Goal: Find contact information: Find contact information

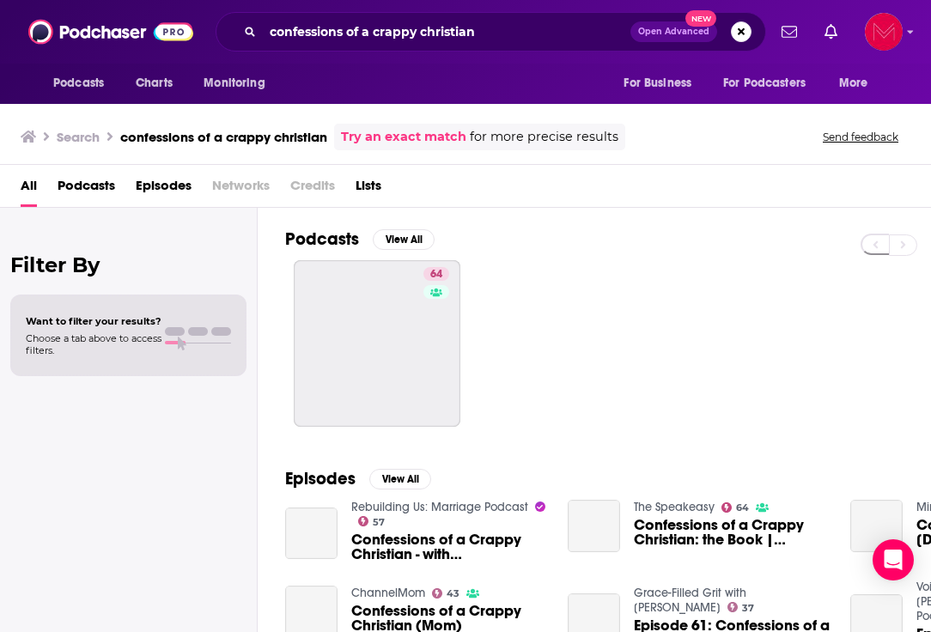
click at [447, 543] on span "Confessions of a Crappy Christian - with [PERSON_NAME]" at bounding box center [449, 546] width 196 height 29
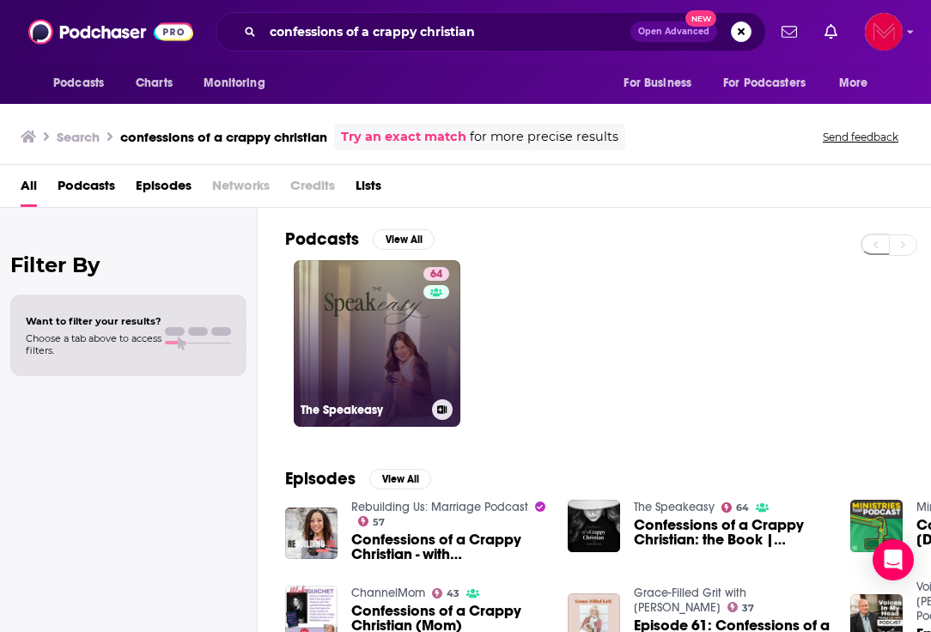
click at [354, 284] on link "64 The Speakeasy" at bounding box center [377, 343] width 167 height 167
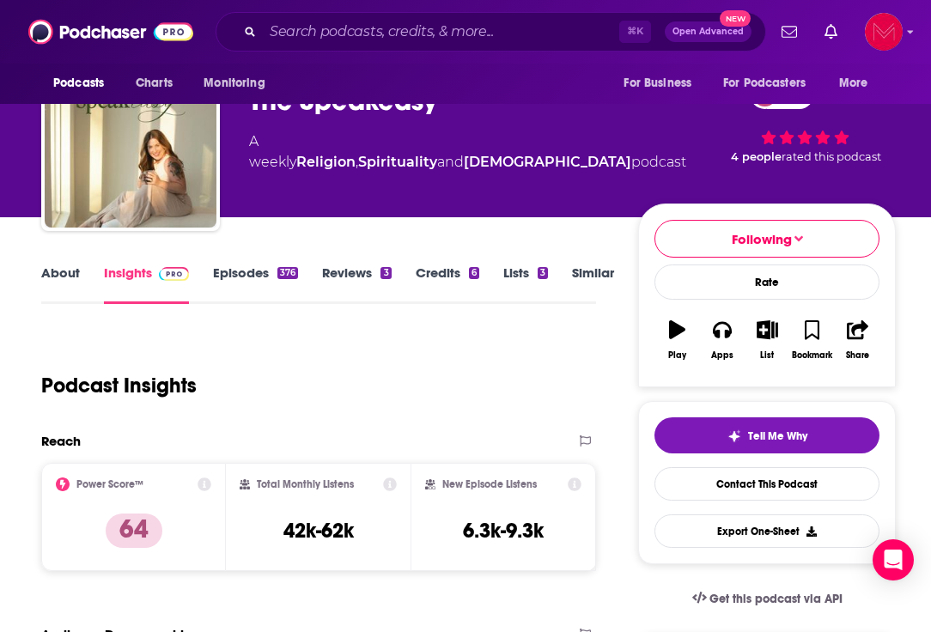
scroll to position [64, 0]
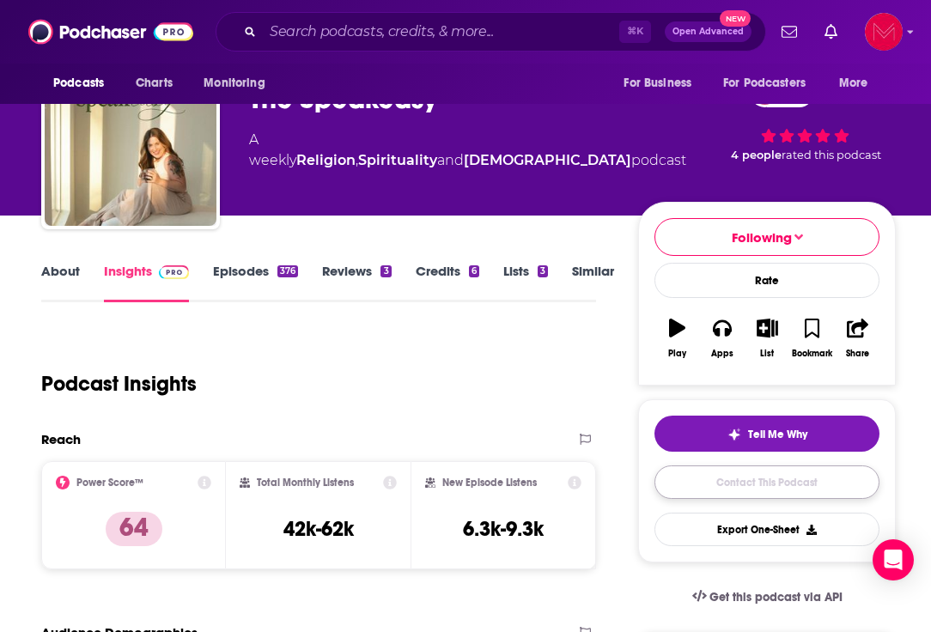
click at [755, 469] on link "Contact This Podcast" at bounding box center [766, 481] width 225 height 33
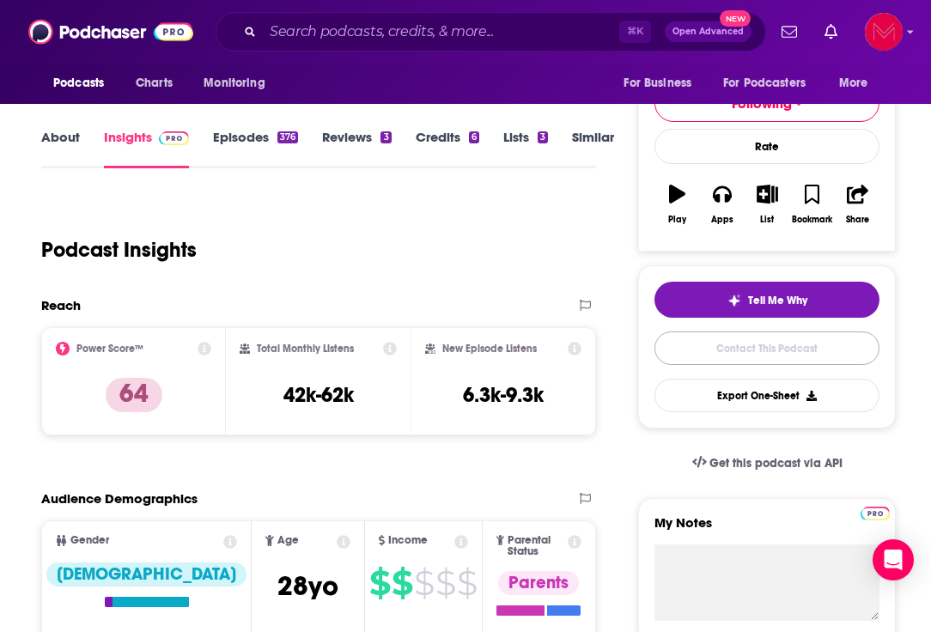
scroll to position [209, 0]
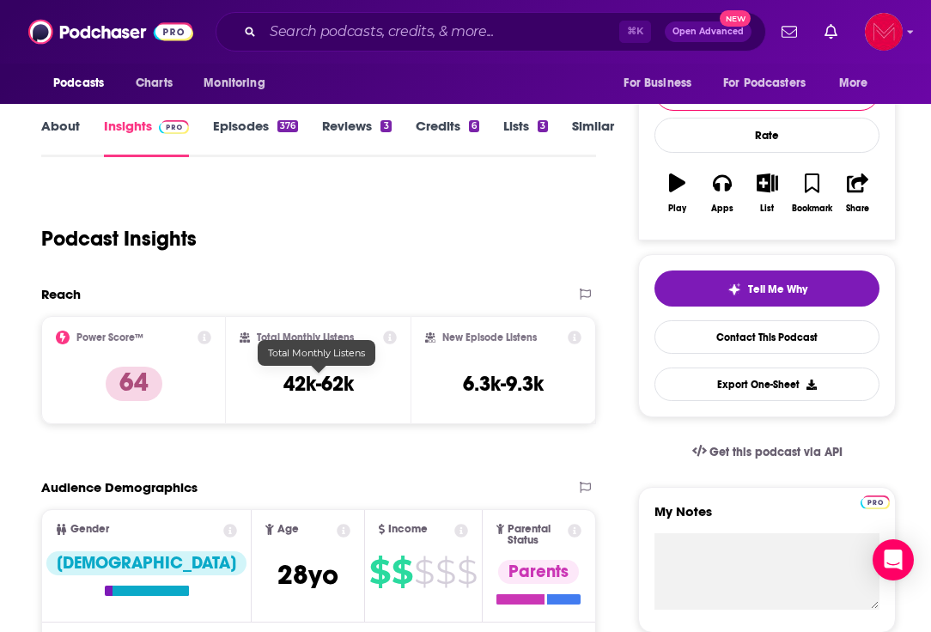
click at [330, 392] on h3 "42k-62k" at bounding box center [318, 384] width 70 height 26
click at [391, 340] on icon at bounding box center [390, 338] width 14 height 14
drag, startPoint x: 286, startPoint y: 382, endPoint x: 383, endPoint y: 388, distance: 97.2
click at [383, 388] on div "Total Monthly Listens 42k-62k" at bounding box center [318, 370] width 157 height 79
copy h3 "42k-62k"
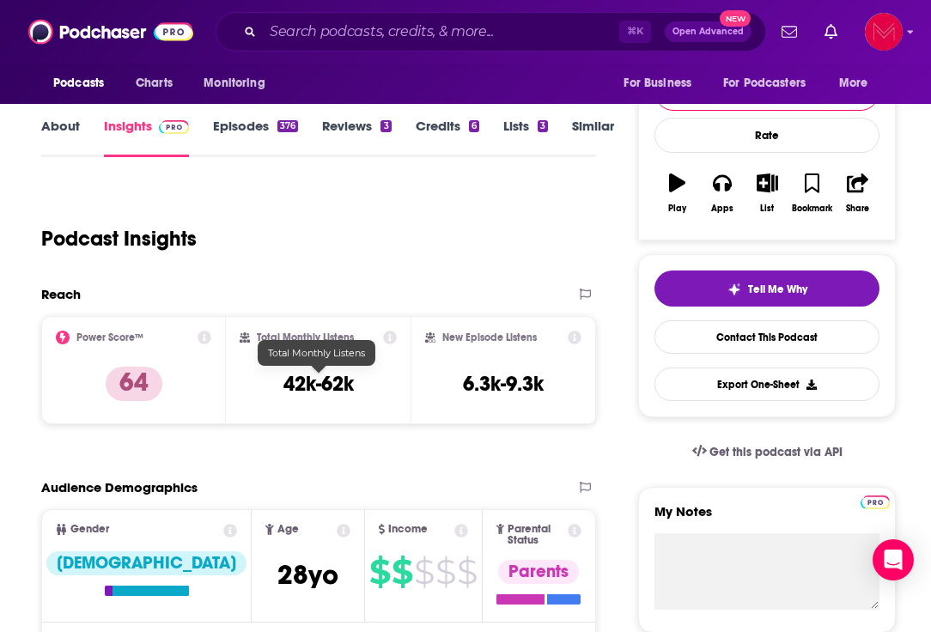
click at [245, 261] on div "Podcast Insights" at bounding box center [311, 229] width 541 height 88
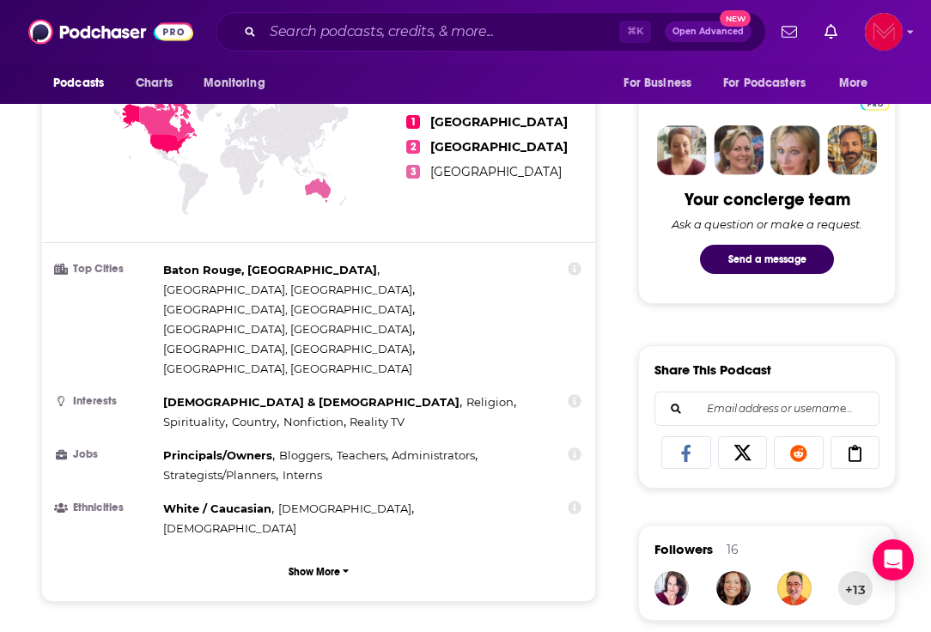
scroll to position [799, 0]
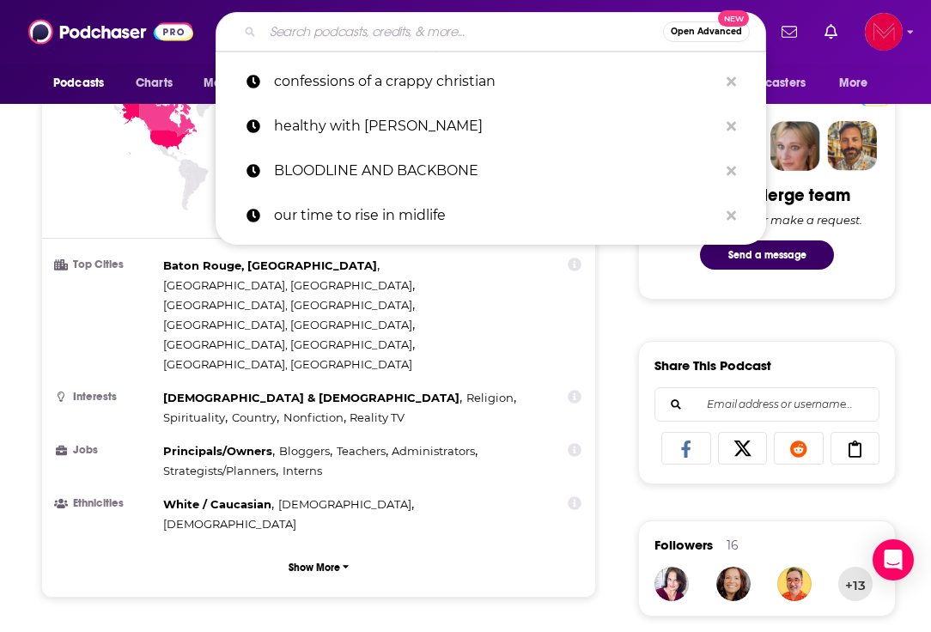
click at [367, 37] on input "Search podcasts, credits, & more..." at bounding box center [463, 31] width 400 height 27
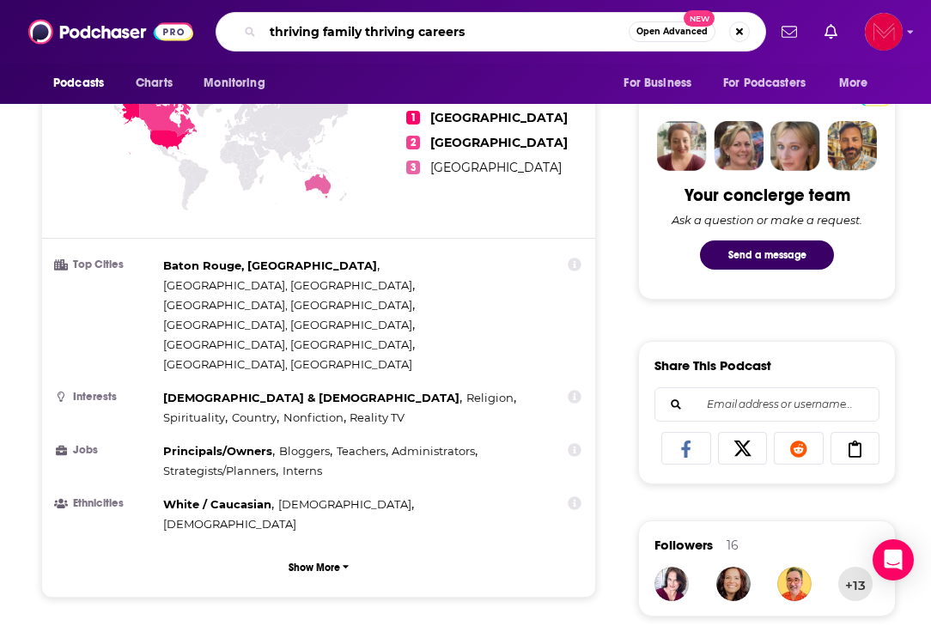
type input "thriving family thriving career"
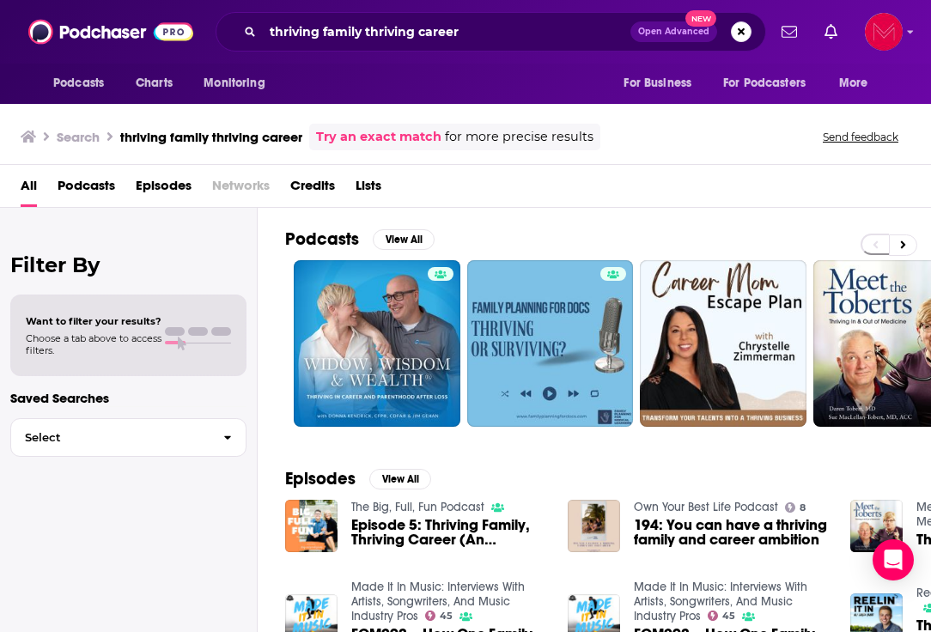
click at [433, 524] on span "Episode 5: Thriving Family, Thriving Career (An interview w/ [PERSON_NAME] and …" at bounding box center [449, 532] width 196 height 29
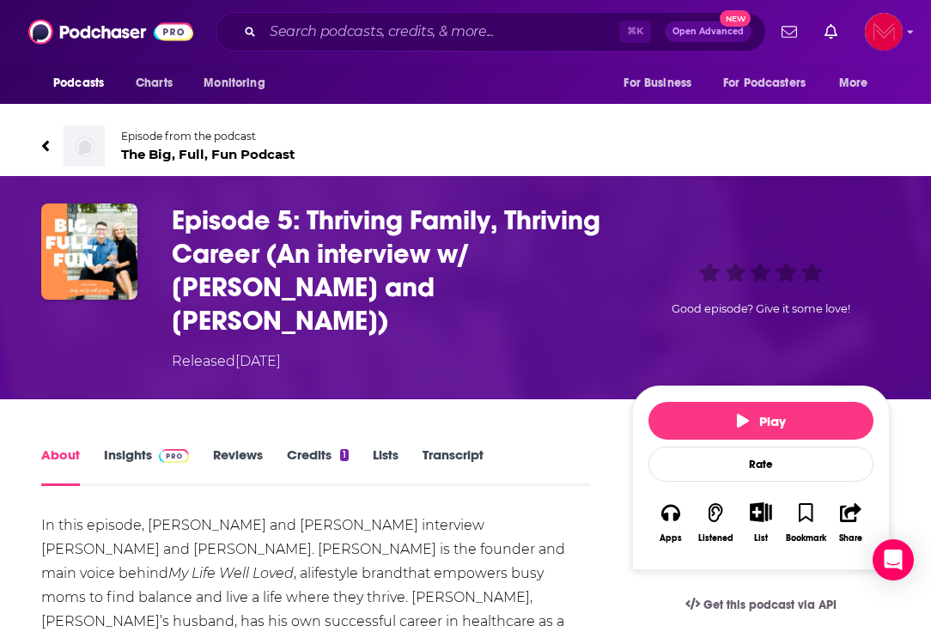
click at [155, 154] on span "The Big, Full, Fun Podcast" at bounding box center [208, 154] width 174 height 16
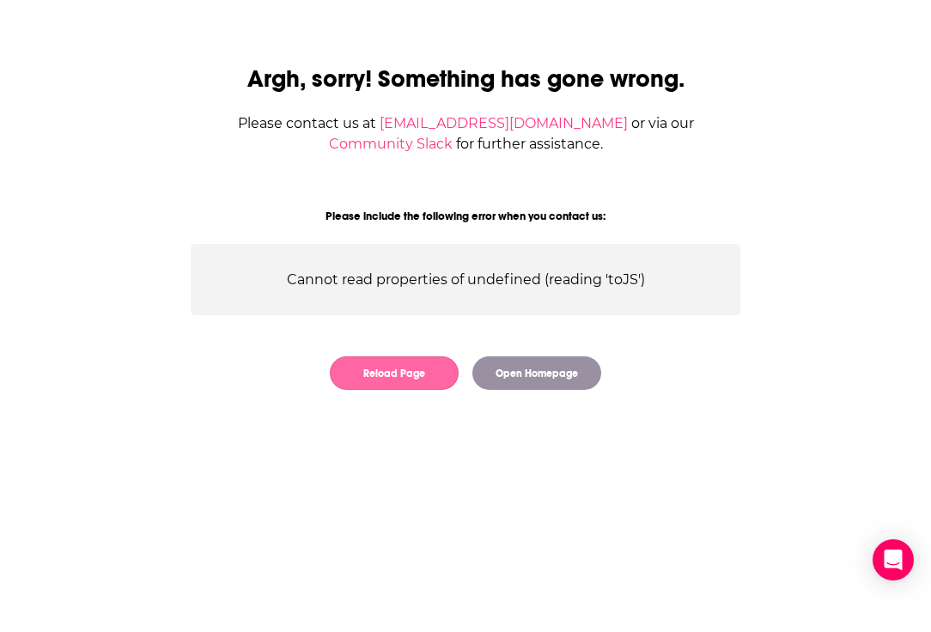
click at [428, 375] on button "Reload Page" at bounding box center [394, 372] width 129 height 33
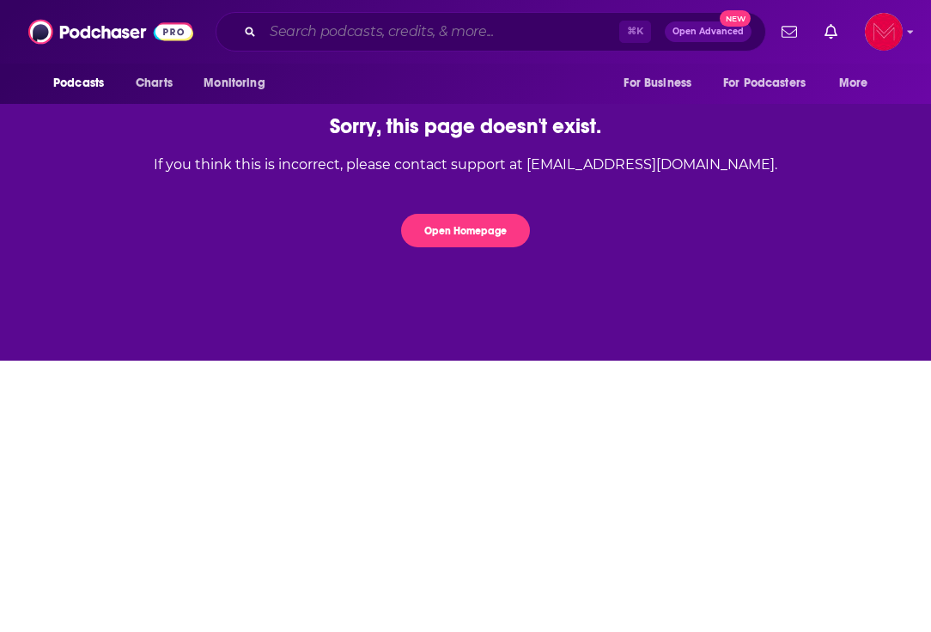
click at [412, 37] on input "Search podcasts, credits, & more..." at bounding box center [441, 31] width 356 height 27
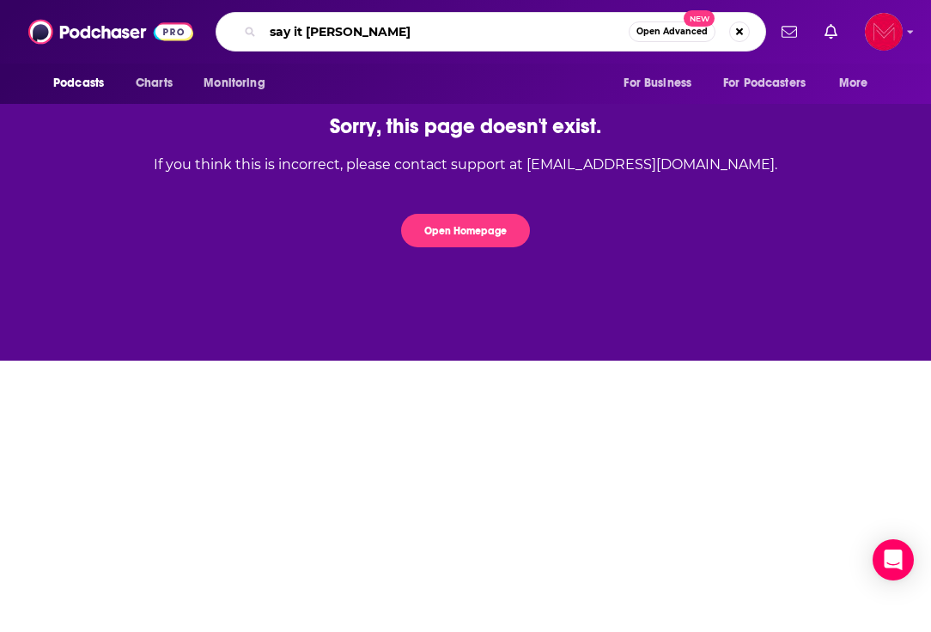
type input "say it southern"
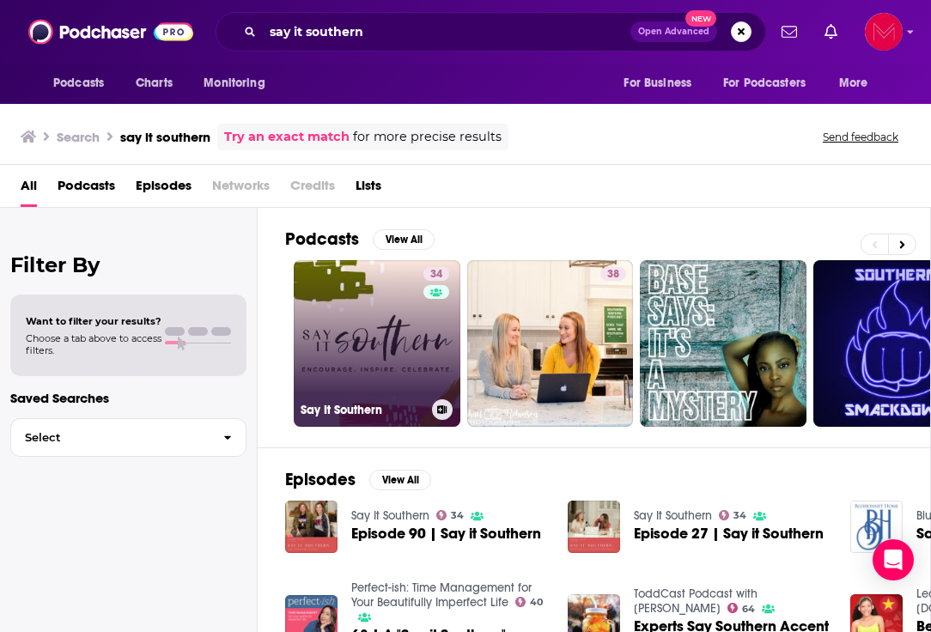
click at [360, 341] on link "34 Say It Southern" at bounding box center [377, 343] width 167 height 167
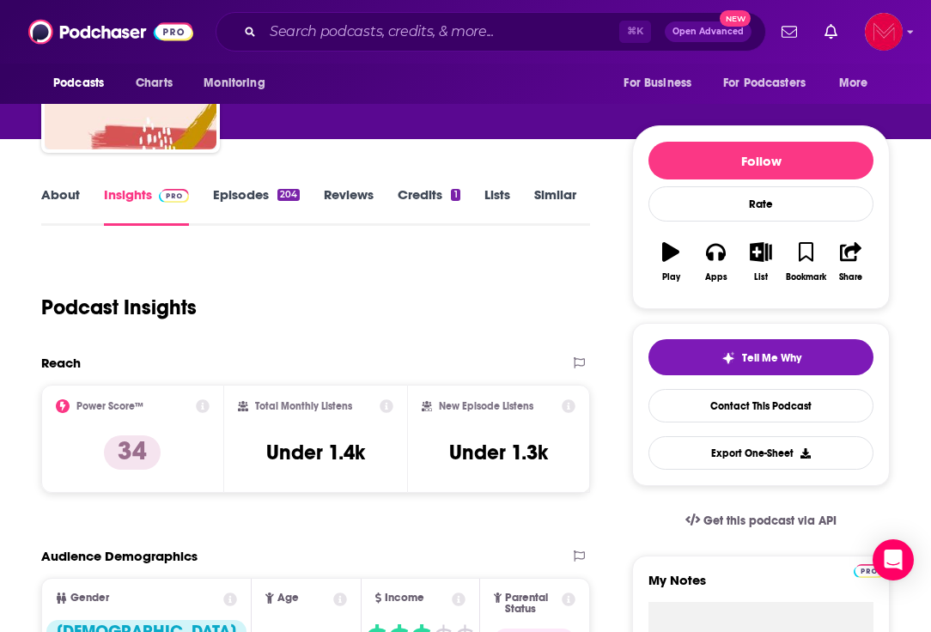
scroll to position [140, 0]
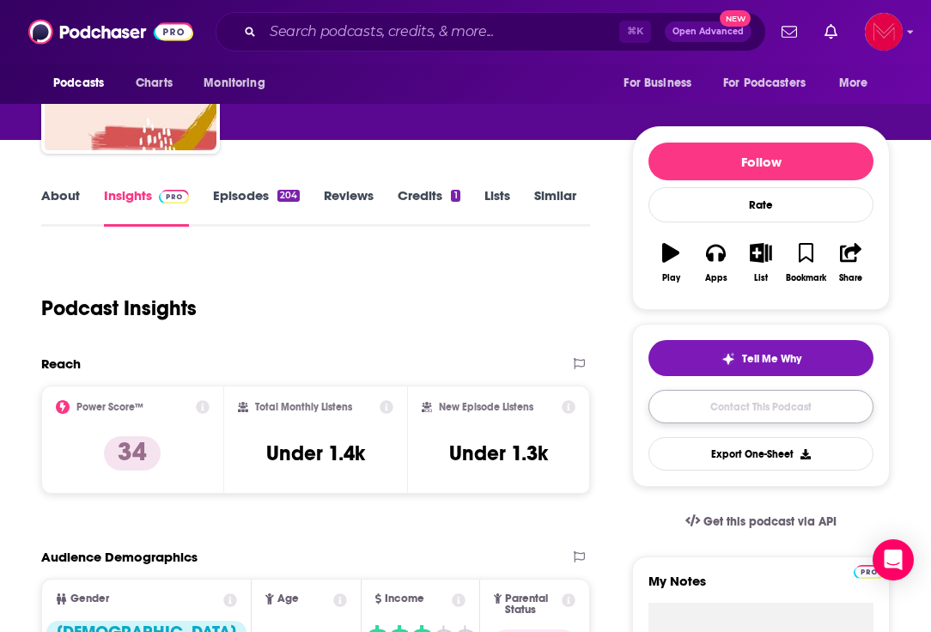
click at [678, 407] on link "Contact This Podcast" at bounding box center [760, 406] width 225 height 33
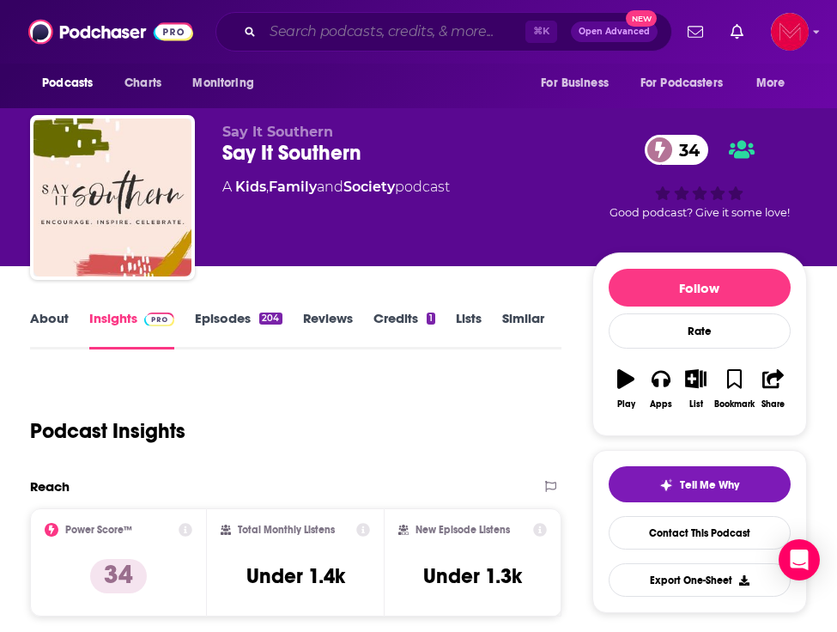
click at [416, 36] on input "Search podcasts, credits, & more..." at bounding box center [394, 31] width 263 height 27
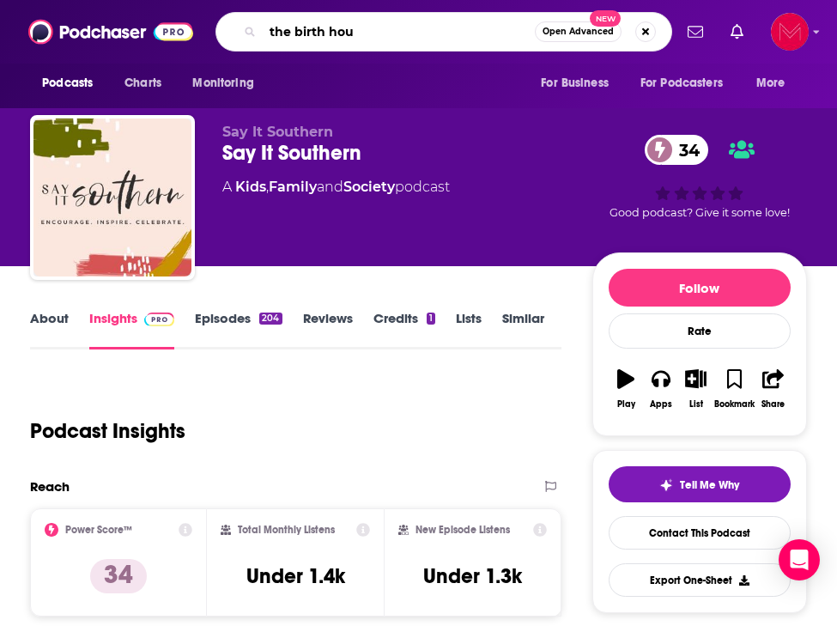
type input "the birth hour"
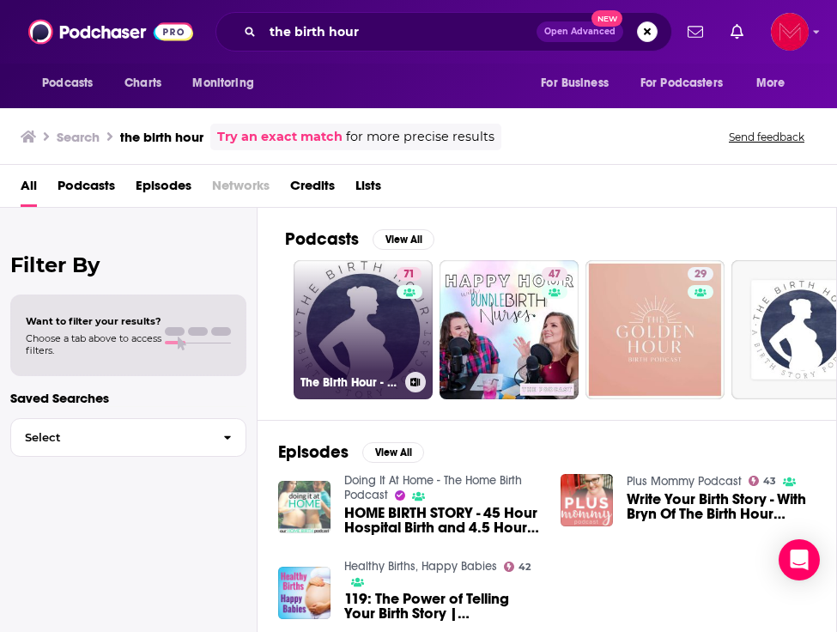
click at [356, 340] on link "71 The Birth Hour - A Birth Story Podcast" at bounding box center [363, 329] width 139 height 139
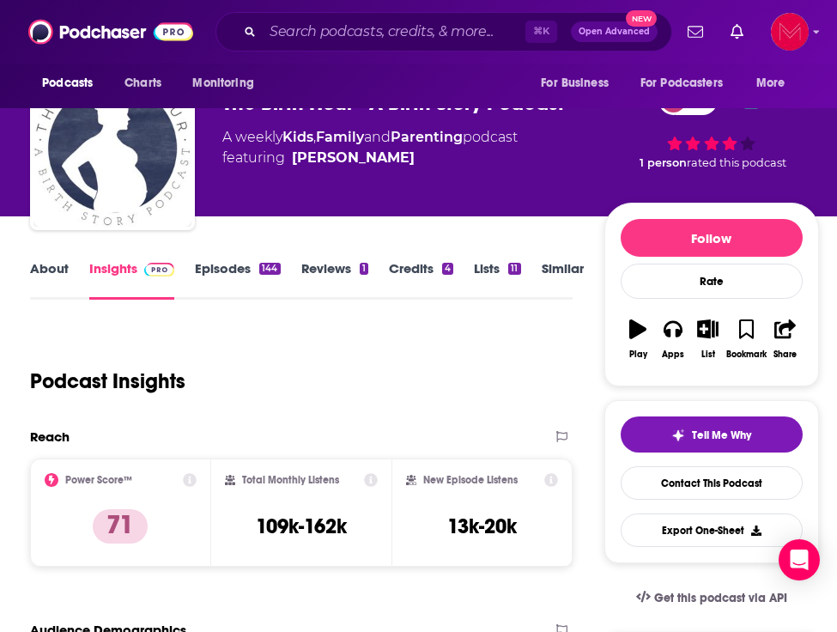
scroll to position [62, 0]
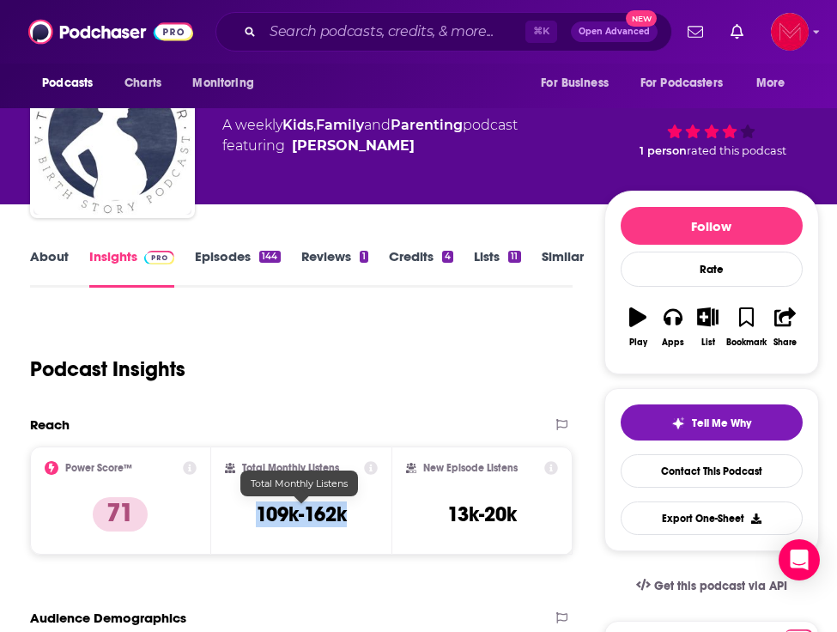
drag, startPoint x: 257, startPoint y: 516, endPoint x: 371, endPoint y: 516, distance: 114.2
click at [371, 516] on div "Total Monthly Listens 109k-162k" at bounding box center [302, 500] width 154 height 79
copy h3 "109k-162k"
click at [291, 357] on div "Podcast Insights" at bounding box center [294, 359] width 529 height 88
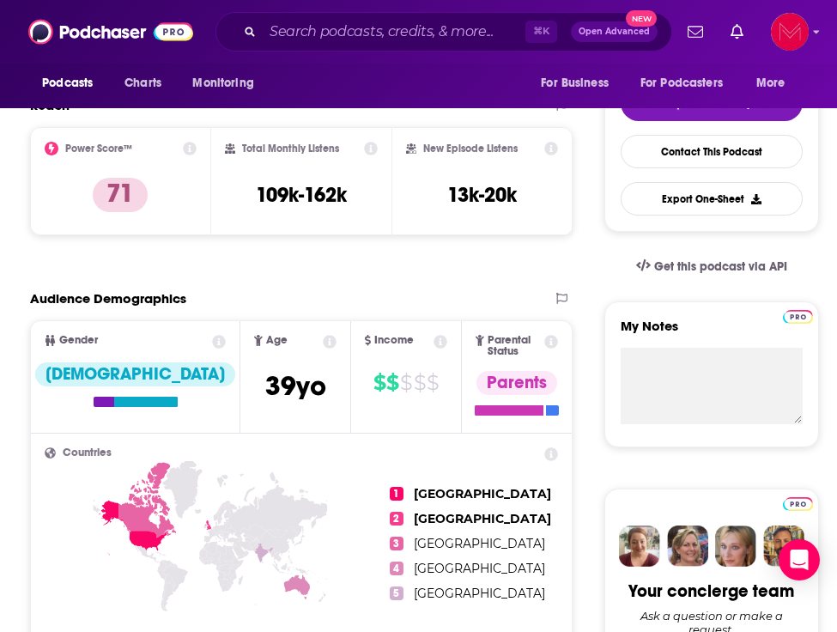
scroll to position [0, 0]
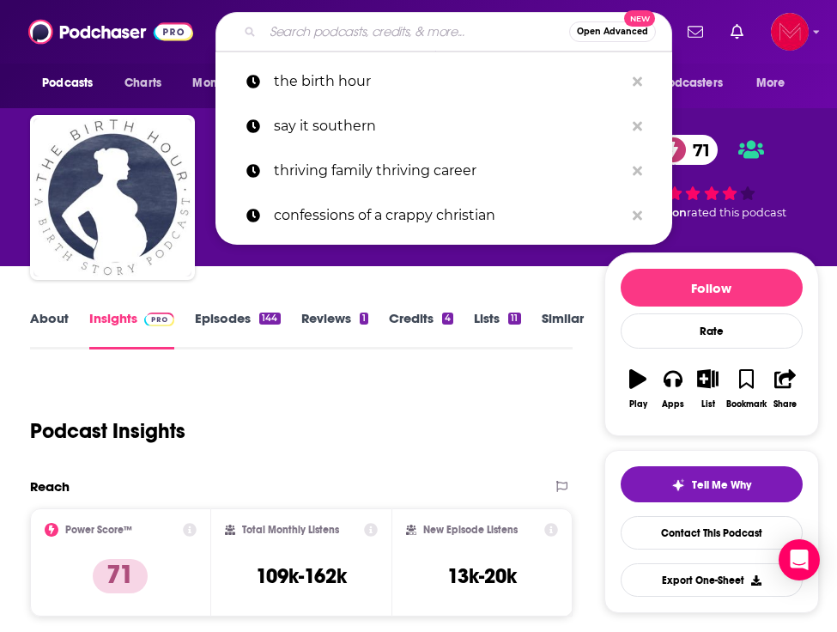
click at [284, 33] on input "Search podcasts, credits, & more..." at bounding box center [416, 31] width 306 height 27
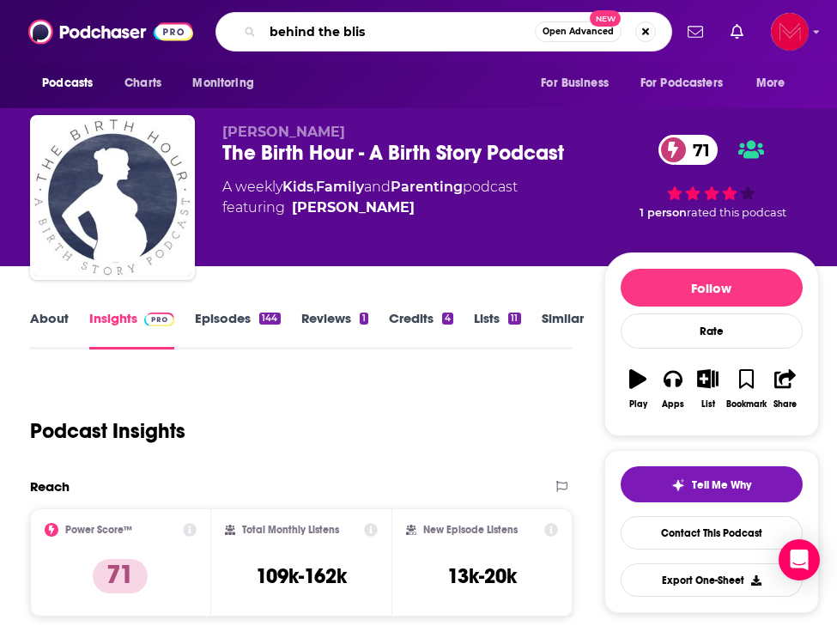
type input "behind the bliss"
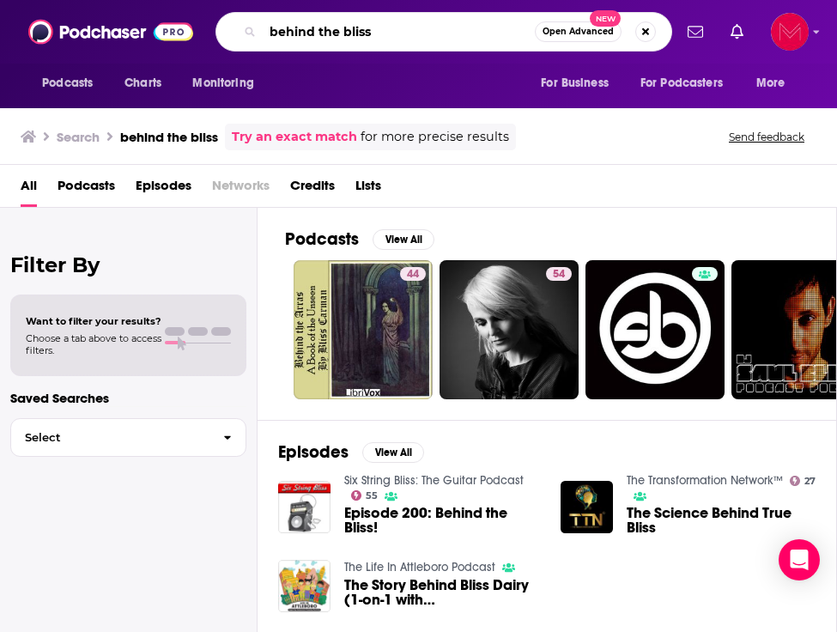
drag, startPoint x: 392, startPoint y: 35, endPoint x: 244, endPoint y: 33, distance: 148.5
click at [244, 33] on div "behind the bliss Open Advanced New" at bounding box center [443, 31] width 457 height 39
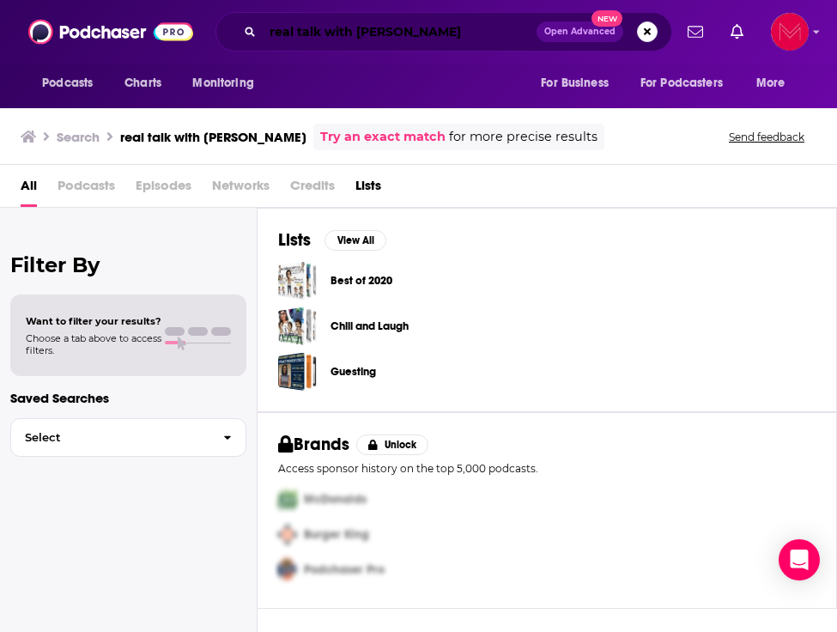
click at [443, 31] on input "real talk with rachel atwy" at bounding box center [400, 31] width 274 height 27
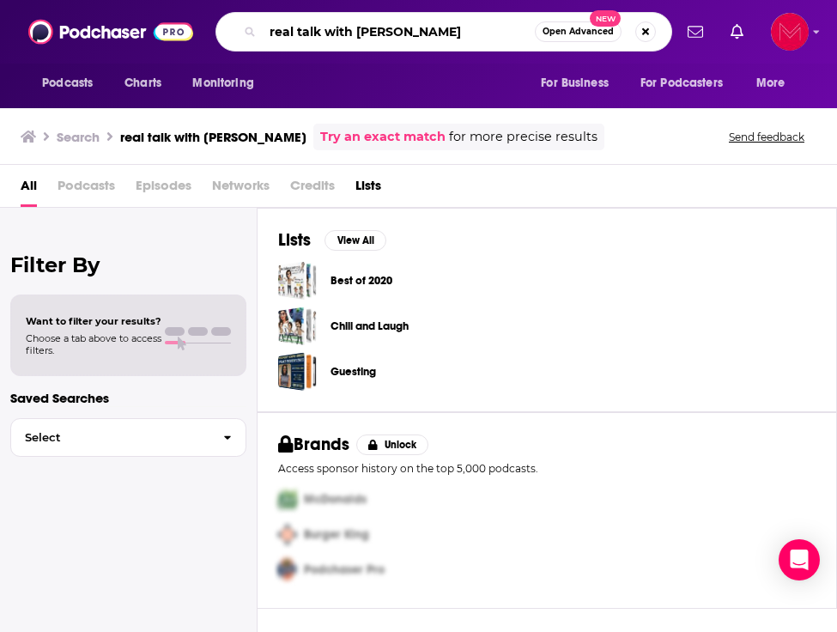
type input "real talk with rachel"
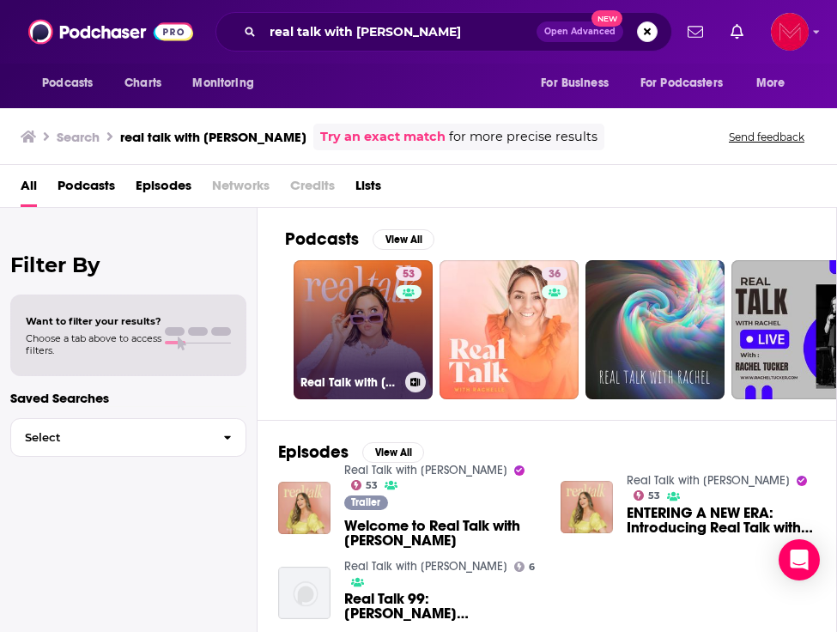
click at [371, 306] on link "53 Real Talk with Rachel Awtrey" at bounding box center [363, 329] width 139 height 139
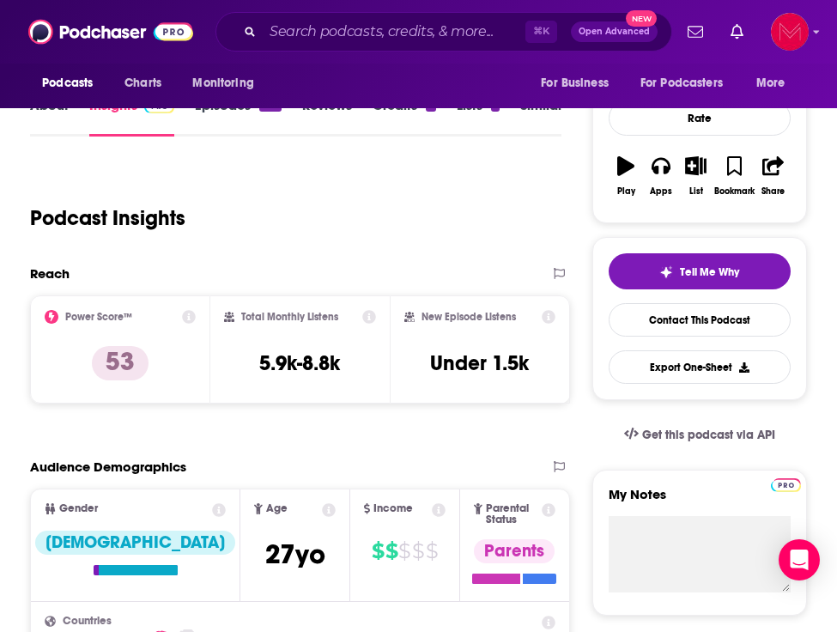
scroll to position [216, 0]
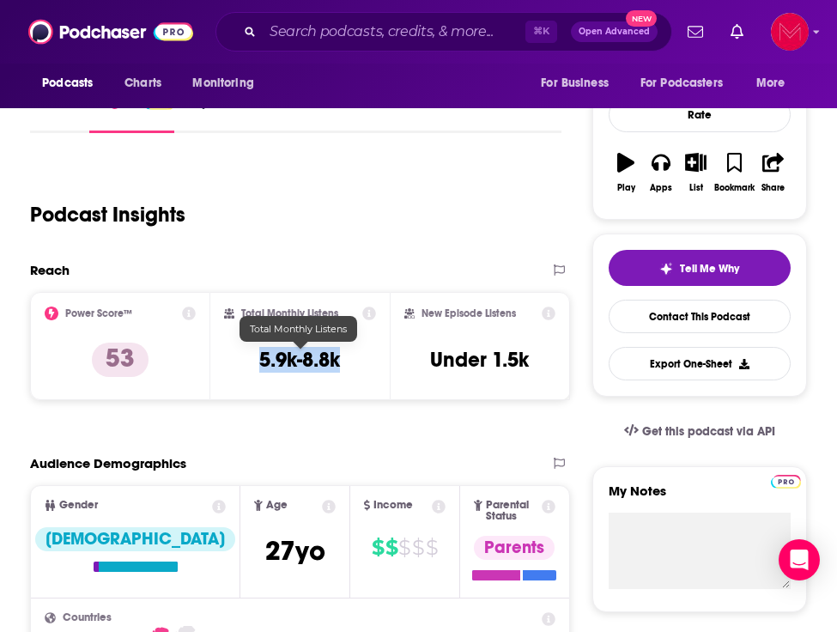
drag, startPoint x: 263, startPoint y: 357, endPoint x: 362, endPoint y: 356, distance: 99.6
click at [362, 356] on div "Total Monthly Listens 5.9k-8.8k" at bounding box center [300, 345] width 153 height 79
copy h3 "5.9k-8.8k"
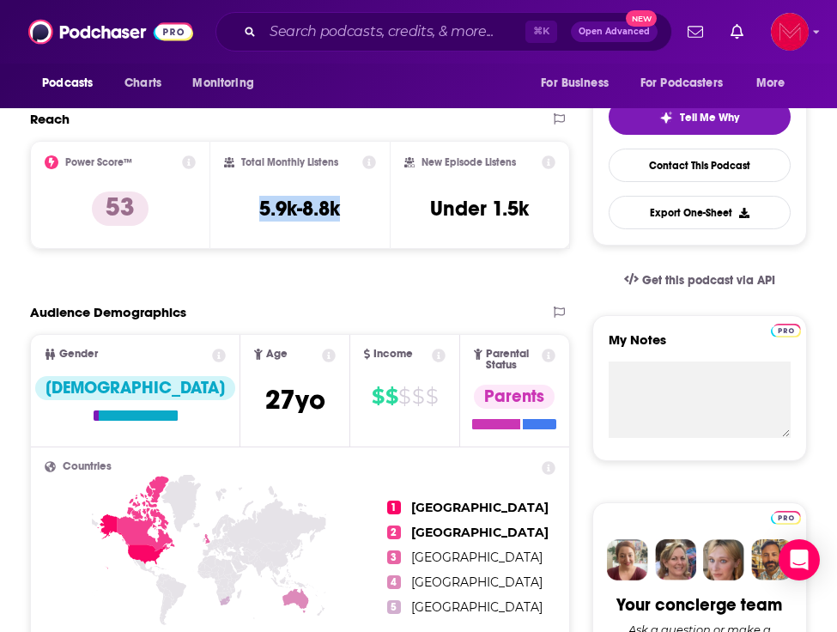
scroll to position [368, 0]
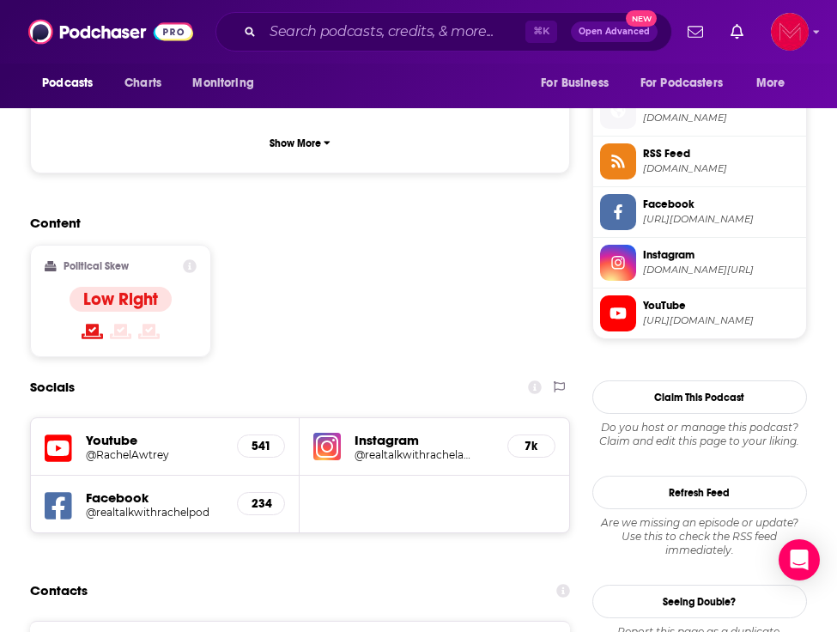
scroll to position [1233, 0]
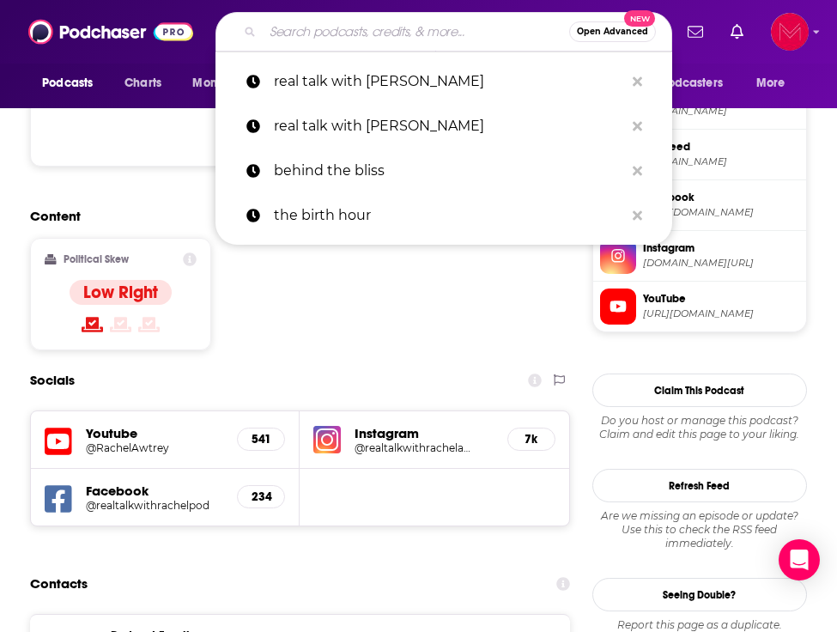
click at [325, 26] on input "Search podcasts, credits, & more..." at bounding box center [416, 31] width 306 height 27
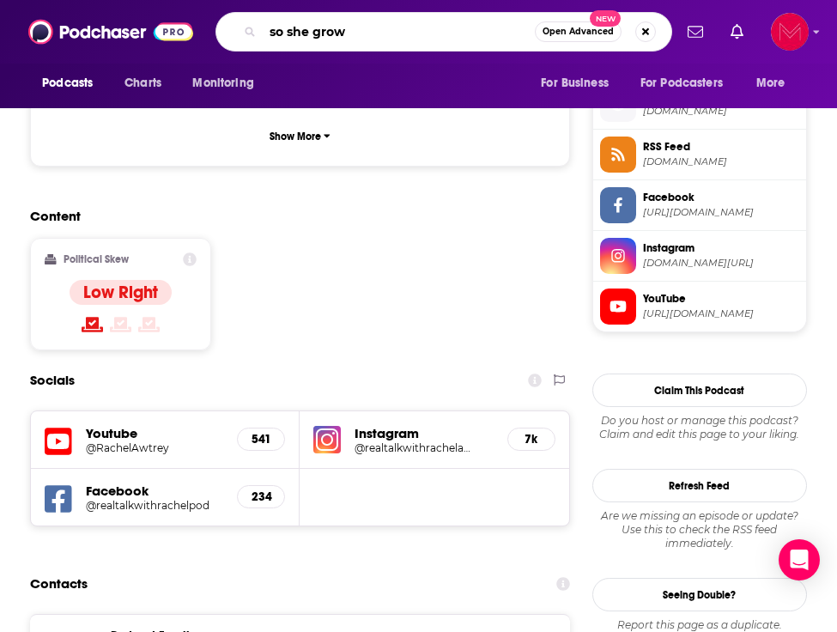
type input "so she grows"
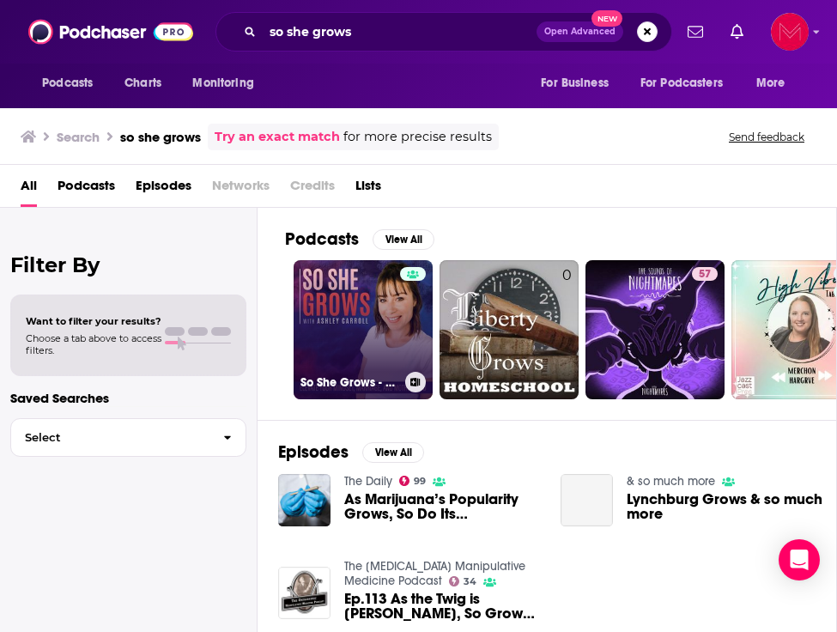
click at [369, 300] on link "So She Grows - Kicking Mom Guilt, Growing Your Marriage, Owning Your Motherhood…" at bounding box center [363, 329] width 139 height 139
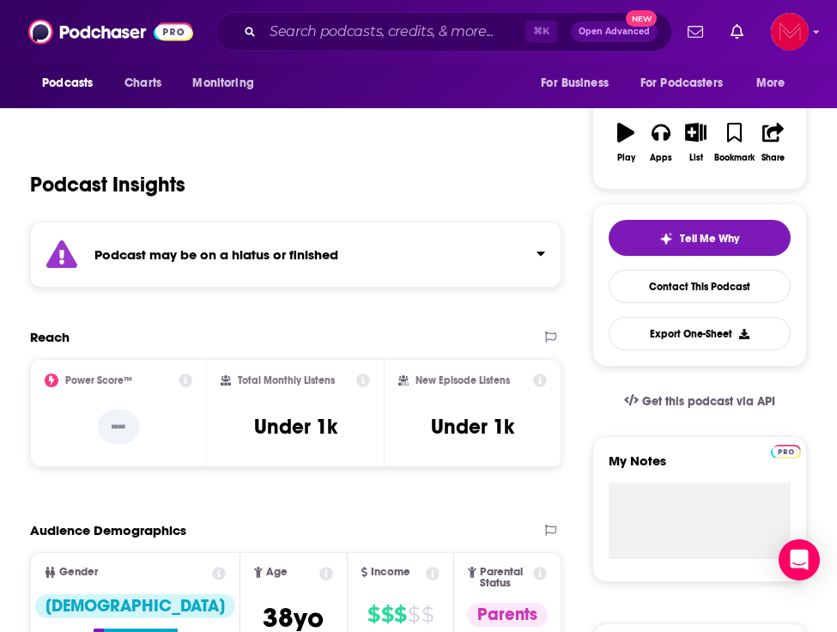
scroll to position [261, 0]
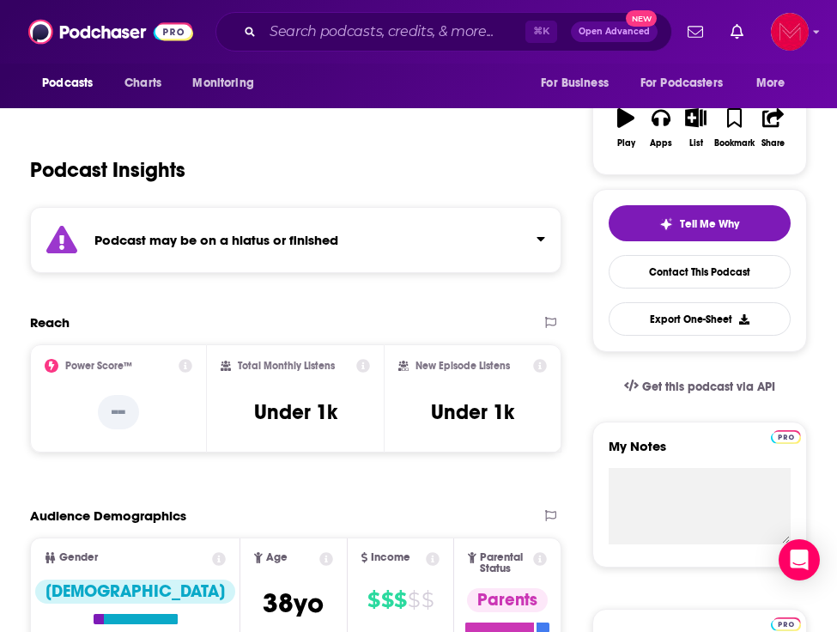
click at [523, 241] on button "Click to expand status details" at bounding box center [534, 235] width 22 height 24
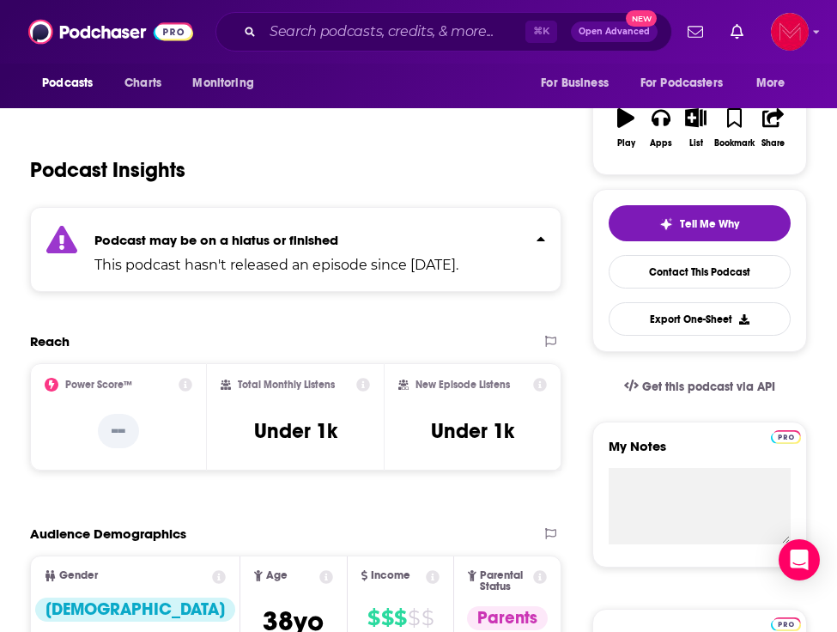
click at [523, 241] on button "Click to expand status details" at bounding box center [534, 235] width 22 height 24
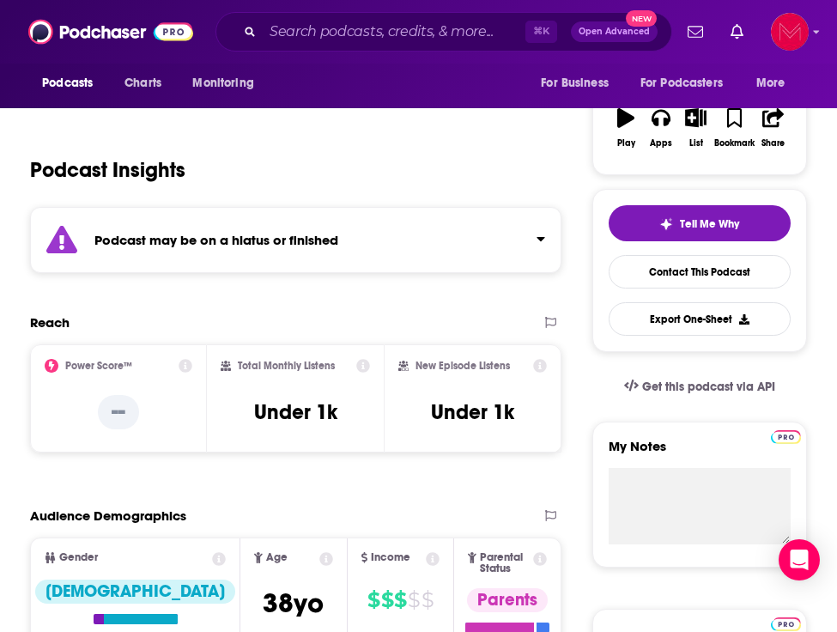
scroll to position [0, 0]
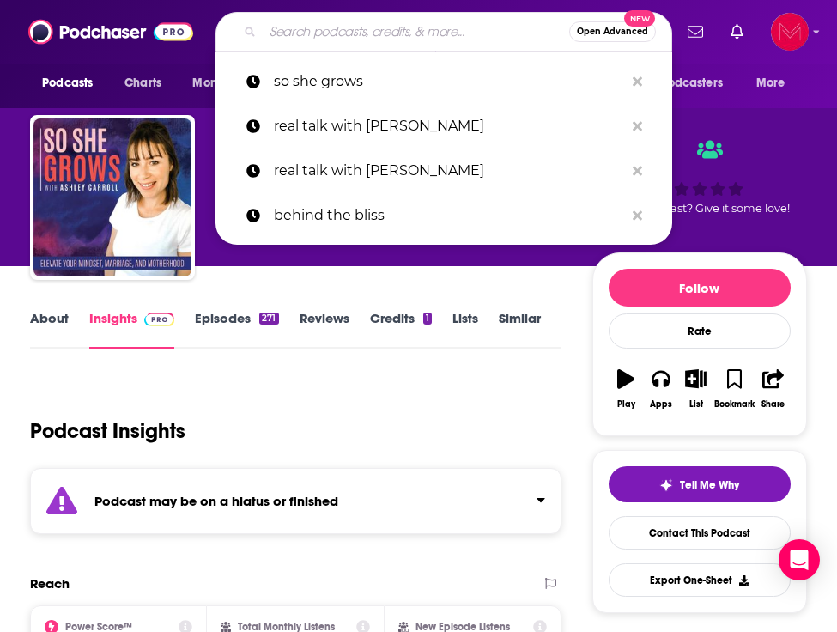
click at [339, 36] on input "Search podcasts, credits, & more..." at bounding box center [416, 31] width 306 height 27
paste input "Minimalist Moms Podcast"
type input "Minimalist Moms Podcast"
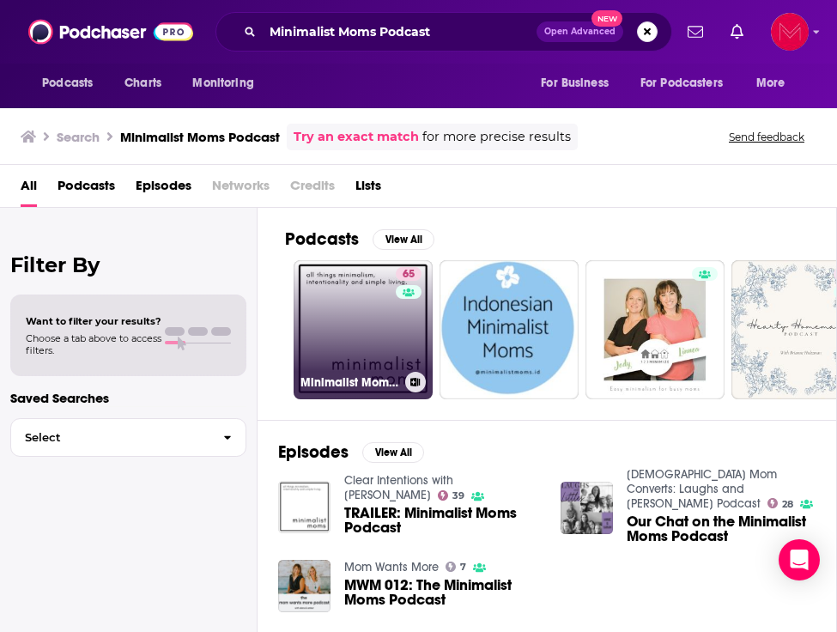
click at [349, 313] on link "65 Minimalist Moms Podcast | All Things Minimalism, Intentionality & Simple Liv…" at bounding box center [363, 329] width 139 height 139
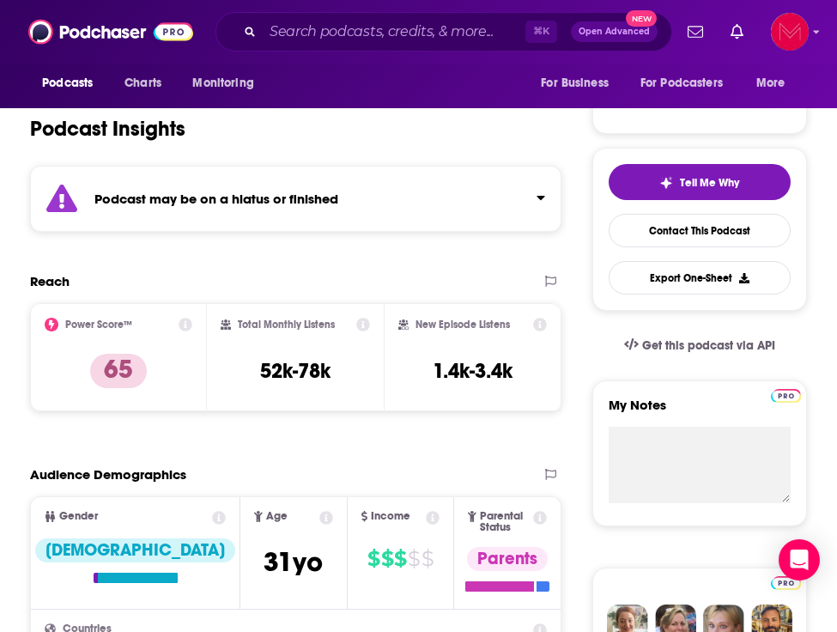
scroll to position [290, 0]
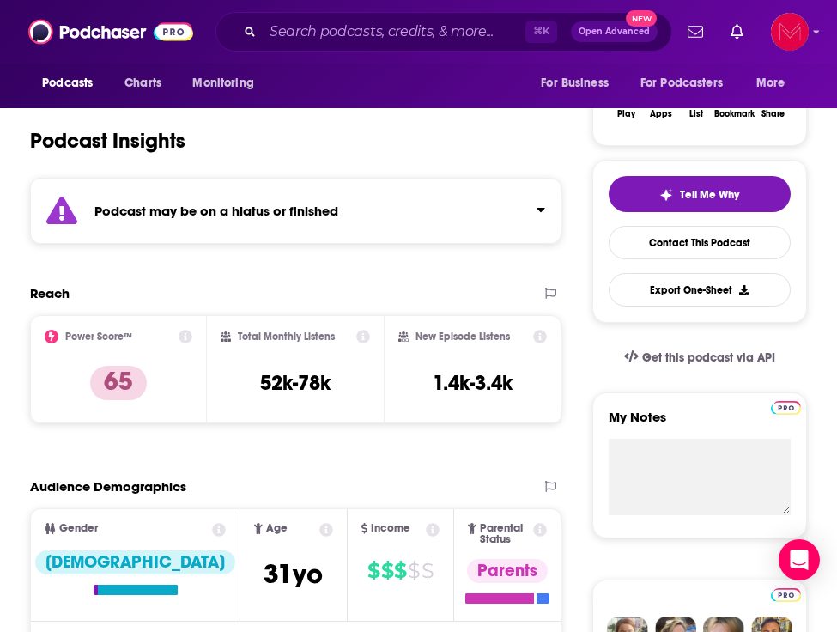
click at [494, 212] on div "Podcast may be on a hiatus or finished" at bounding box center [295, 211] width 531 height 66
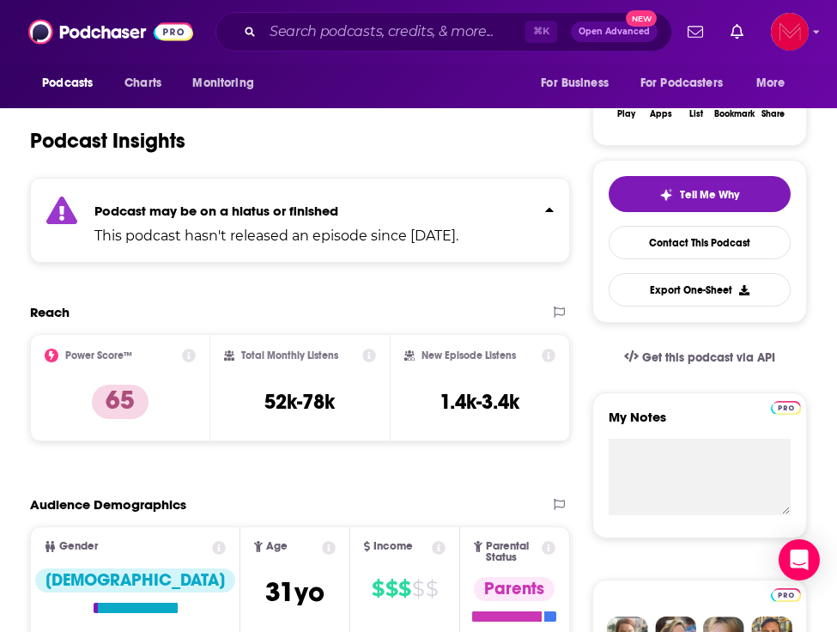
click at [458, 212] on p "Podcast may be on a hiatus or finished" at bounding box center [276, 211] width 364 height 16
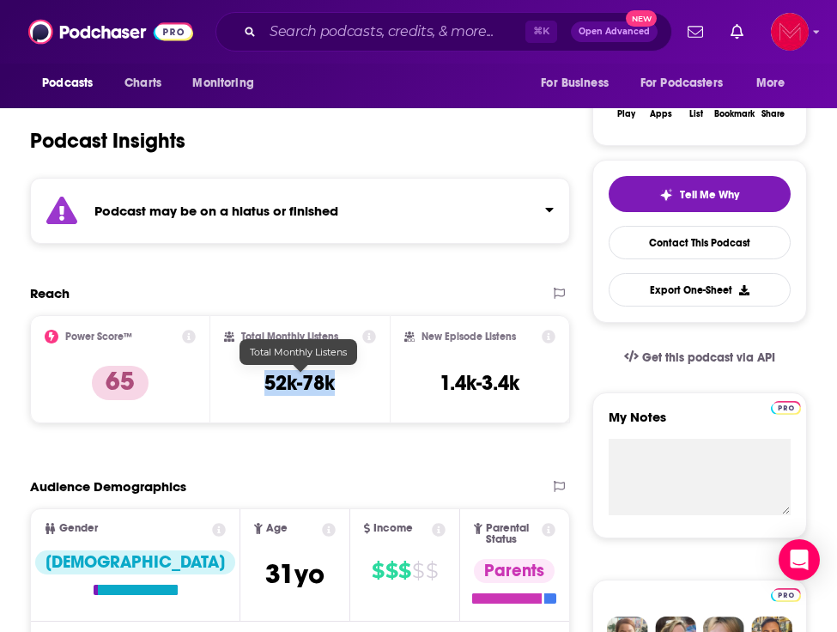
drag, startPoint x: 268, startPoint y: 382, endPoint x: 333, endPoint y: 382, distance: 65.2
click at [333, 382] on h3 "52k-78k" at bounding box center [299, 383] width 70 height 26
copy h3 "52k-78k"
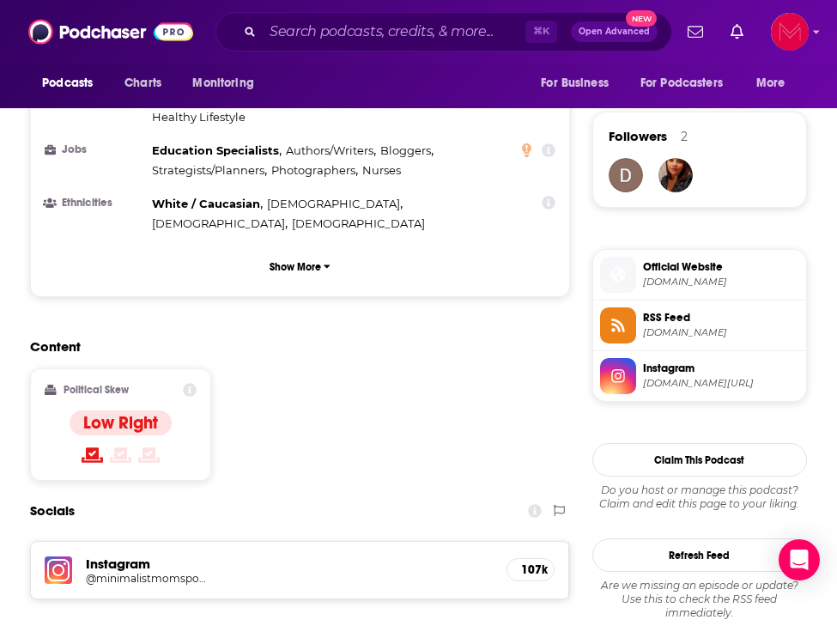
scroll to position [1249, 0]
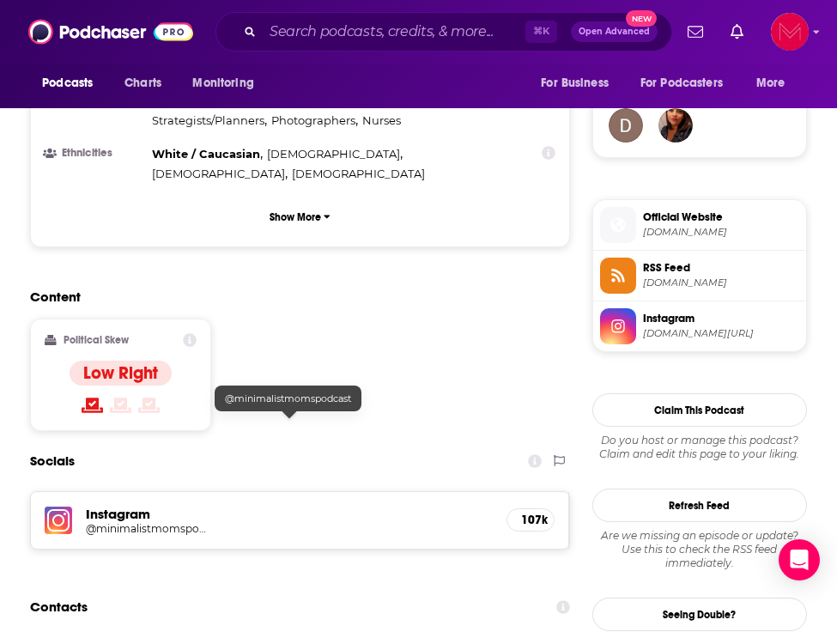
click at [488, 522] on link "@minimalistmomspodcast" at bounding box center [289, 528] width 407 height 13
click at [438, 316] on div "Content Political Skew Low Right" at bounding box center [300, 366] width 540 height 156
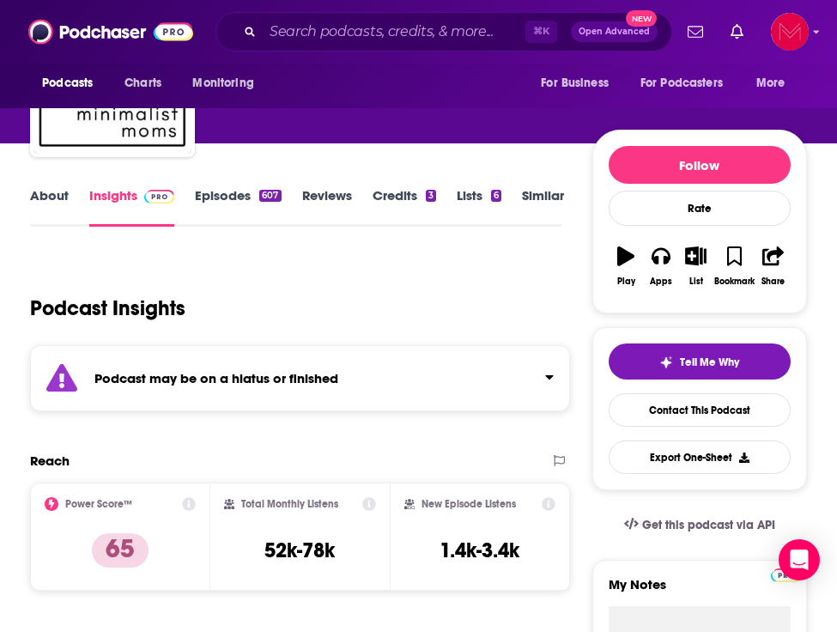
scroll to position [0, 0]
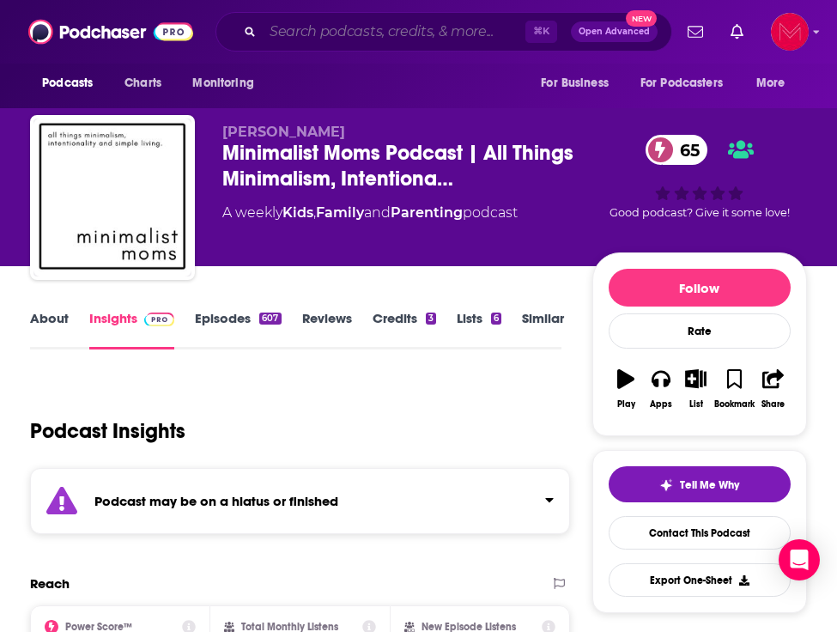
click at [304, 44] on input "Search podcasts, credits, & more..." at bounding box center [394, 31] width 263 height 27
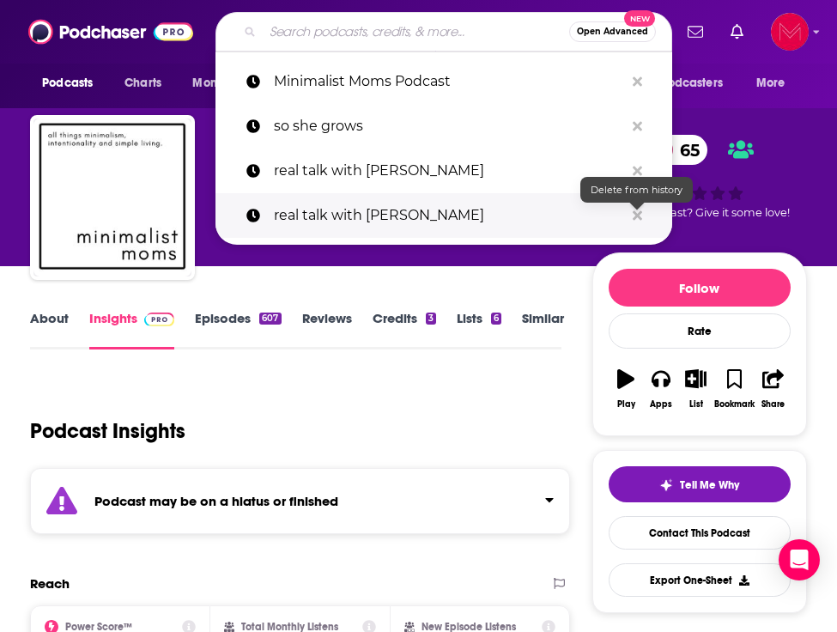
click at [639, 212] on icon "Search podcasts, credits, & more..." at bounding box center [637, 214] width 9 height 9
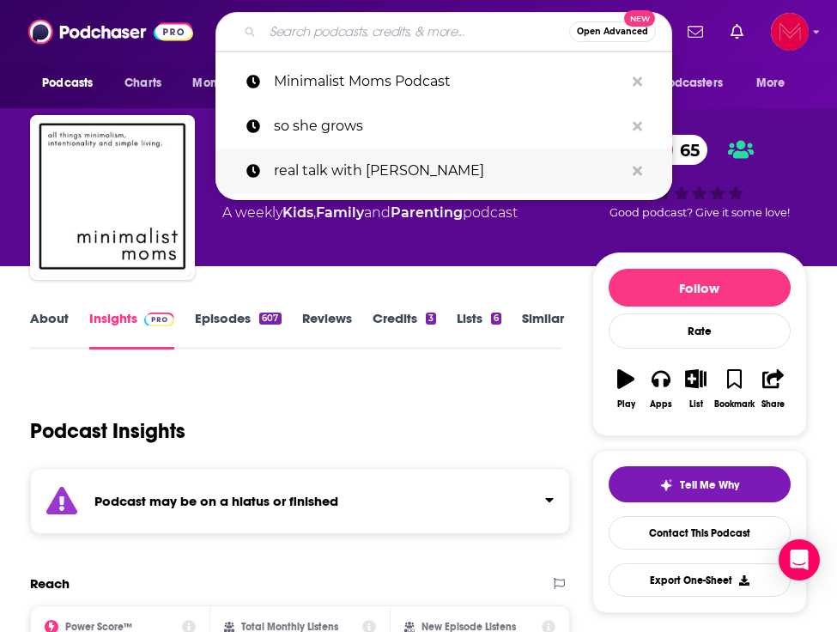
click at [492, 167] on p "real talk with rachel" at bounding box center [449, 171] width 350 height 45
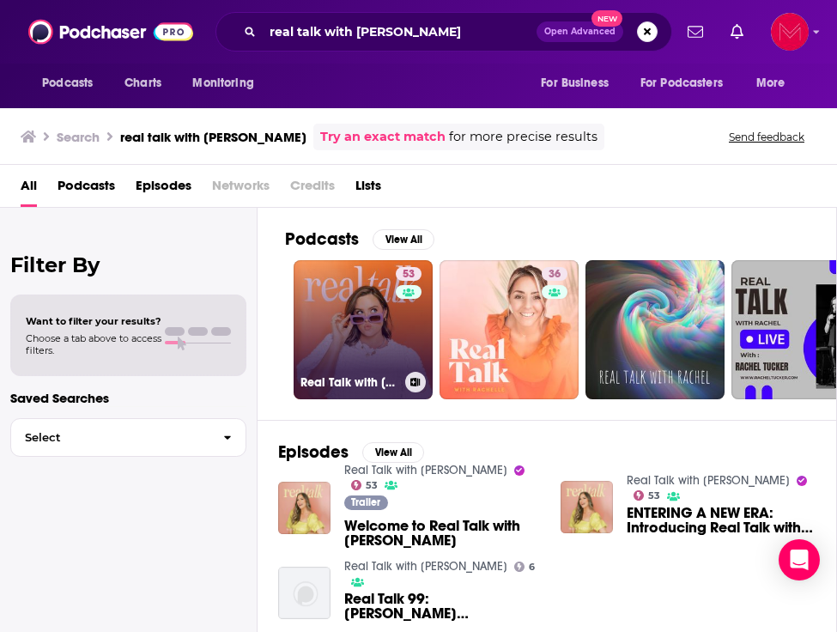
click at [379, 317] on link "53 Real Talk with Rachel Awtrey" at bounding box center [363, 329] width 139 height 139
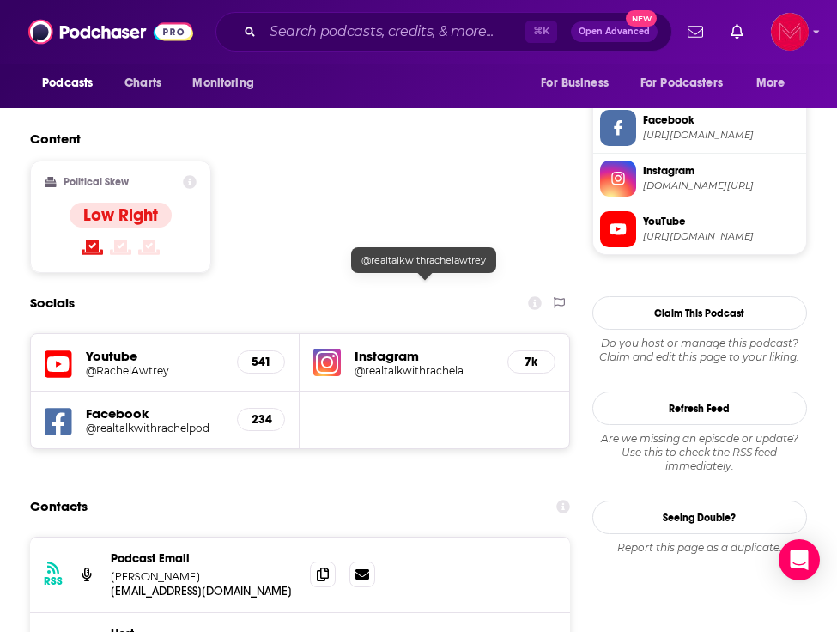
scroll to position [1311, 0]
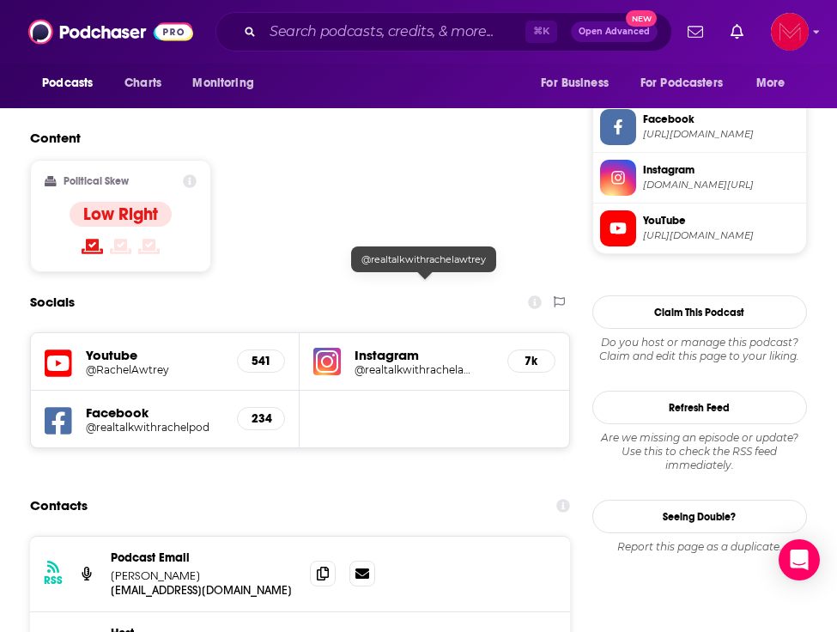
click at [427, 363] on h5 "@realtalkwithrachelawtrey" at bounding box center [417, 369] width 124 height 13
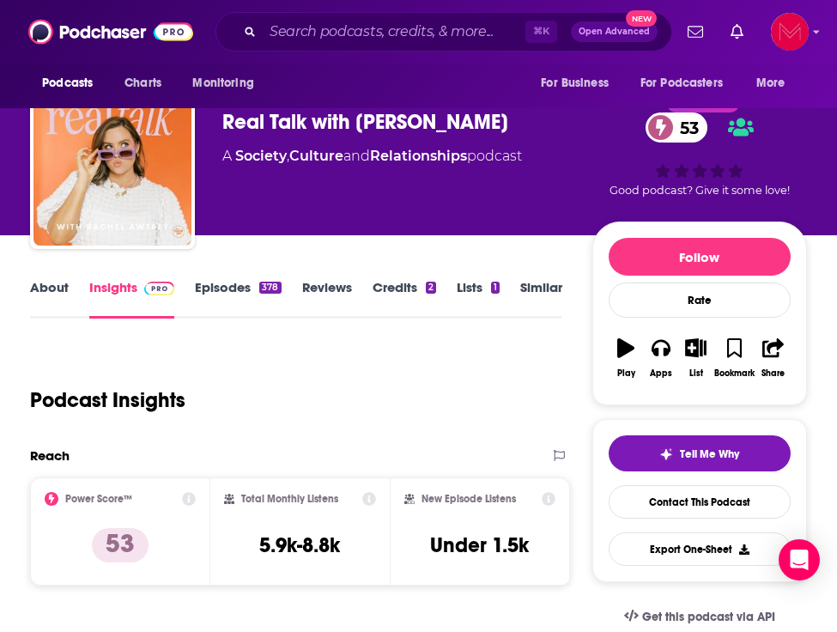
scroll to position [33, 0]
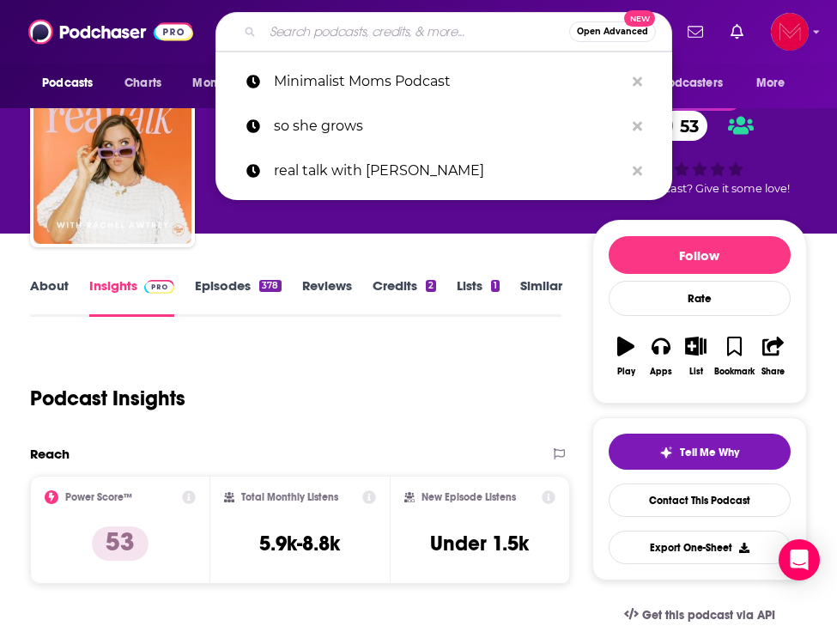
click at [319, 35] on input "Search podcasts, credits, & more..." at bounding box center [416, 31] width 306 height 27
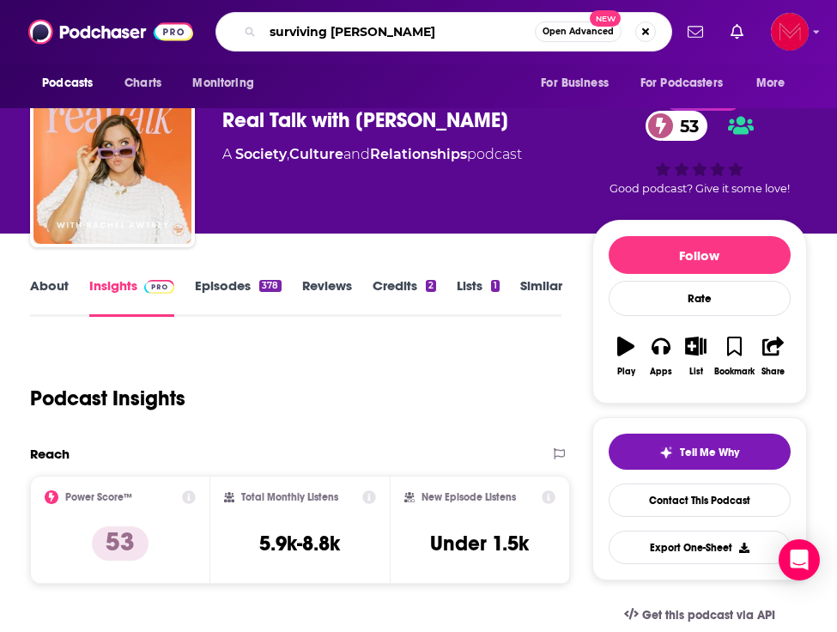
type input "surviving sarah"
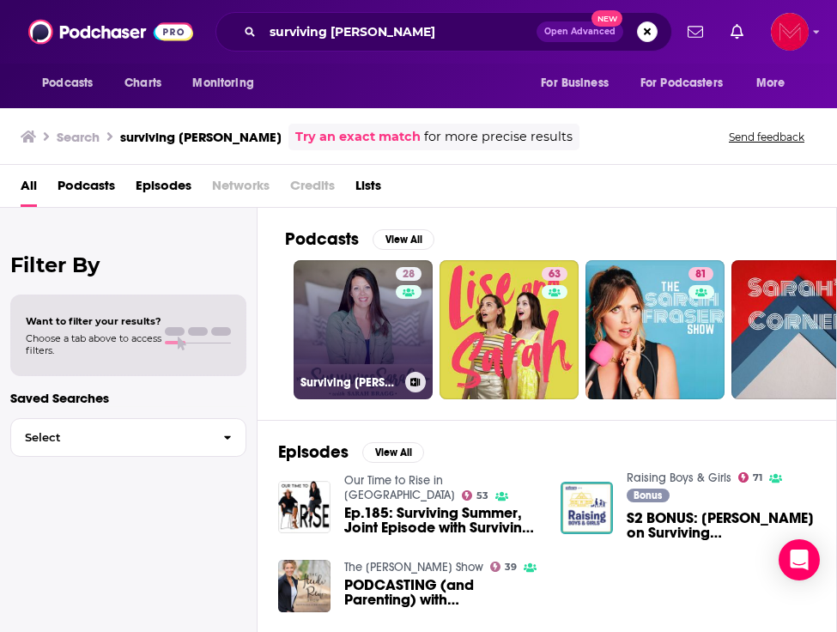
click at [356, 321] on link "28 Surviving Sarah" at bounding box center [363, 329] width 139 height 139
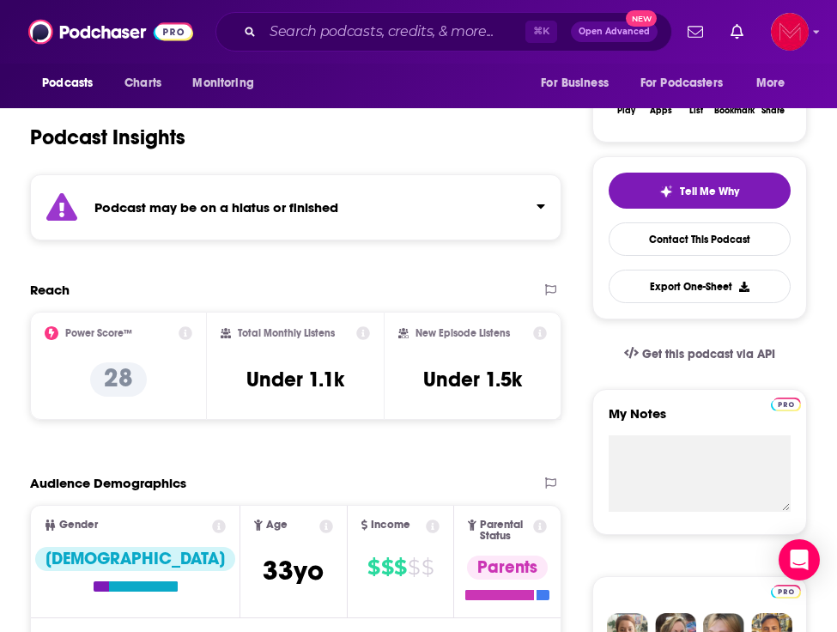
scroll to position [298, 0]
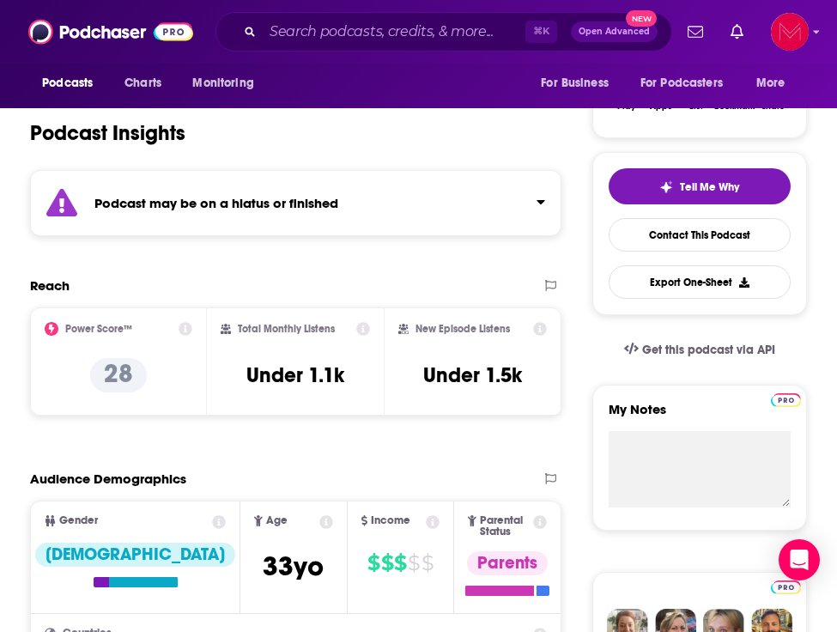
click at [402, 205] on div "Podcast may be on a hiatus or finished" at bounding box center [295, 203] width 531 height 66
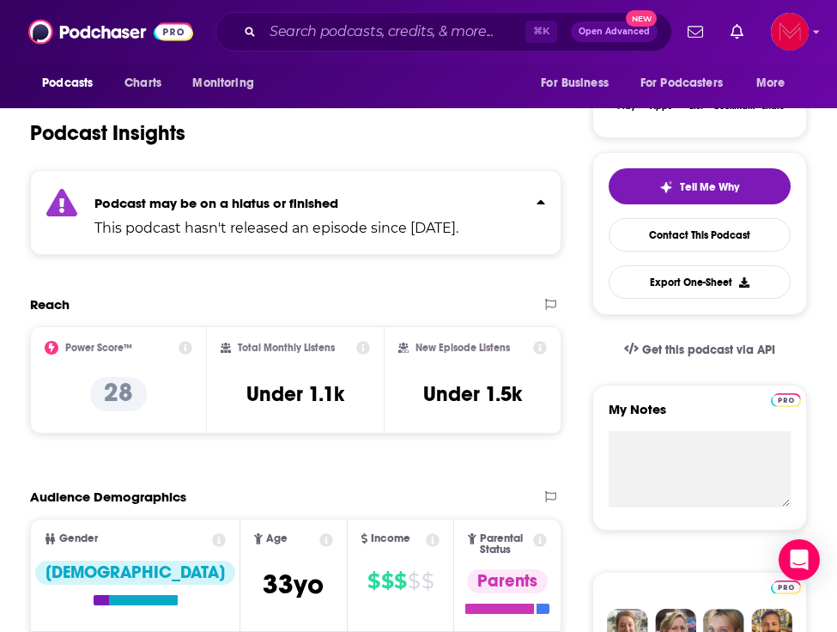
click at [402, 205] on p "Podcast may be on a hiatus or finished" at bounding box center [276, 203] width 364 height 16
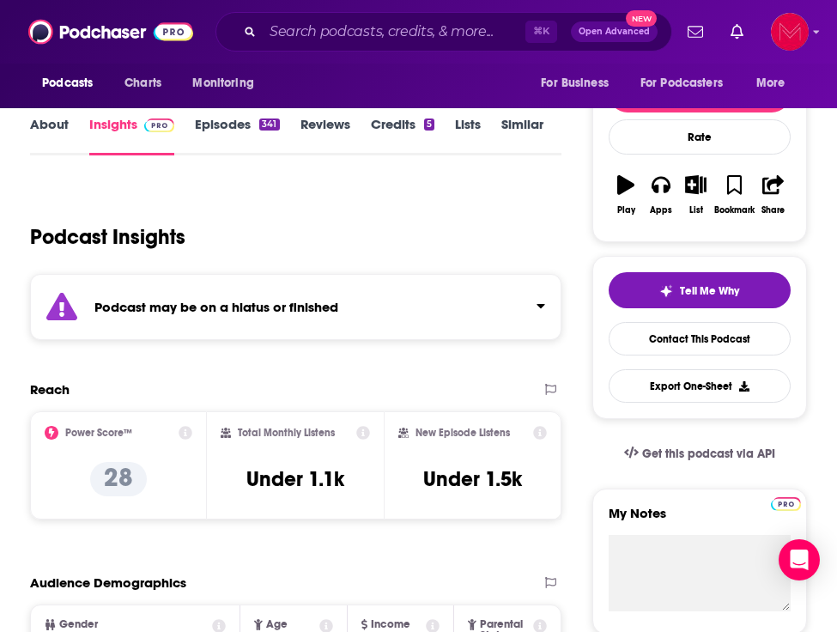
scroll to position [0, 0]
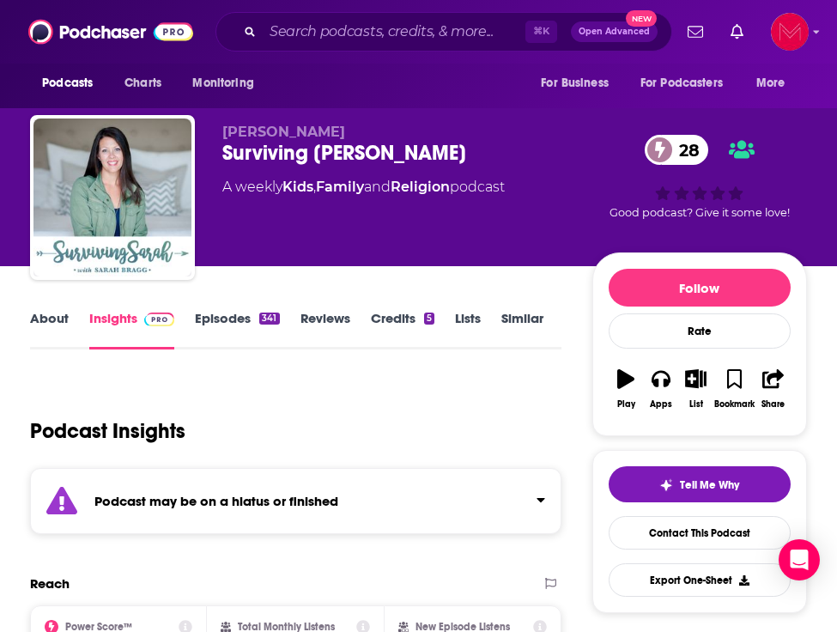
click at [333, 15] on div "⌘ K Open Advanced New" at bounding box center [443, 31] width 457 height 39
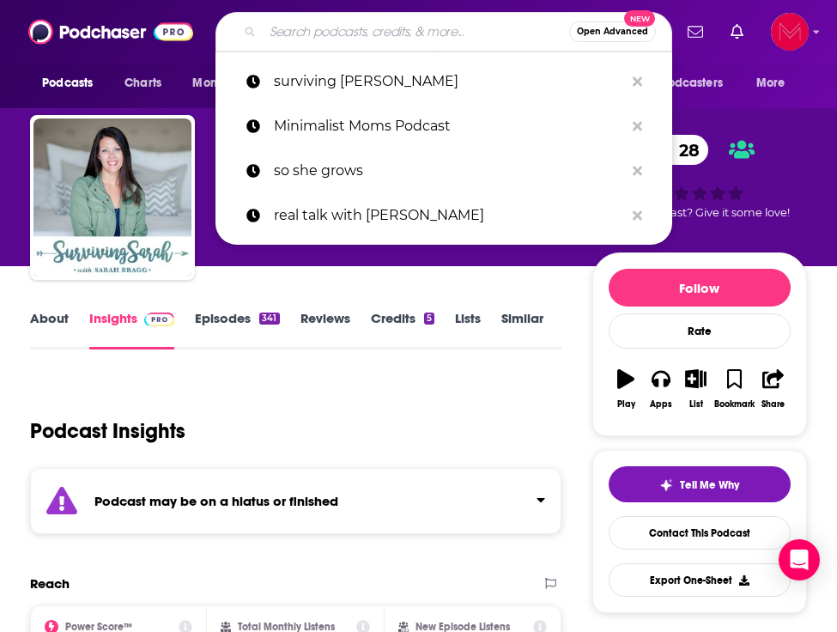
click at [331, 24] on input "Search podcasts, credits, & more..." at bounding box center [416, 31] width 306 height 27
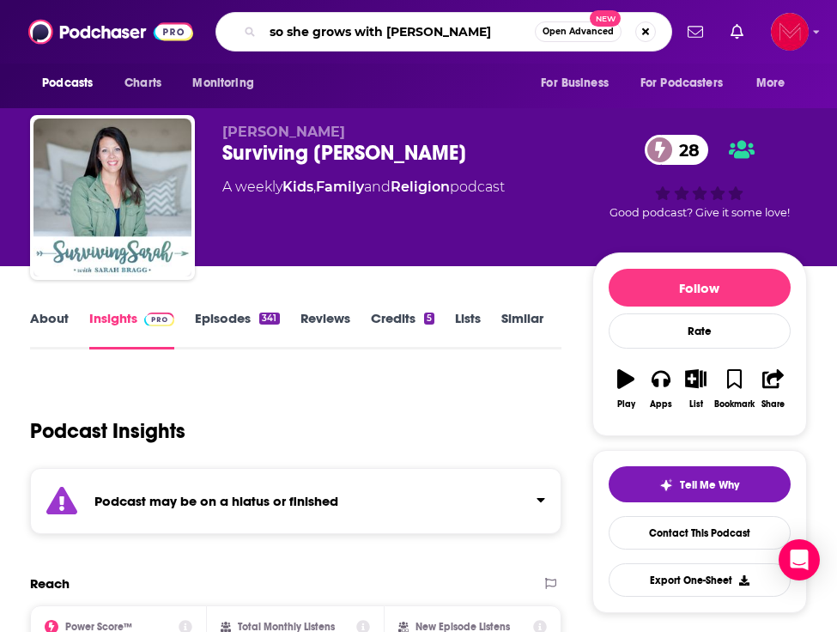
type input "so she grows with ashley carroll"
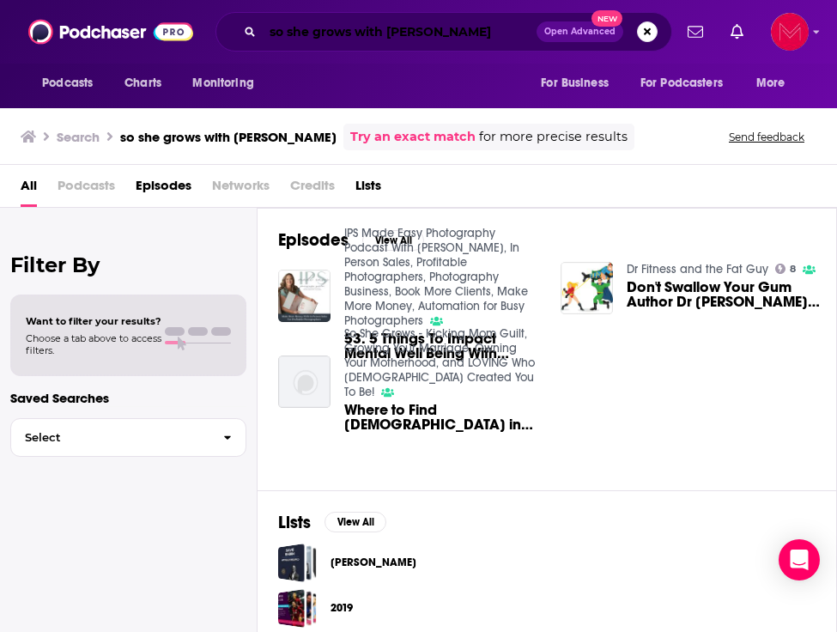
click at [331, 39] on input "so she grows with ashley carroll" at bounding box center [400, 31] width 274 height 27
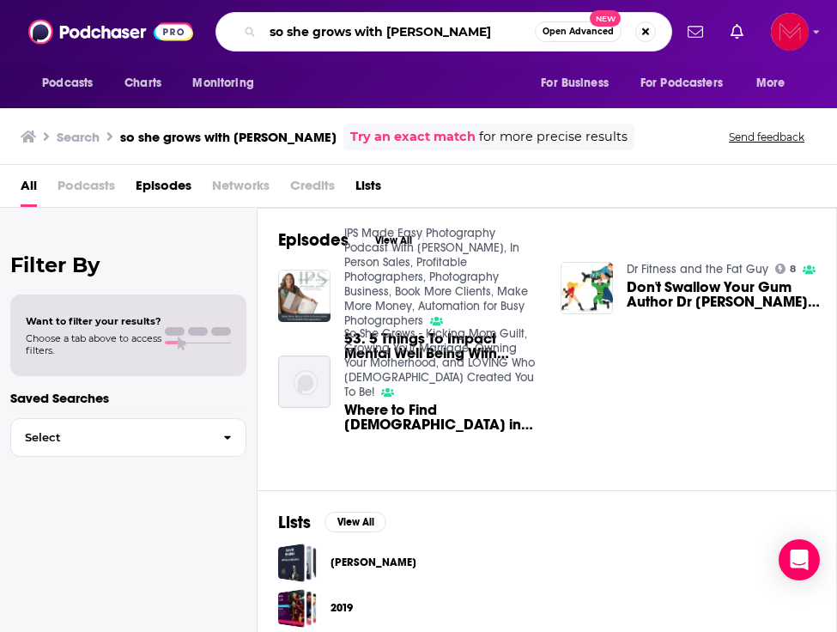
click at [331, 39] on input "so she grows with ashley carroll" at bounding box center [399, 31] width 272 height 27
type input "living easy"
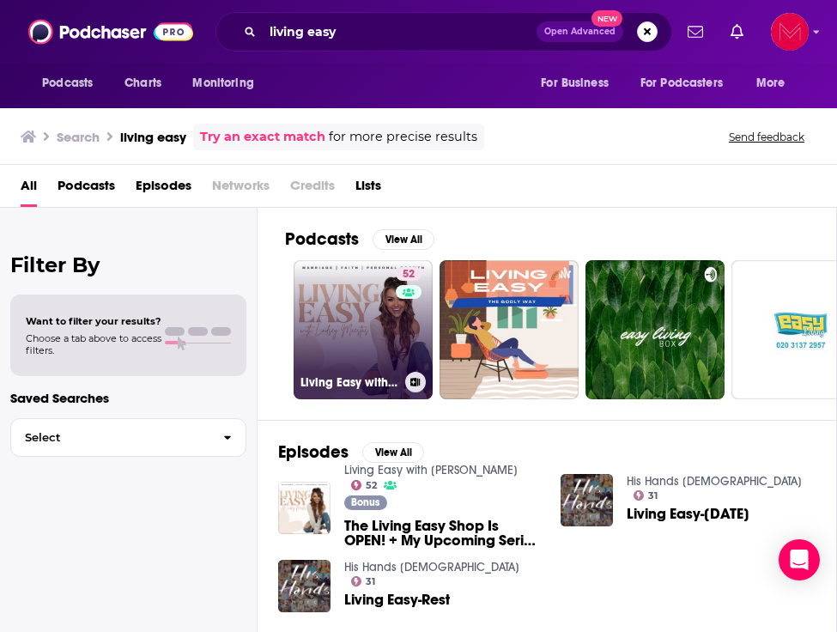
click at [342, 312] on link "52 Living Easy with Lindsey" at bounding box center [363, 329] width 139 height 139
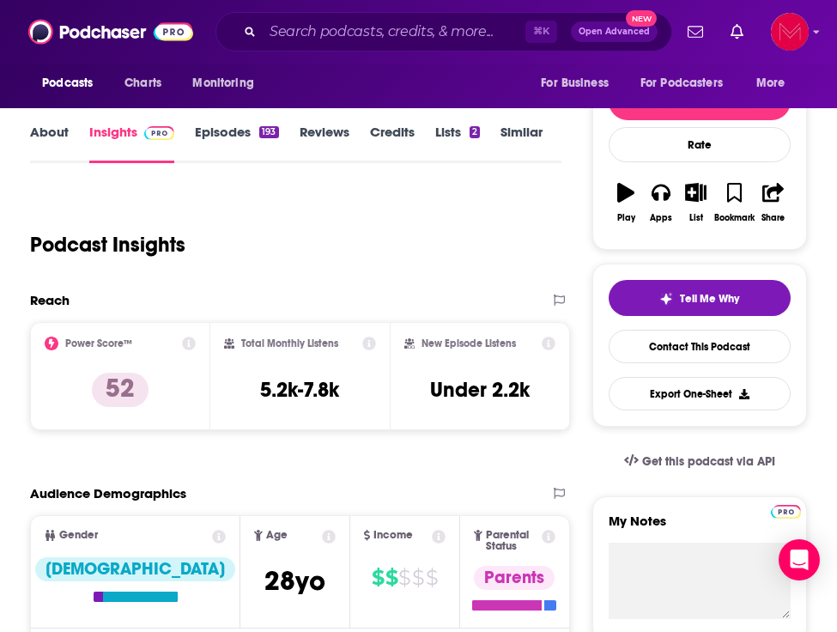
scroll to position [242, 0]
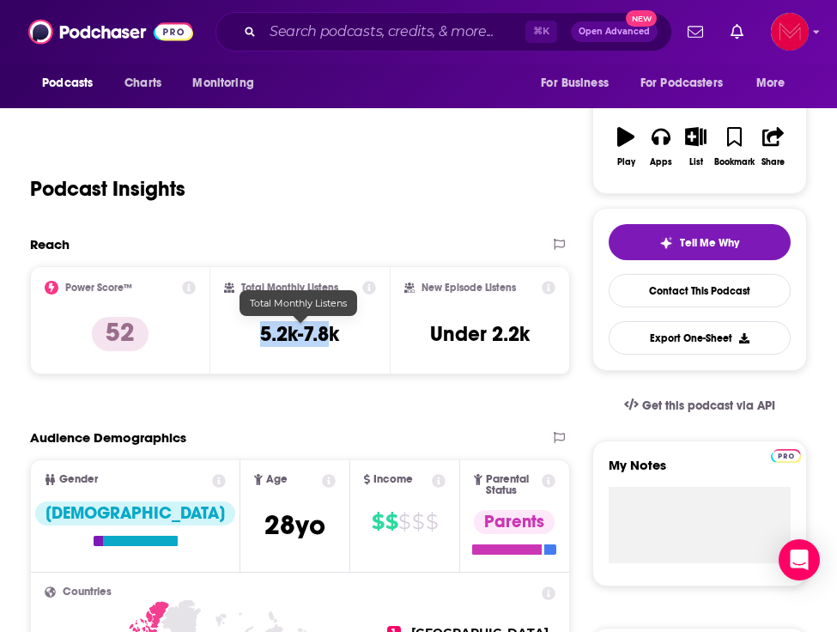
drag, startPoint x: 261, startPoint y: 334, endPoint x: 335, endPoint y: 337, distance: 73.9
click at [335, 337] on h3 "5.2k-7.8k" at bounding box center [299, 334] width 79 height 26
copy h3 "5.2k-7.8"
click at [335, 337] on h3 "5.2k-7.8k" at bounding box center [299, 334] width 79 height 26
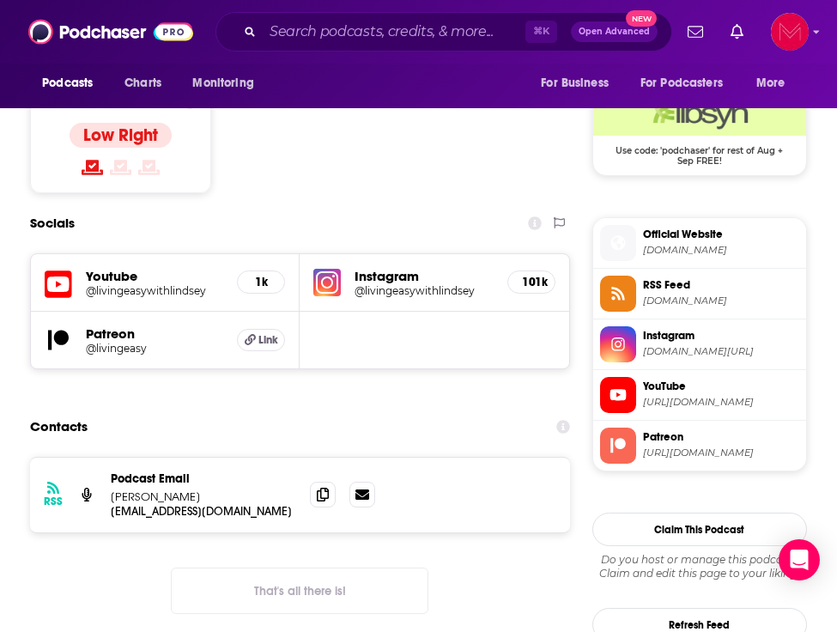
scroll to position [1386, 0]
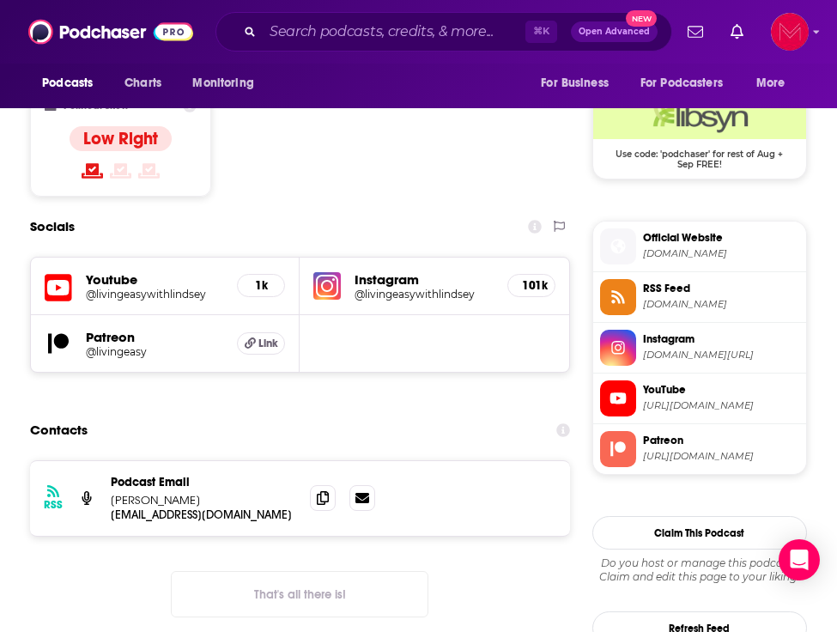
click at [444, 271] on h5 "Instagram" at bounding box center [424, 279] width 138 height 16
click at [390, 288] on h5 "@livingeasywithlindsey" at bounding box center [417, 294] width 124 height 13
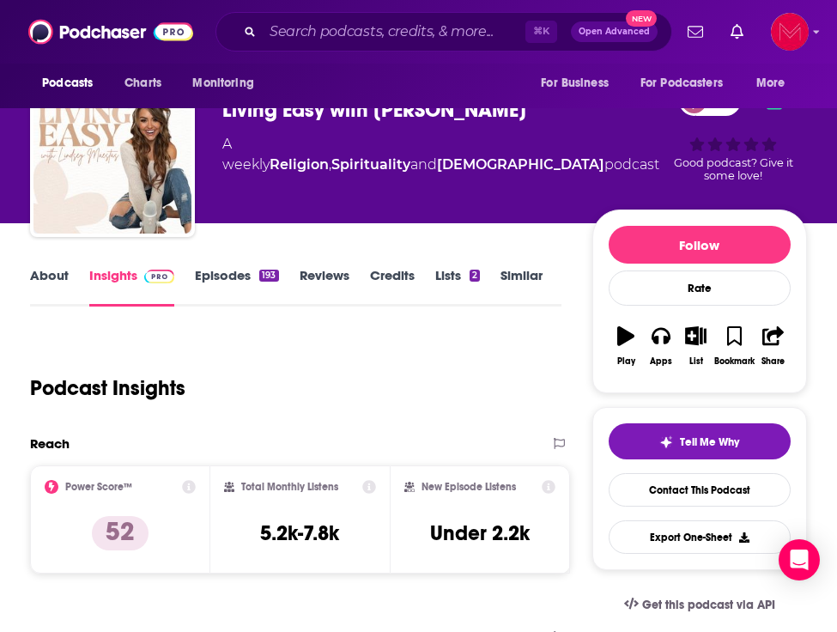
scroll to position [41, 0]
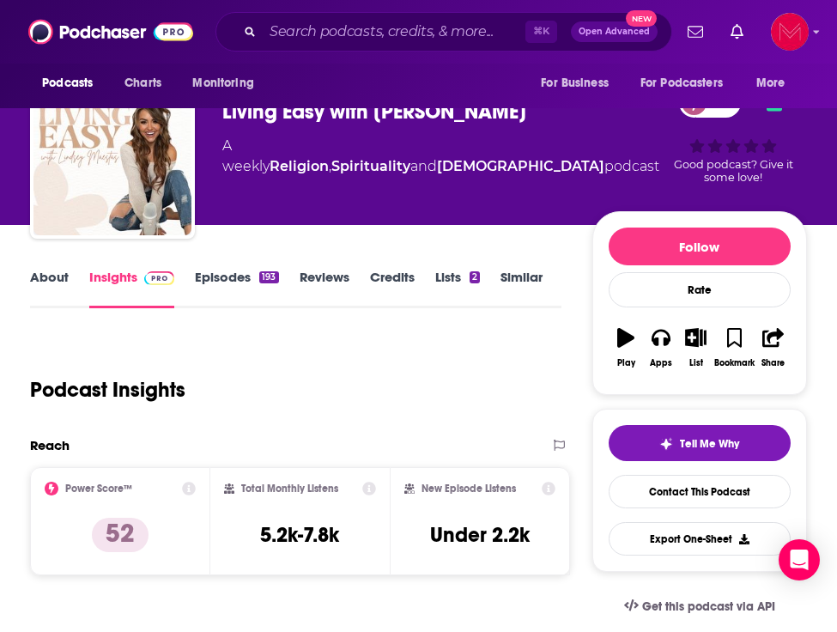
click at [404, 367] on div "Podcast Insights" at bounding box center [288, 380] width 517 height 88
click at [366, 486] on icon at bounding box center [369, 489] width 14 height 14
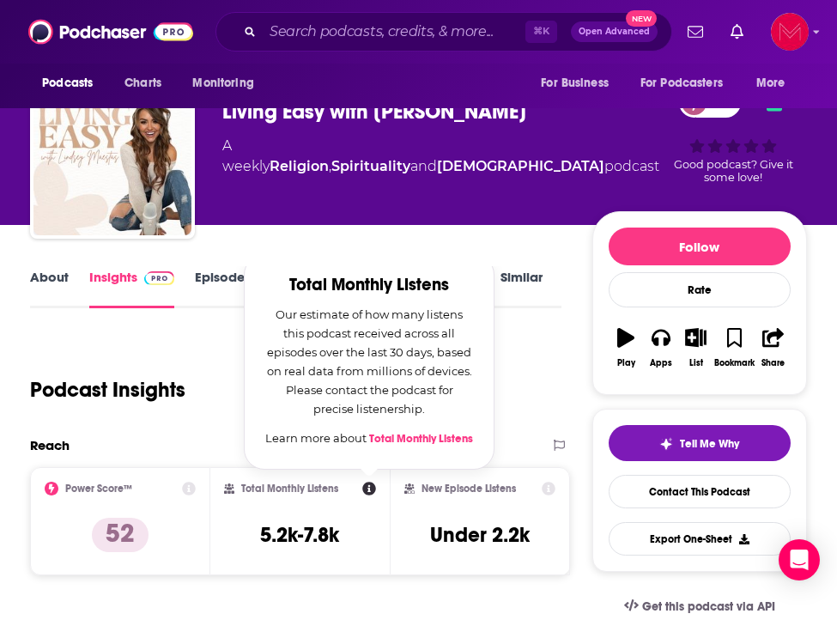
click at [226, 378] on div "Podcast Insights" at bounding box center [288, 380] width 517 height 88
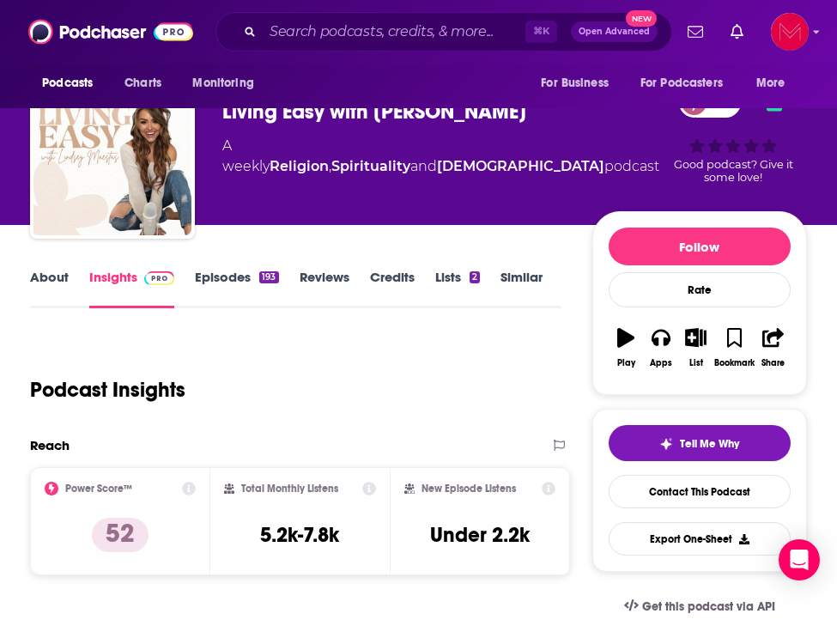
click at [358, 472] on div "Total Monthly Listens 5.2k-7.8k" at bounding box center [300, 521] width 180 height 108
click at [362, 473] on div "Total Monthly Listens 5.2k-7.8k" at bounding box center [300, 521] width 180 height 108
click at [363, 484] on icon at bounding box center [369, 489] width 14 height 14
click at [244, 383] on div "Podcast Insights" at bounding box center [288, 380] width 517 height 88
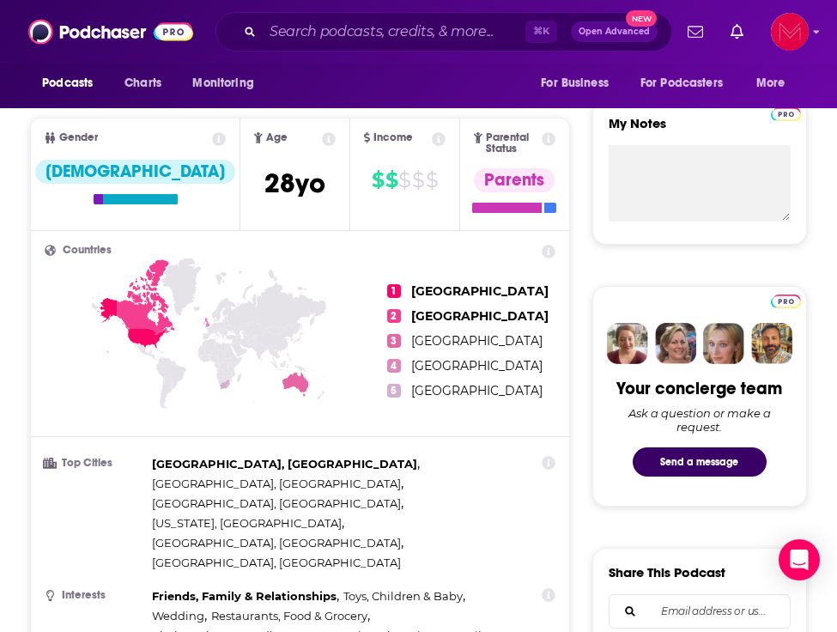
scroll to position [594, 0]
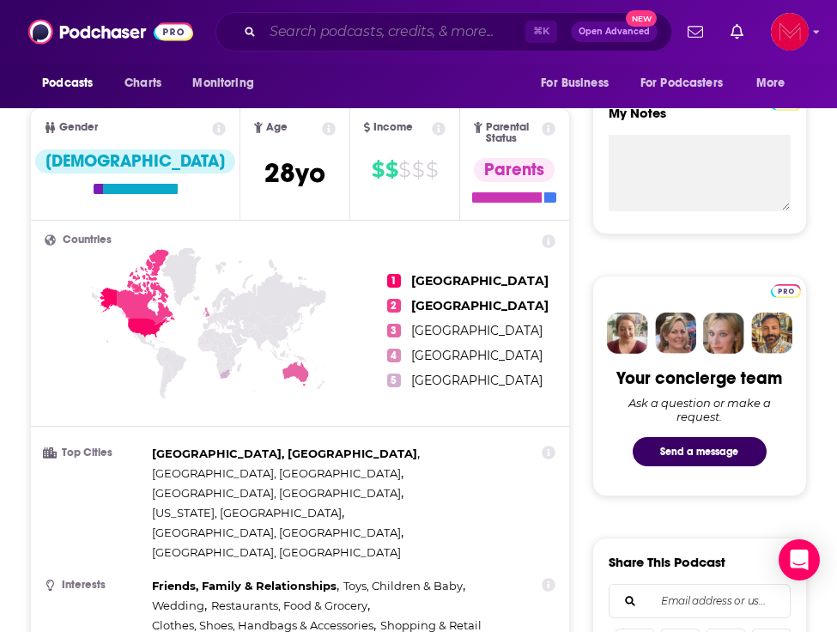
click at [355, 38] on input "Search podcasts, credits, & more..." at bounding box center [394, 31] width 263 height 27
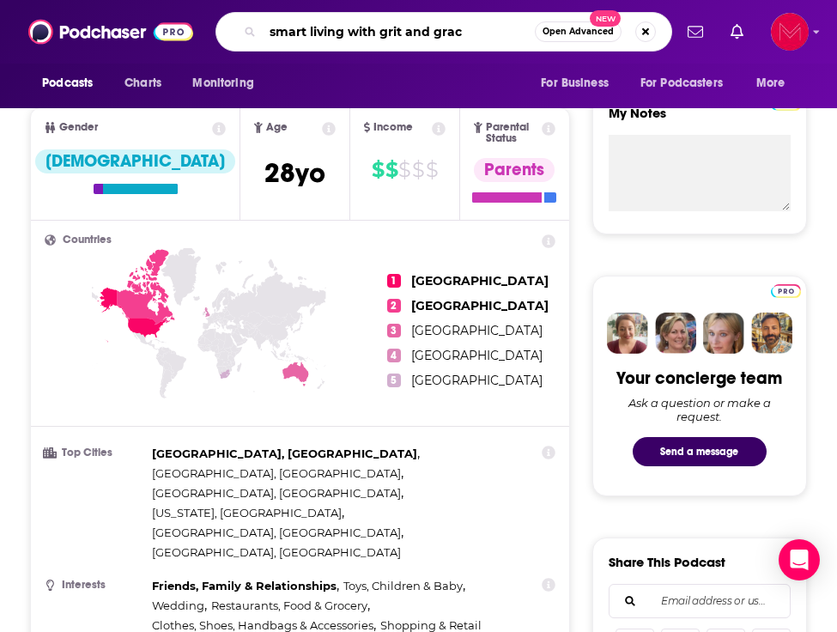
type input "smart living with grit and grace"
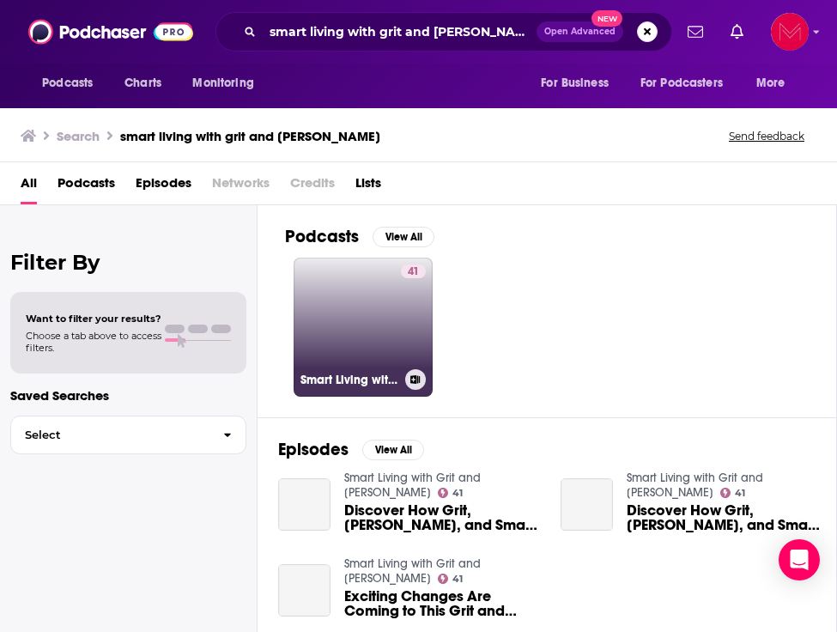
click at [335, 318] on link "41 Smart Living with Grit and Grace" at bounding box center [363, 327] width 139 height 139
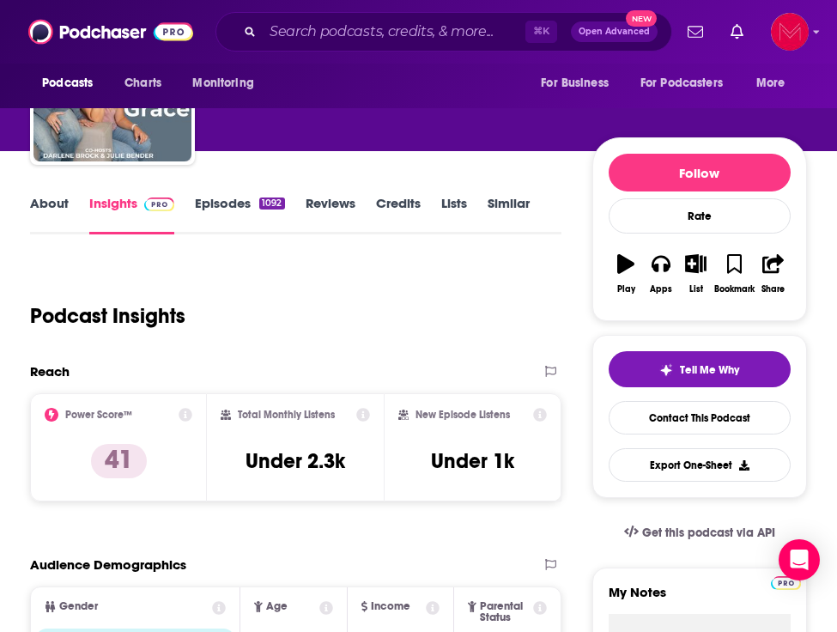
scroll to position [219, 0]
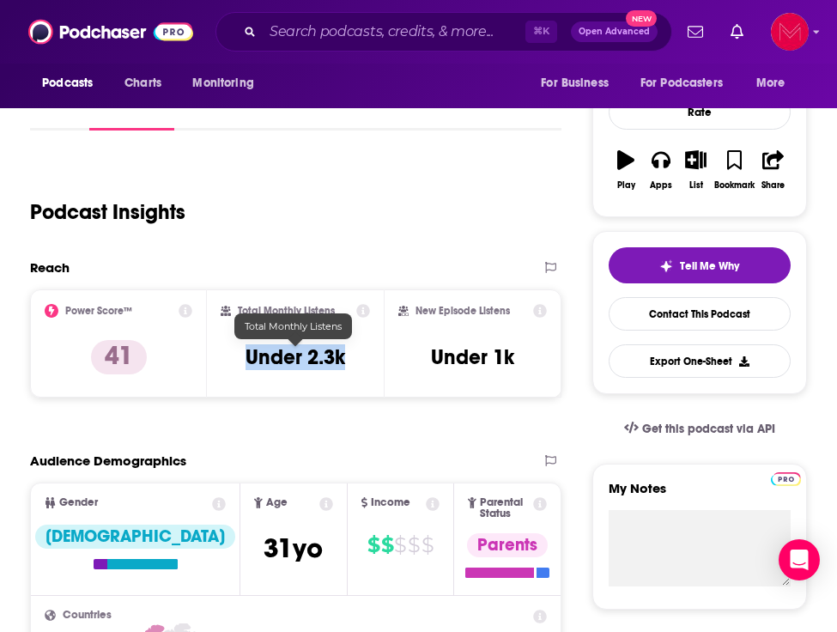
drag, startPoint x: 246, startPoint y: 355, endPoint x: 347, endPoint y: 355, distance: 100.4
click at [347, 355] on div "Total Monthly Listens Under 2.3k" at bounding box center [295, 343] width 149 height 79
copy h3 "Under 2.3k"
click at [290, 398] on div "Reach Power Score™ 41 Total Monthly Listens Under 2.3k New Episode Listens Unde…" at bounding box center [295, 335] width 531 height 152
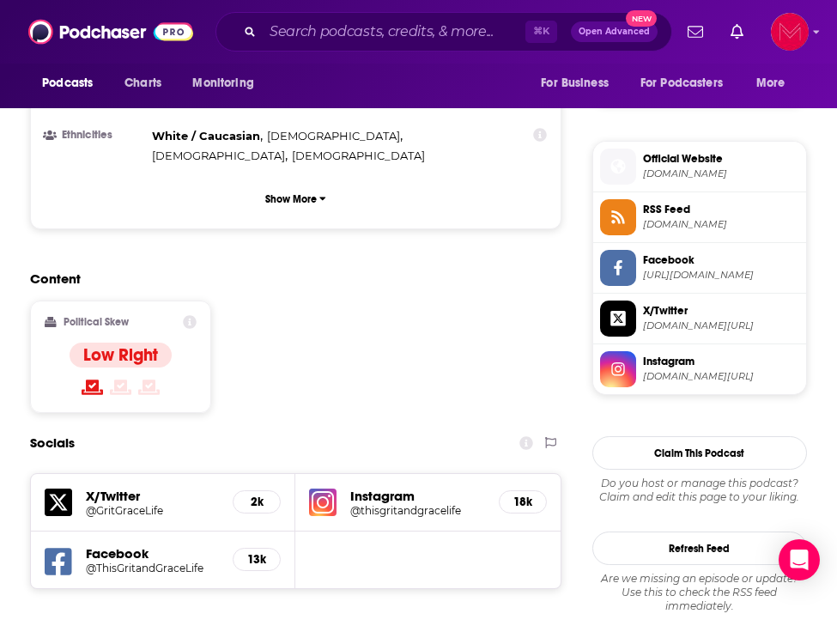
scroll to position [1180, 0]
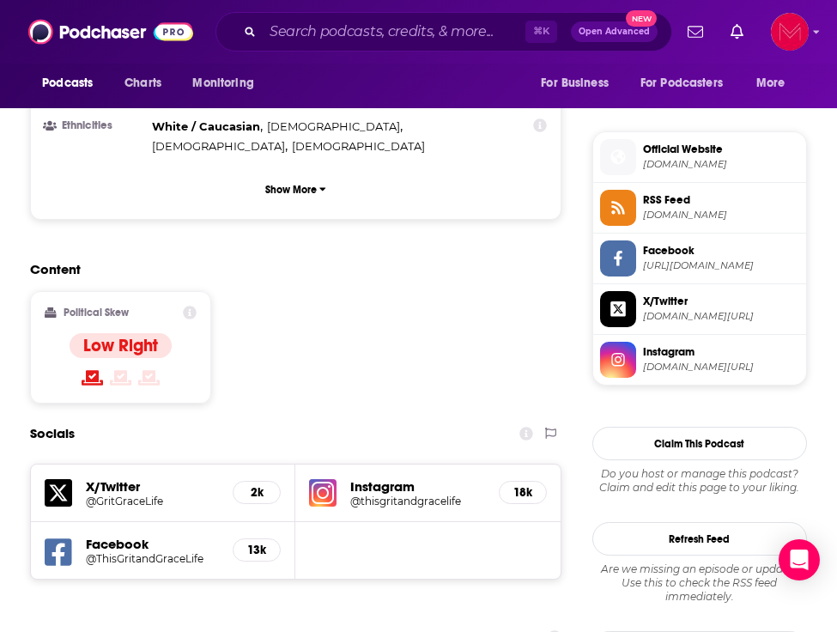
click at [481, 494] on link "@thisgritandgracelife" at bounding box center [417, 500] width 134 height 13
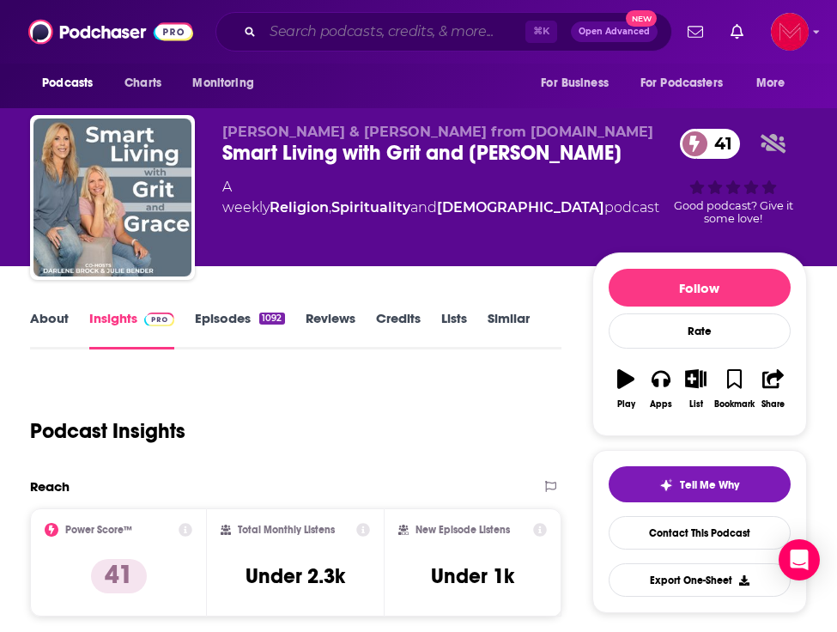
click at [279, 26] on input "Search podcasts, credits, & more..." at bounding box center [394, 31] width 263 height 27
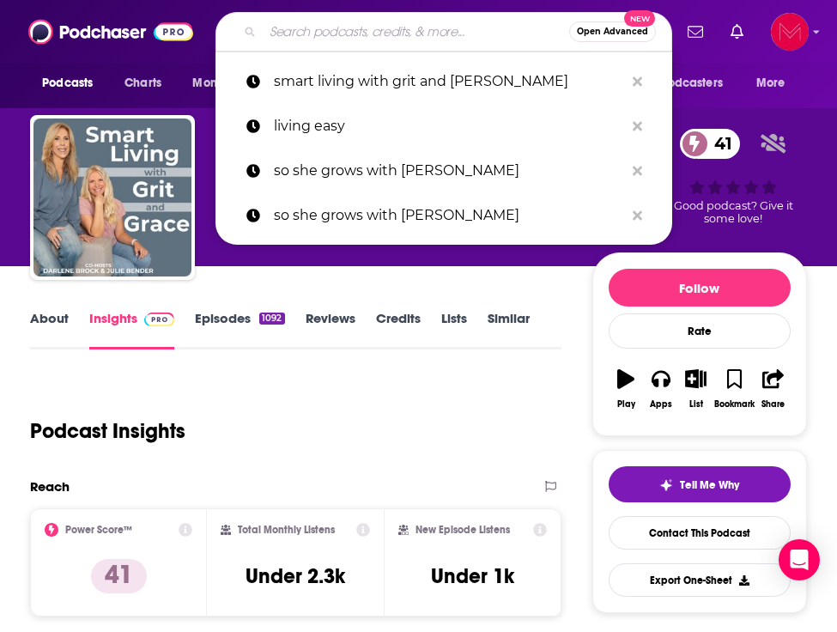
paste input "Influencer Entrepreneurs"
type input "Influencer Entrepreneurs"
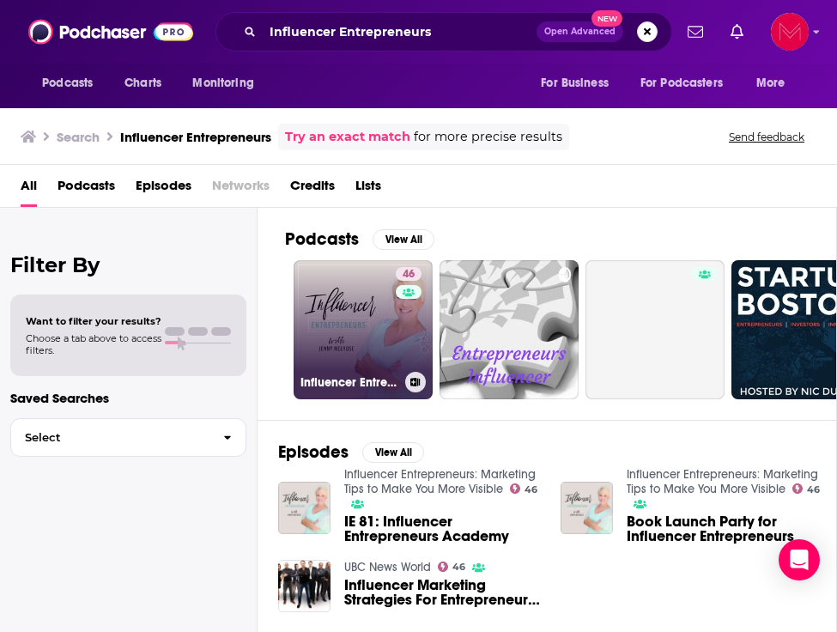
click at [358, 323] on link "46 Influencer Entrepreneurs: Marketing Tips to Make You More Visible" at bounding box center [363, 329] width 139 height 139
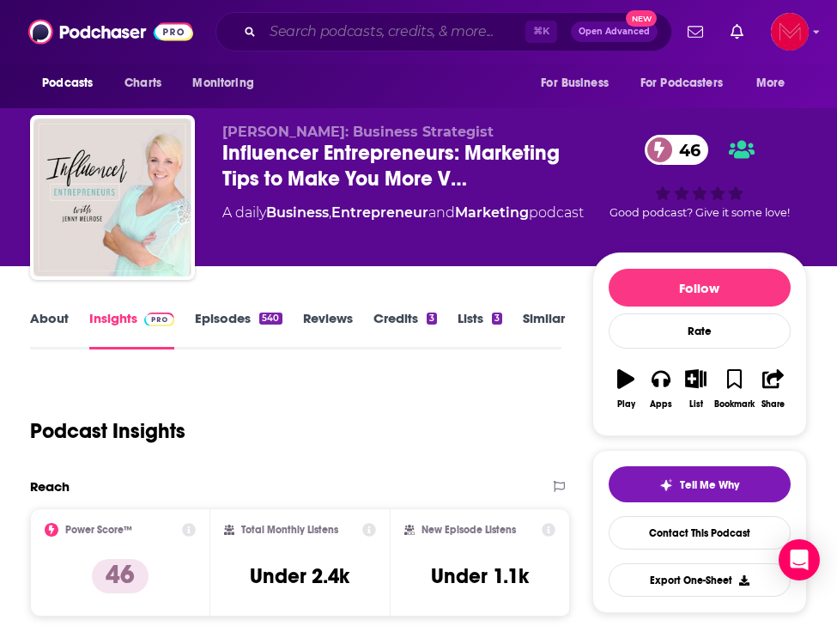
click at [321, 35] on input "Search podcasts, credits, & more..." at bounding box center [394, 31] width 263 height 27
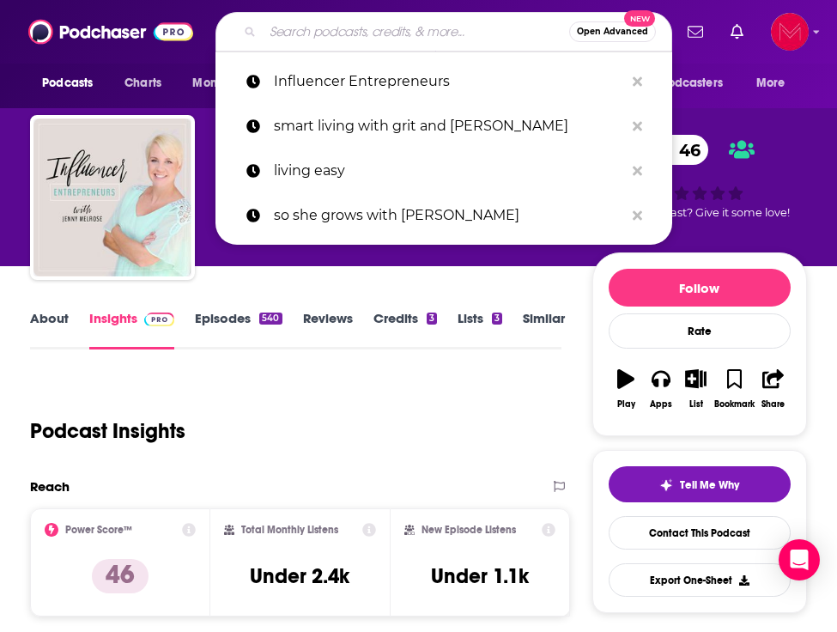
paste input "Cubicle to CEO"
type input "Cubicle to CEO"
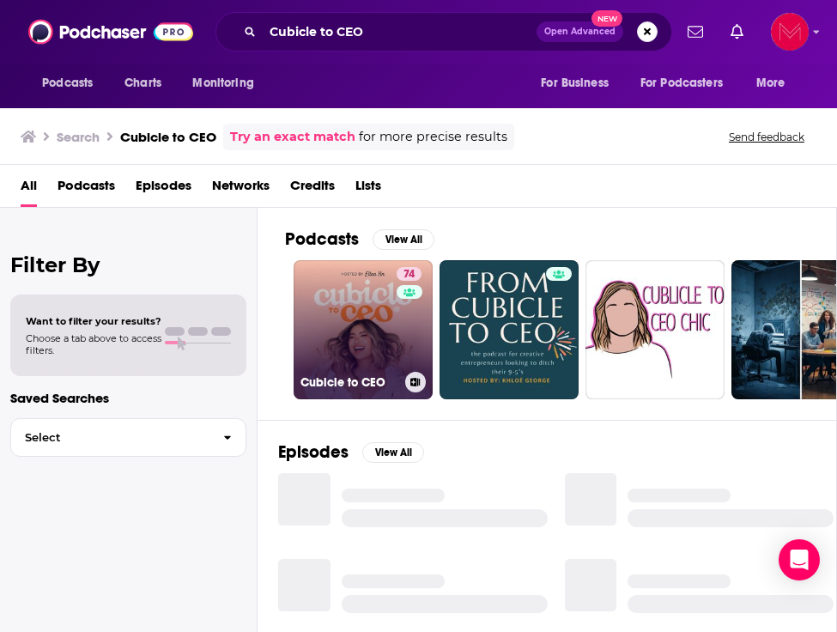
click at [341, 304] on link "74 Cubicle to CEO" at bounding box center [363, 329] width 139 height 139
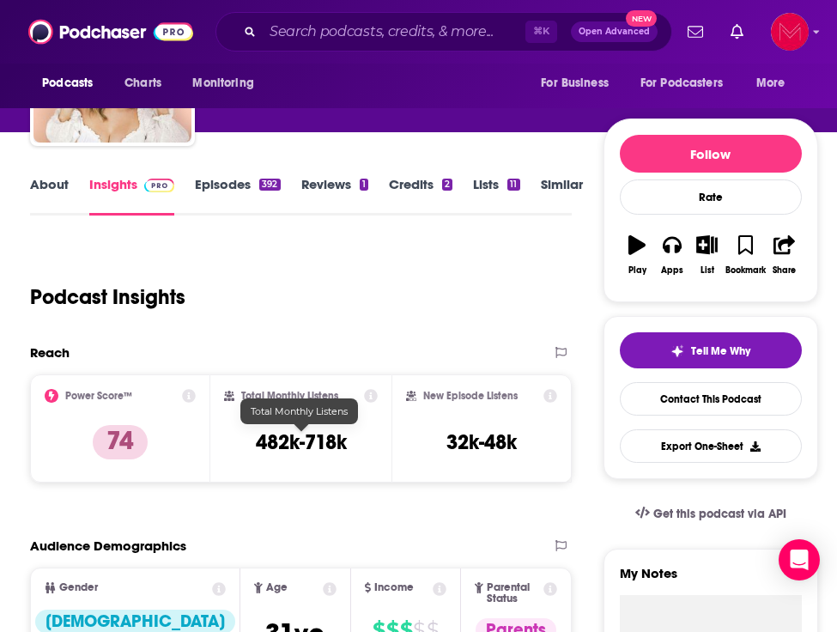
scroll to position [224, 0]
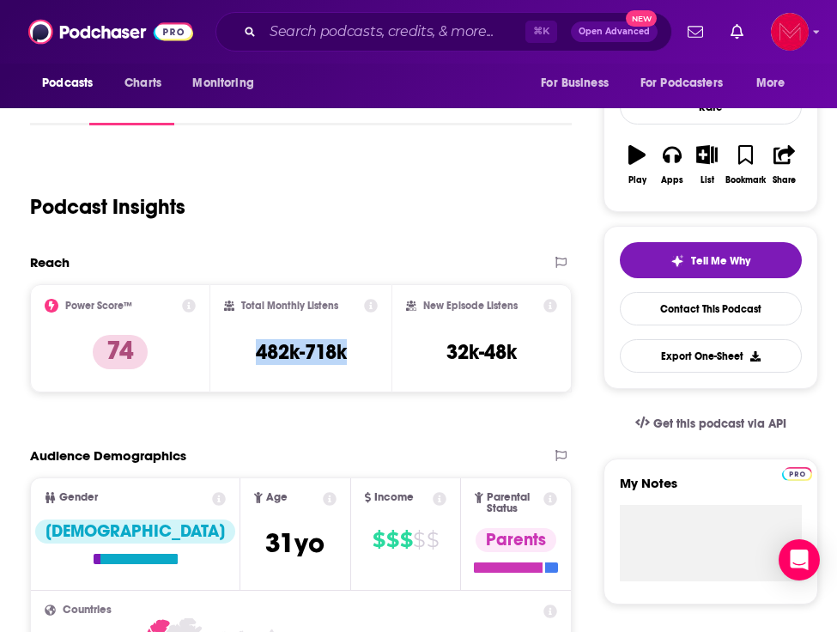
drag, startPoint x: 258, startPoint y: 356, endPoint x: 378, endPoint y: 360, distance: 120.2
click at [378, 360] on div "Total Monthly Listens 482k-718k" at bounding box center [300, 338] width 180 height 108
copy h3 "482k-718k"
click at [378, 360] on div "Total Monthly Listens 482k-718k" at bounding box center [300, 338] width 180 height 108
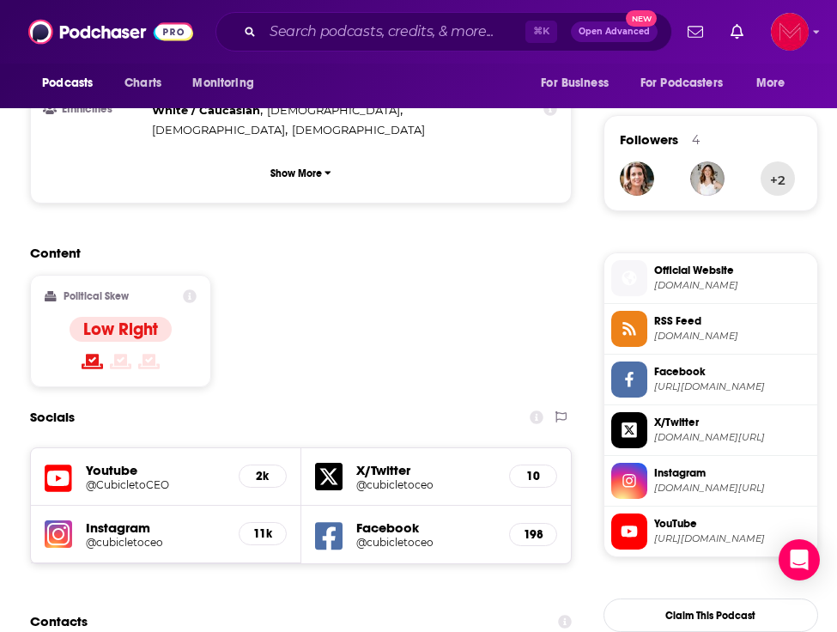
scroll to position [1202, 0]
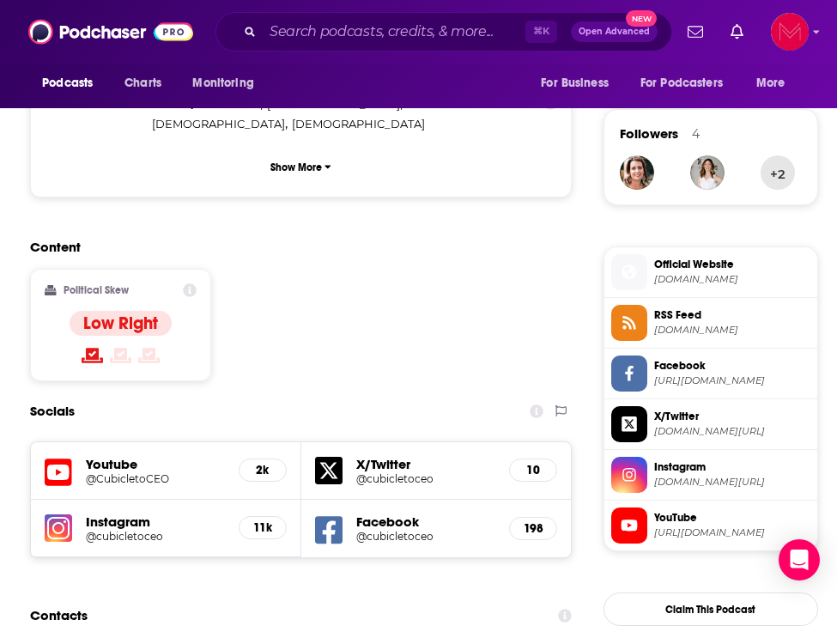
click at [161, 530] on h5 "@cubicletoceo" at bounding box center [148, 536] width 124 height 13
click at [308, 18] on input "Search podcasts, credits, & more..." at bounding box center [394, 31] width 263 height 27
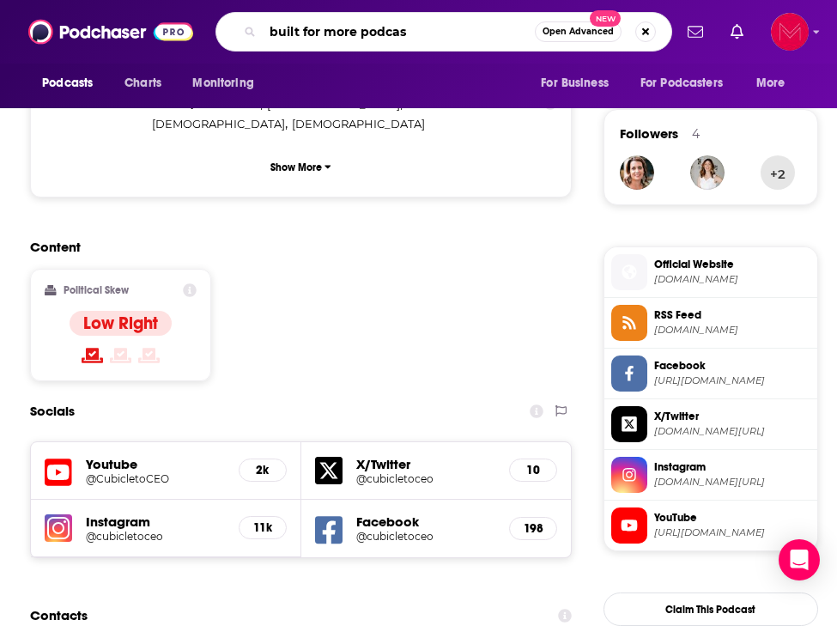
type input "built for more podcast"
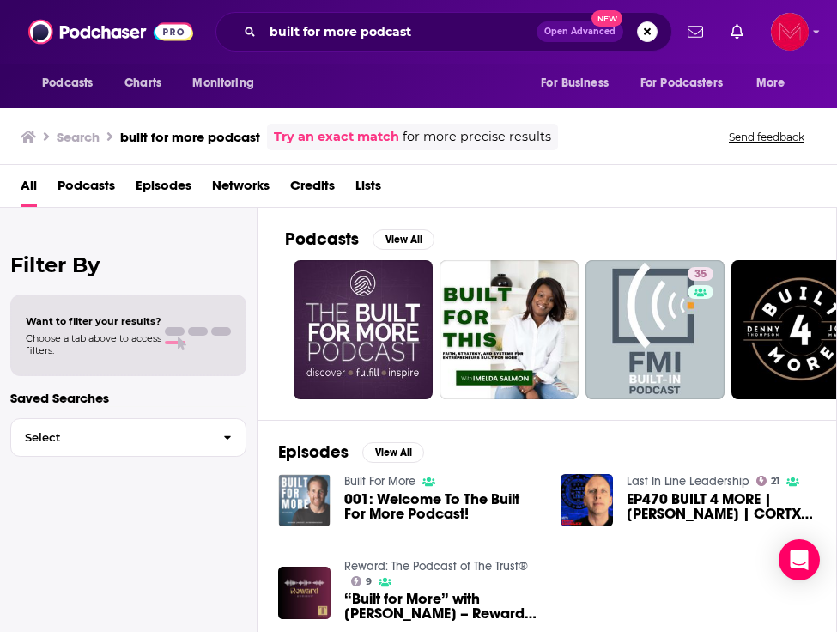
click at [321, 498] on img "001: Welcome To The Built For More Podcast!" at bounding box center [304, 500] width 52 height 52
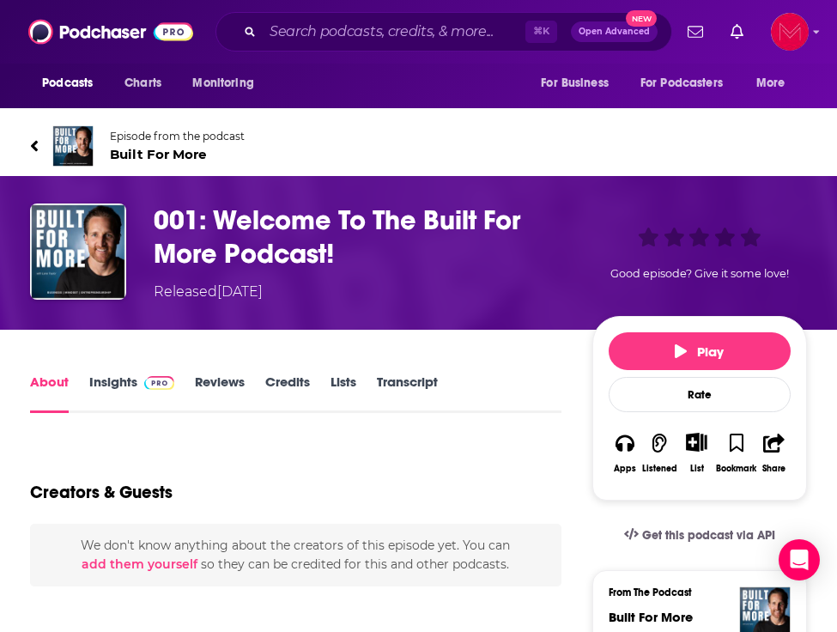
click at [88, 149] on img at bounding box center [72, 145] width 41 height 41
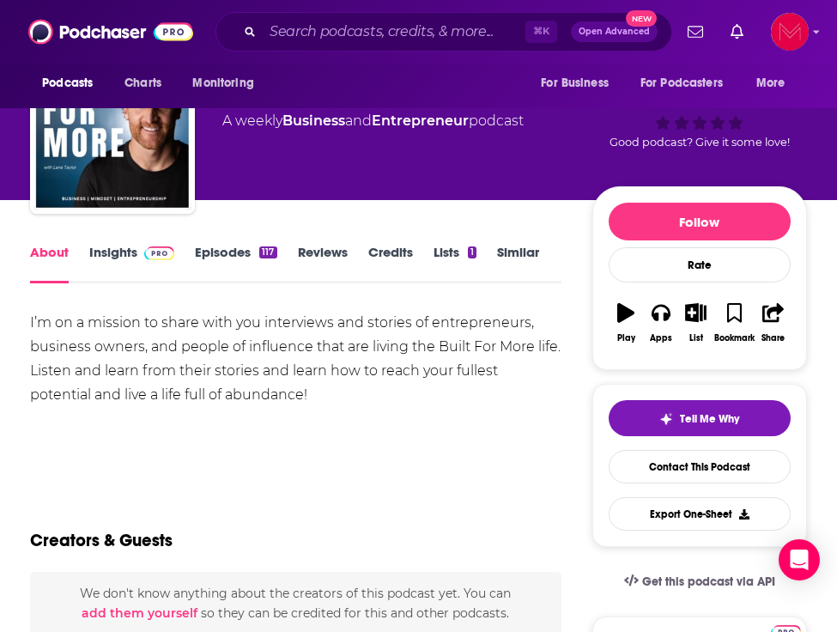
scroll to position [77, 0]
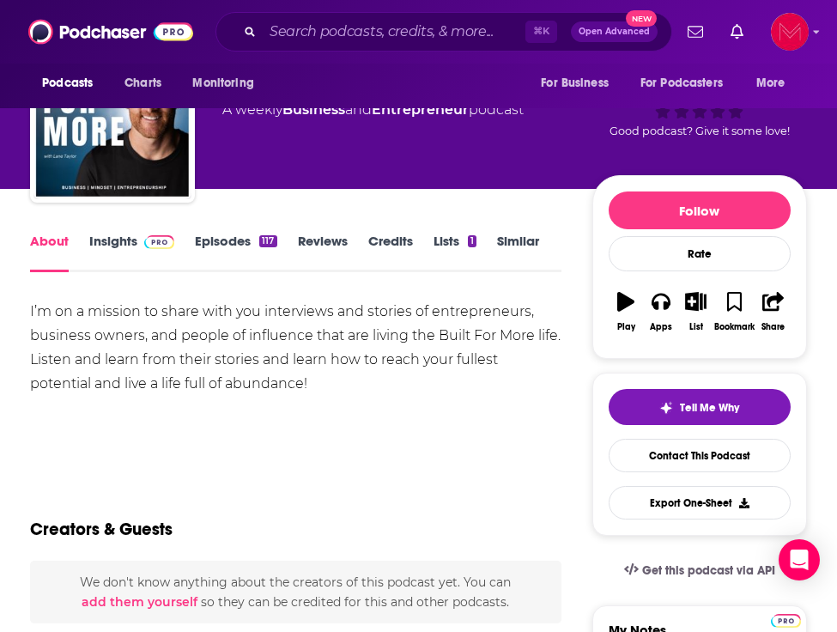
click at [122, 246] on link "Insights" at bounding box center [131, 252] width 85 height 39
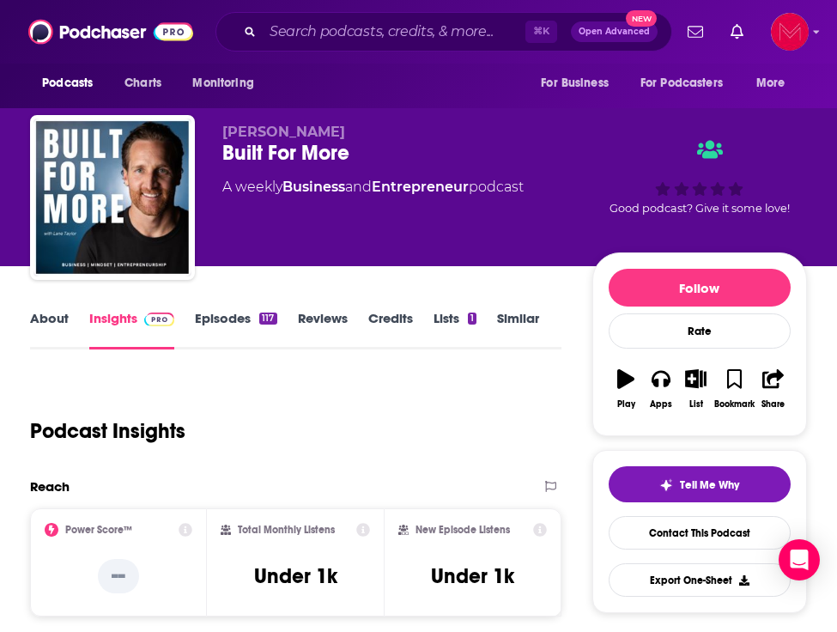
scroll to position [120, 0]
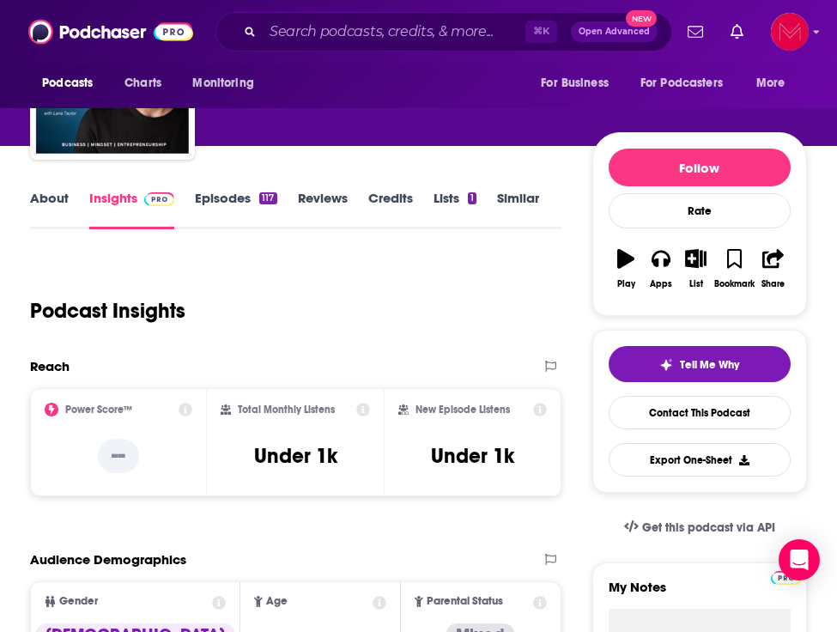
click at [56, 205] on link "About" at bounding box center [49, 209] width 39 height 39
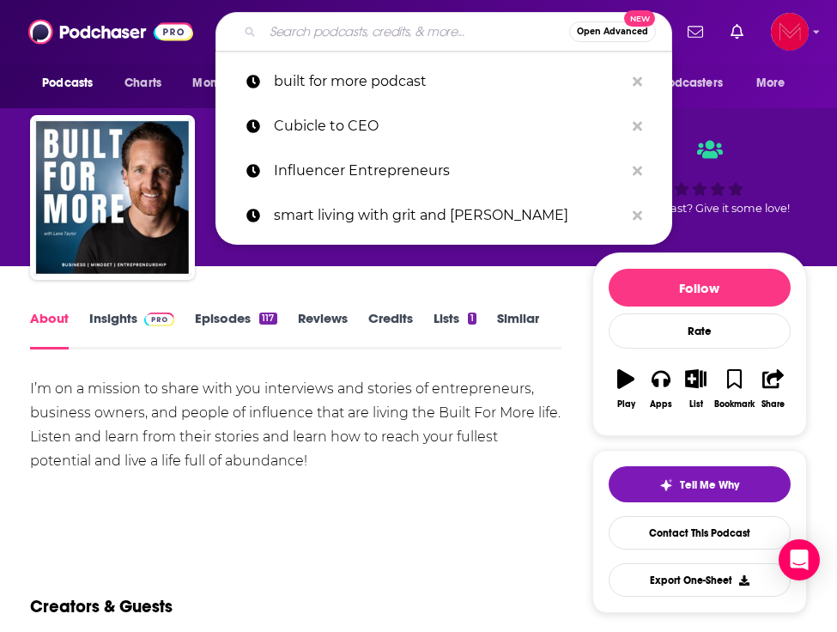
click at [302, 26] on input "Search podcasts, credits, & more..." at bounding box center [416, 31] width 306 height 27
paste input "Laced with Grace, Fully Embraced"
type input "Laced with Grace, Fully Embraced"
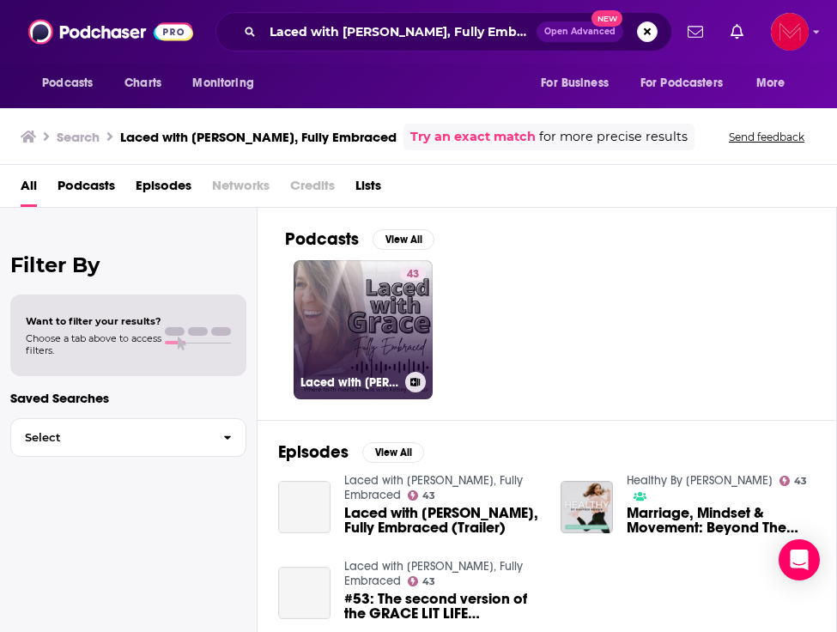
click at [394, 314] on link "43 Laced with Grace, Fully Embraced" at bounding box center [363, 329] width 139 height 139
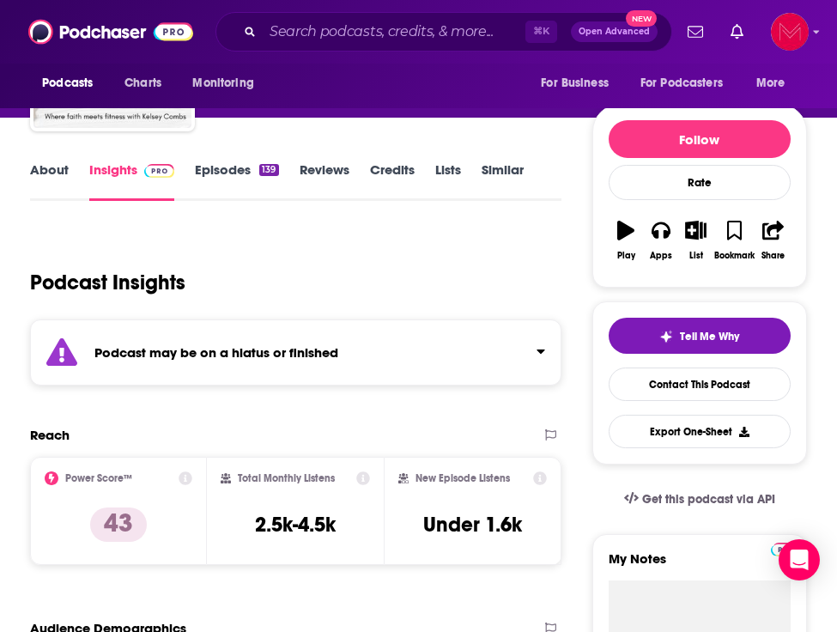
scroll to position [165, 0]
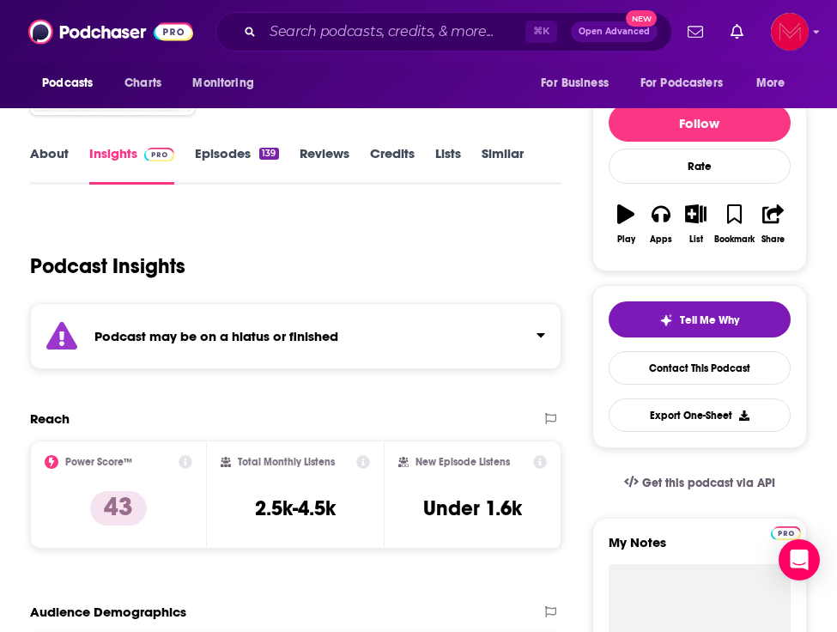
click at [300, 332] on strong "Podcast may be on a hiatus or finished" at bounding box center [216, 336] width 244 height 16
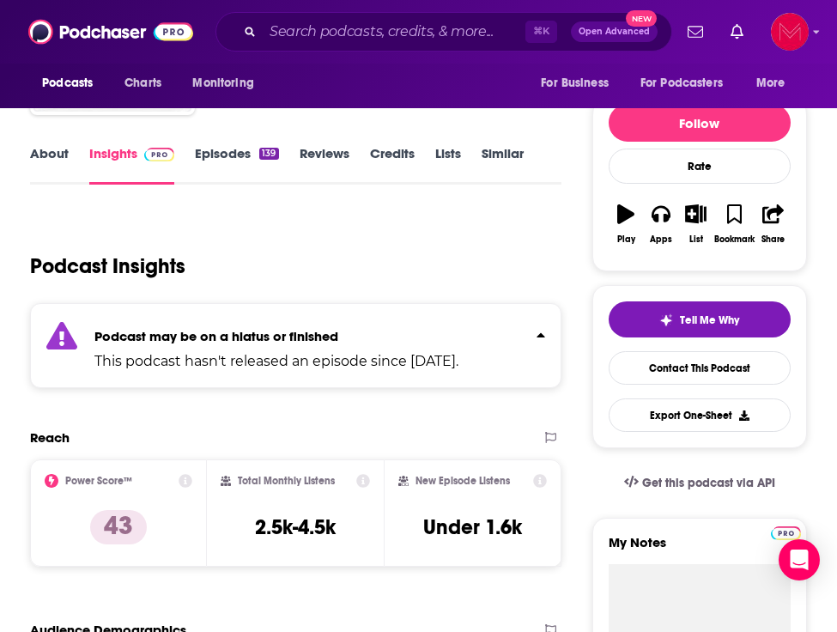
click at [300, 332] on strong "Podcast may be on a hiatus or finished" at bounding box center [216, 336] width 244 height 16
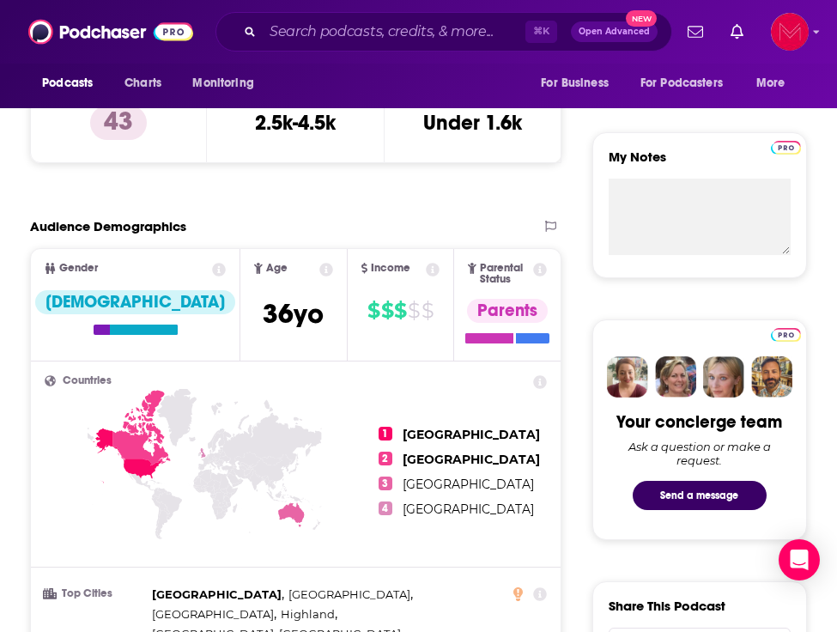
scroll to position [458, 0]
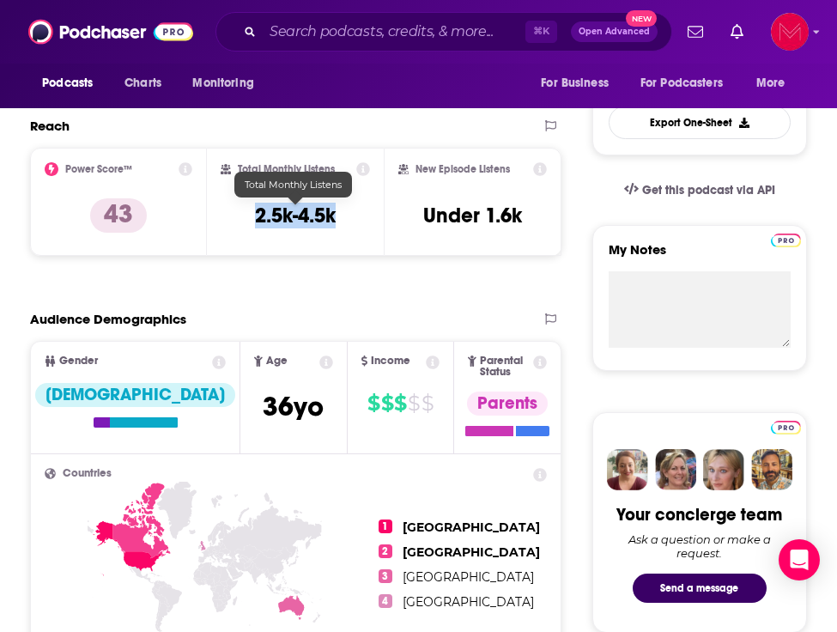
drag, startPoint x: 255, startPoint y: 218, endPoint x: 348, endPoint y: 220, distance: 92.7
click at [348, 220] on div "Total Monthly Listens 2.5k-4.5k" at bounding box center [295, 201] width 149 height 79
copy h3 "2.5k-4.5k"
click at [348, 220] on div "Total Monthly Listens 2.5k-4.5k" at bounding box center [295, 201] width 149 height 79
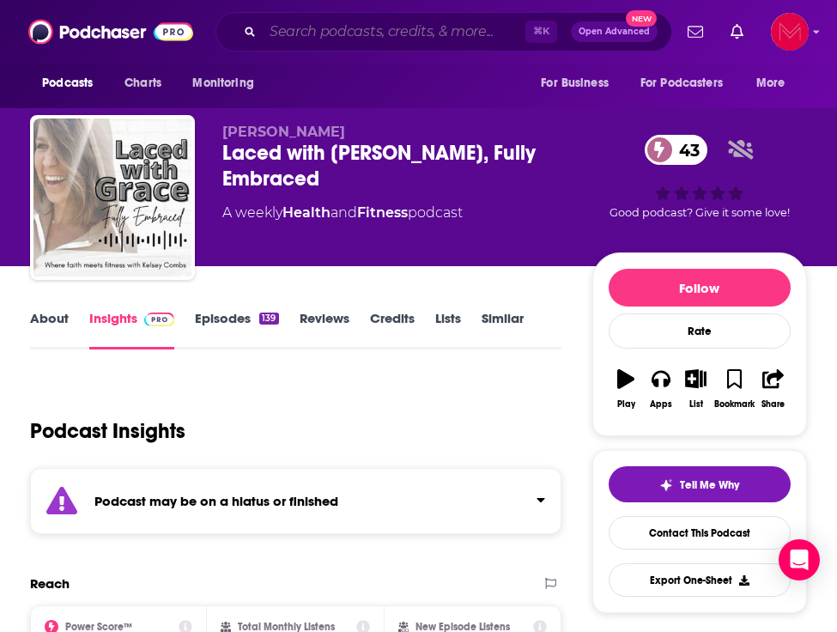
click at [306, 36] on input "Search podcasts, credits, & more..." at bounding box center [394, 31] width 263 height 27
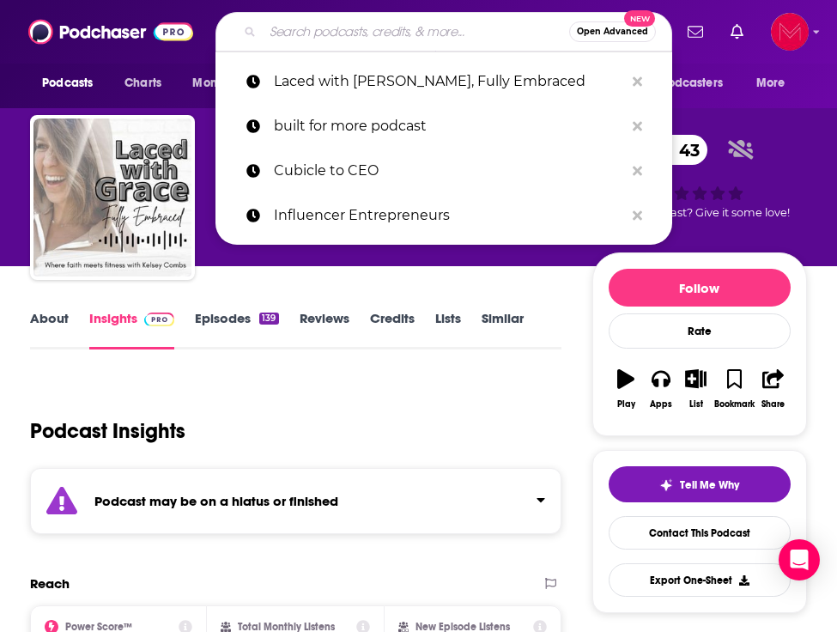
paste input "The Justin Prince Show"
type input "The Justin Prince Show"
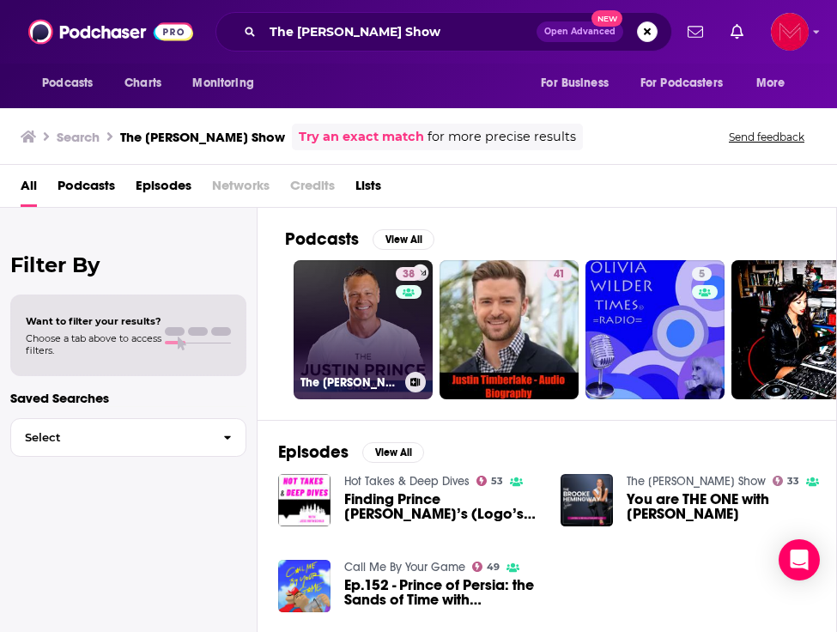
click at [349, 308] on link "38 The Justin Prince Show" at bounding box center [363, 329] width 139 height 139
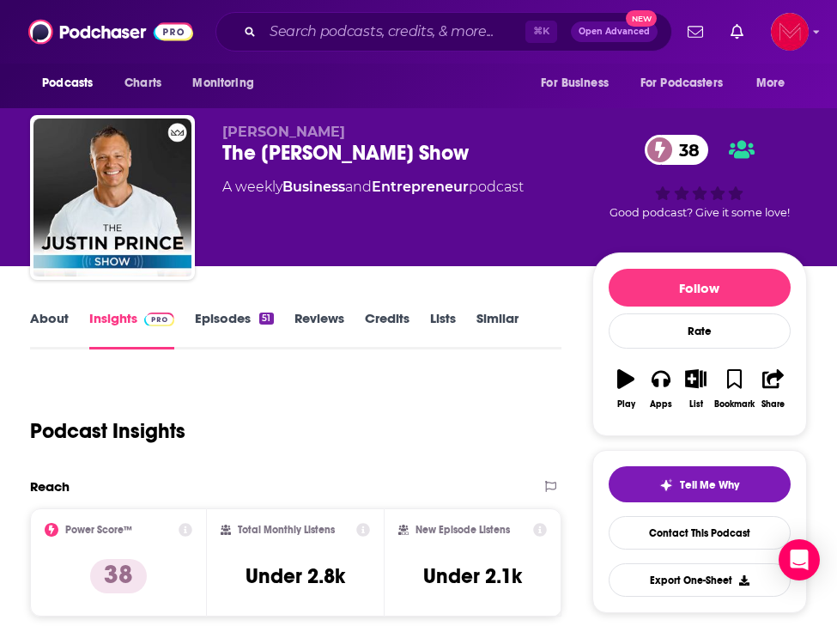
scroll to position [190, 0]
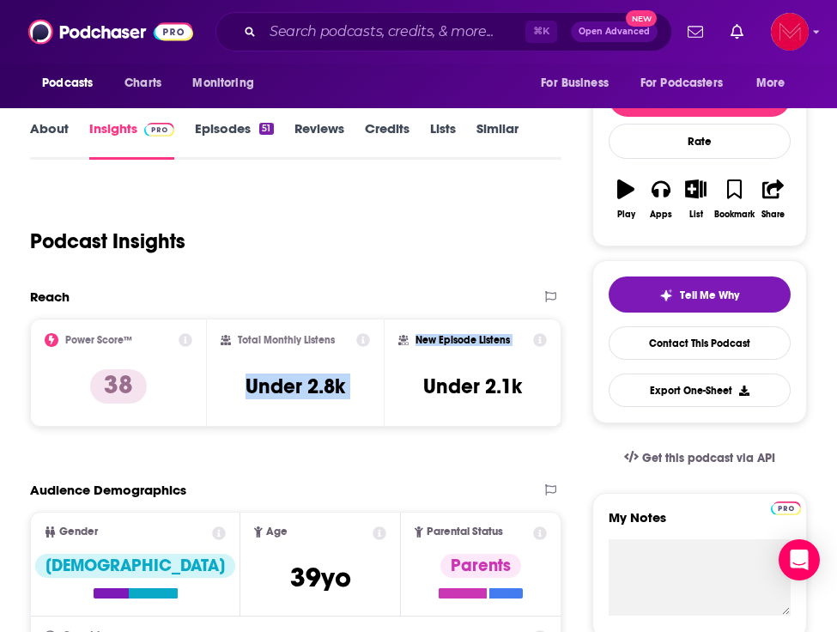
drag, startPoint x: 243, startPoint y: 389, endPoint x: 385, endPoint y: 392, distance: 142.5
click at [385, 392] on div "Power Score™ 38 Total Monthly Listens Under 2.8k New Episode Listens Under 2.1k" at bounding box center [295, 372] width 531 height 108
click at [349, 379] on div "Total Monthly Listens Under 2.8k" at bounding box center [295, 372] width 149 height 79
drag, startPoint x: 245, startPoint y: 386, endPoint x: 343, endPoint y: 386, distance: 97.9
click at [343, 386] on h3 "Under 2.8k" at bounding box center [296, 386] width 100 height 26
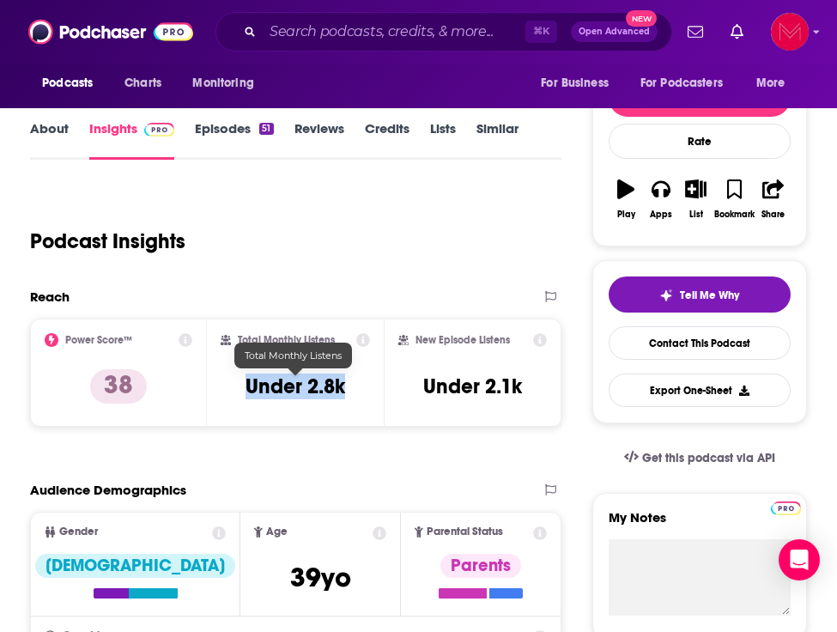
copy h3 "Under 2.8k"
click at [251, 242] on div "Podcast Insights" at bounding box center [288, 231] width 517 height 88
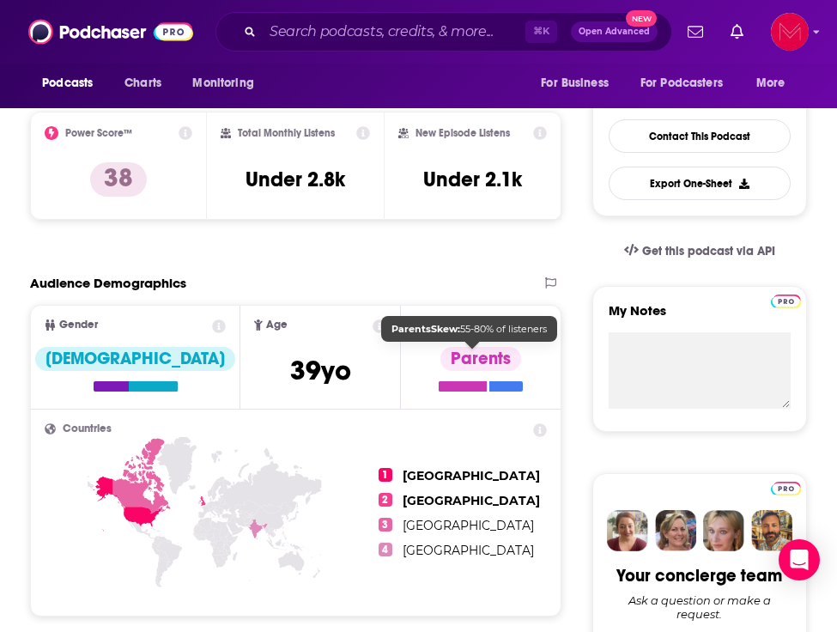
scroll to position [467, 0]
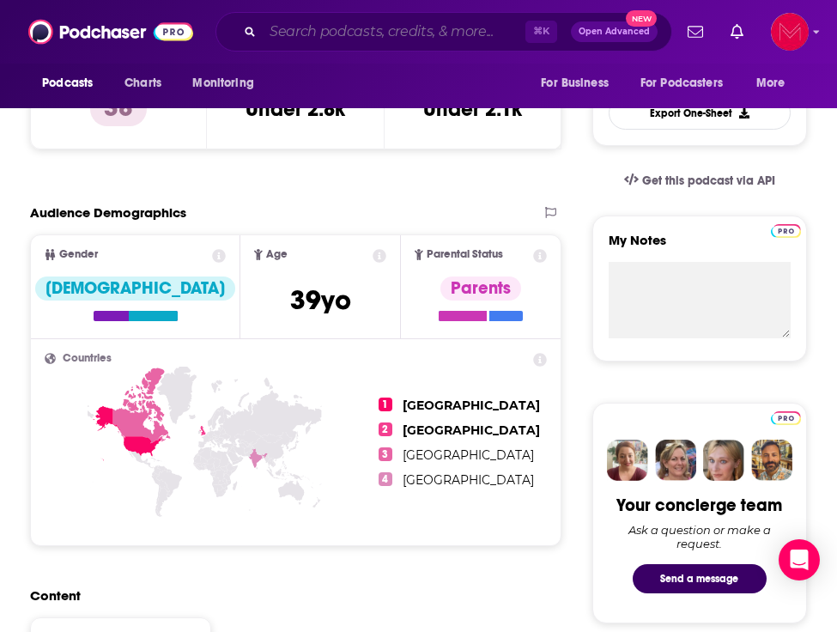
click at [324, 39] on input "Search podcasts, credits, & more..." at bounding box center [394, 31] width 263 height 27
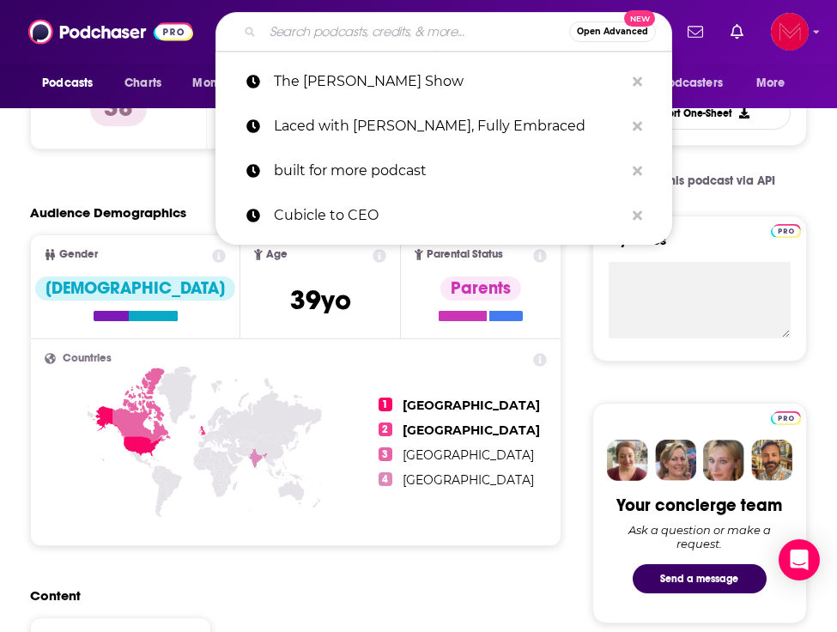
paste input "Revelation Wellness - Healthy & Whole"
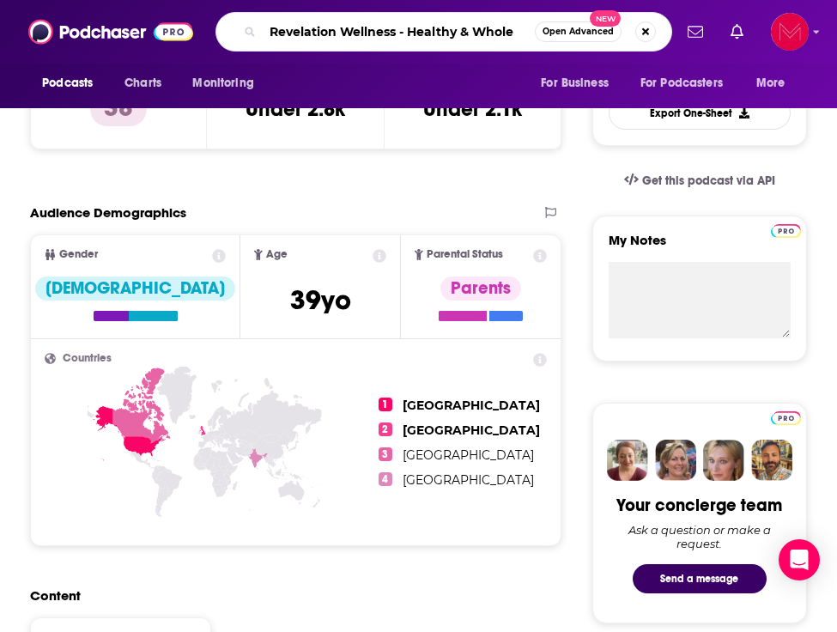
type input "Revelation Wellness - Healthy & Whole"
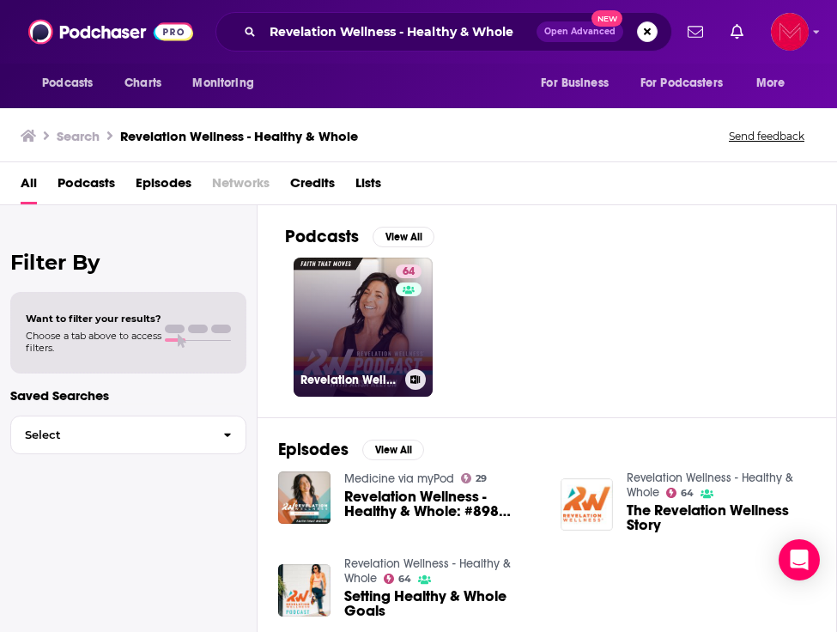
click at [351, 310] on link "64 Revelation Wellness - Healthy & Whole" at bounding box center [363, 327] width 139 height 139
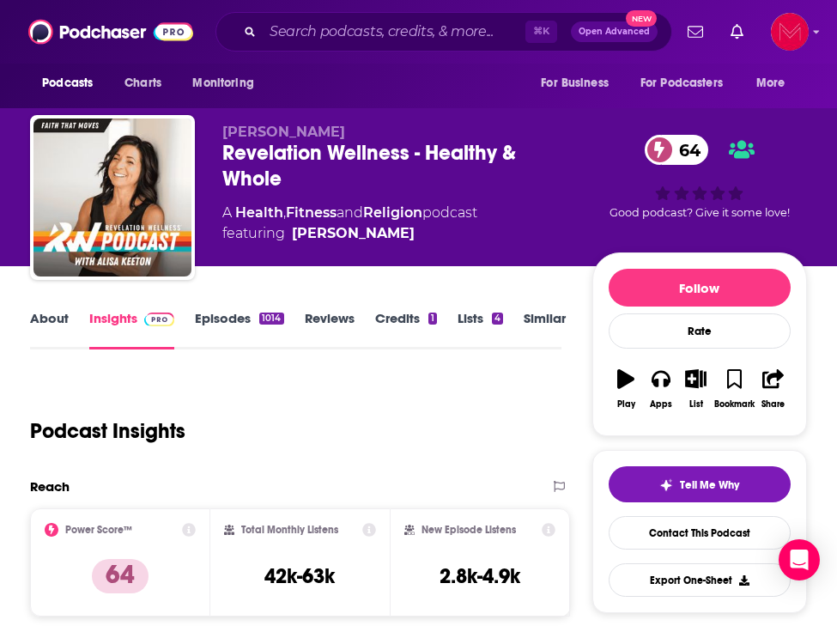
scroll to position [127, 0]
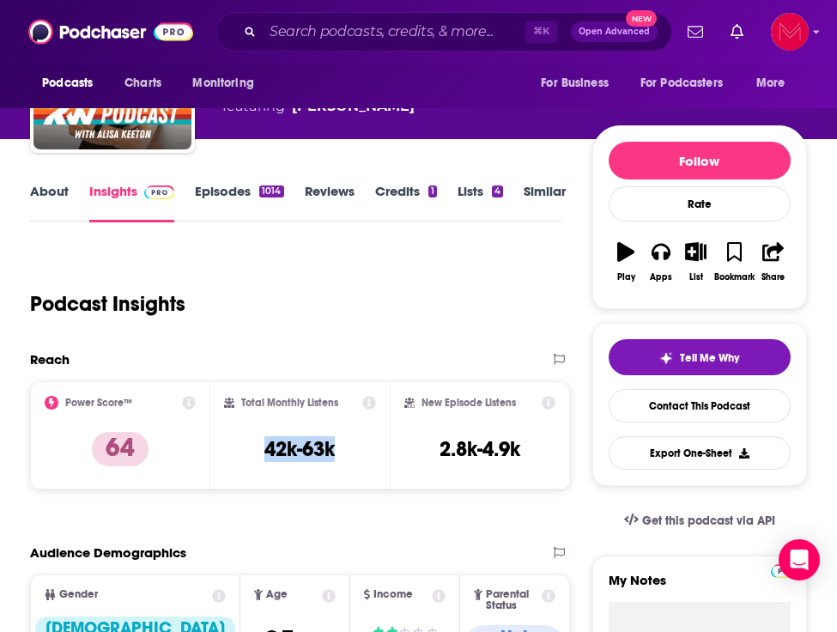
drag, startPoint x: 266, startPoint y: 449, endPoint x: 363, endPoint y: 455, distance: 97.2
click at [363, 455] on div "Total Monthly Listens 42k-63k" at bounding box center [300, 435] width 153 height 79
copy h3 "42k-63k"
click at [295, 367] on div "Reach" at bounding box center [282, 359] width 505 height 16
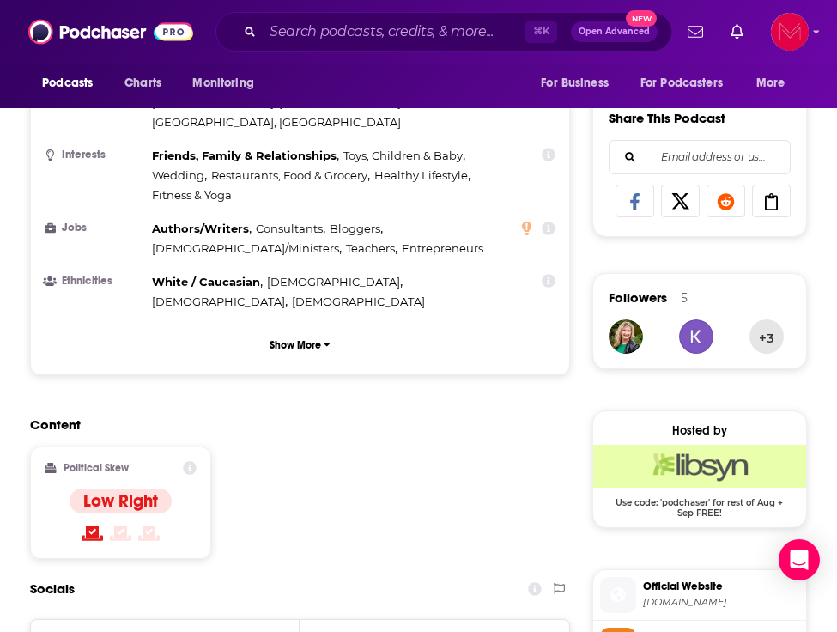
scroll to position [1164, 0]
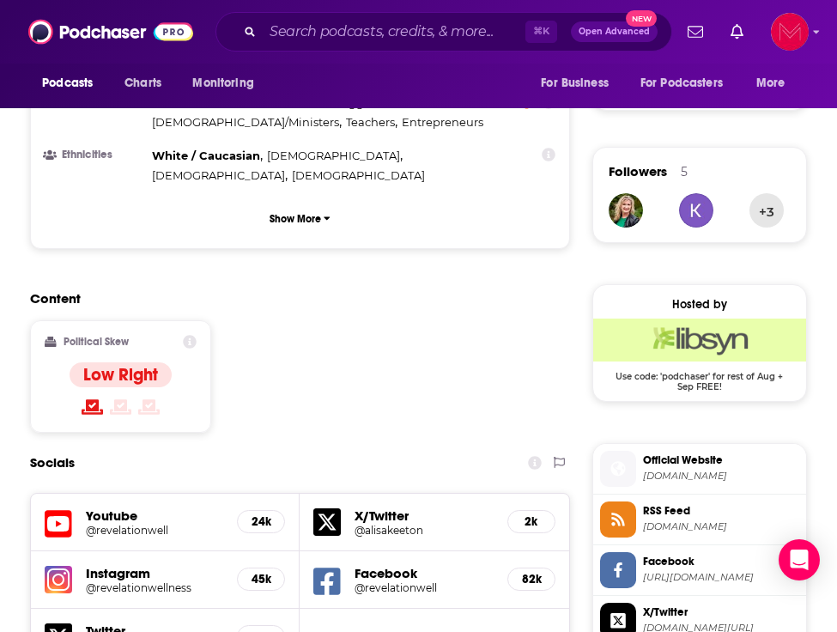
click at [212, 565] on h5 "Instagram" at bounding box center [154, 573] width 137 height 16
click at [261, 572] on h5 "45k" at bounding box center [261, 579] width 19 height 15
click at [99, 565] on h5 "Instagram" at bounding box center [154, 573] width 137 height 16
click at [102, 581] on h5 "@revelationwellness" at bounding box center [148, 587] width 124 height 13
click at [516, 567] on div "82k" at bounding box center [531, 578] width 48 height 23
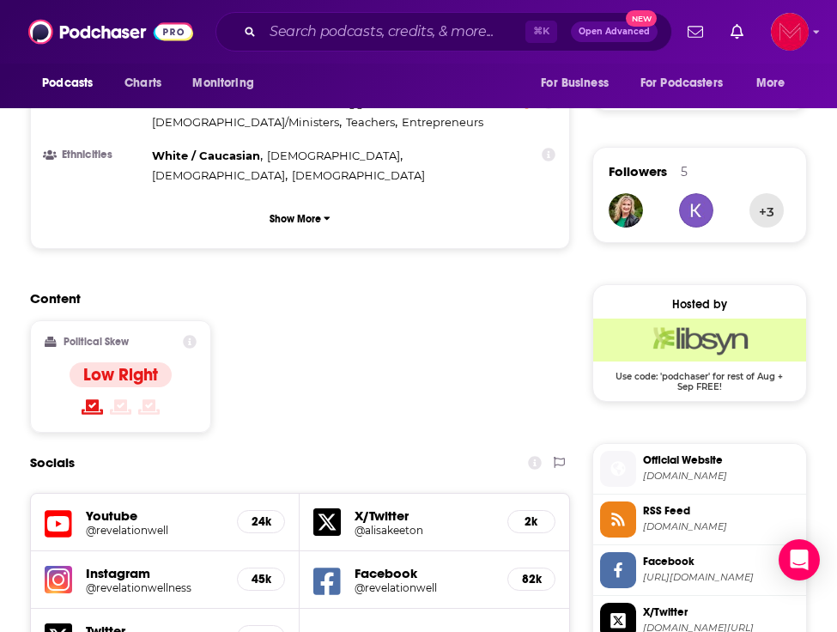
click at [386, 581] on h5 "@revelationwell" at bounding box center [417, 587] width 124 height 13
click at [267, 514] on h5 "24k" at bounding box center [261, 521] width 19 height 15
click at [100, 524] on h5 "@revelationwell" at bounding box center [148, 530] width 124 height 13
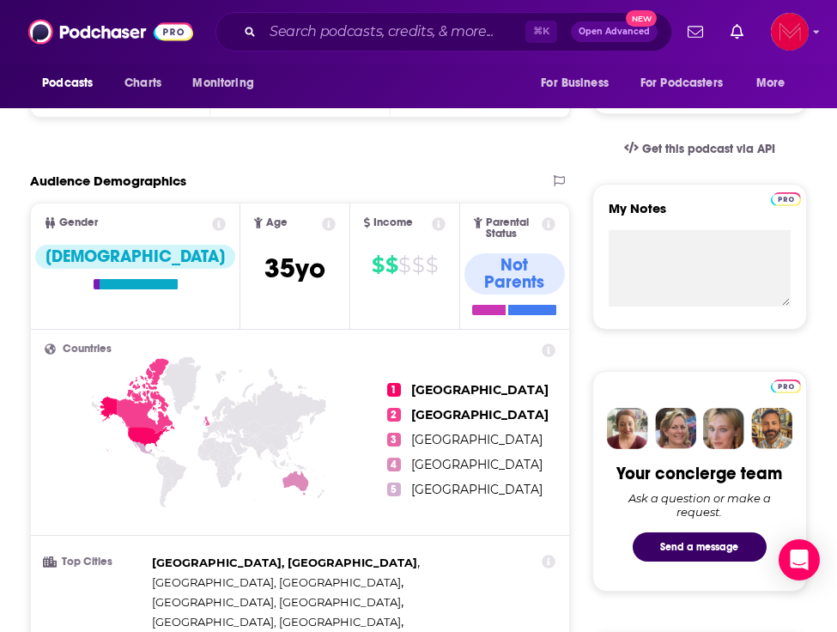
scroll to position [0, 0]
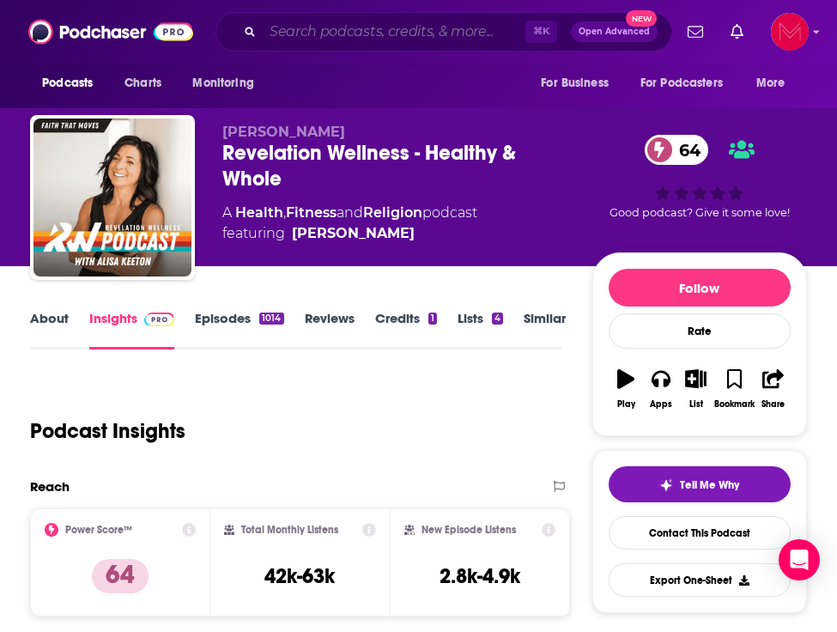
click at [317, 34] on input "Search podcasts, credits, & more..." at bounding box center [394, 31] width 263 height 27
paste input "Smart Health with Rachel Sanders"
type input "Smart Health with Rachel Sanders"
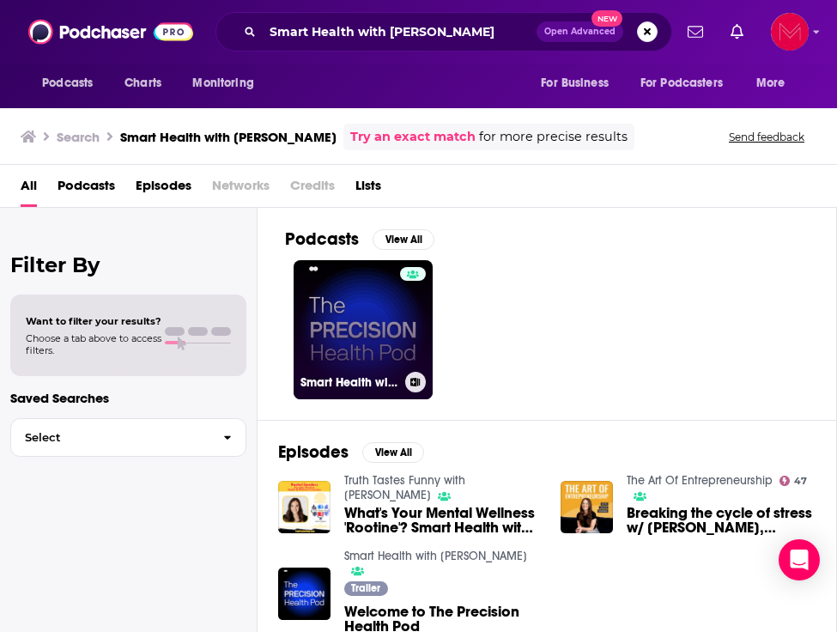
click at [384, 345] on link "Smart Health with Rachel Sanders" at bounding box center [363, 329] width 139 height 139
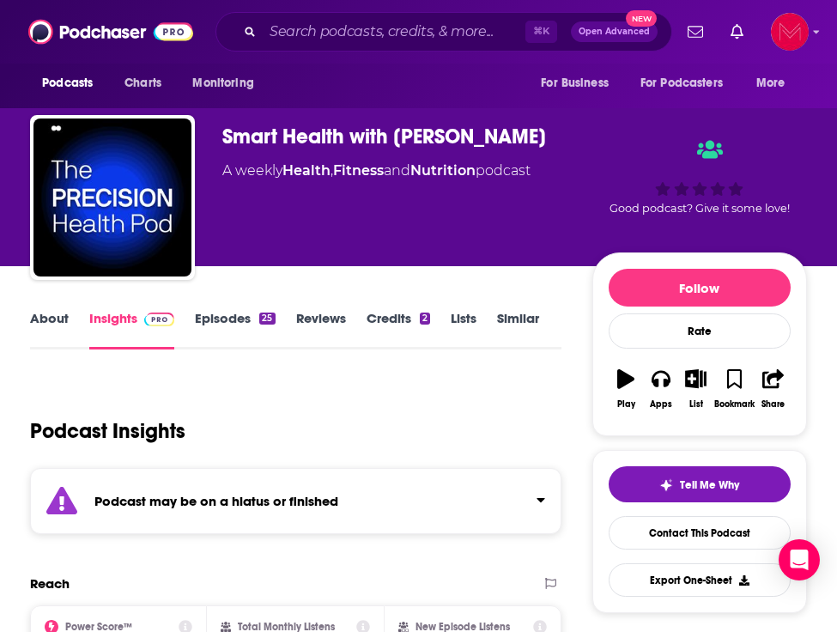
click at [456, 516] on div "Podcast may be on a hiatus or finished" at bounding box center [295, 501] width 531 height 66
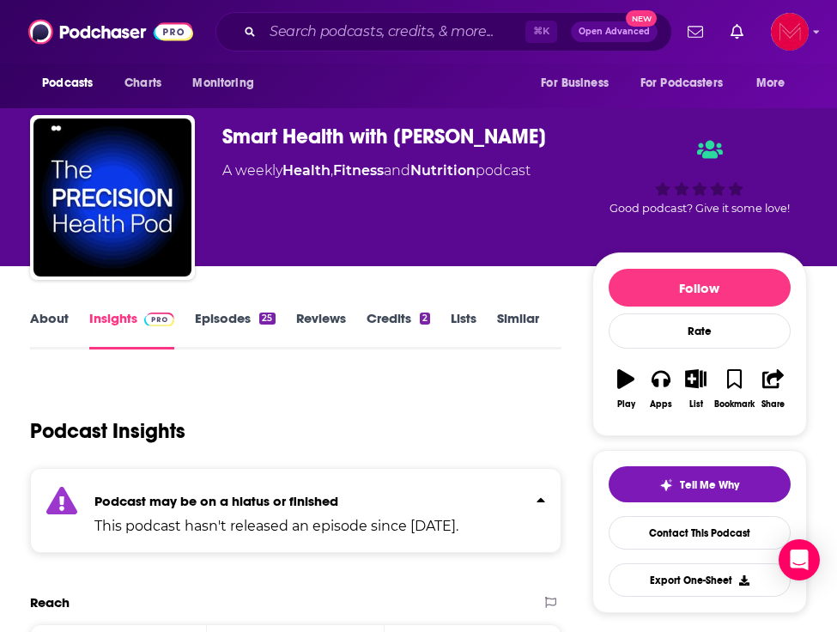
click at [458, 493] on p "Podcast may be on a hiatus or finished" at bounding box center [276, 501] width 364 height 16
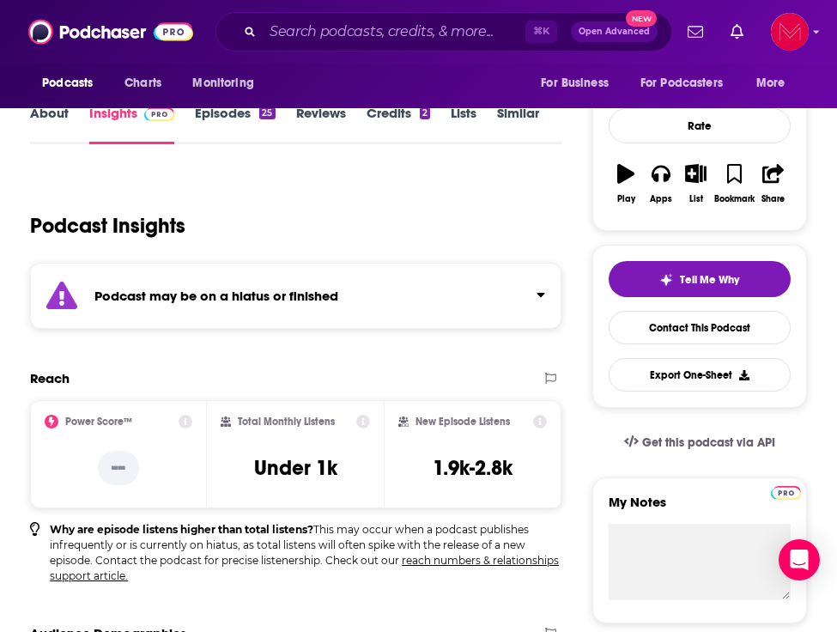
scroll to position [206, 0]
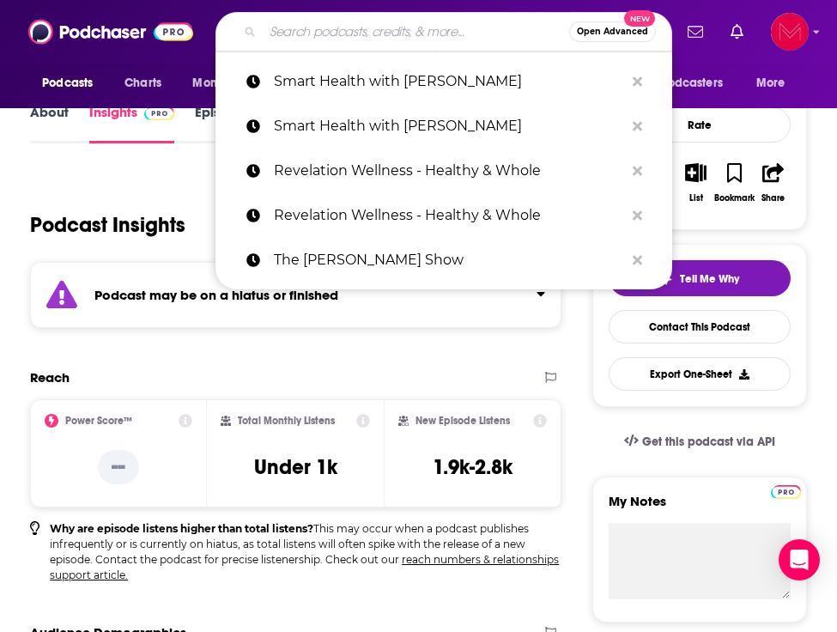
click at [308, 35] on input "Search podcasts, credits, & more..." at bounding box center [416, 31] width 306 height 27
paste input "The Aro Podcast"
type input "The Aro Podcast"
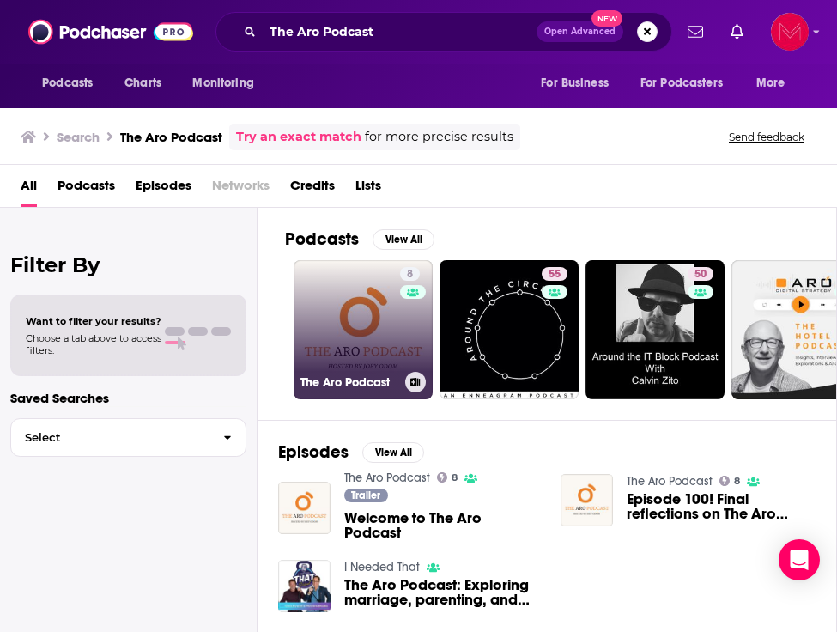
click at [351, 289] on link "8 The Aro Podcast" at bounding box center [363, 329] width 139 height 139
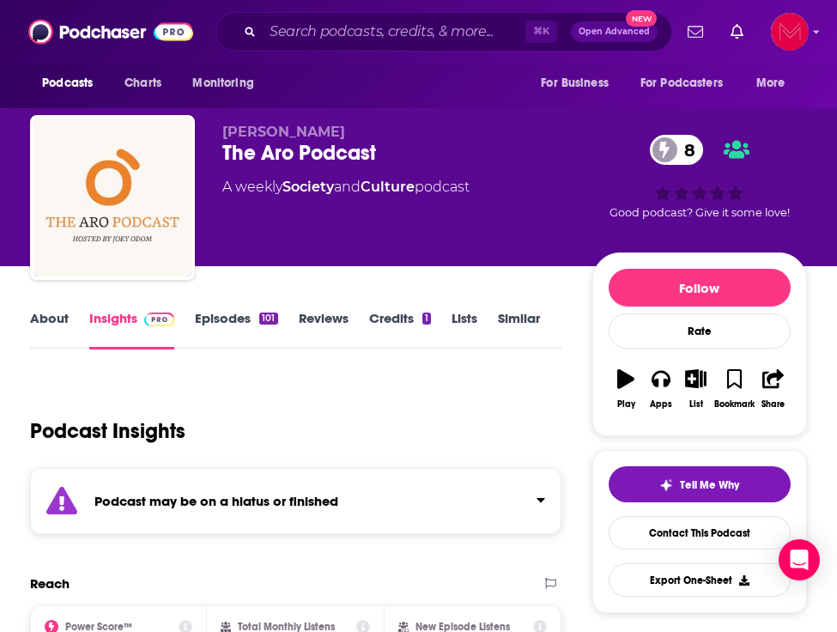
click at [381, 471] on div "Podcast may be on a hiatus or finished" at bounding box center [295, 501] width 531 height 66
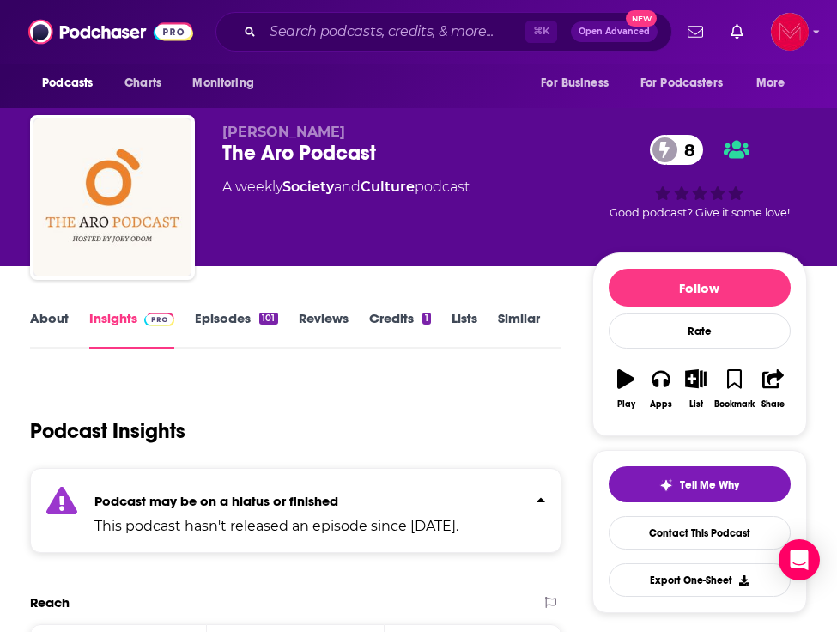
click at [381, 471] on div "Podcast may be on a hiatus or finished This podcast hasn't released an episode …" at bounding box center [295, 510] width 531 height 85
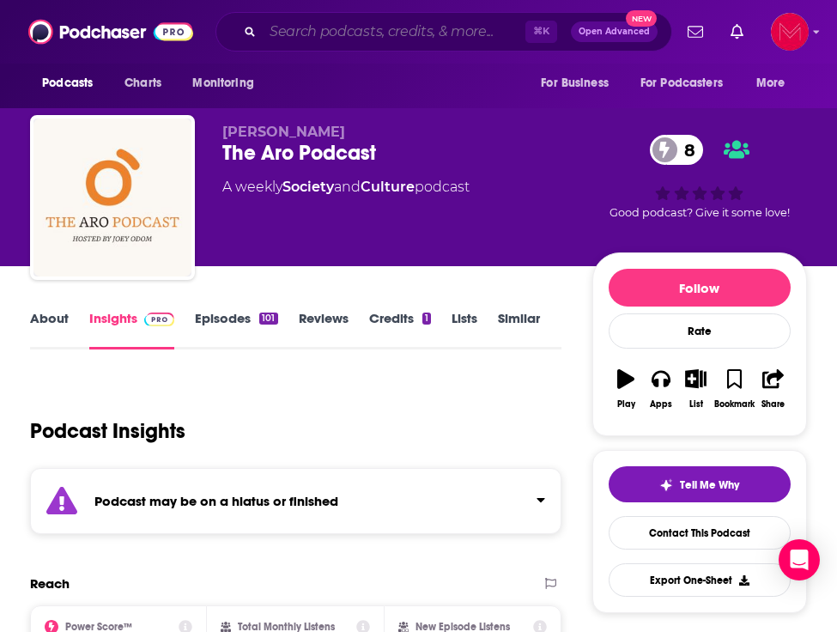
click at [362, 20] on input "Search podcasts, credits, & more..." at bounding box center [394, 31] width 263 height 27
paste input "Revival Mom | Christian Motherhood, Prayer, Raising Godly Kids"
type input "Revival Mom | Christian Motherhood, Prayer, Raising Godly Kids"
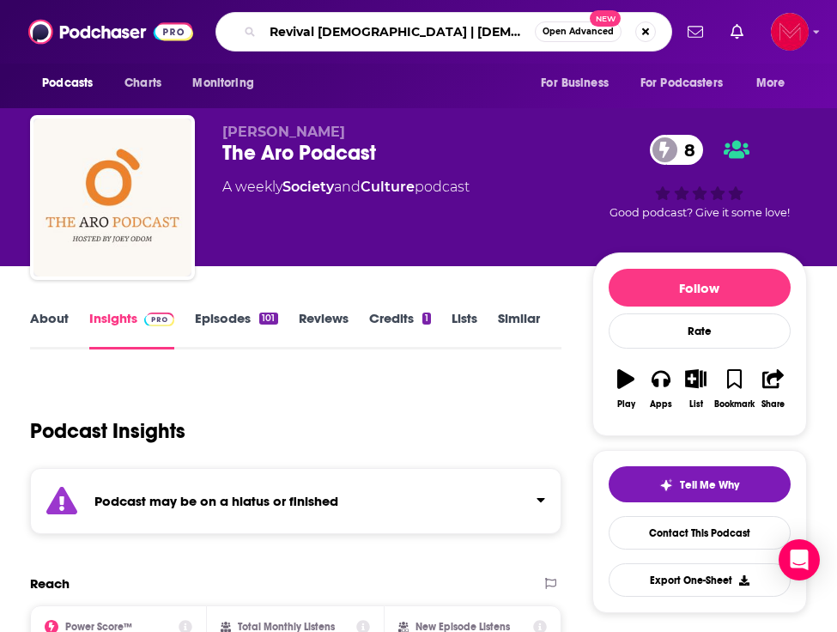
scroll to position [0, 142]
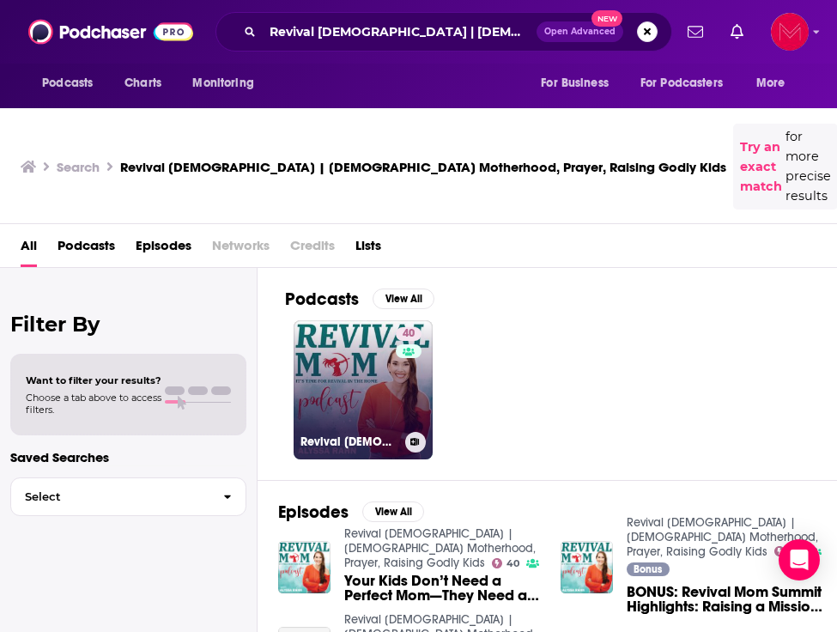
click at [335, 347] on link "40 Revival Mom | Christian Motherhood, Prayer, Raising Godly Kids" at bounding box center [363, 389] width 139 height 139
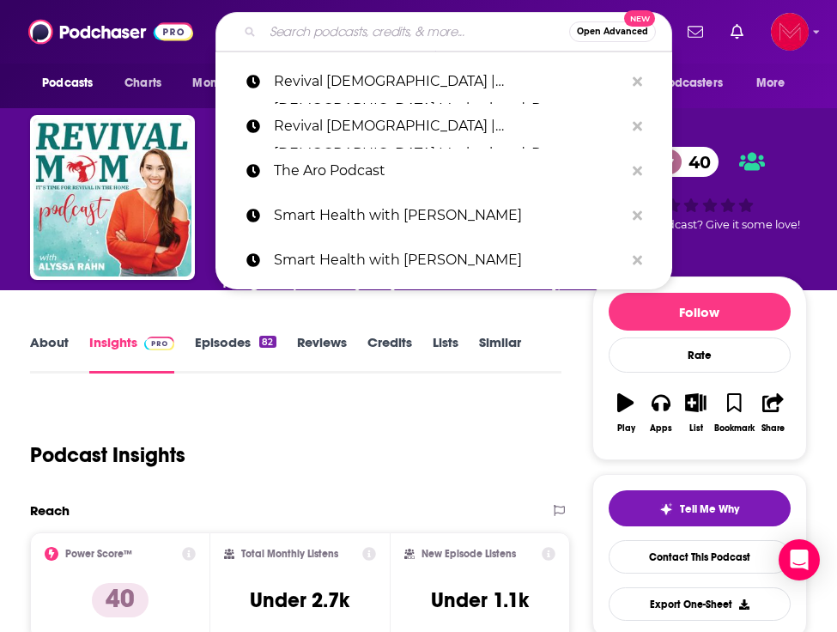
click at [361, 29] on input "Search podcasts, credits, & more..." at bounding box center [416, 31] width 306 height 27
paste input "What Are You Made Of?"
type input "What Are You Made Of?"
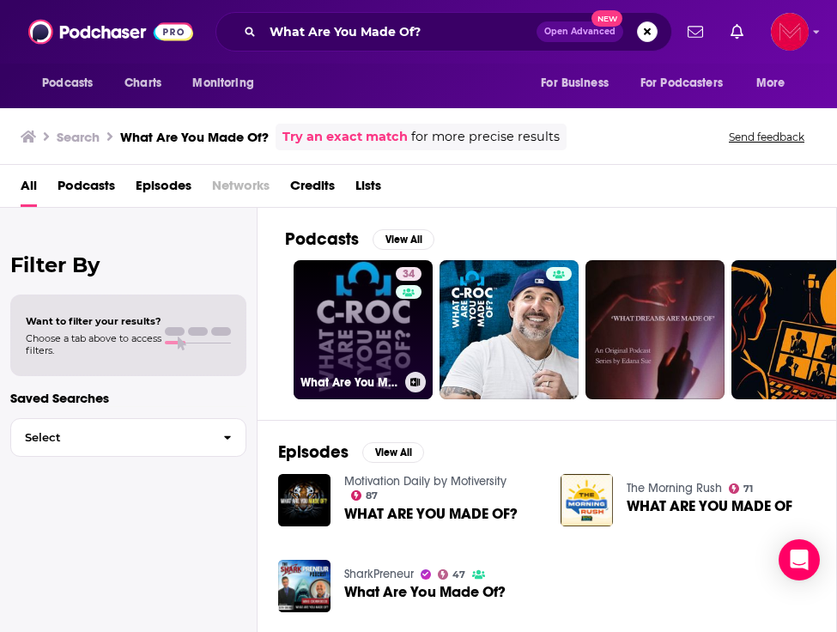
click at [369, 321] on link "34 What Are You Made Of?" at bounding box center [363, 329] width 139 height 139
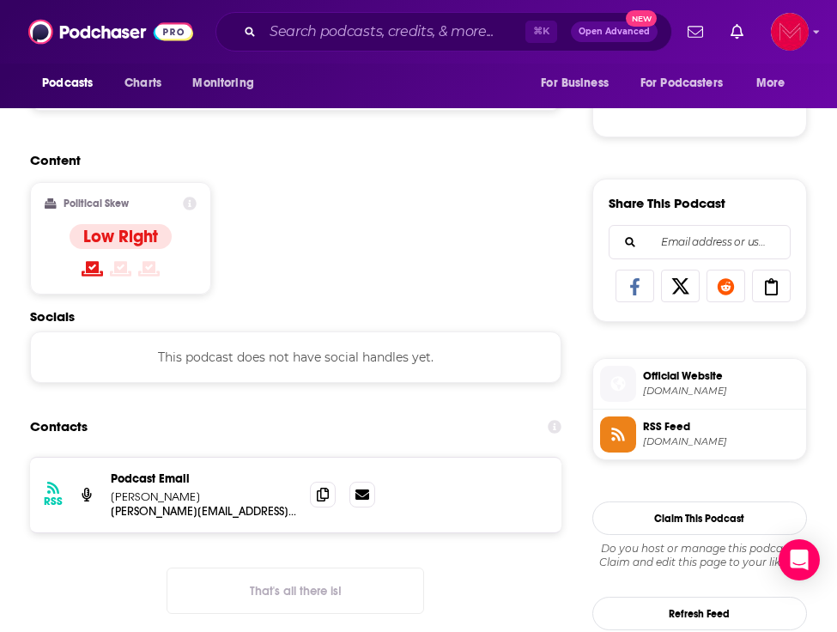
scroll to position [941, 0]
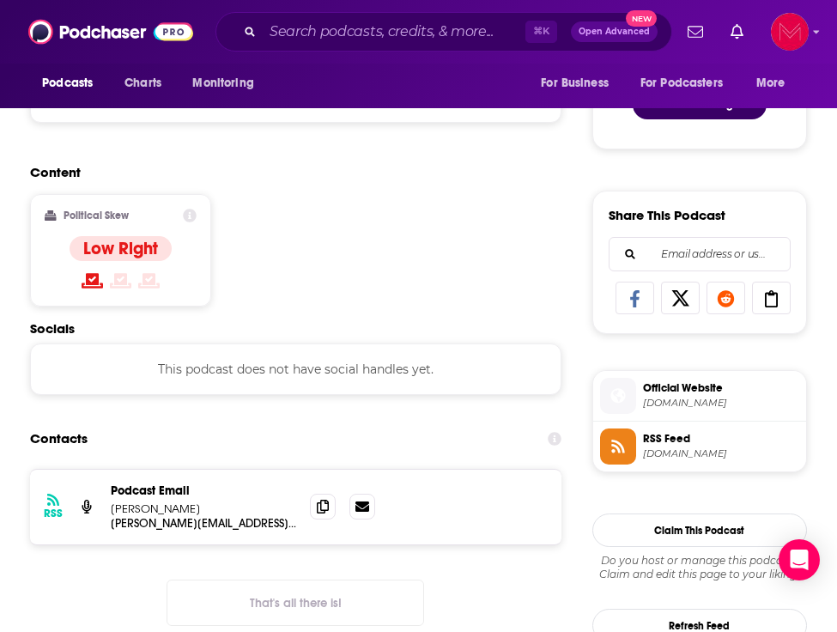
drag, startPoint x: 111, startPoint y: 507, endPoint x: 207, endPoint y: 507, distance: 96.1
click at [207, 507] on p "Mike Ciorrocco" at bounding box center [203, 508] width 185 height 15
copy p "Mike Ciorrocco"
click at [271, 395] on div "This podcast does not have social handles yet." at bounding box center [295, 369] width 531 height 52
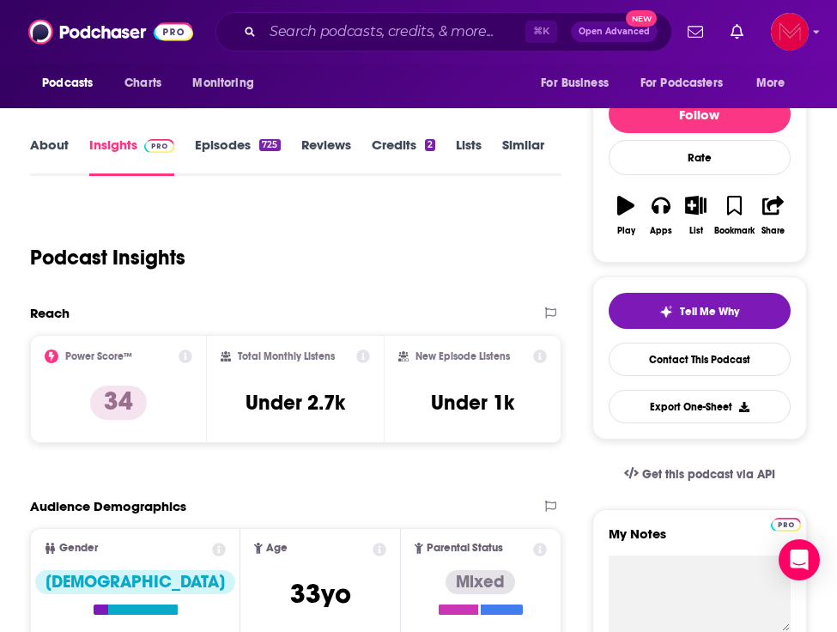
scroll to position [0, 0]
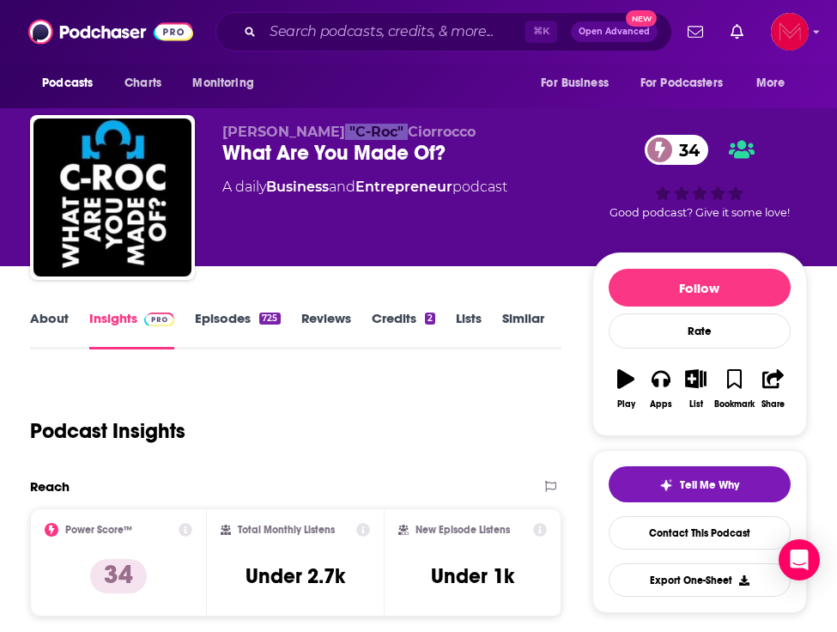
drag, startPoint x: 323, startPoint y: 128, endPoint x: 396, endPoint y: 129, distance: 73.0
click at [396, 129] on p "Mike "C-Roc" Ciorrocco" at bounding box center [407, 132] width 370 height 16
click at [379, 25] on input "Search podcasts, credits, & more..." at bounding box center [394, 31] width 263 height 27
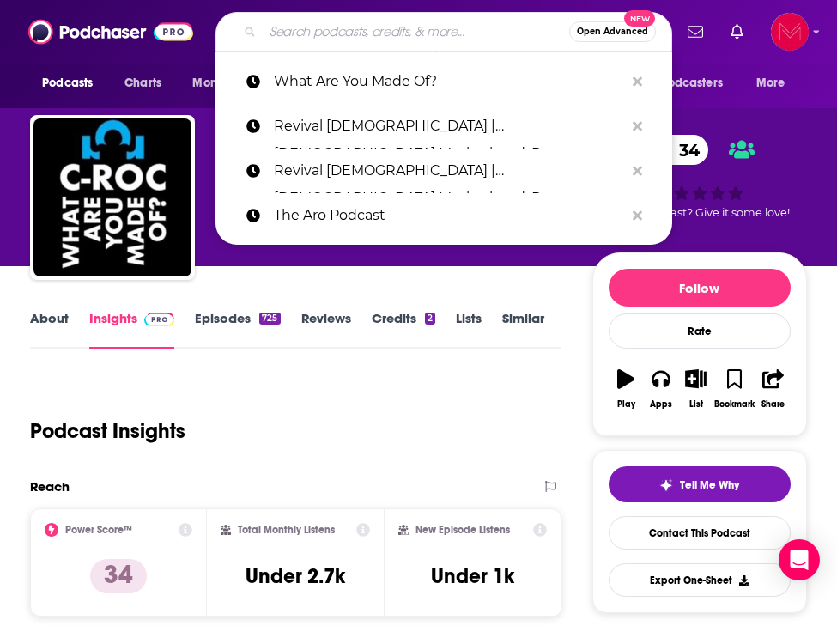
paste input "More of What Matters"
type input "More of What Matters"
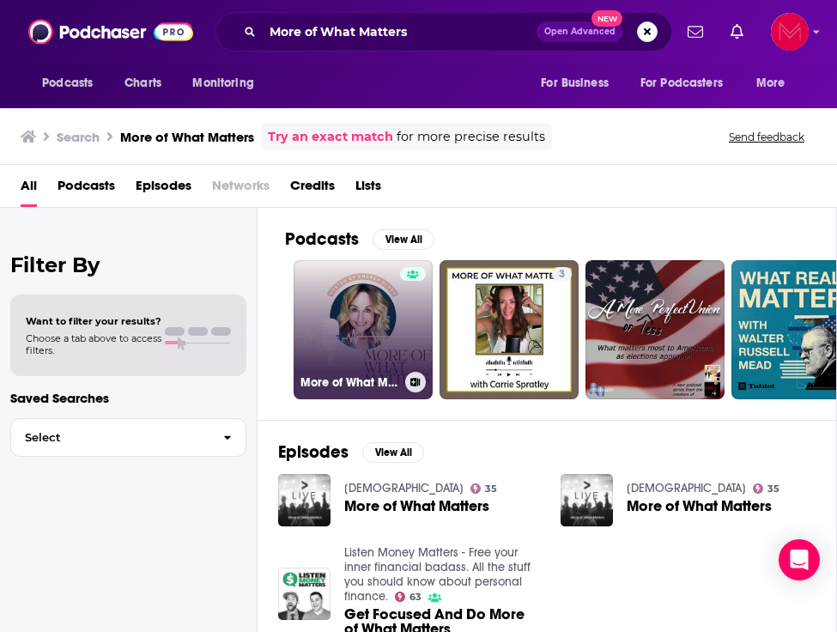
click at [390, 311] on link "More of What Matters" at bounding box center [363, 329] width 139 height 139
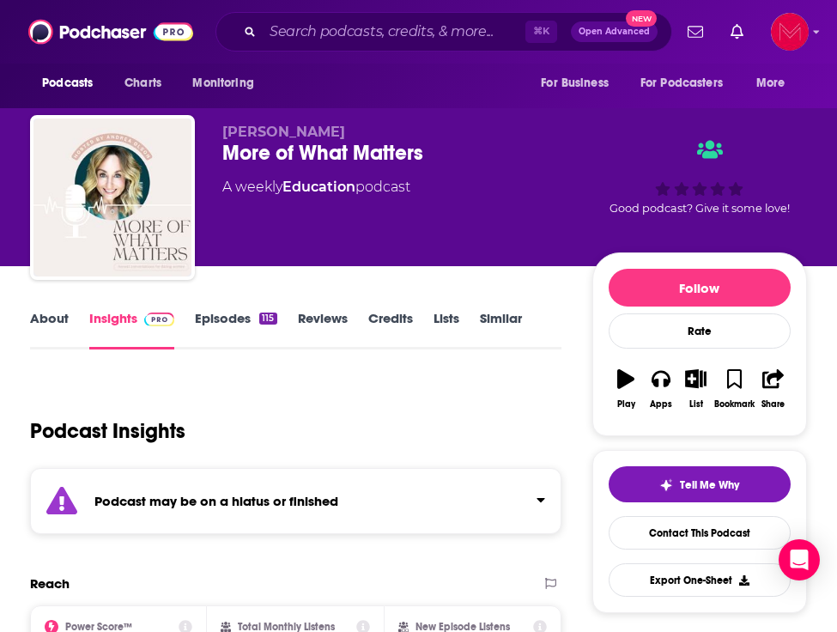
scroll to position [122, 0]
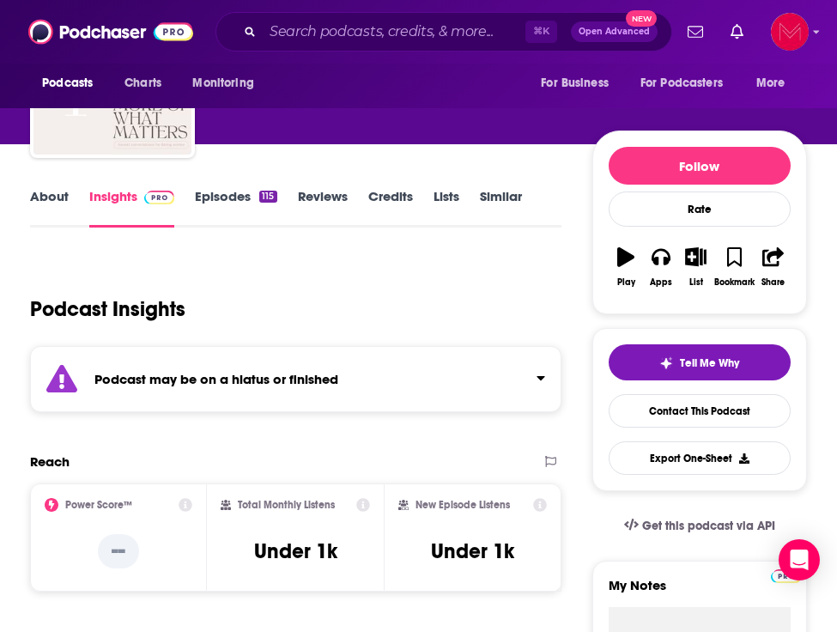
click at [343, 390] on div "Podcast may be on a hiatus or finished" at bounding box center [295, 379] width 531 height 66
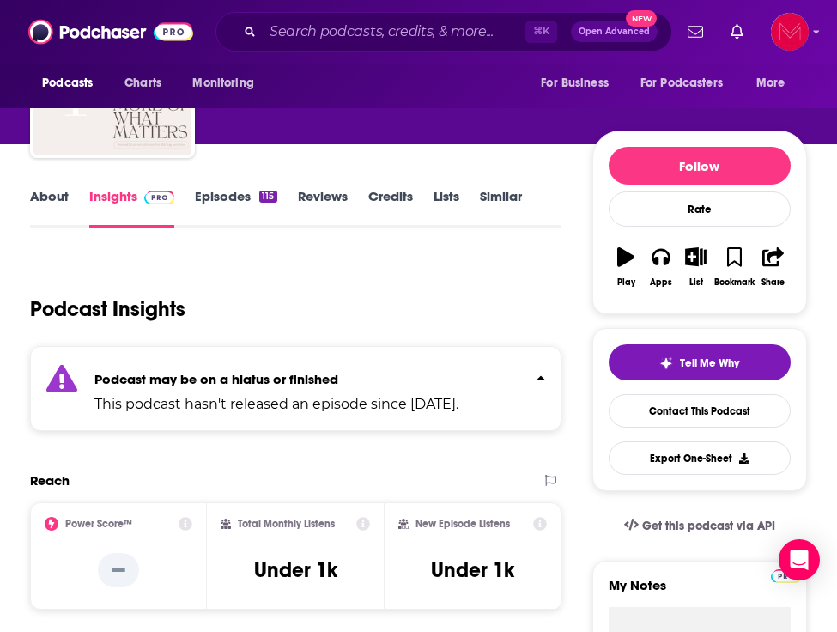
click at [343, 390] on div "Podcast may be on a hiatus or finished This podcast hasn't released an episode …" at bounding box center [276, 388] width 364 height 52
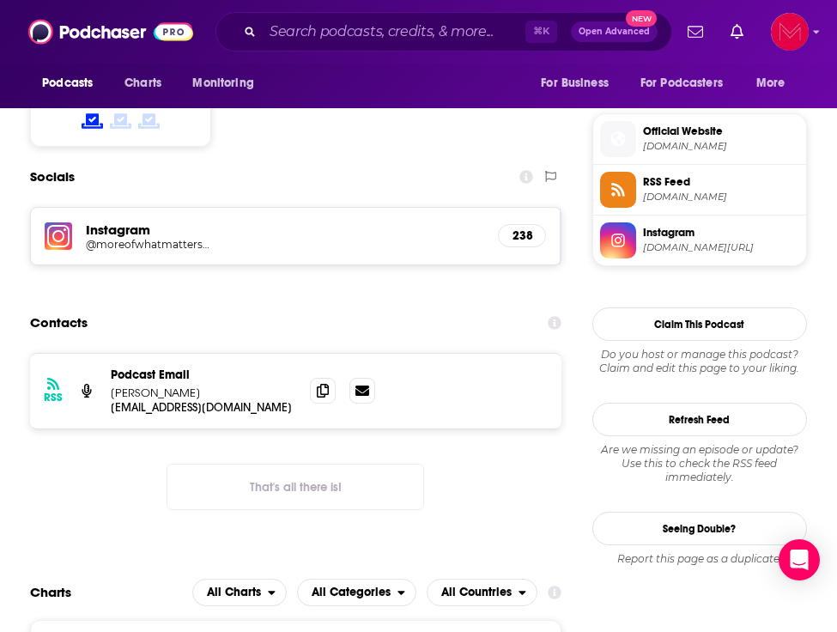
scroll to position [1203, 0]
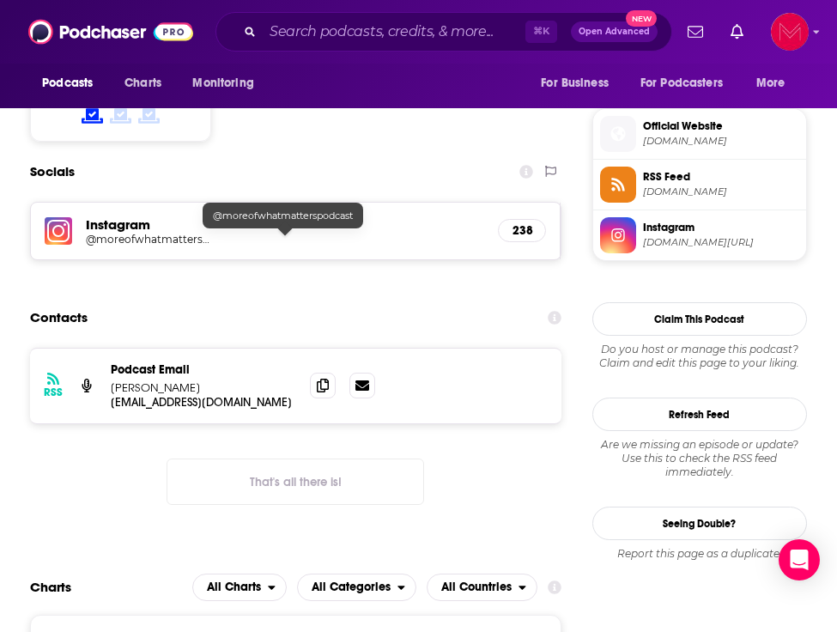
click at [166, 246] on div "Instagram @moreofwhatmatterspodcast 238" at bounding box center [295, 231] width 529 height 57
click at [155, 239] on h5 "@moreofwhatmatterspodcast" at bounding box center [148, 239] width 124 height 13
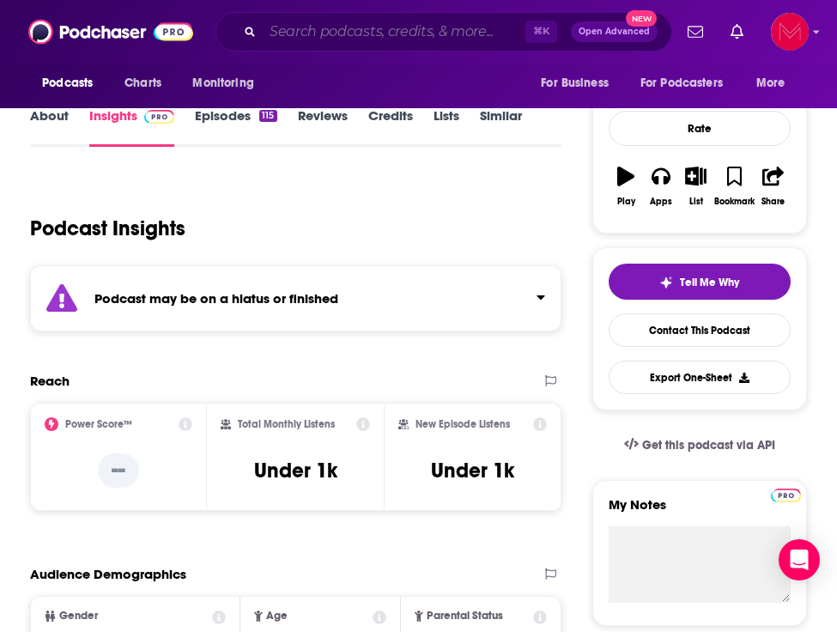
click at [382, 37] on input "Search podcasts, credits, & more..." at bounding box center [394, 31] width 263 height 27
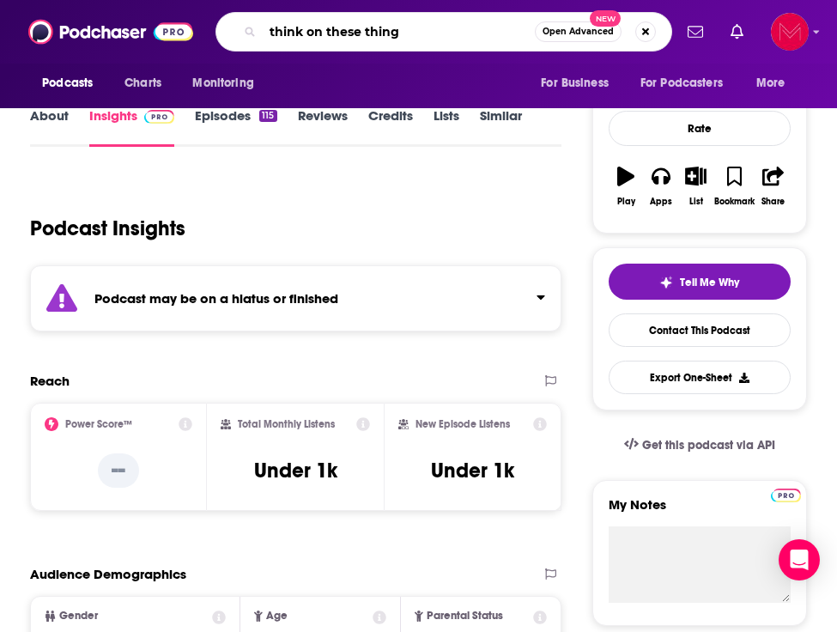
type input "think on these things"
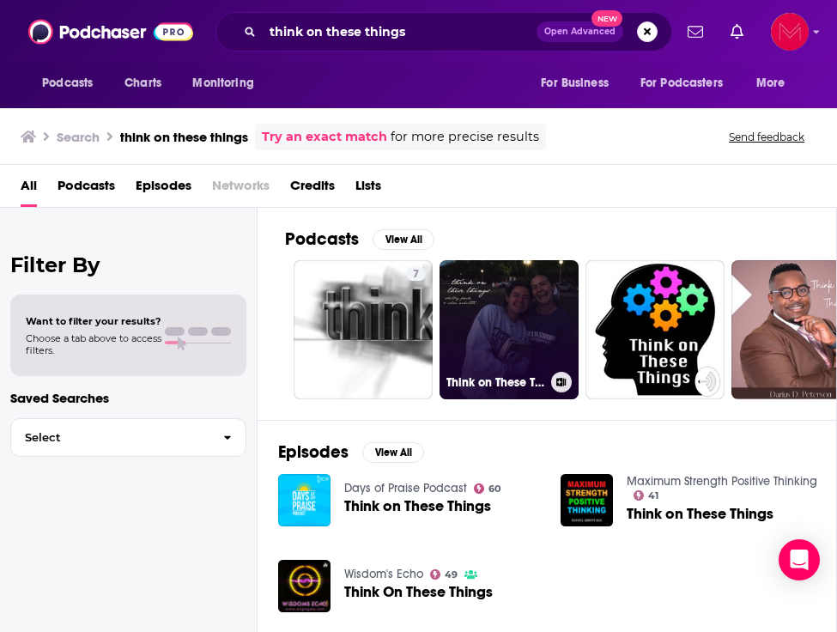
click at [500, 344] on link "Think on These Things" at bounding box center [509, 329] width 139 height 139
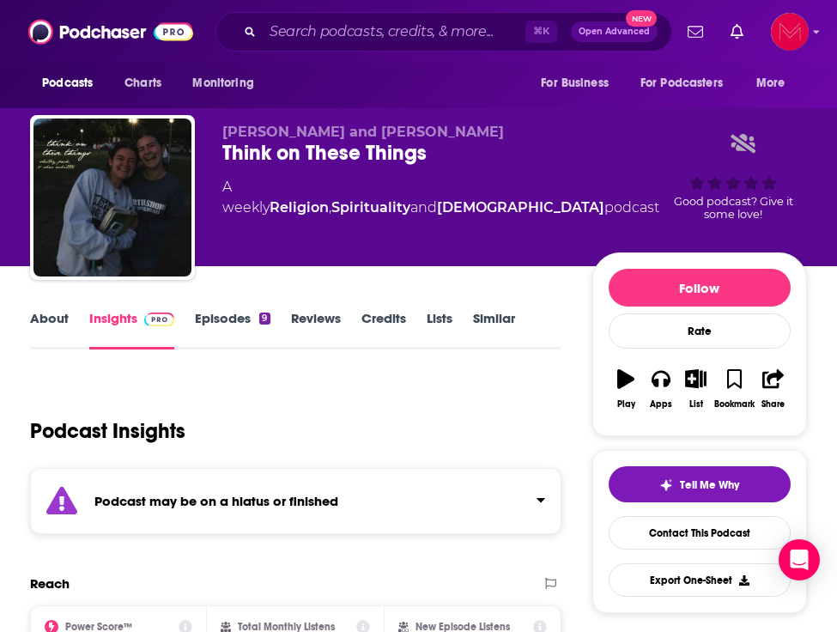
click at [495, 484] on div "Podcast may be on a hiatus or finished" at bounding box center [295, 501] width 531 height 66
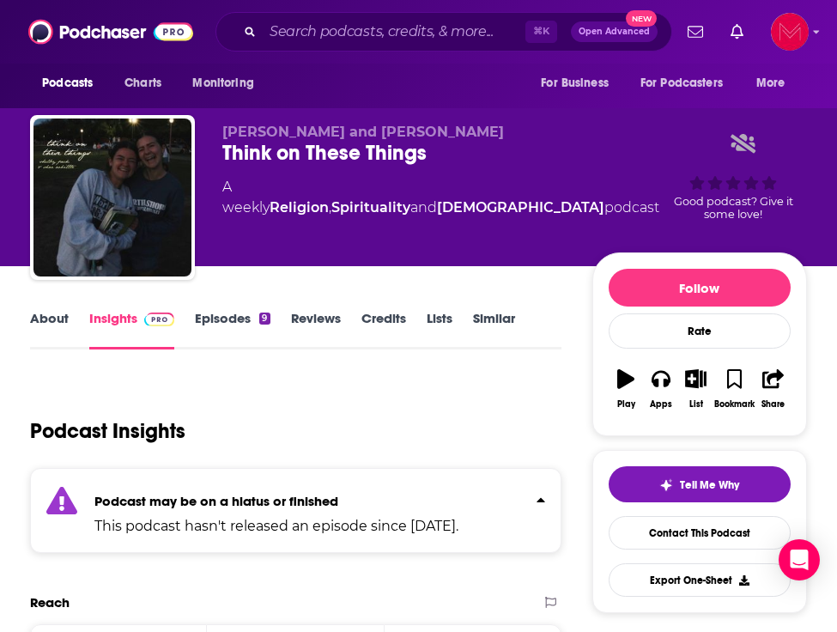
click at [458, 487] on div "Podcast may be on a hiatus or finished This podcast hasn't released an episode …" at bounding box center [276, 510] width 364 height 52
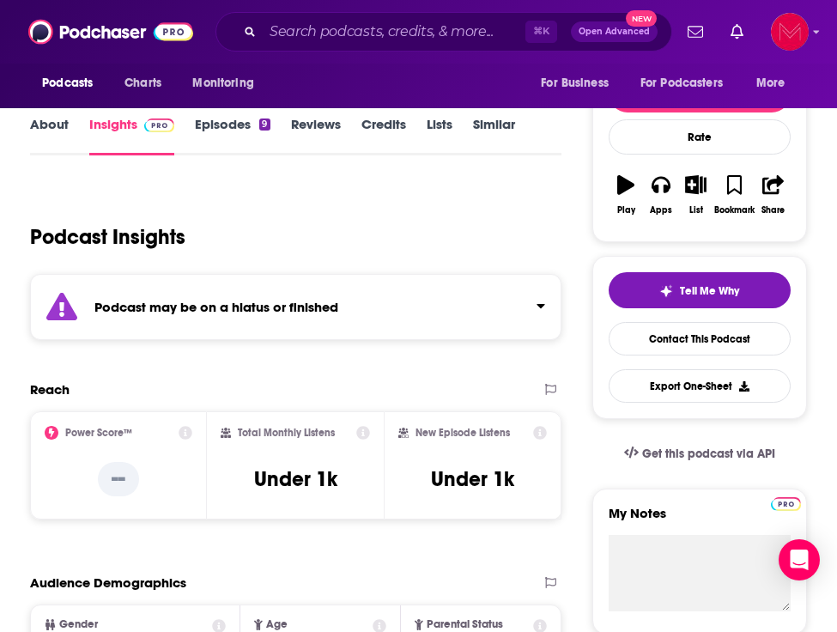
scroll to position [219, 0]
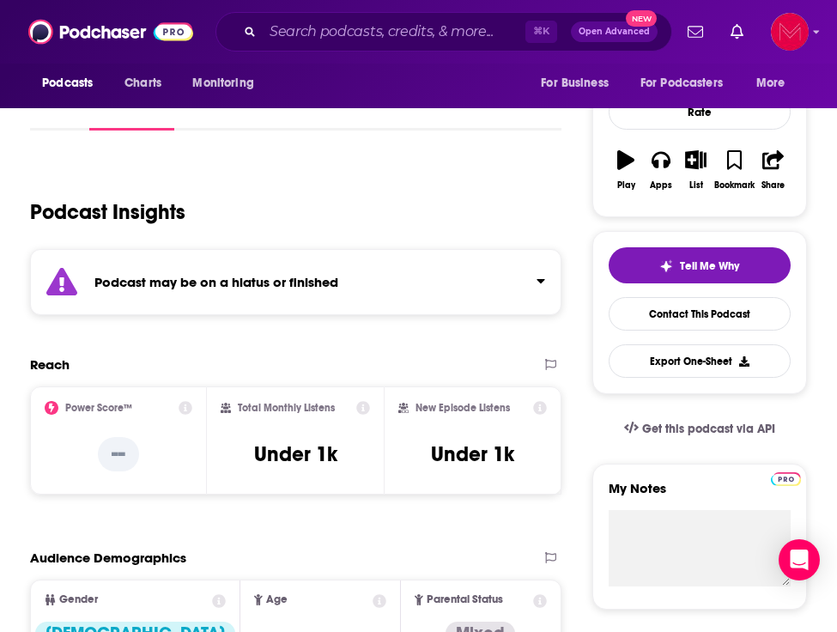
click at [185, 409] on icon at bounding box center [186, 408] width 14 height 14
click at [345, 372] on div "Reach" at bounding box center [277, 364] width 495 height 16
click at [367, 414] on icon at bounding box center [363, 408] width 14 height 14
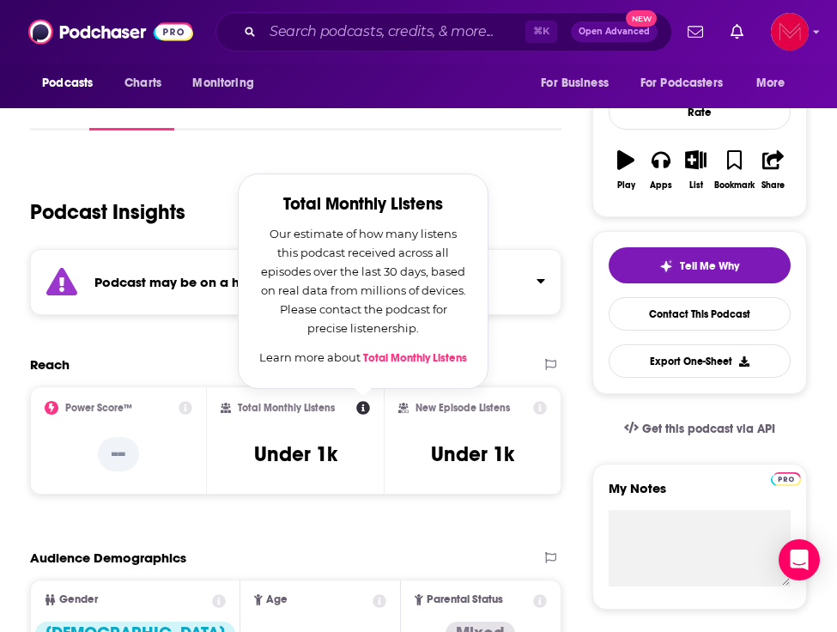
click at [367, 414] on icon at bounding box center [363, 408] width 14 height 14
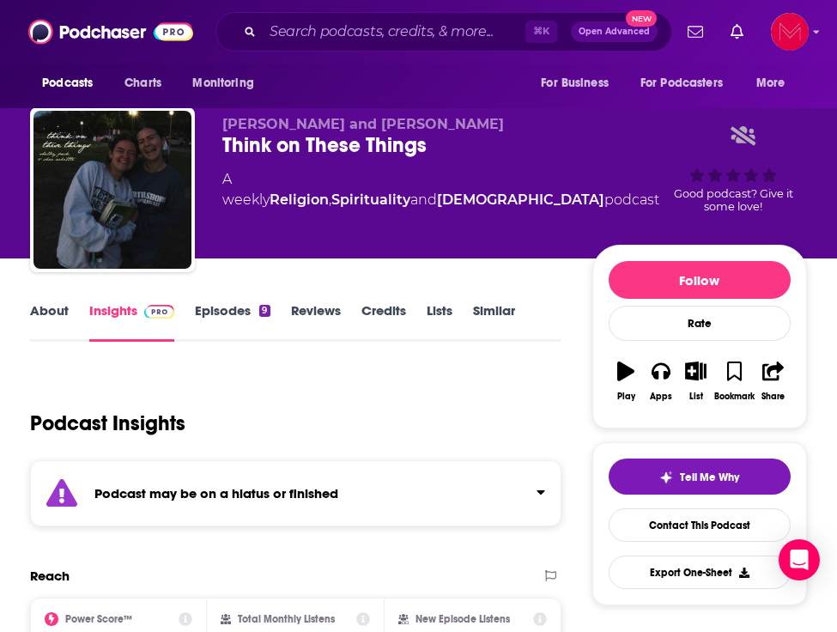
scroll to position [0, 0]
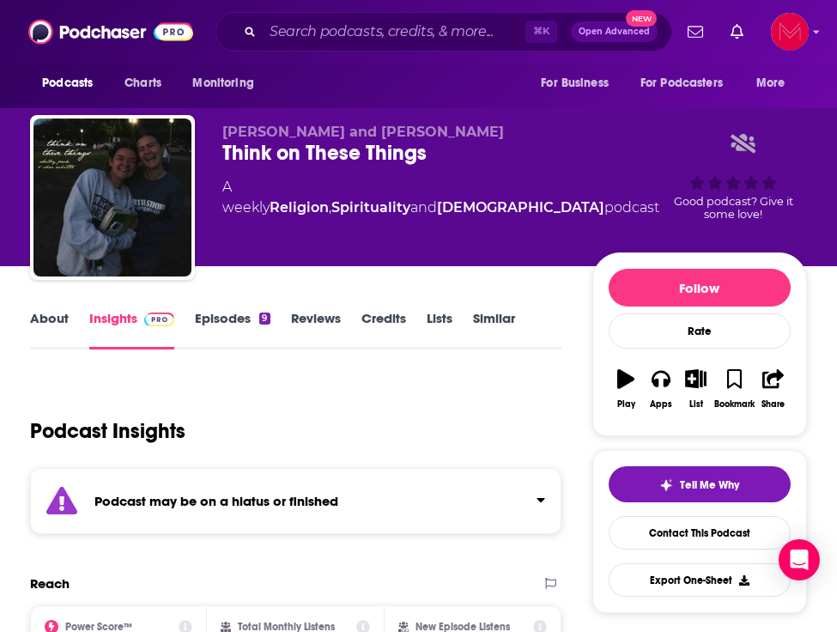
click at [237, 321] on link "Episodes 9" at bounding box center [232, 329] width 75 height 39
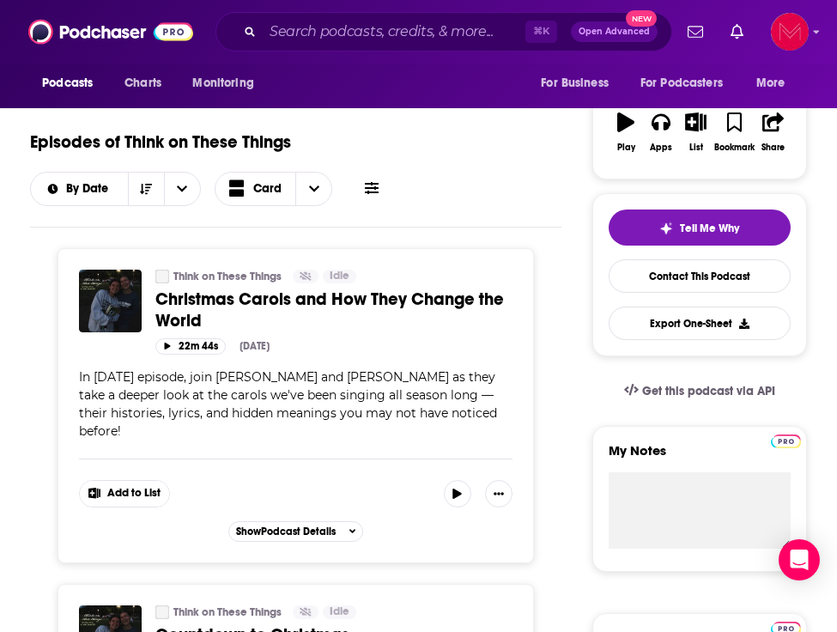
scroll to position [258, 0]
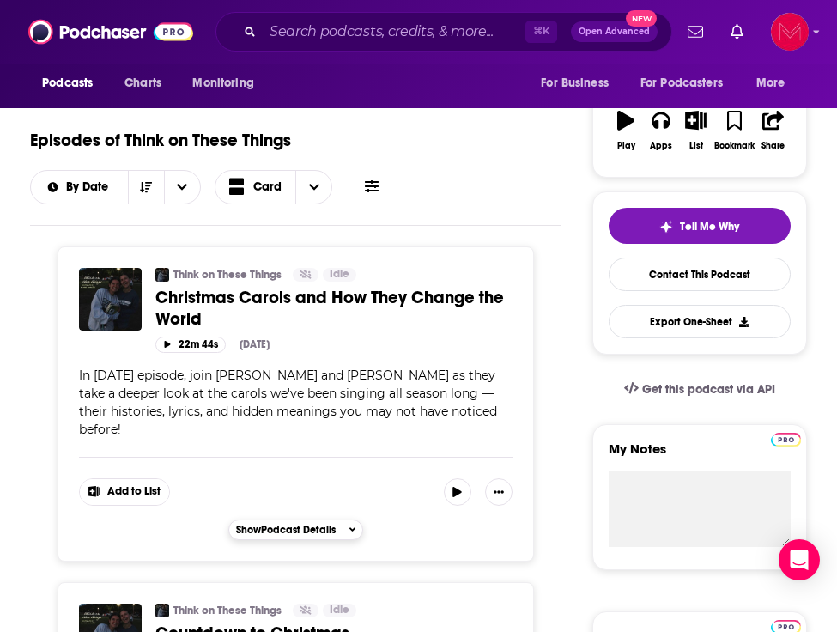
click at [335, 524] on span "Show Podcast Details" at bounding box center [286, 530] width 100 height 12
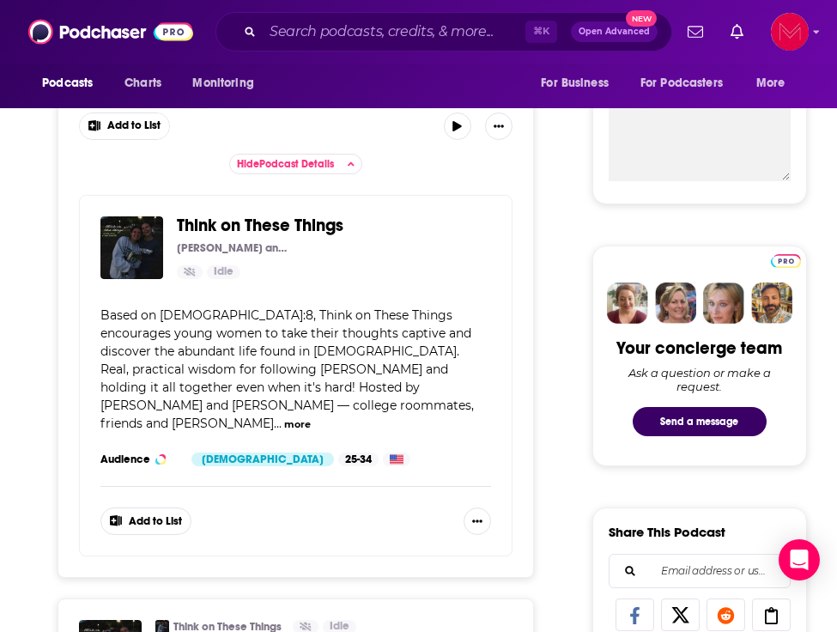
scroll to position [0, 0]
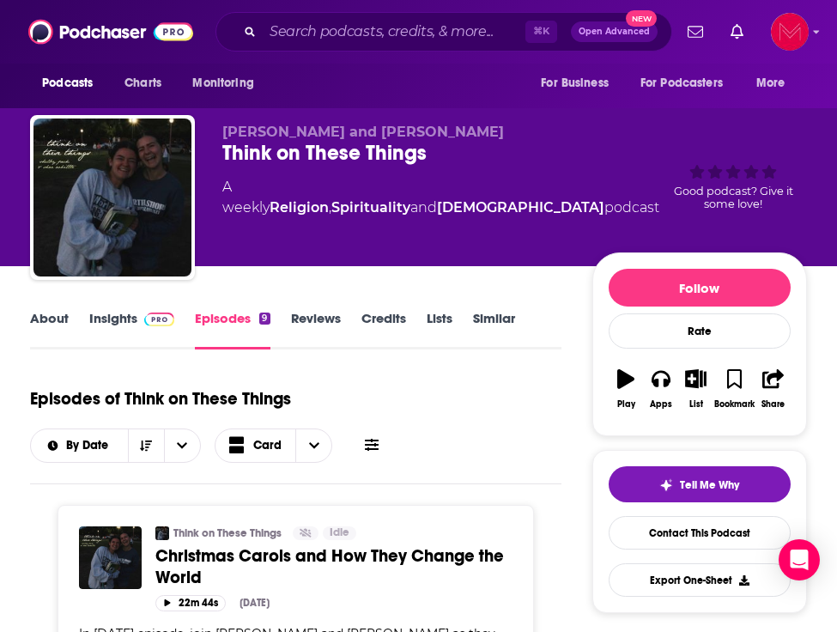
click at [318, 318] on link "Reviews" at bounding box center [316, 329] width 50 height 39
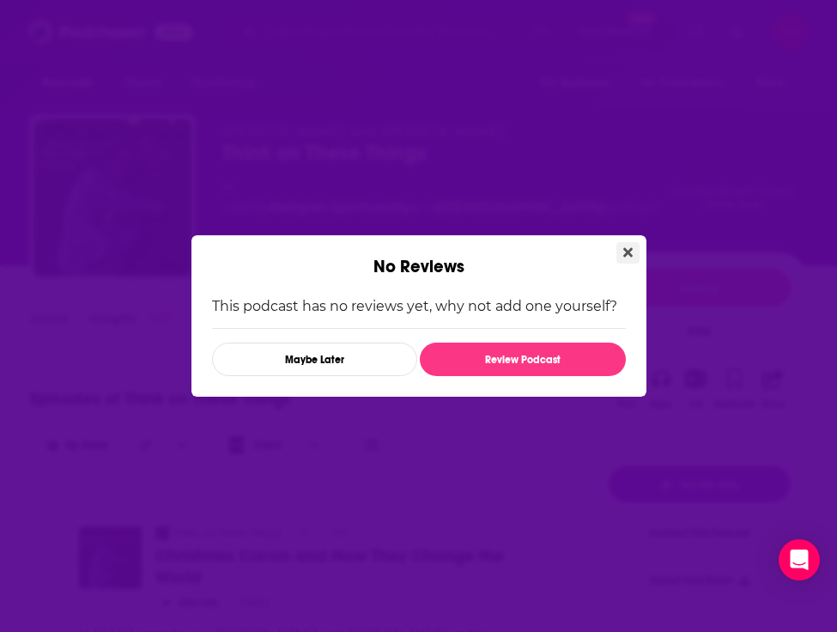
click at [616, 256] on button "Close" at bounding box center [627, 252] width 23 height 21
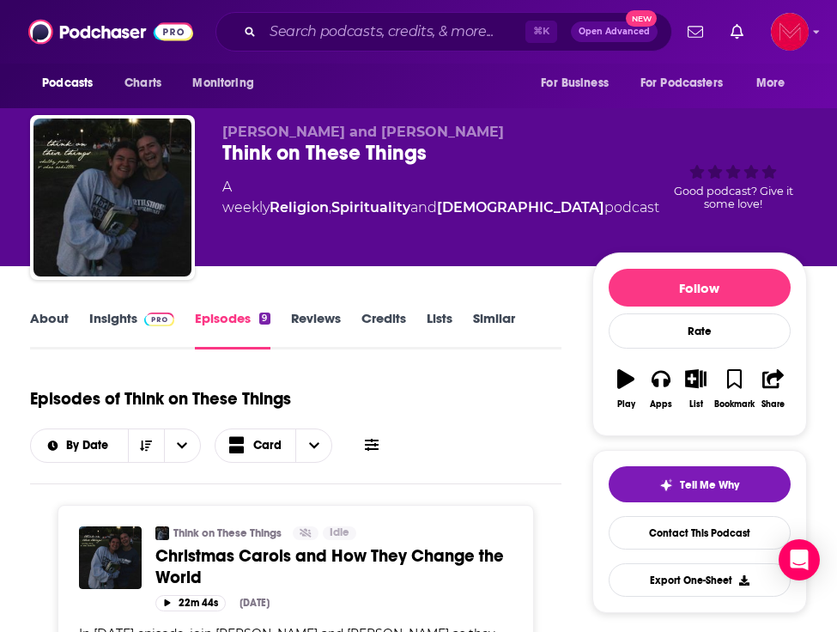
click at [632, 247] on div "No Reviews This podcast has no reviews yet, why not add one yourself? Maybe Lat…" at bounding box center [418, 316] width 837 height 632
click at [625, 535] on link "Contact This Podcast" at bounding box center [700, 532] width 182 height 33
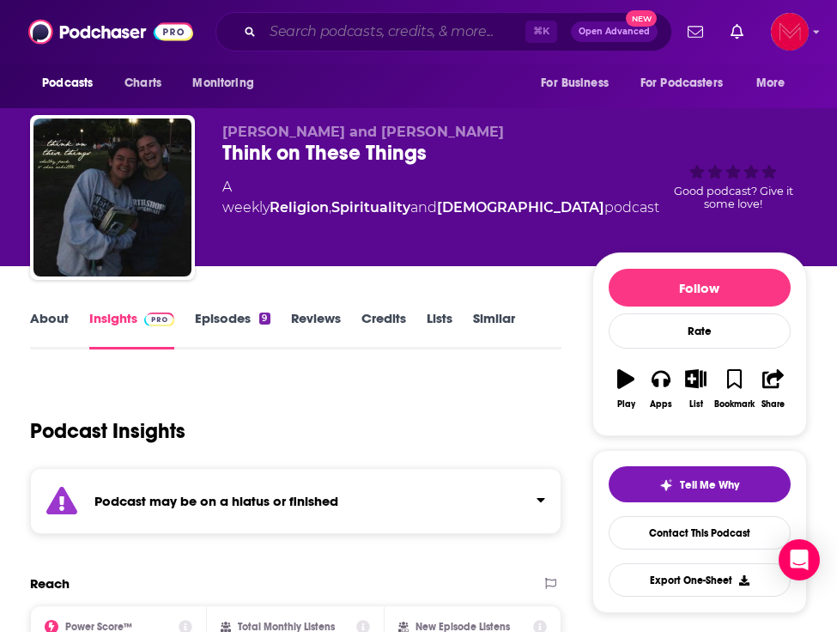
click at [468, 33] on input "Search podcasts, credits, & more..." at bounding box center [394, 31] width 263 height 27
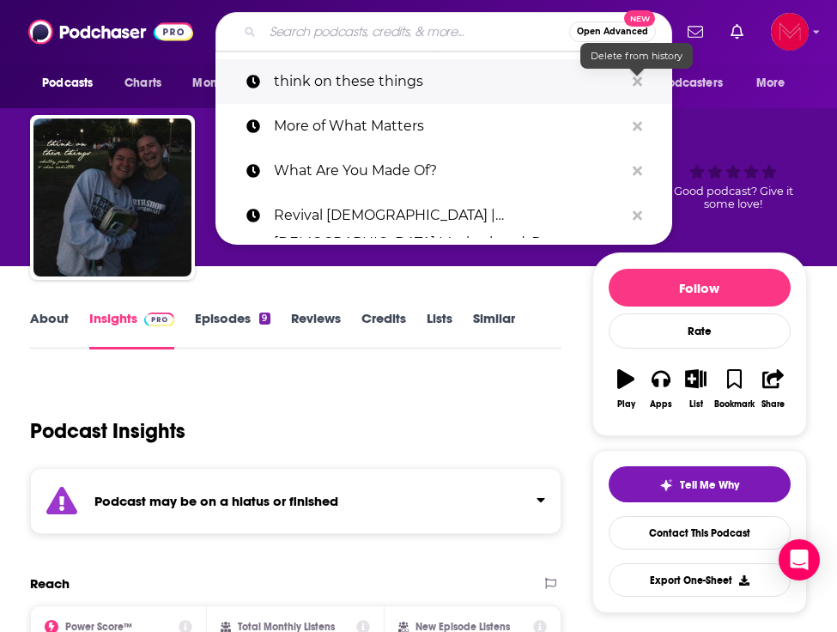
click at [638, 85] on icon "Search podcasts, credits, & more..." at bounding box center [637, 82] width 9 height 14
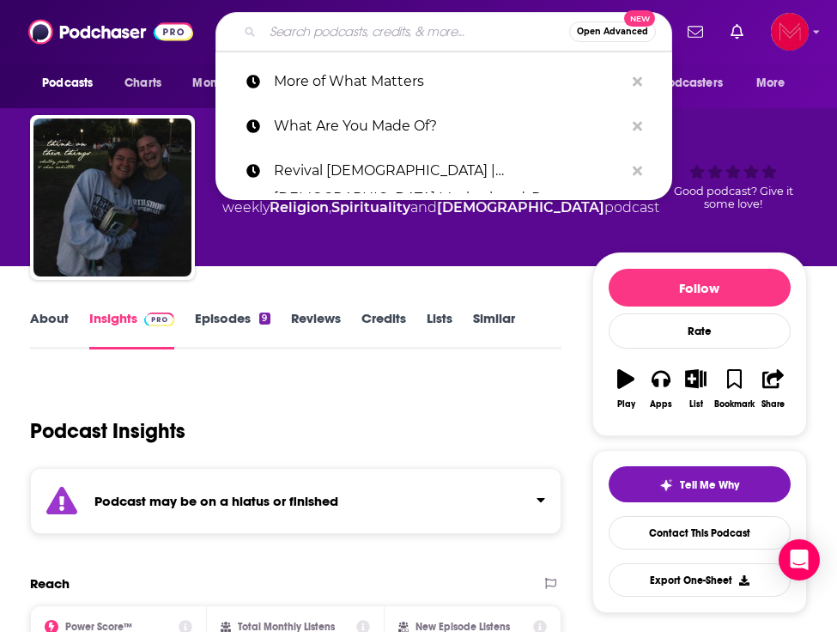
click at [368, 27] on input "Search podcasts, credits, & more..." at bounding box center [416, 31] width 306 height 27
paste input "The Good Day"
type input "The Good Day"
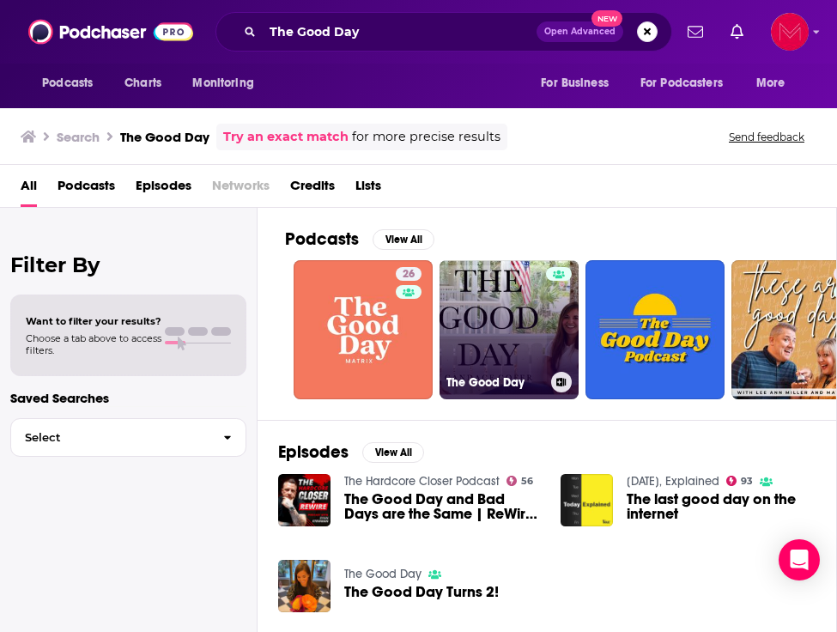
click at [492, 318] on link "The Good Day" at bounding box center [509, 329] width 139 height 139
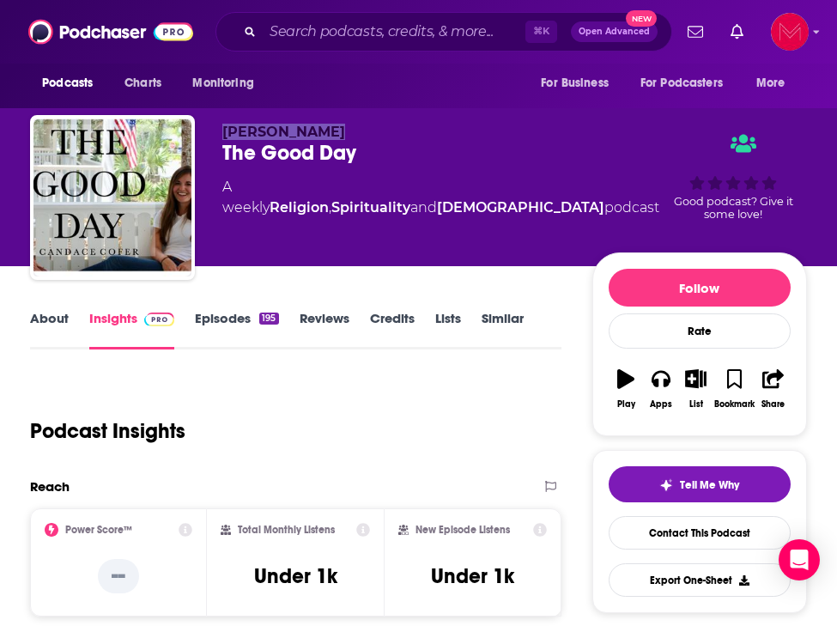
drag, startPoint x: 223, startPoint y: 132, endPoint x: 355, endPoint y: 132, distance: 131.3
click at [355, 132] on p "Candace Cofer" at bounding box center [440, 132] width 437 height 16
click at [414, 141] on div "The Good Day" at bounding box center [440, 153] width 437 height 26
click at [298, 33] on input "Search podcasts, credits, & more..." at bounding box center [394, 31] width 263 height 27
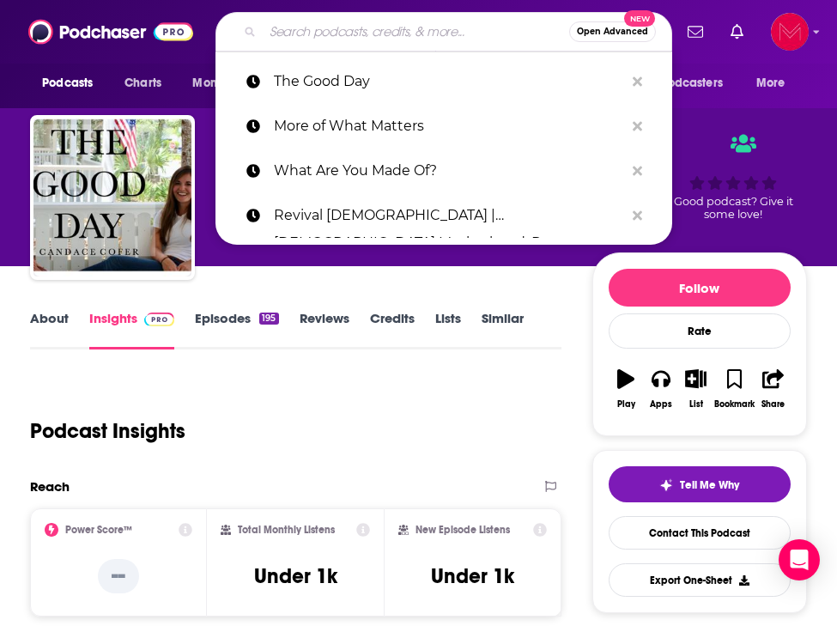
paste input "That's Just What I Needed Podcast"
type input "That's Just What I Needed Podcast"
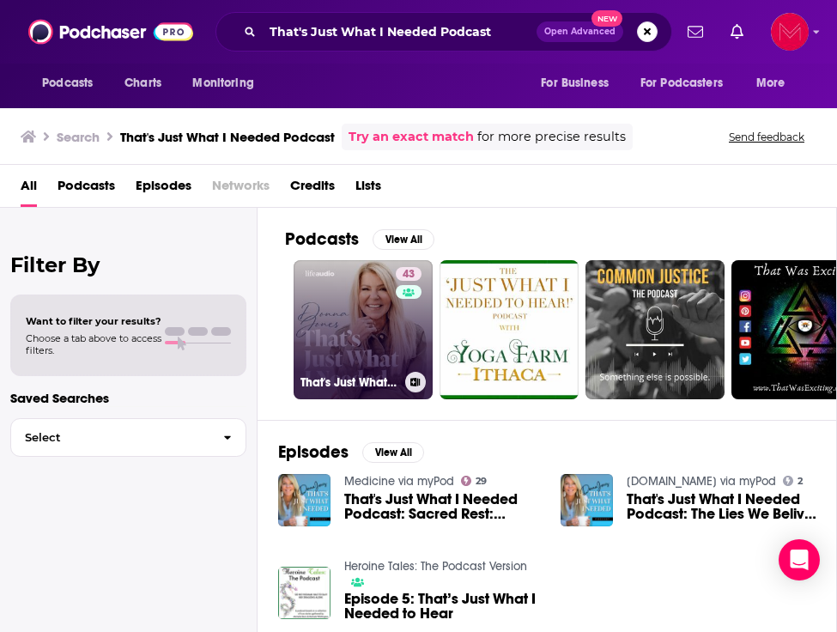
click at [376, 341] on link "43 That's Just What I Needed Podcast" at bounding box center [363, 329] width 139 height 139
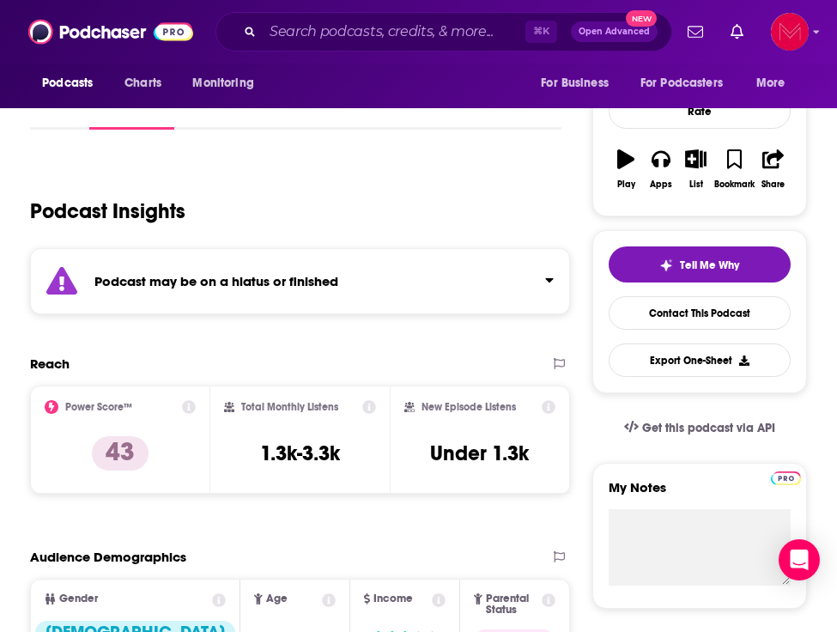
scroll to position [224, 0]
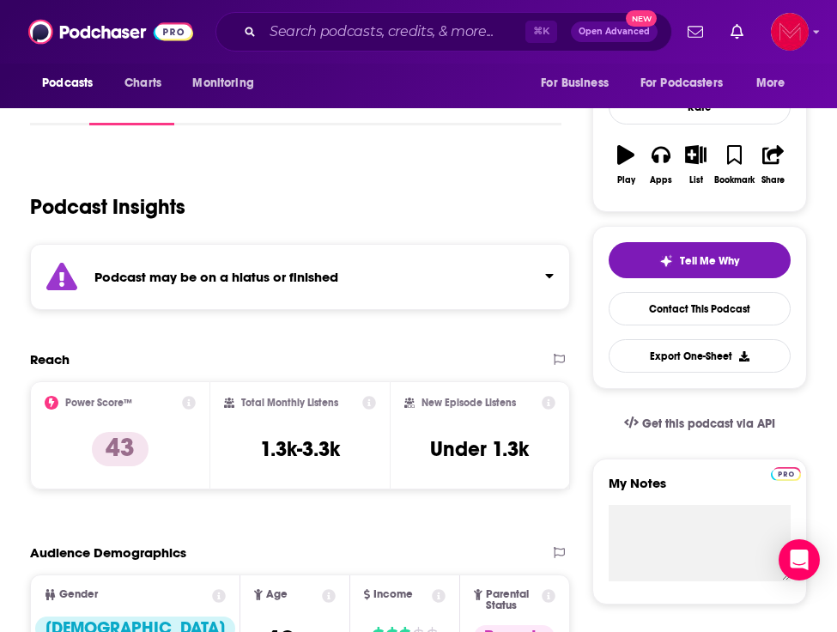
click at [396, 234] on div "Podcast Insights" at bounding box center [288, 197] width 517 height 88
click at [396, 288] on div "Podcast may be on a hiatus or finished" at bounding box center [300, 277] width 540 height 66
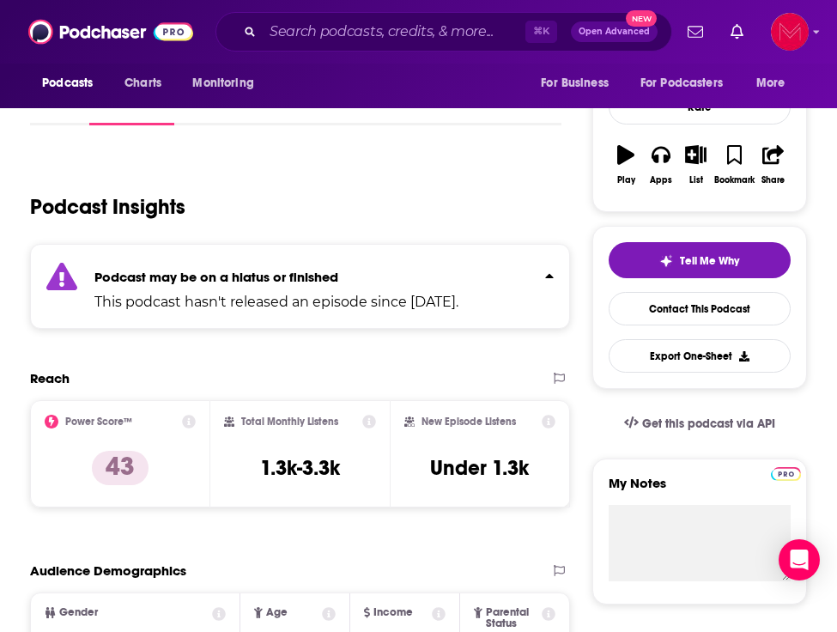
click at [396, 288] on div "Podcast may be on a hiatus or finished This podcast hasn't released an episode …" at bounding box center [276, 286] width 364 height 52
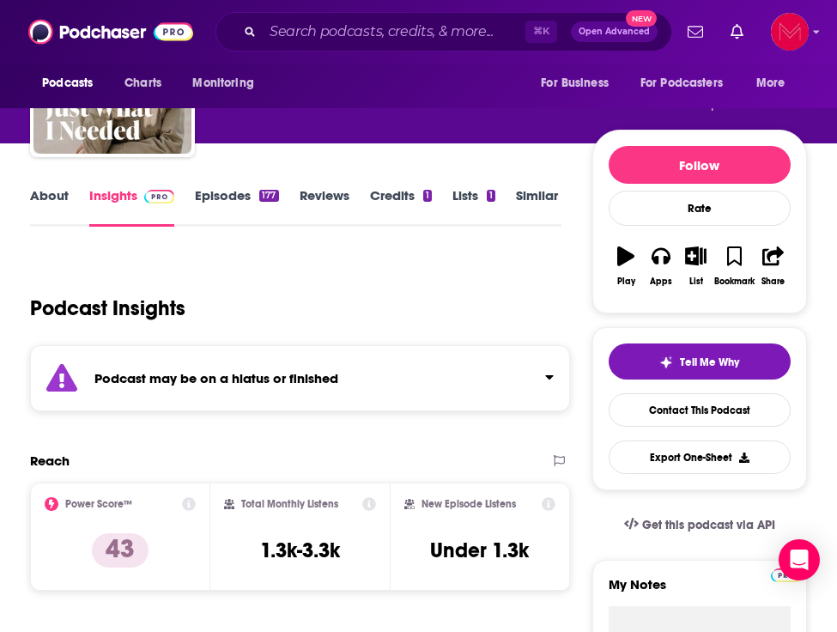
scroll to position [0, 0]
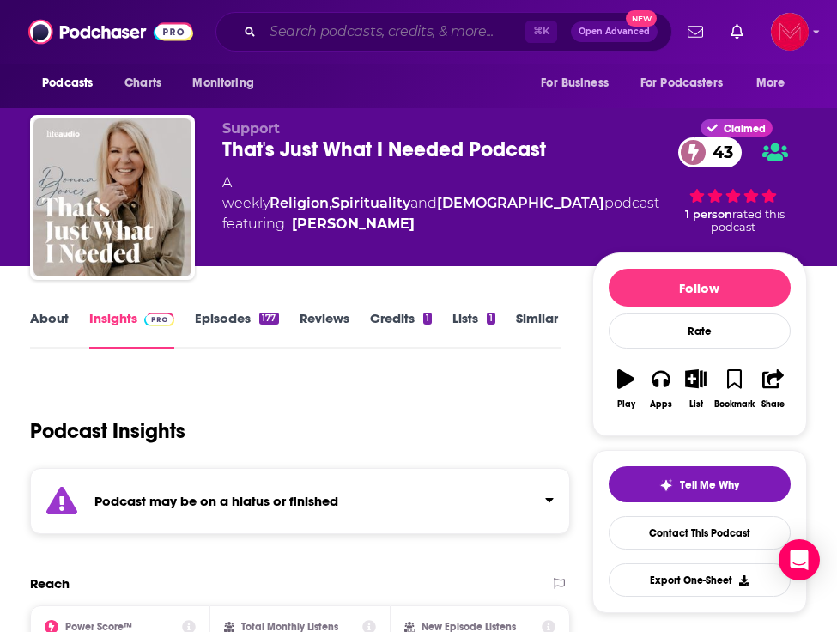
click at [312, 31] on input "Search podcasts, credits, & more..." at bounding box center [394, 31] width 263 height 27
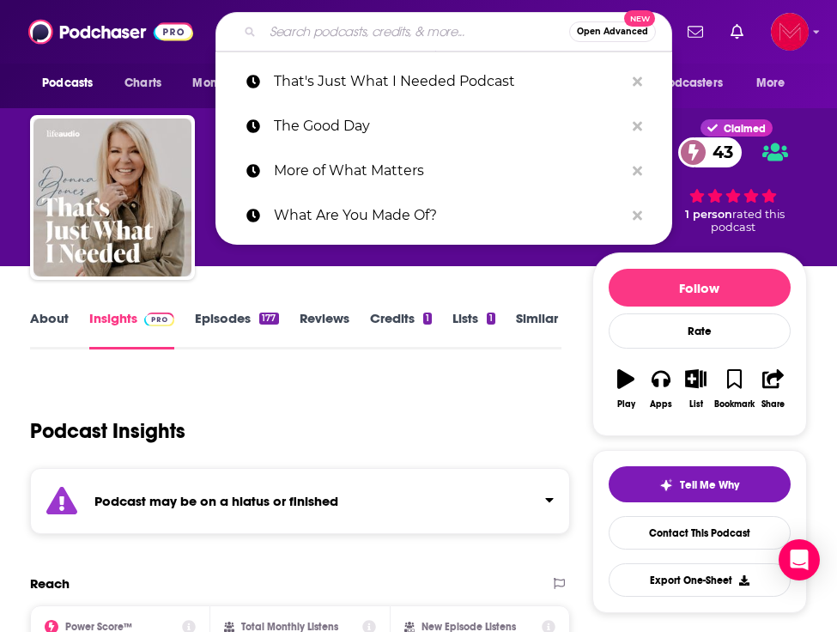
paste input "Drug Prevention Power Hour: Empowering Leaders in Youth Drug Prevention"
type input "Drug Prevention Power Hour: Empowering Leaders in Youth Drug Prevention"
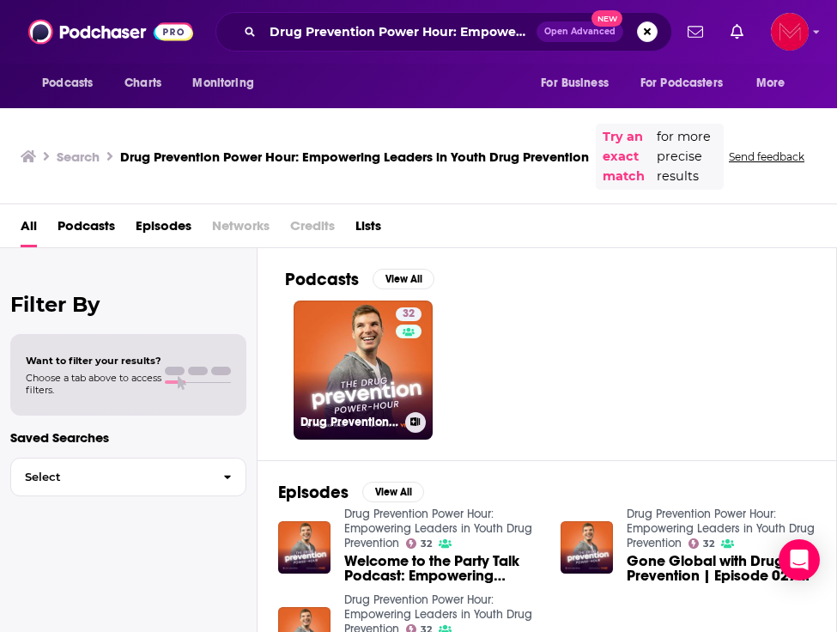
click at [343, 347] on link "32 Drug Prevention Power Hour: Empowering Leaders in Youth Drug Prevention" at bounding box center [363, 369] width 139 height 139
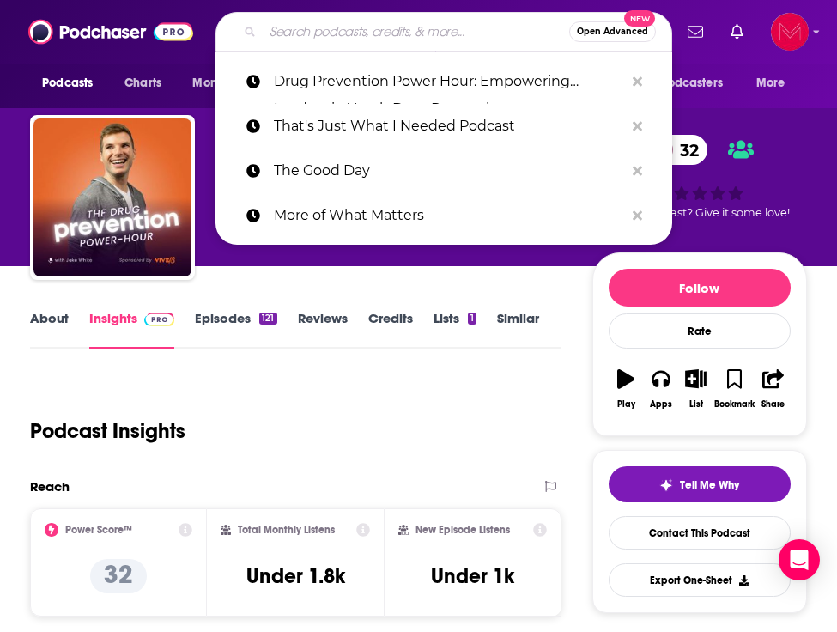
click at [308, 21] on input "Search podcasts, credits, & more..." at bounding box center [416, 31] width 306 height 27
paste input "Self Love & Sweat The Podcast"
type input "Self Love & Sweat The Podcast"
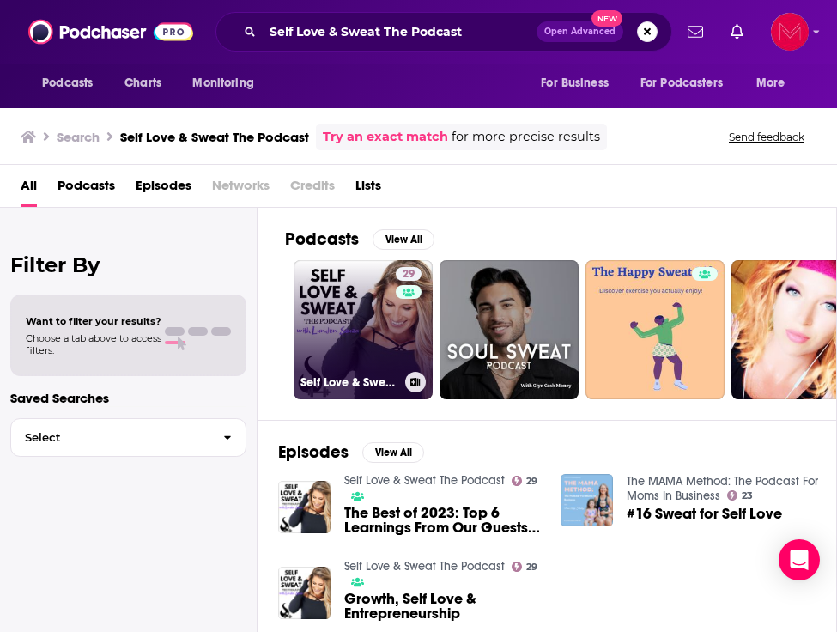
click at [358, 312] on link "29 Self Love & Sweat The Podcast" at bounding box center [363, 329] width 139 height 139
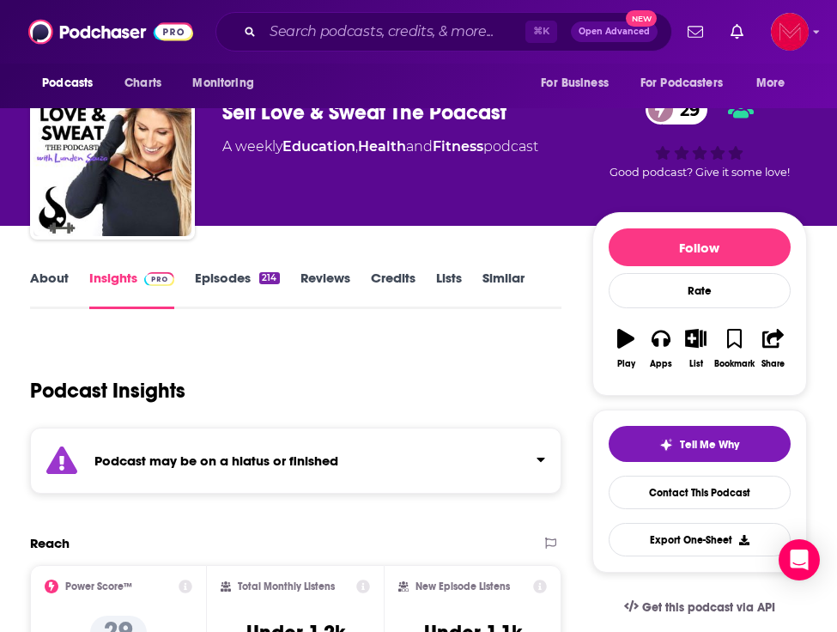
scroll to position [139, 0]
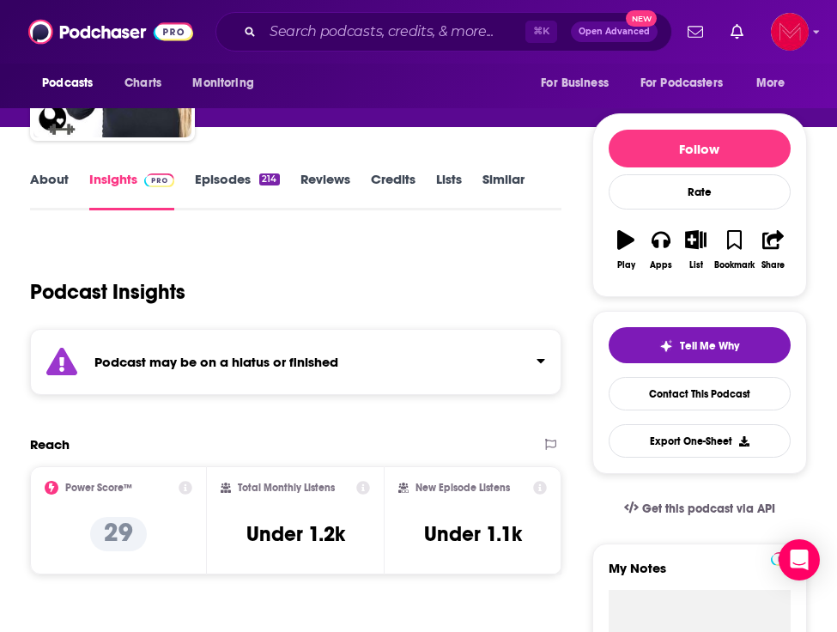
click at [355, 346] on div "Podcast may be on a hiatus or finished" at bounding box center [295, 362] width 531 height 66
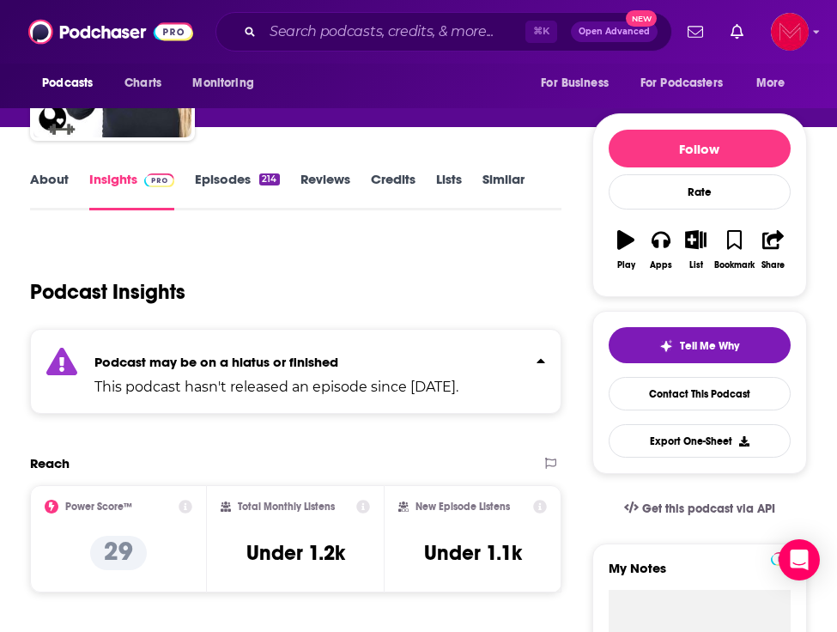
click at [355, 346] on div "Podcast may be on a hiatus or finished This podcast hasn't released an episode …" at bounding box center [276, 371] width 364 height 52
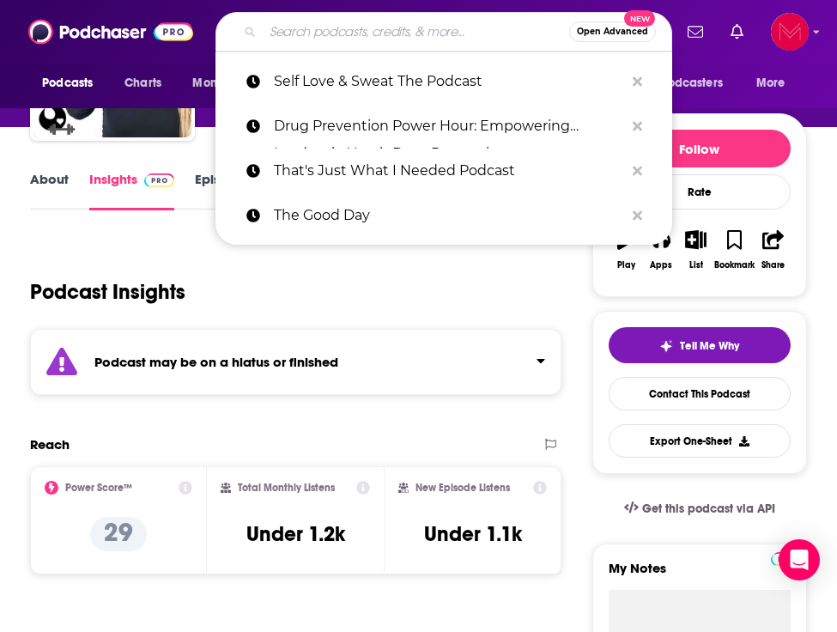
click at [301, 39] on input "Search podcasts, credits, & more..." at bounding box center [416, 31] width 306 height 27
paste input "Heels, Handbags and Hustle with Rachel"
type input "Heels, Handbags and Hustle with Rachel"
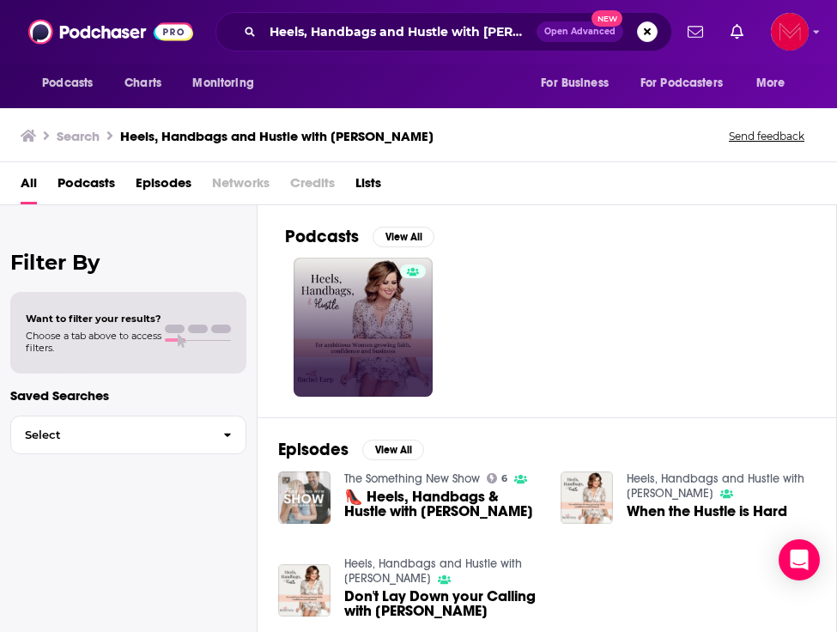
click at [319, 287] on link at bounding box center [363, 327] width 139 height 139
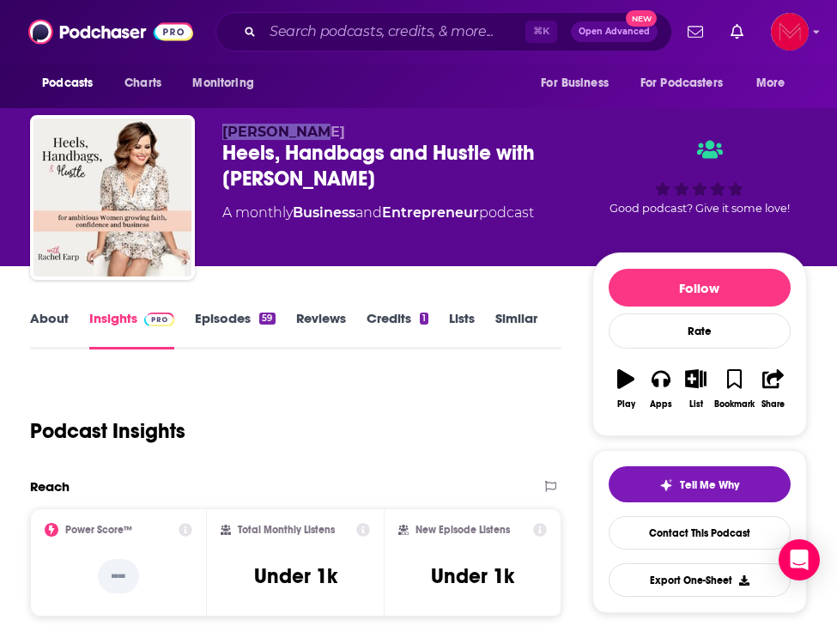
drag, startPoint x: 226, startPoint y: 136, endPoint x: 327, endPoint y: 136, distance: 101.3
click at [327, 136] on p "Rachel Earp" at bounding box center [407, 132] width 370 height 16
click at [289, 31] on input "Search podcasts, credits, & more..." at bounding box center [394, 31] width 263 height 27
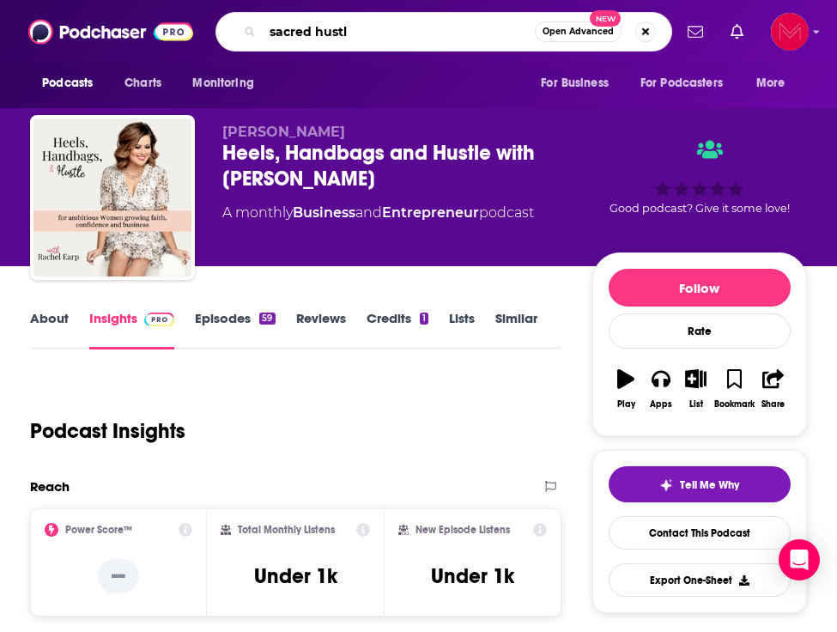
type input "sacred hustle"
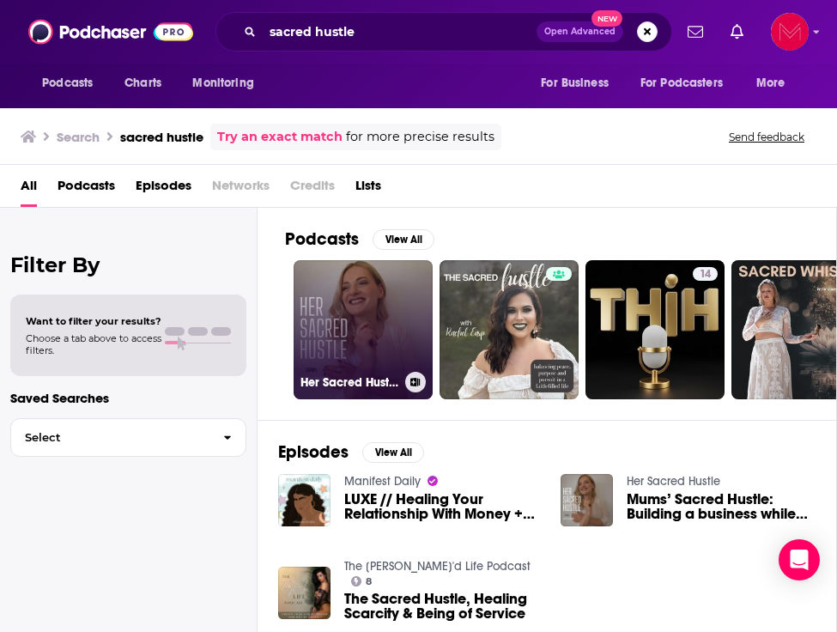
click at [365, 287] on link "Her Sacred Hustle" at bounding box center [363, 329] width 139 height 139
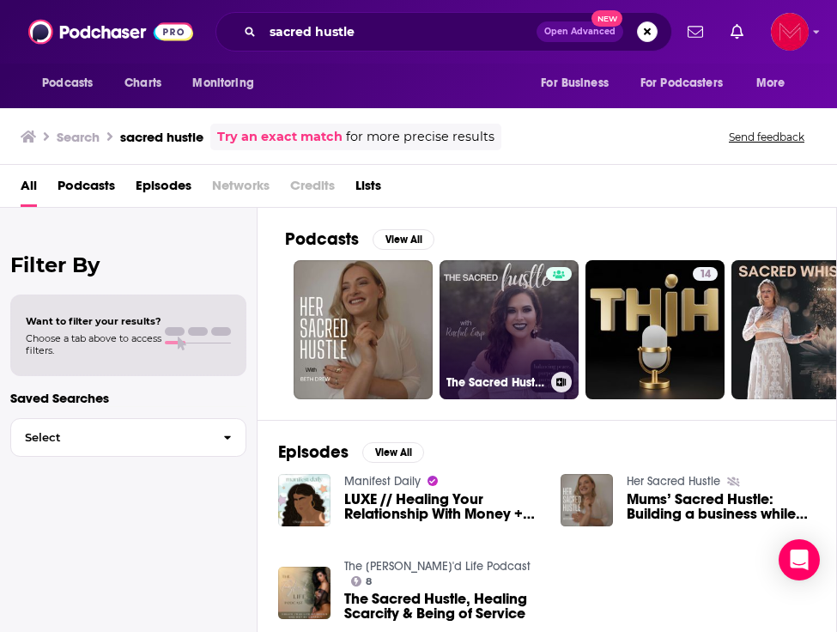
click at [473, 288] on link "The Sacred Hustle with Rachel Earp" at bounding box center [509, 329] width 139 height 139
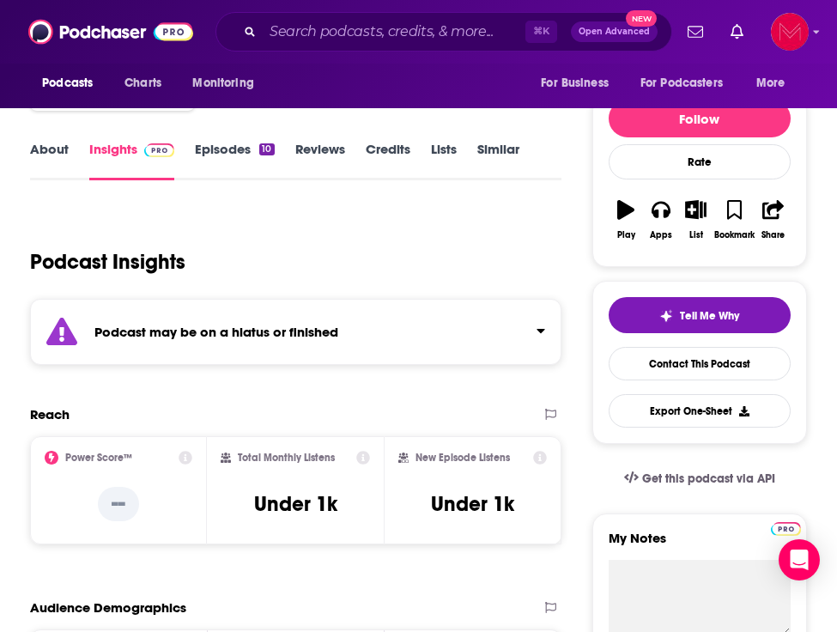
scroll to position [187, 0]
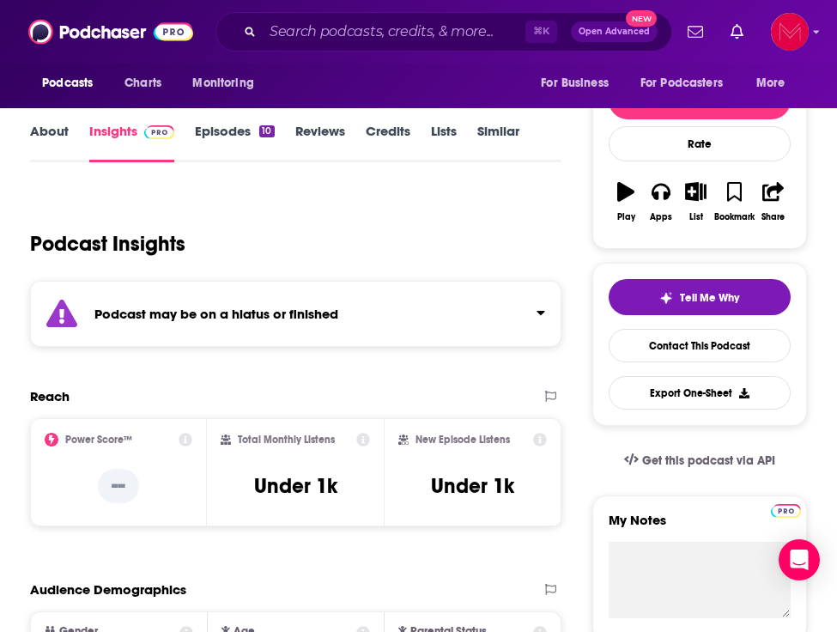
click at [398, 330] on div "Podcast may be on a hiatus or finished" at bounding box center [295, 314] width 531 height 66
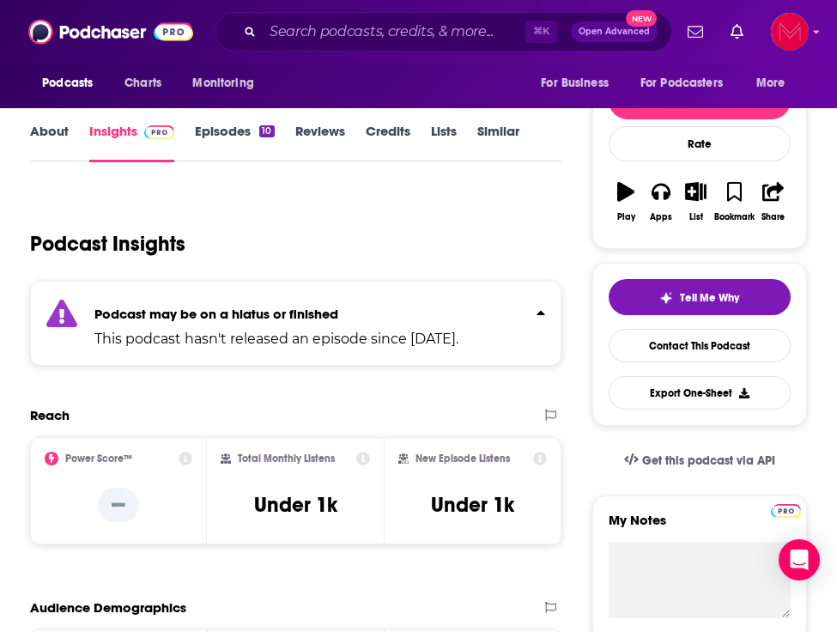
click at [395, 304] on div "Podcast may be on a hiatus or finished This podcast hasn't released an episode …" at bounding box center [276, 323] width 364 height 52
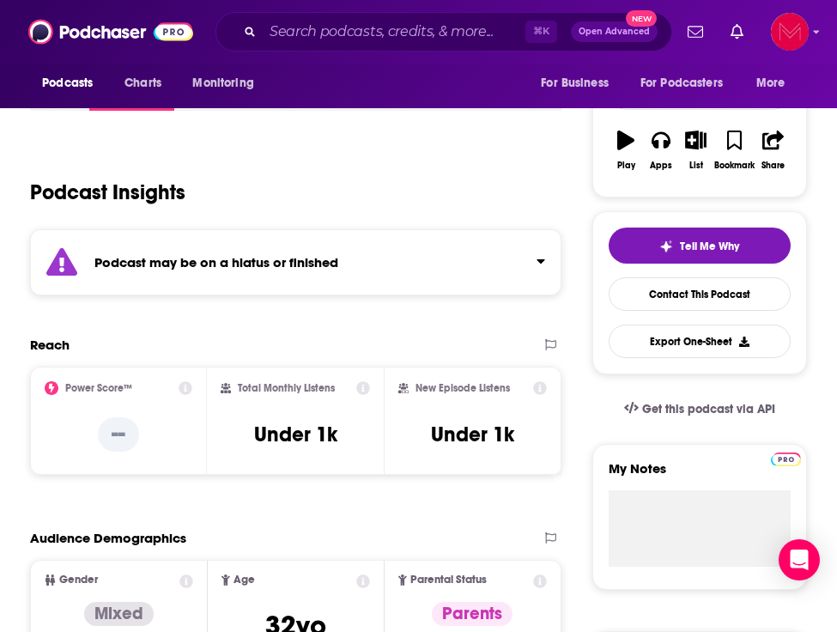
scroll to position [267, 0]
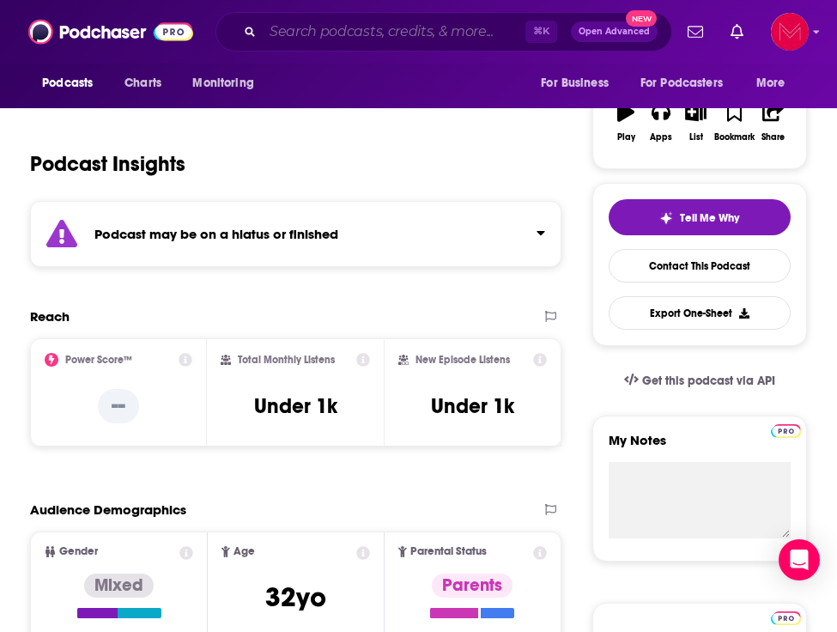
click at [363, 33] on input "Search podcasts, credits, & more..." at bounding box center [394, 31] width 263 height 27
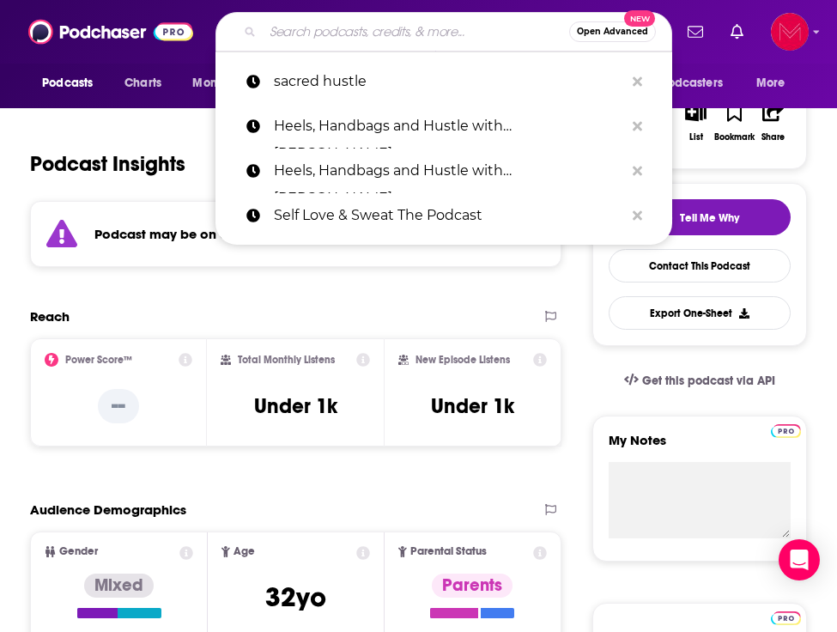
paste input "Get Strong"
type input "Get Strong"
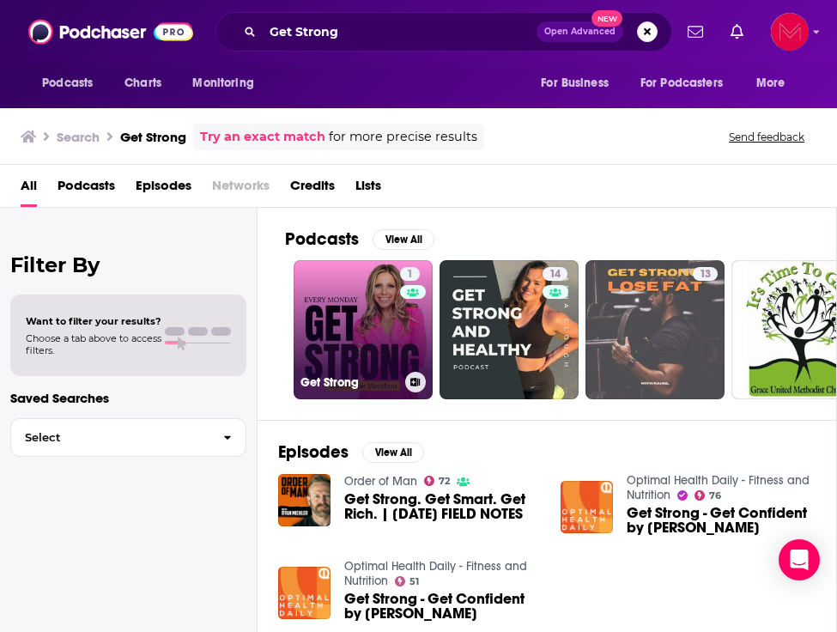
click at [340, 320] on link "1 Get Strong" at bounding box center [363, 329] width 139 height 139
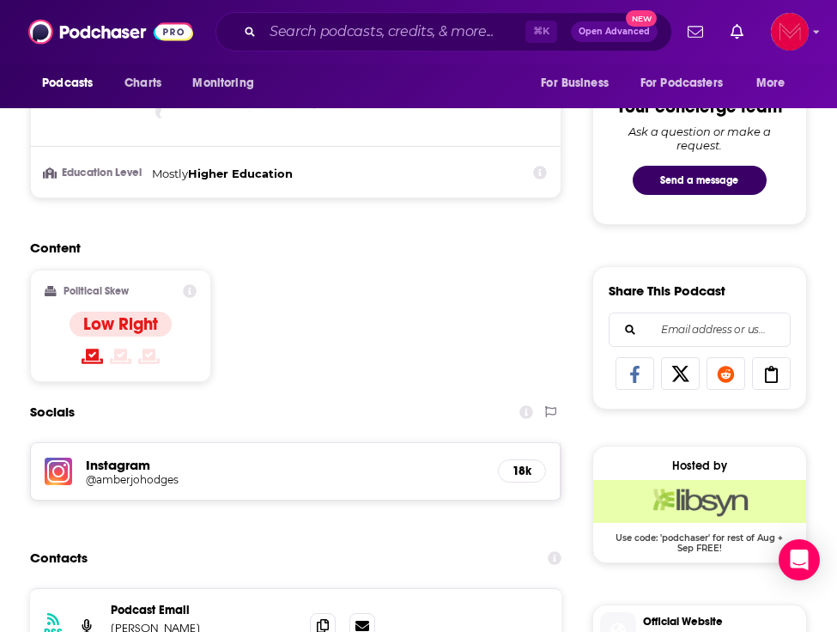
scroll to position [908, 0]
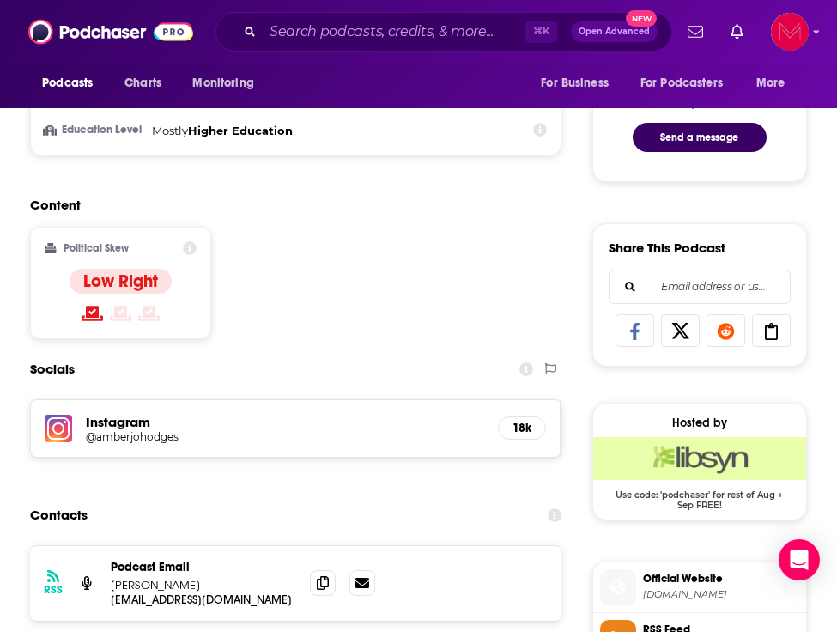
click at [294, 436] on link "@amberjohodges" at bounding box center [284, 436] width 397 height 13
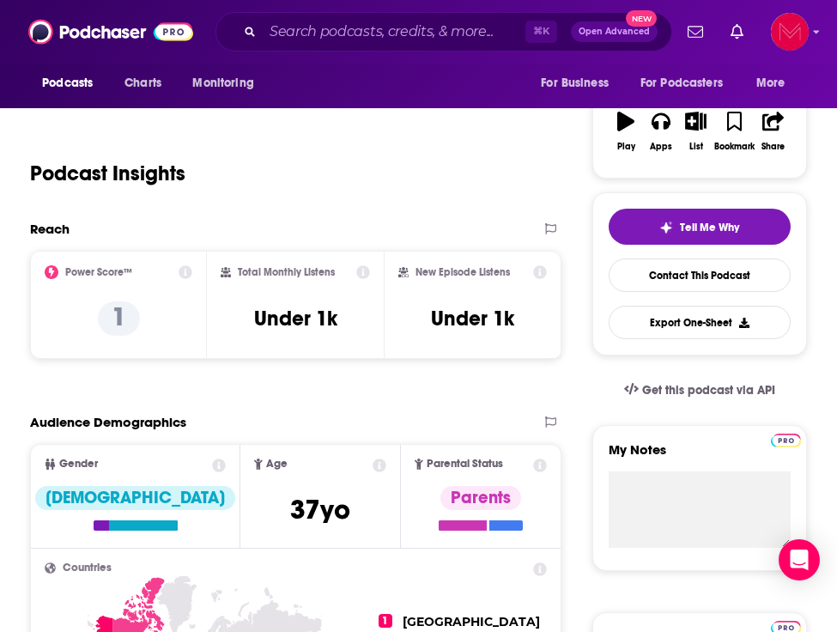
scroll to position [0, 0]
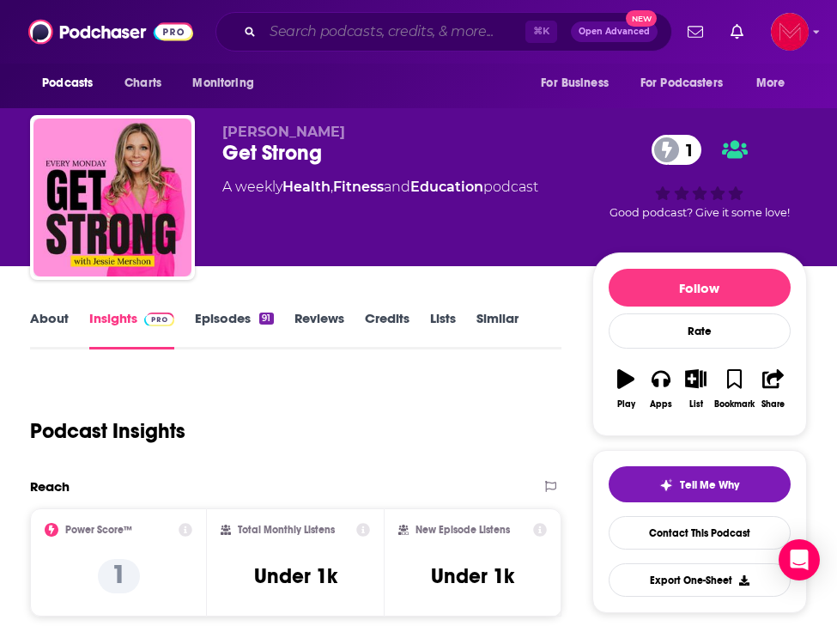
click at [362, 25] on input "Search podcasts, credits, & more..." at bounding box center [394, 31] width 263 height 27
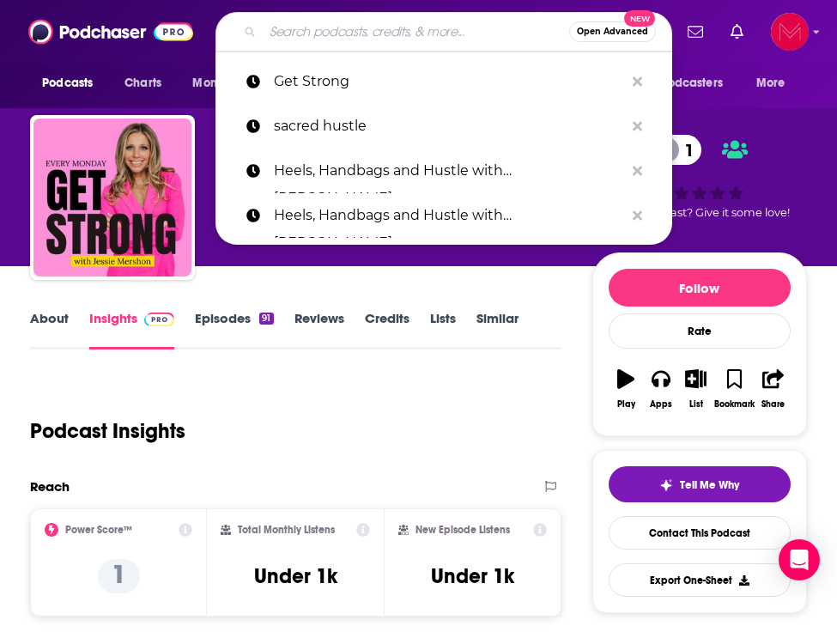
paste input "The Christian Health Club Podcast"
type input "The Christian Health Club Podcast"
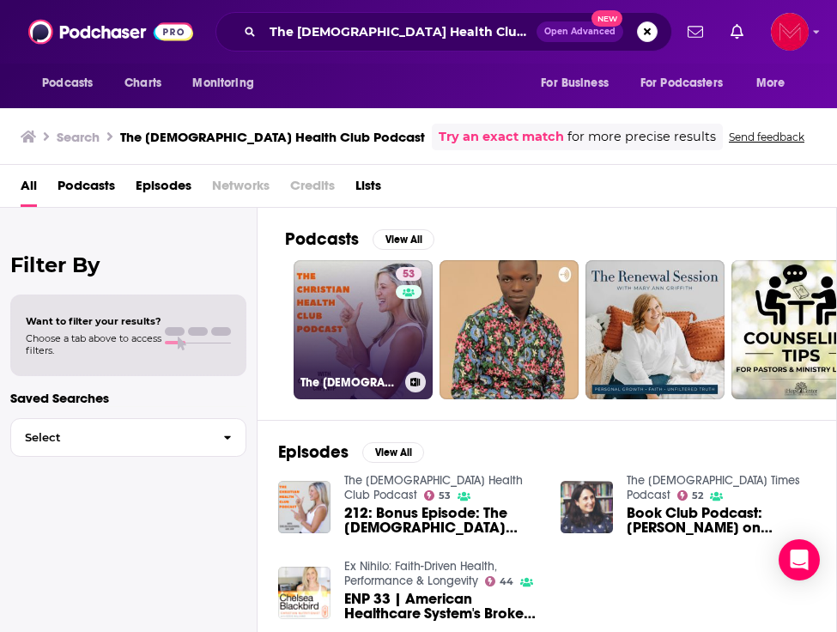
click at [357, 308] on link "53 The Christian Health Club Podcast" at bounding box center [363, 329] width 139 height 139
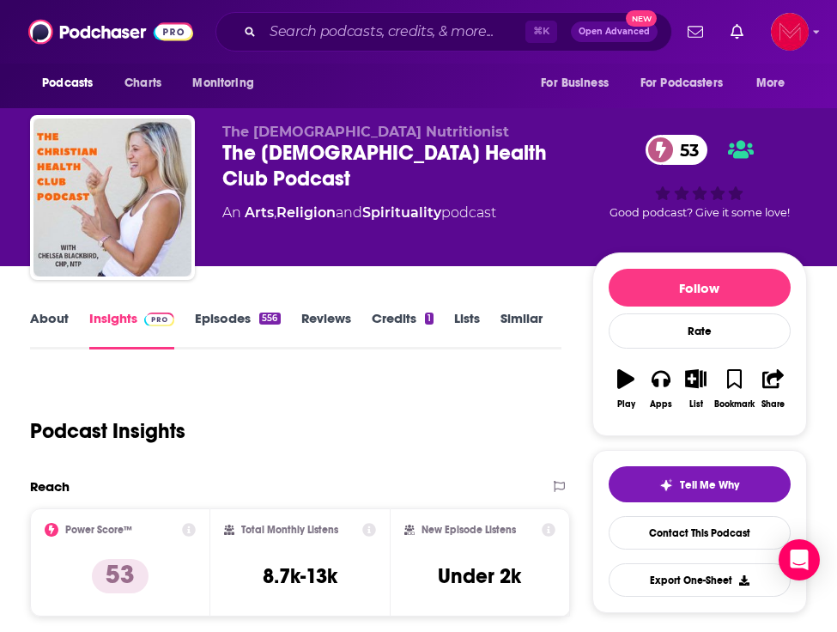
scroll to position [188, 0]
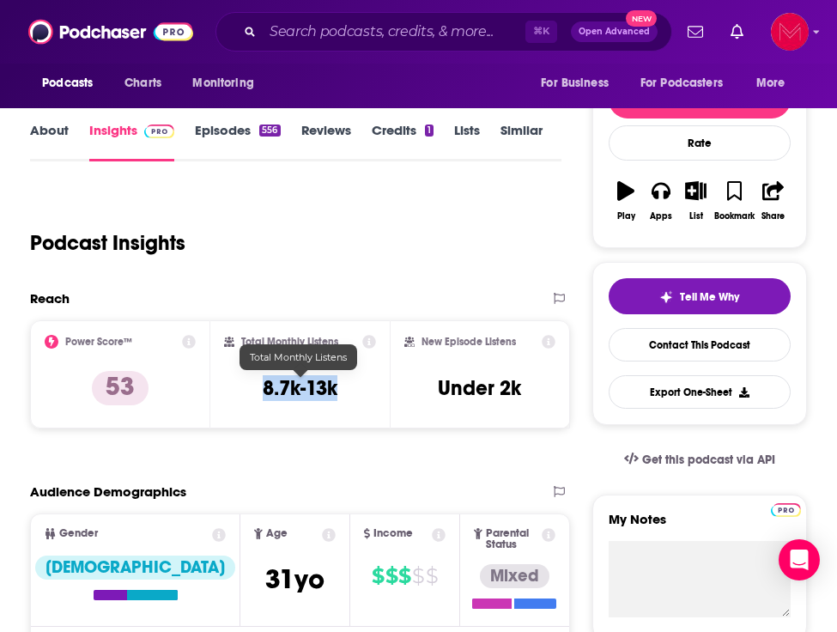
drag, startPoint x: 264, startPoint y: 386, endPoint x: 373, endPoint y: 385, distance: 109.0
click at [373, 385] on div "Total Monthly Listens 8.7k-13k" at bounding box center [300, 374] width 153 height 79
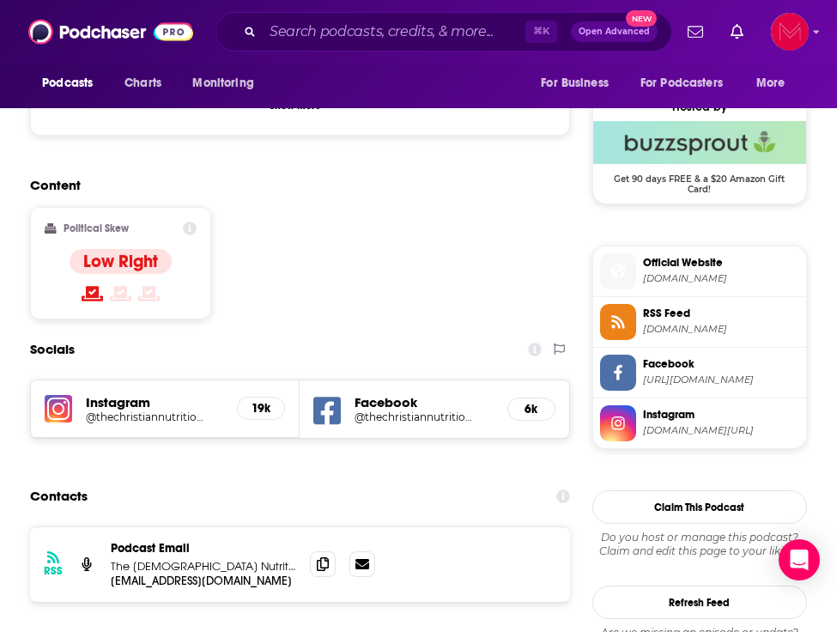
scroll to position [1227, 0]
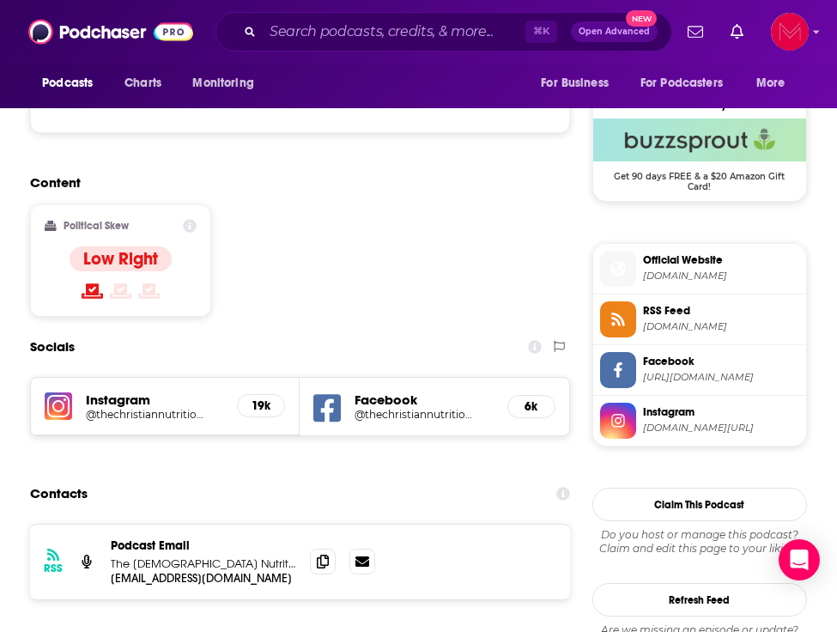
click at [209, 408] on h5 "@thechristiannutritionist" at bounding box center [148, 414] width 124 height 13
click at [336, 394] on icon at bounding box center [326, 407] width 27 height 27
click at [319, 394] on icon at bounding box center [326, 407] width 27 height 27
click at [378, 37] on input "Search podcasts, credits, & more..." at bounding box center [394, 31] width 263 height 27
paste input "Chronic Conversations"
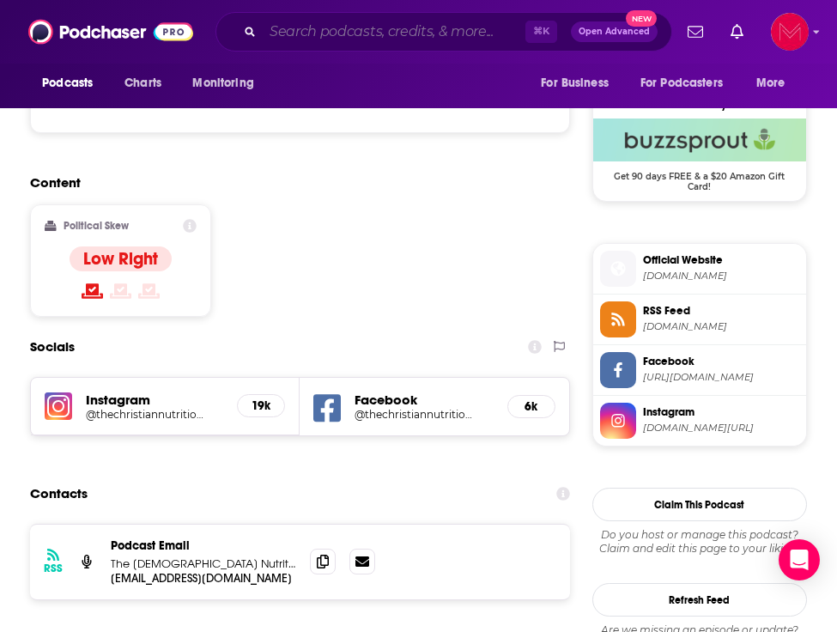
type input "Chronic Conversations"
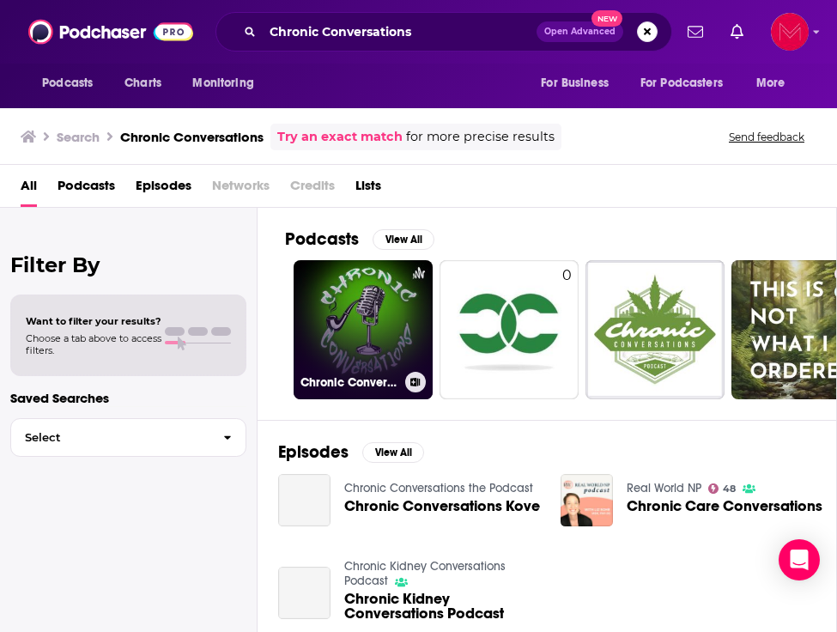
click at [354, 316] on link "Chronic Conversations" at bounding box center [363, 329] width 139 height 139
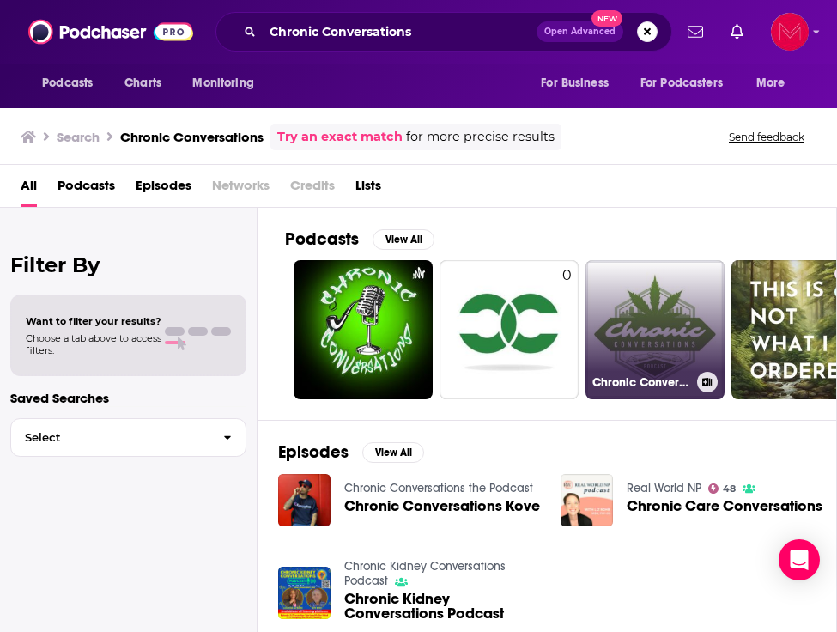
click at [627, 315] on link "Chronic Conversations the Podcast" at bounding box center [654, 329] width 139 height 139
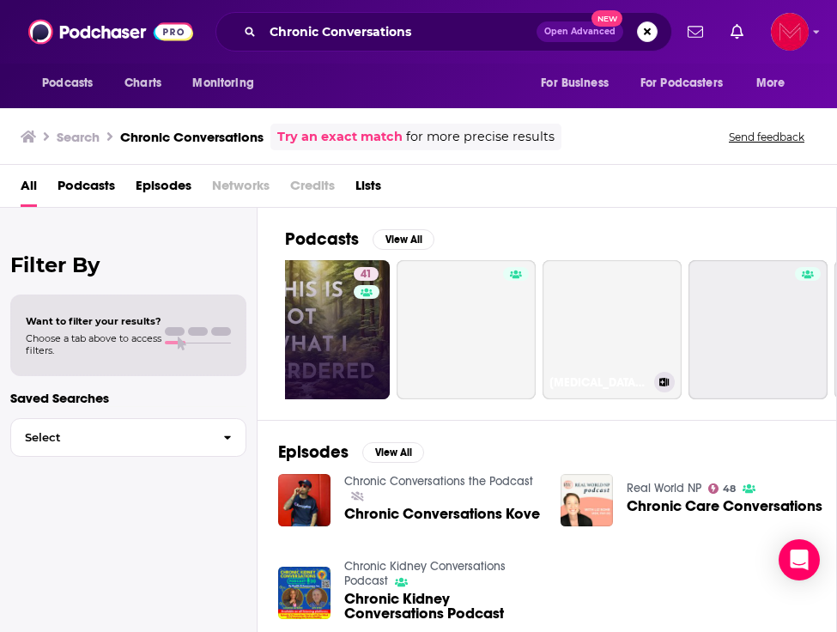
scroll to position [0, 495]
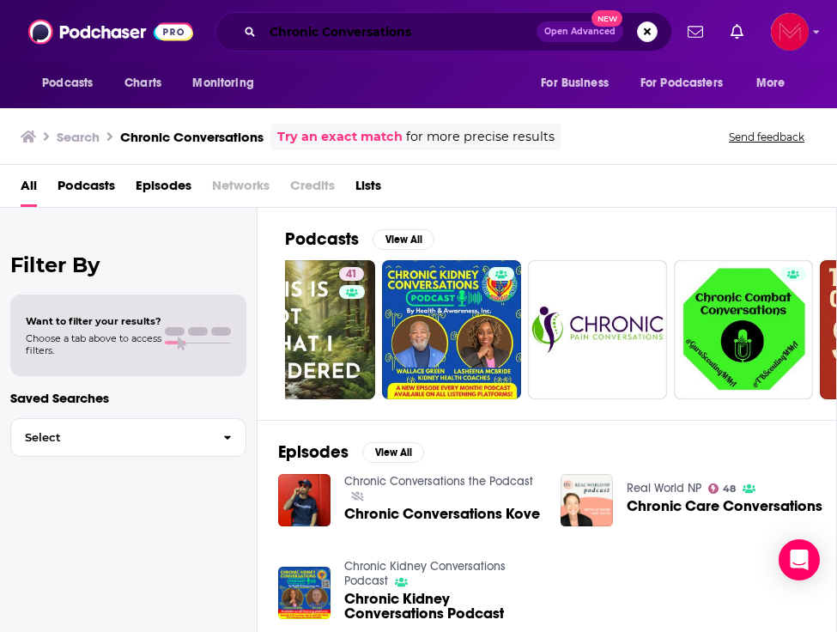
click at [450, 32] on input "Chronic Conversations" at bounding box center [400, 31] width 274 height 27
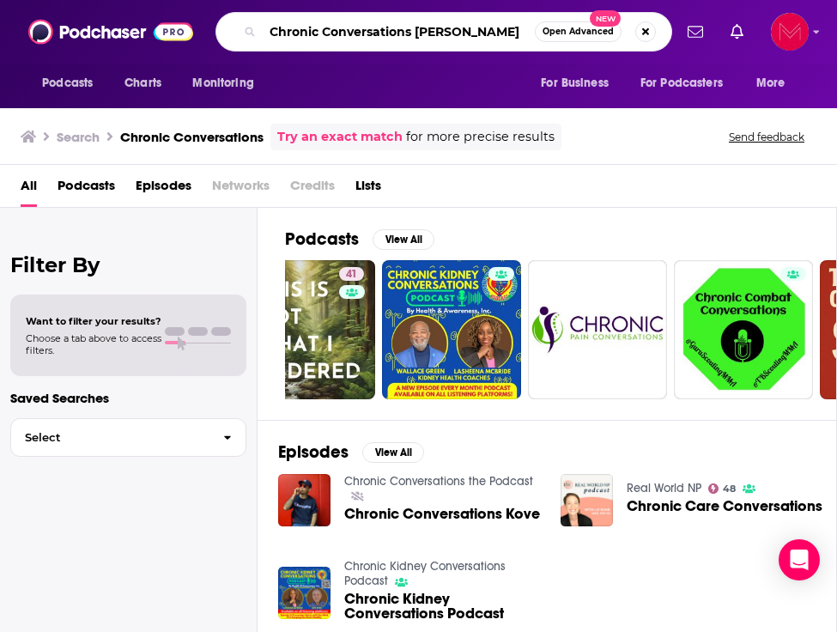
type input "Chronic Conversations katherine rose"
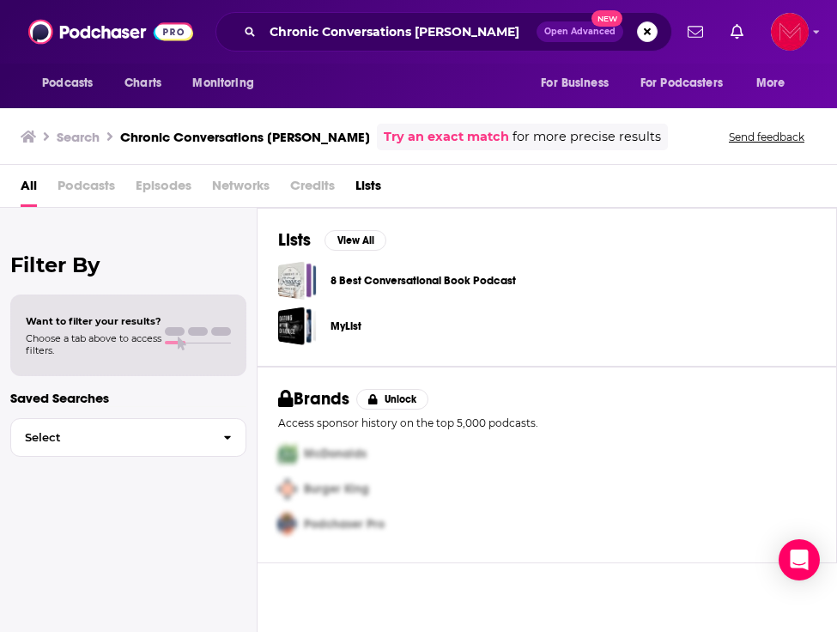
click at [100, 191] on span "Podcasts" at bounding box center [87, 189] width 58 height 35
click at [80, 187] on span "Podcasts" at bounding box center [87, 189] width 58 height 35
click at [394, 32] on input "Chronic Conversations katherine rose" at bounding box center [400, 31] width 274 height 27
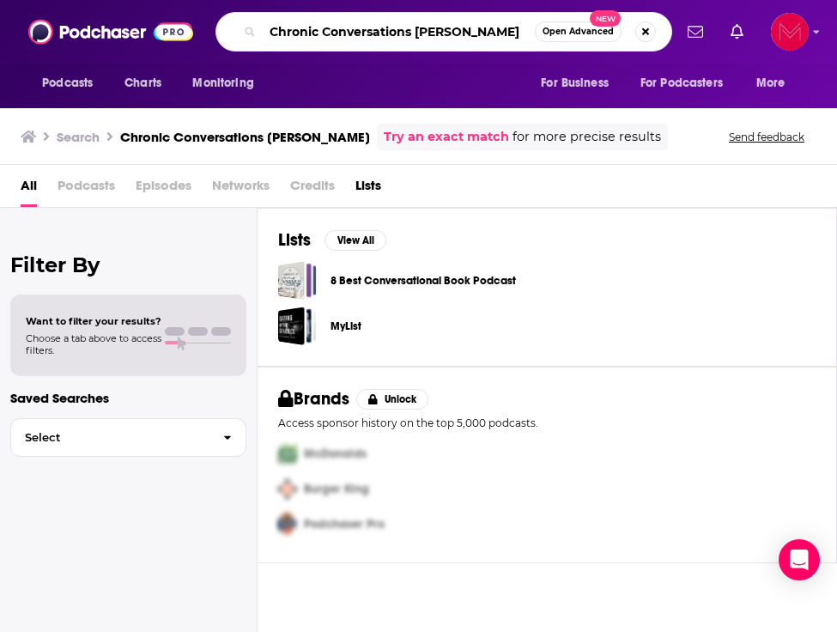
click at [394, 32] on input "Chronic Conversations katherine rose" at bounding box center [399, 31] width 272 height 27
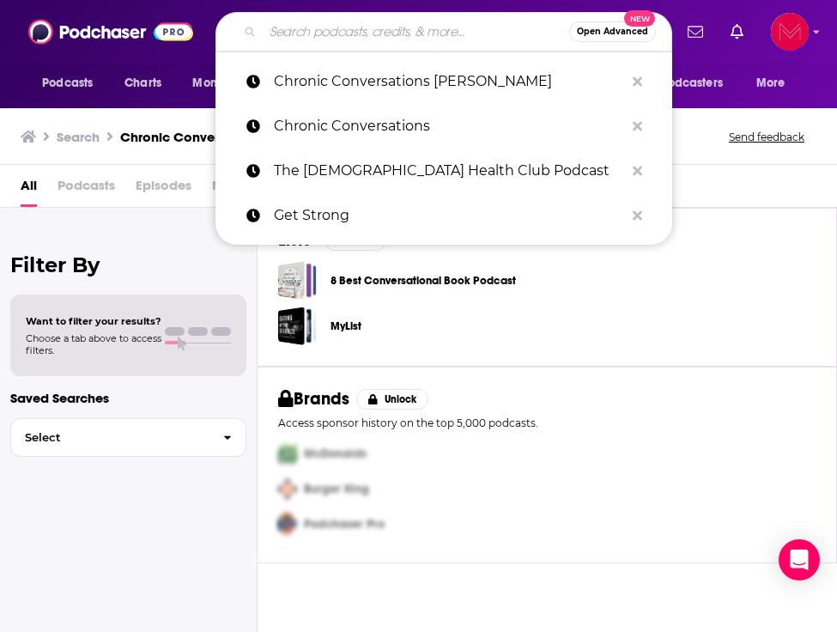
paste input "Bright & Bold with Keagan Hayden"
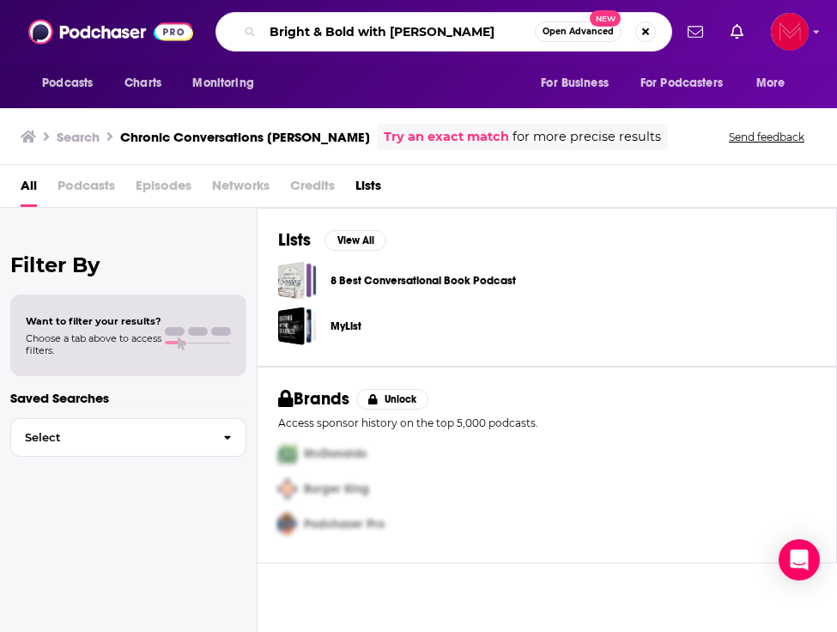
type input "Bright & Bold with Keagan Hayden"
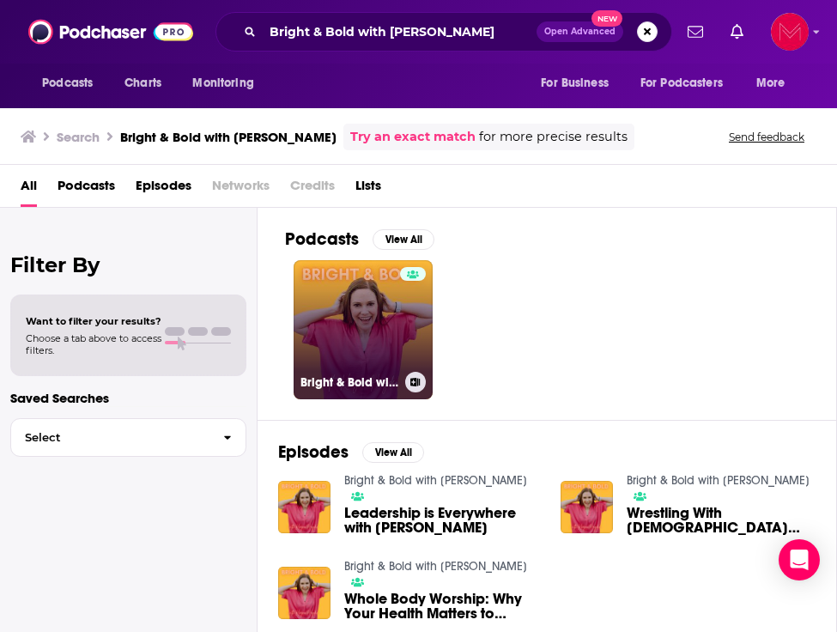
click at [349, 361] on link "Bright & Bold with Keagan Hayden" at bounding box center [363, 329] width 139 height 139
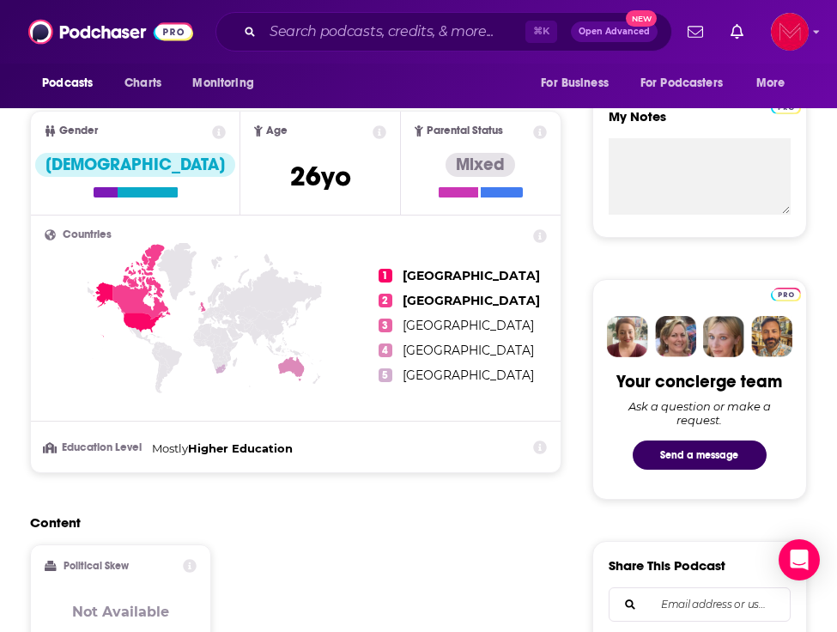
scroll to position [144, 0]
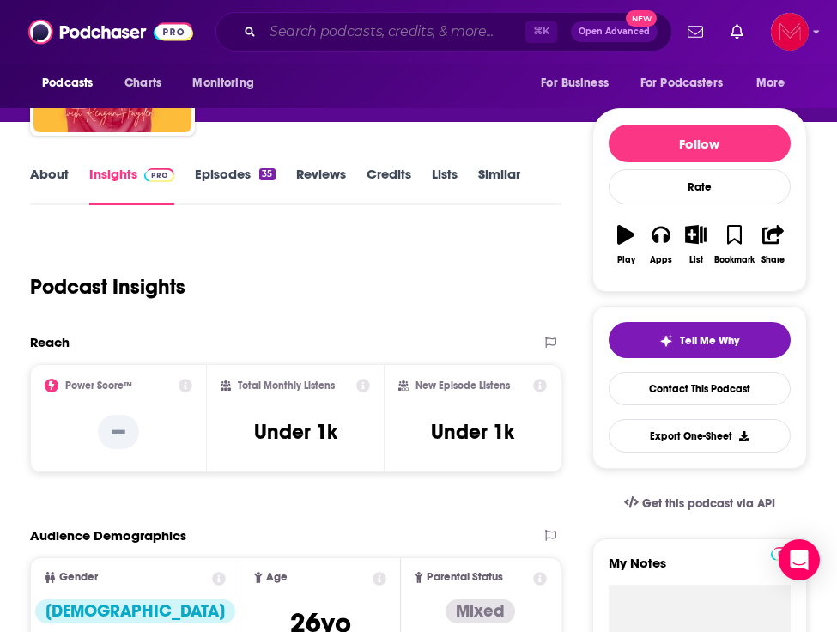
click at [367, 27] on input "Search podcasts, credits, & more..." at bounding box center [394, 31] width 263 height 27
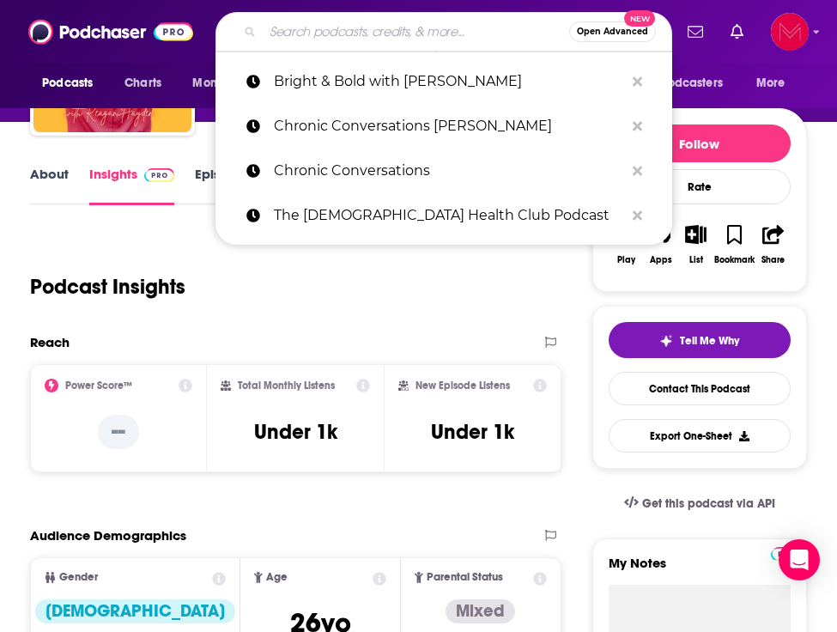
paste input "Life of And"
type input "Life of And"
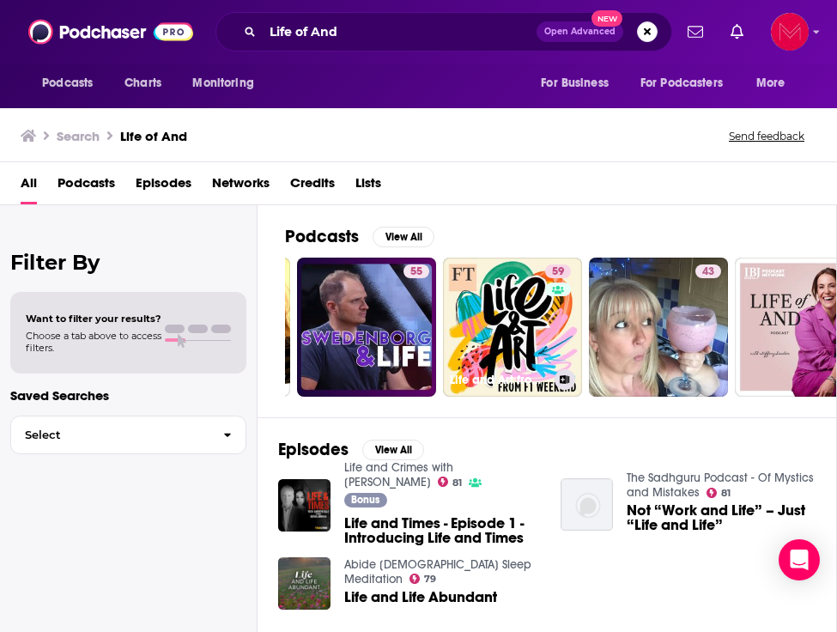
scroll to position [0, 723]
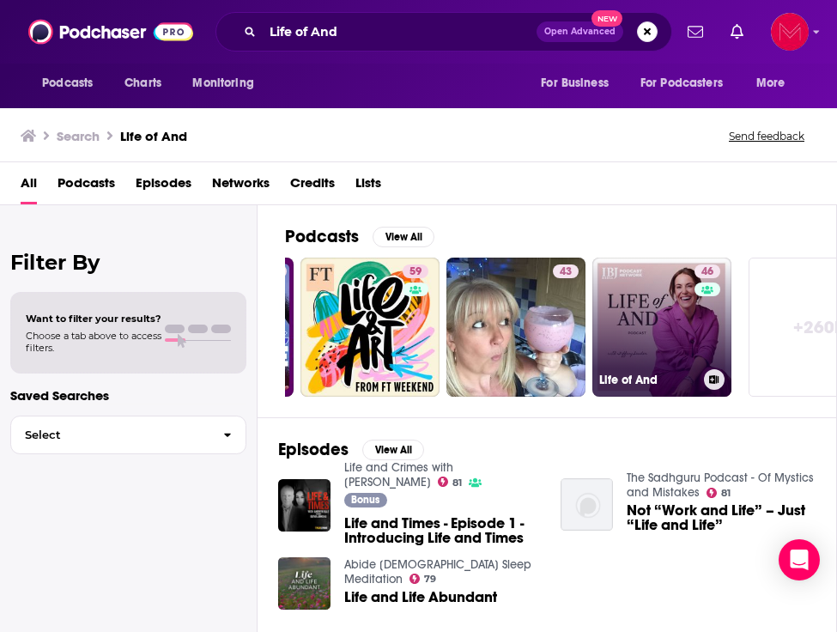
click at [607, 292] on link "46 Life of And" at bounding box center [661, 327] width 139 height 139
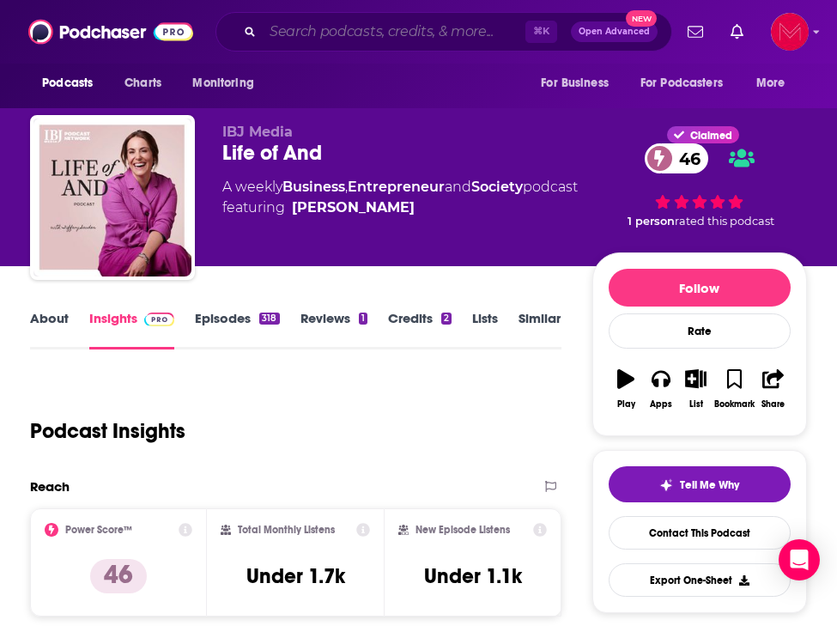
click at [316, 28] on input "Search podcasts, credits, & more..." at bounding box center [394, 31] width 263 height 27
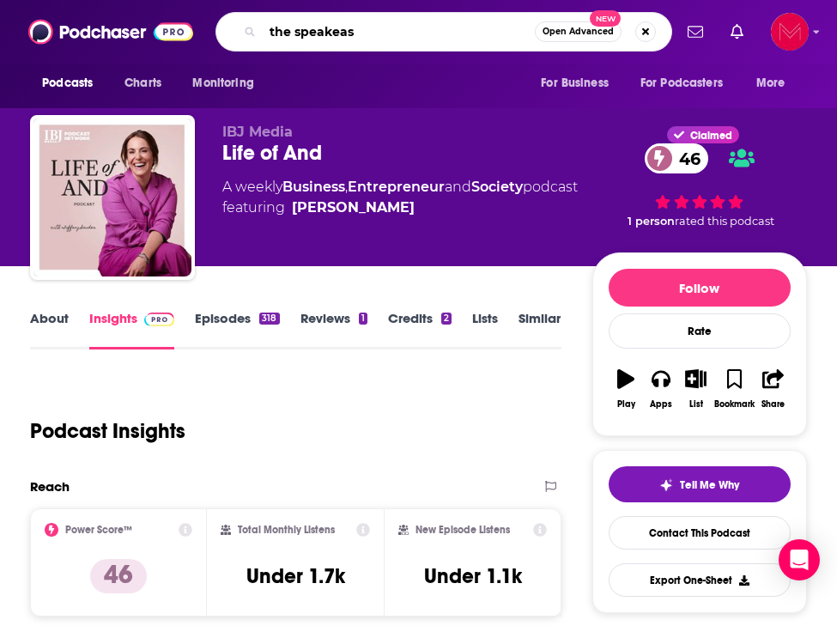
type input "the speakeasy"
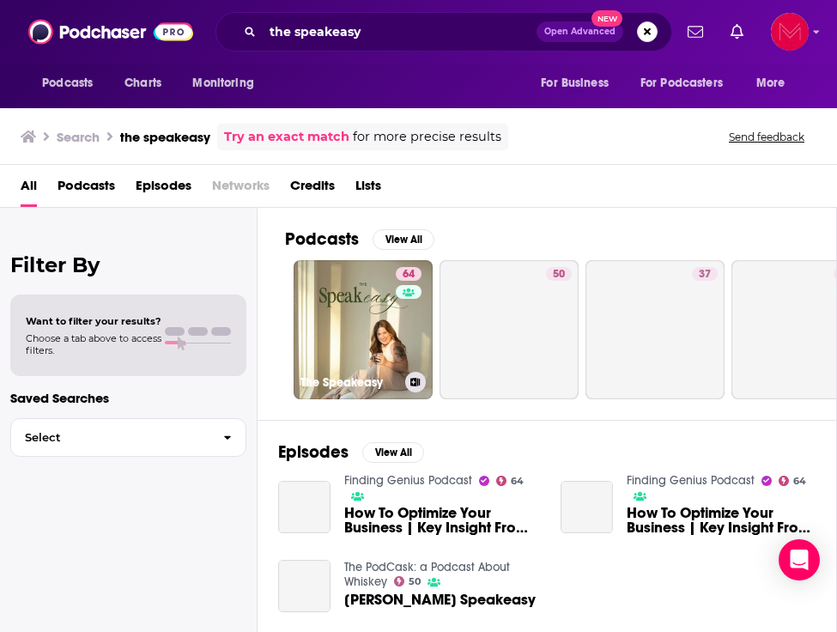
click at [344, 296] on link "64 The Speakeasy" at bounding box center [363, 329] width 139 height 139
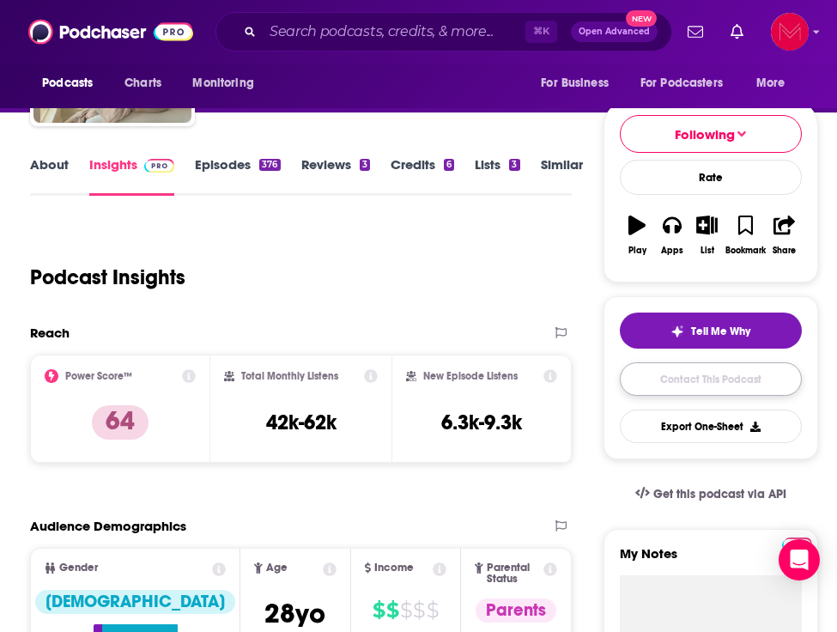
click at [680, 369] on link "Contact This Podcast" at bounding box center [711, 378] width 182 height 33
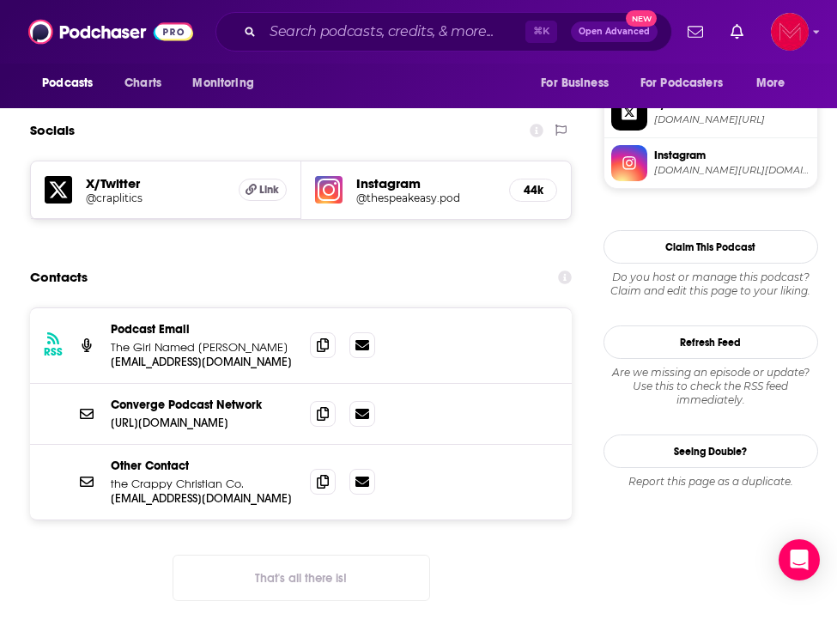
scroll to position [1461, 0]
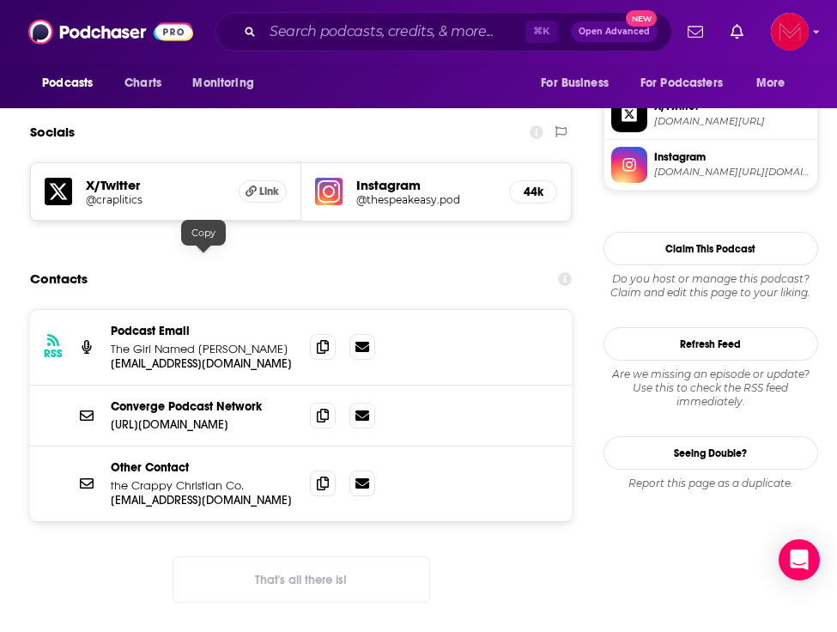
click at [145, 356] on p "[EMAIL_ADDRESS][DOMAIN_NAME]" at bounding box center [203, 363] width 185 height 15
click at [204, 324] on p "Podcast Email" at bounding box center [203, 331] width 185 height 15
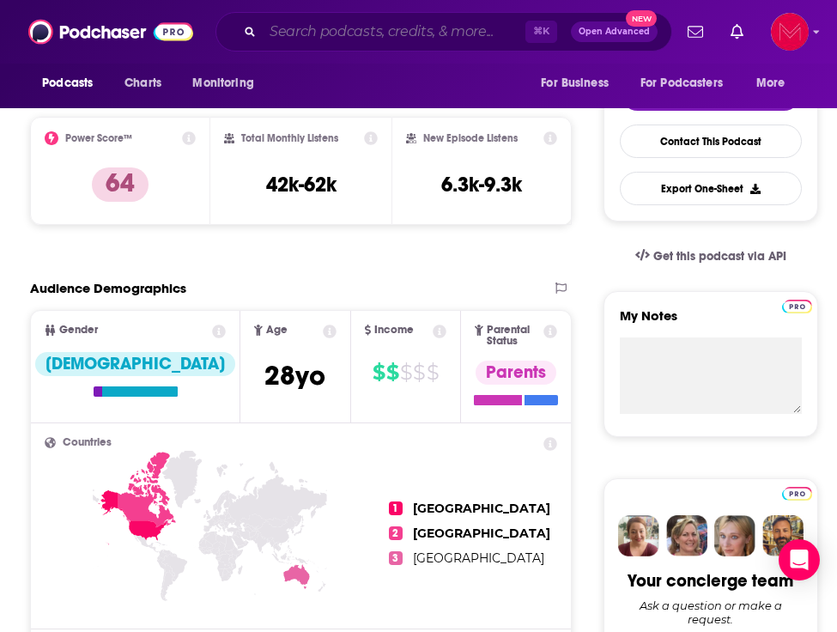
click at [325, 27] on input "Search podcasts, credits, & more..." at bounding box center [394, 31] width 263 height 27
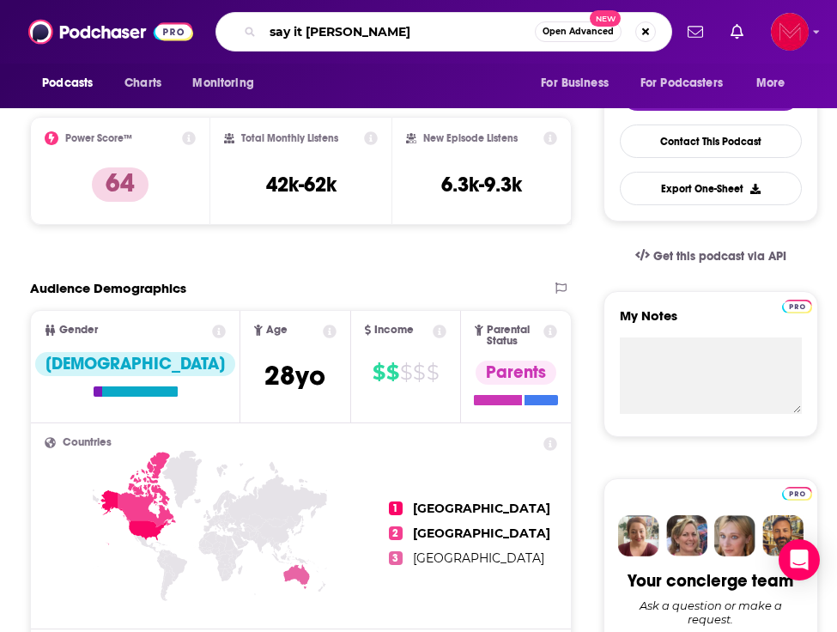
type input "say it southern"
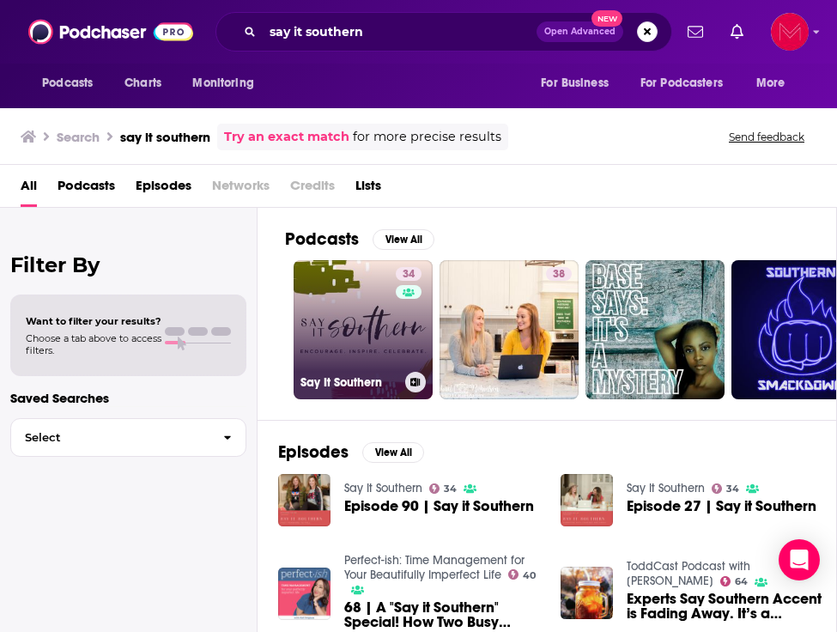
click at [360, 289] on link "34 Say It Southern" at bounding box center [363, 329] width 139 height 139
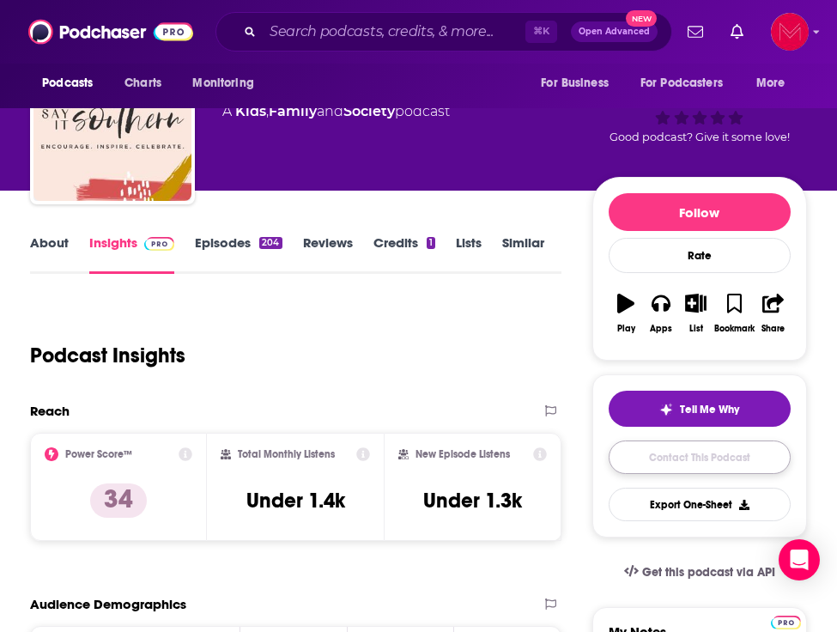
click at [687, 465] on link "Contact This Podcast" at bounding box center [700, 456] width 182 height 33
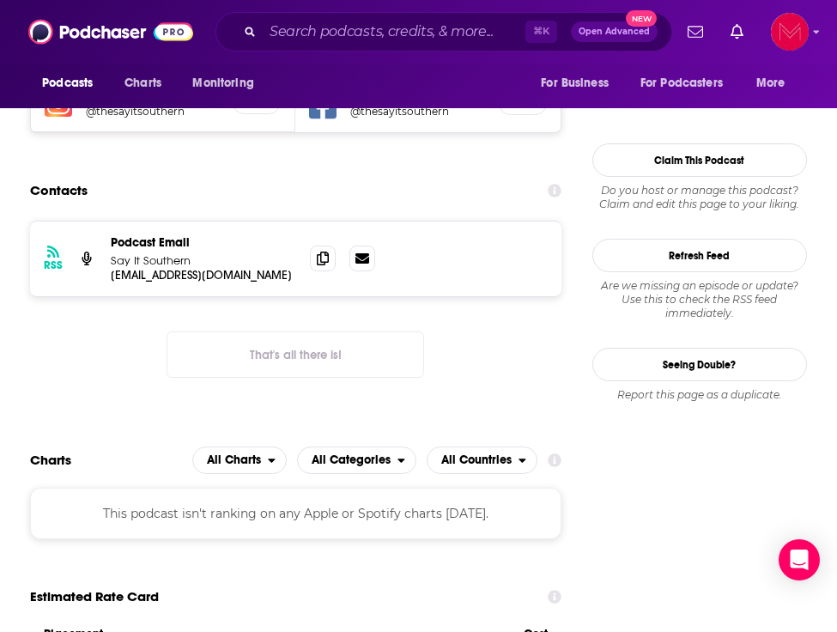
scroll to position [1498, 0]
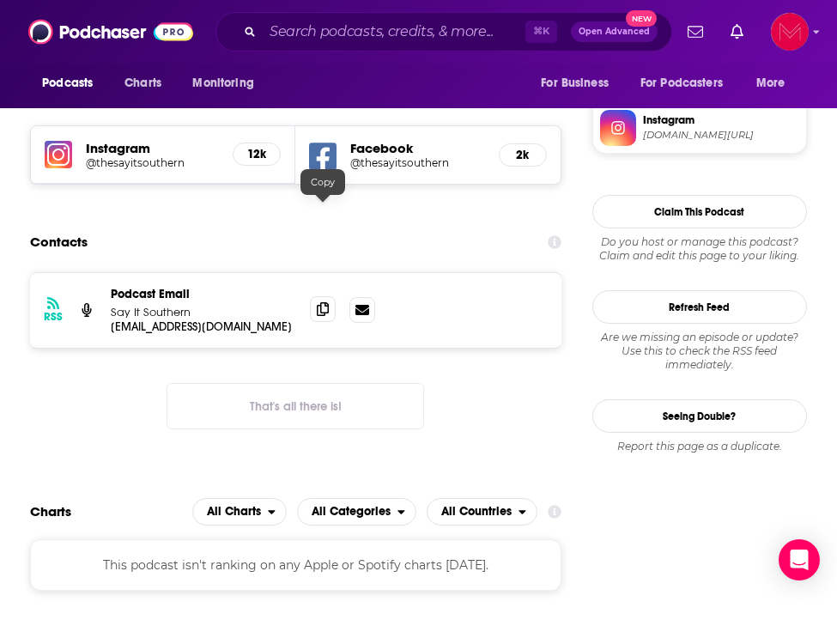
click at [318, 302] on icon at bounding box center [323, 309] width 12 height 14
click at [338, 33] on input "Search podcasts, credits, & more..." at bounding box center [394, 31] width 263 height 27
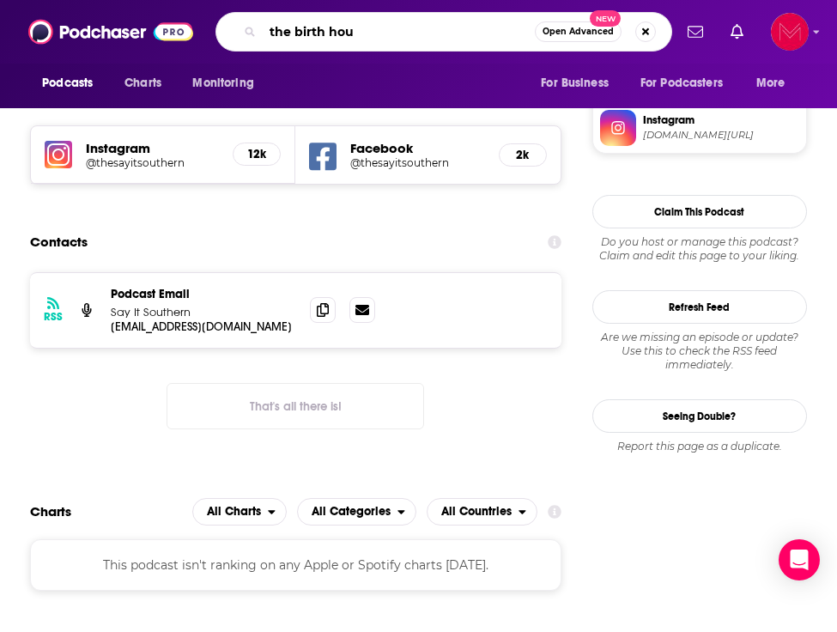
type input "the birth hour"
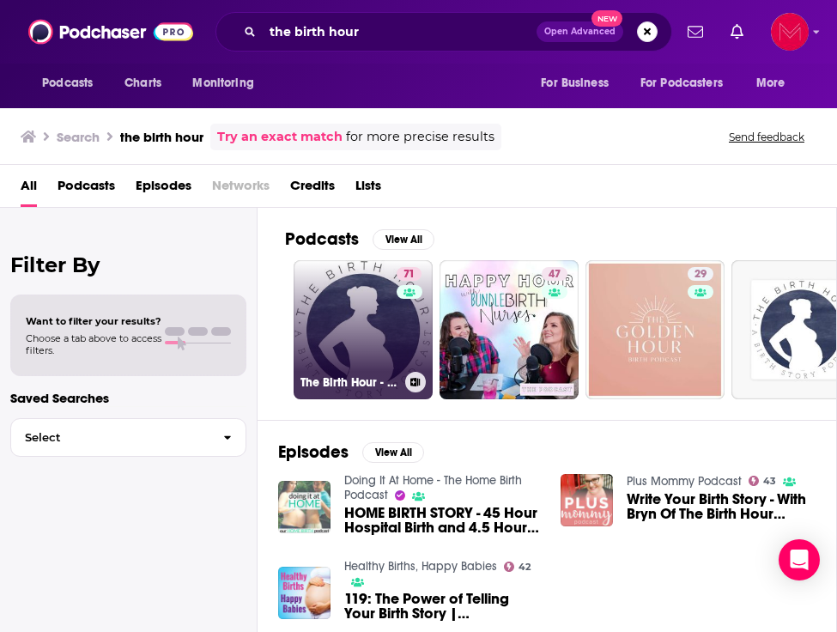
click at [347, 332] on link "71 The Birth Hour - A Birth Story Podcast" at bounding box center [363, 329] width 139 height 139
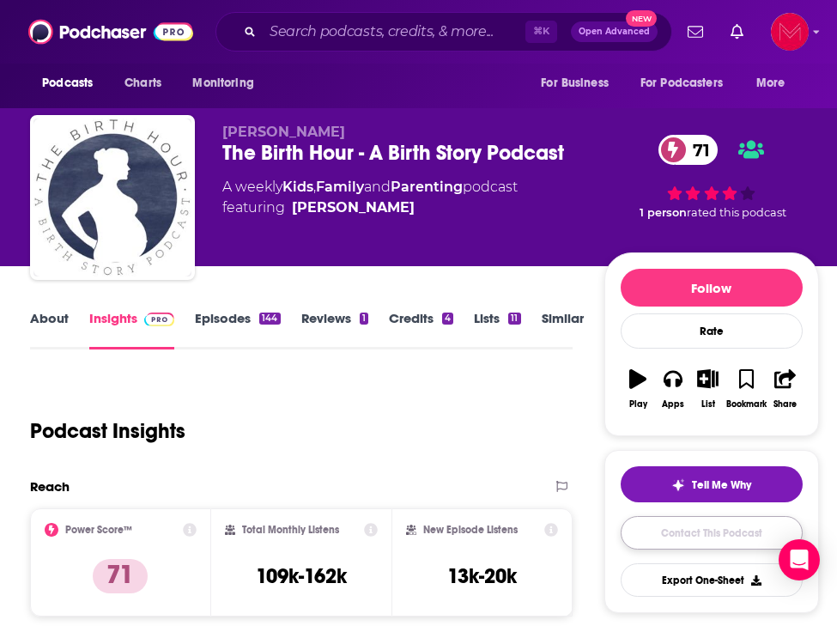
click at [715, 530] on link "Contact This Podcast" at bounding box center [712, 532] width 182 height 33
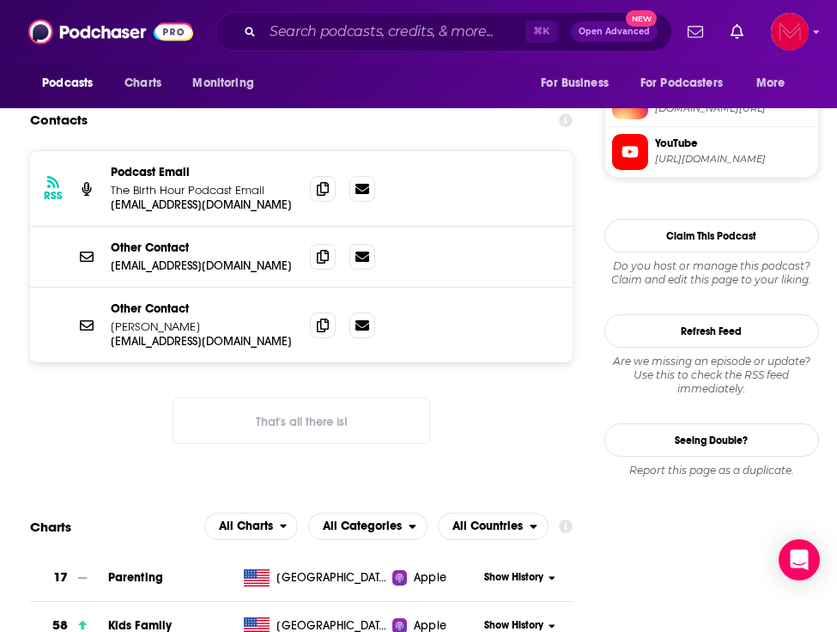
scroll to position [1655, 0]
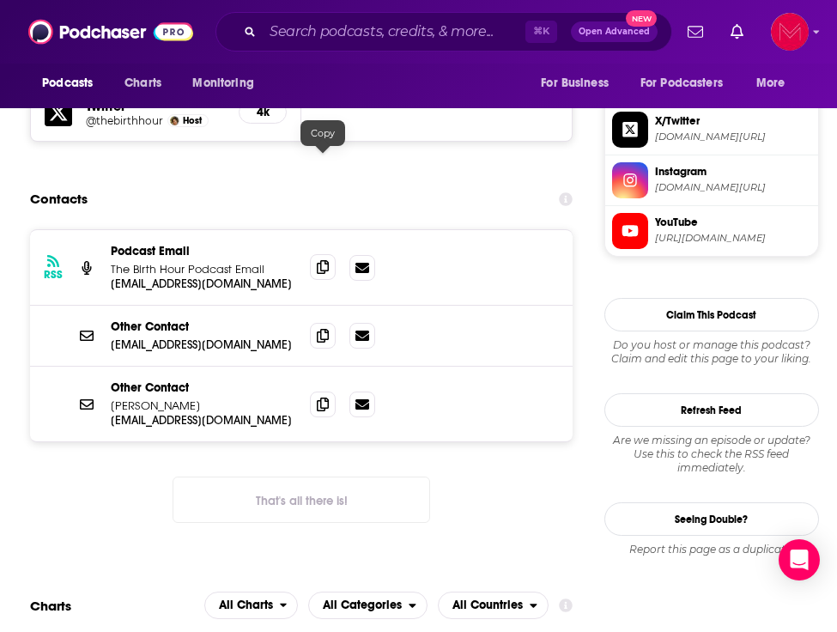
click at [330, 254] on span at bounding box center [323, 267] width 26 height 26
click at [323, 397] on icon at bounding box center [323, 404] width 12 height 14
click at [306, 33] on input "Search podcasts, credits, & more..." at bounding box center [394, 31] width 263 height 27
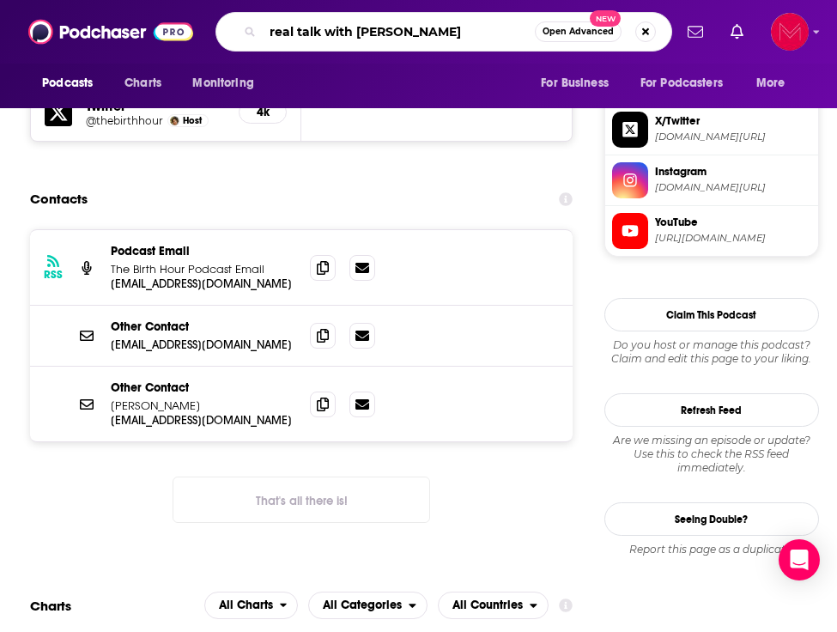
type input "real talk with rachel awtrey"
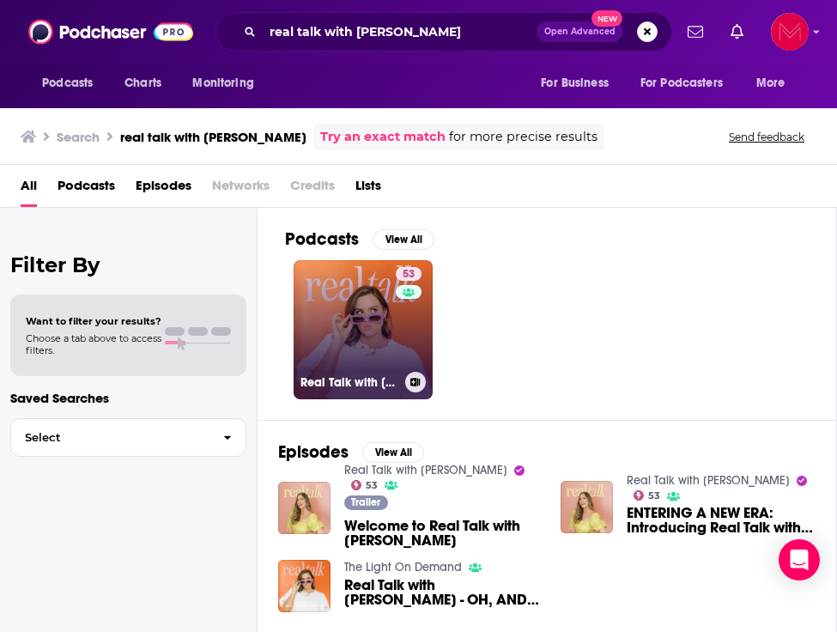
click at [339, 298] on link "53 Real Talk with Rachel Awtrey" at bounding box center [363, 329] width 139 height 139
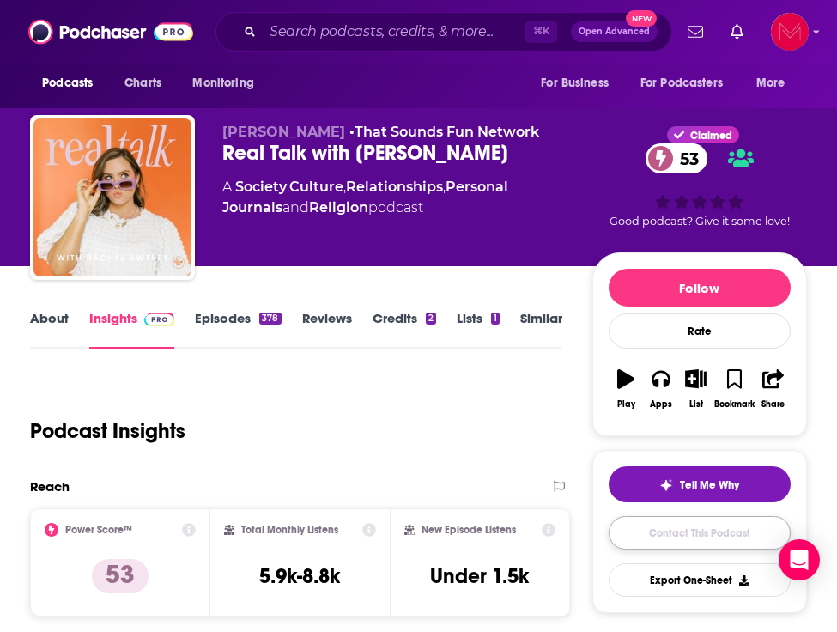
click at [742, 531] on link "Contact This Podcast" at bounding box center [700, 532] width 182 height 33
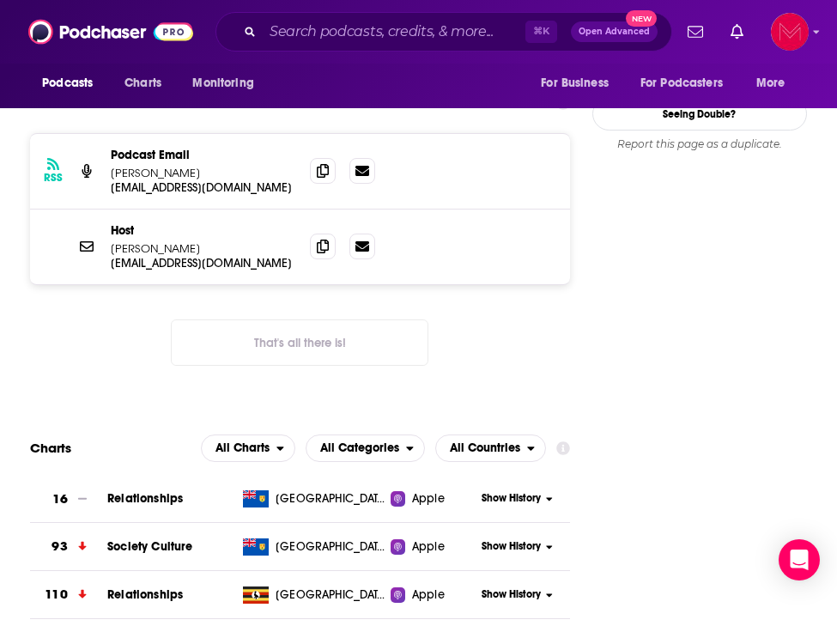
scroll to position [1539, 0]
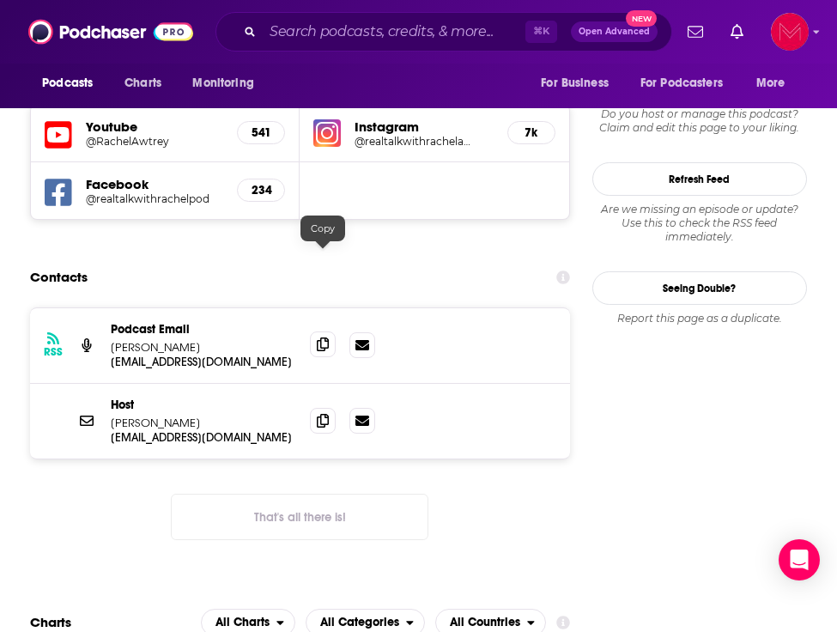
click at [319, 337] on icon at bounding box center [323, 344] width 12 height 14
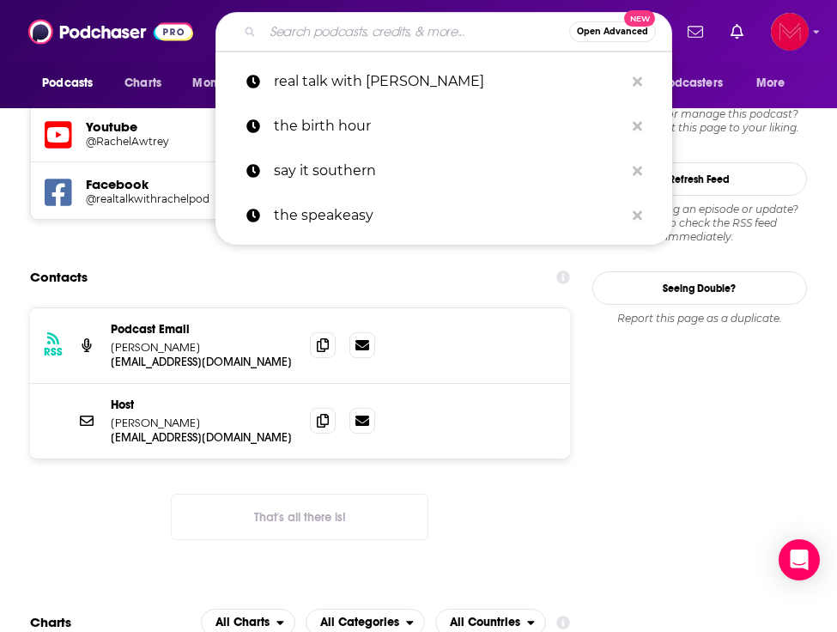
click at [277, 31] on input "Search podcasts, credits, & more..." at bounding box center [416, 31] width 306 height 27
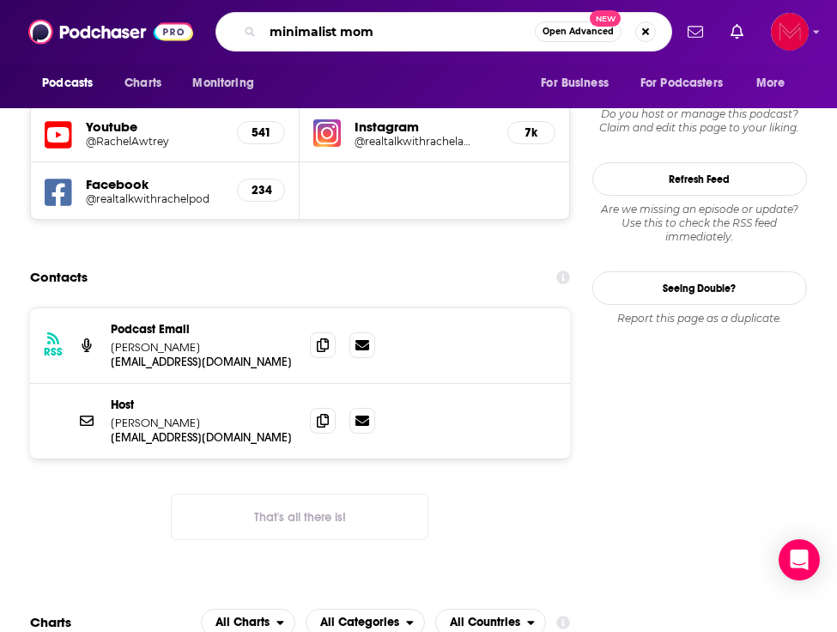
type input "minimalist moms"
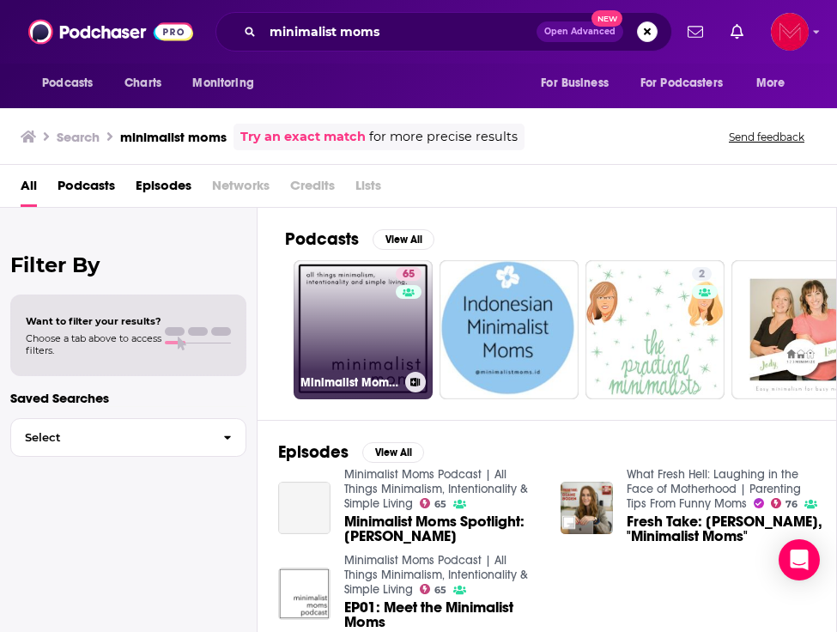
click at [336, 274] on link "65 Minimalist Moms Podcast | All Things Minimalism, Intentionality & Simple Liv…" at bounding box center [363, 329] width 139 height 139
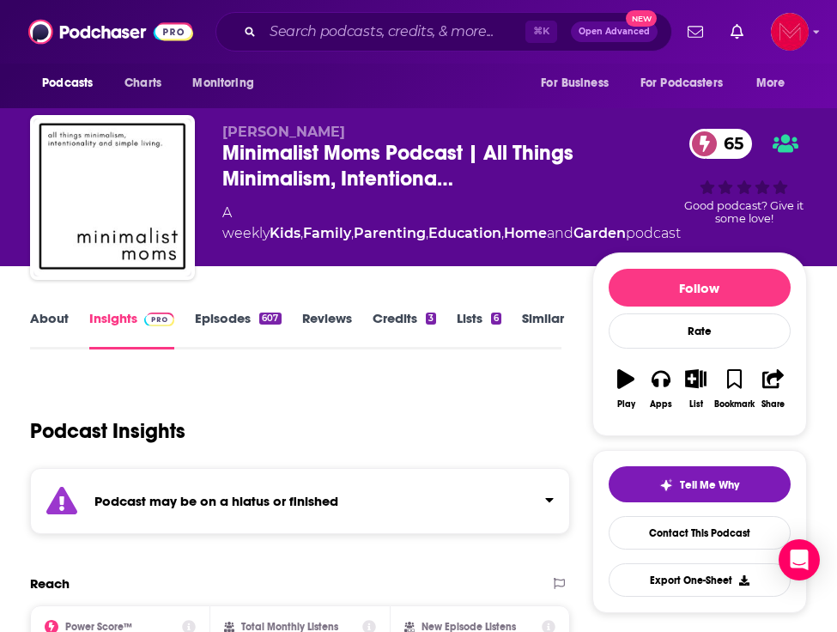
click at [694, 552] on div "Tell Me Why Contact This Podcast Export One-Sheet" at bounding box center [700, 531] width 182 height 130
click at [689, 535] on link "Contact This Podcast" at bounding box center [700, 532] width 182 height 33
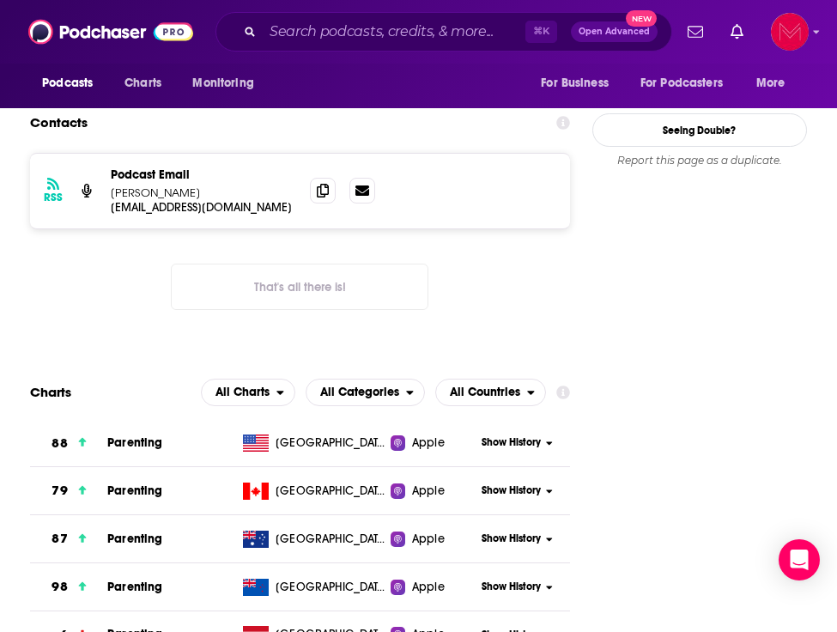
scroll to position [1532, 0]
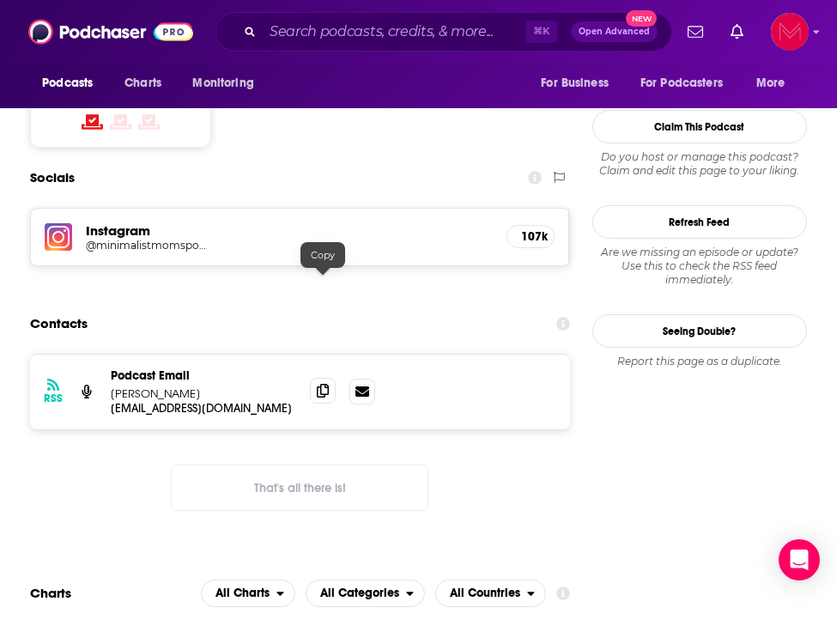
click at [321, 384] on icon at bounding box center [323, 391] width 12 height 14
click at [319, 27] on input "Search podcasts, credits, & more..." at bounding box center [394, 31] width 263 height 27
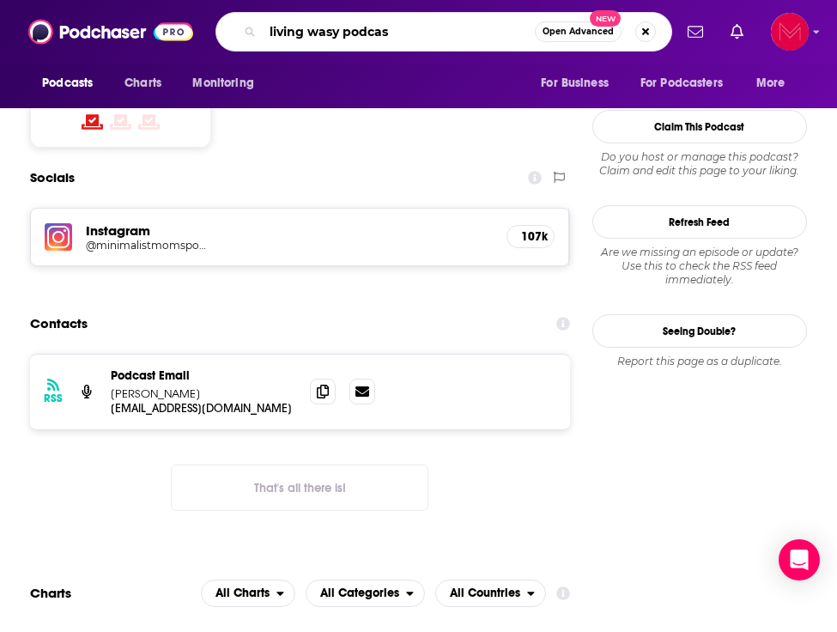
type input "living wasy podcast"
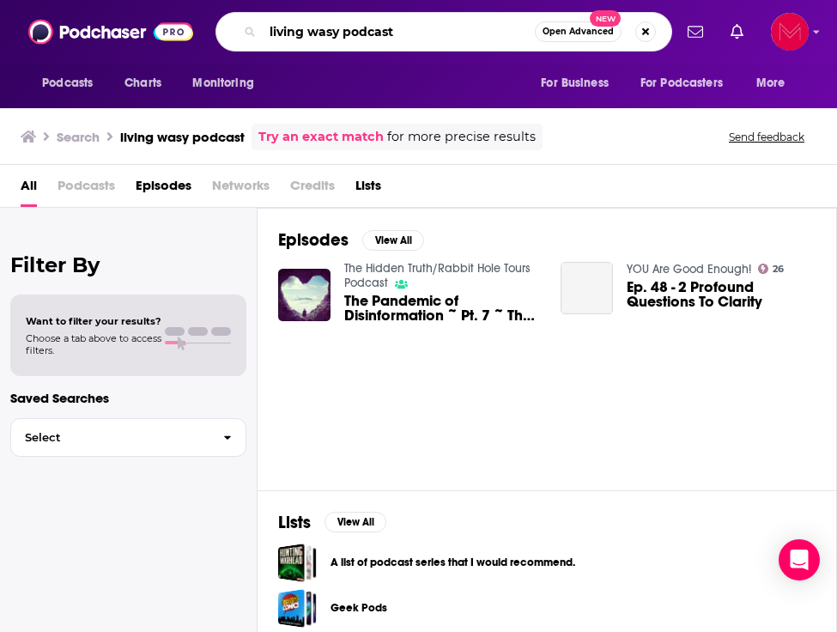
click at [320, 30] on input "living wasy podcast" at bounding box center [399, 31] width 272 height 27
type input "living easy podcast"
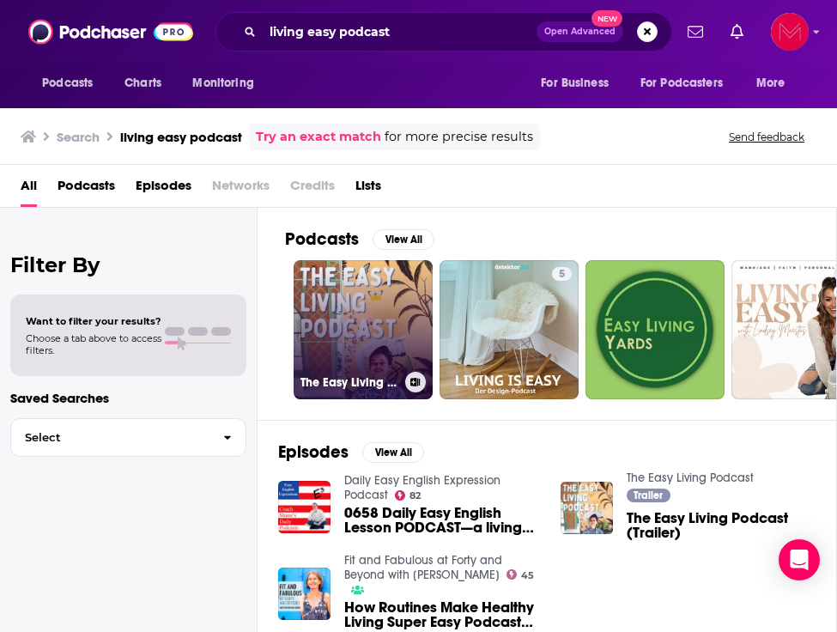
click at [401, 292] on link "The Easy Living Podcast" at bounding box center [363, 329] width 139 height 139
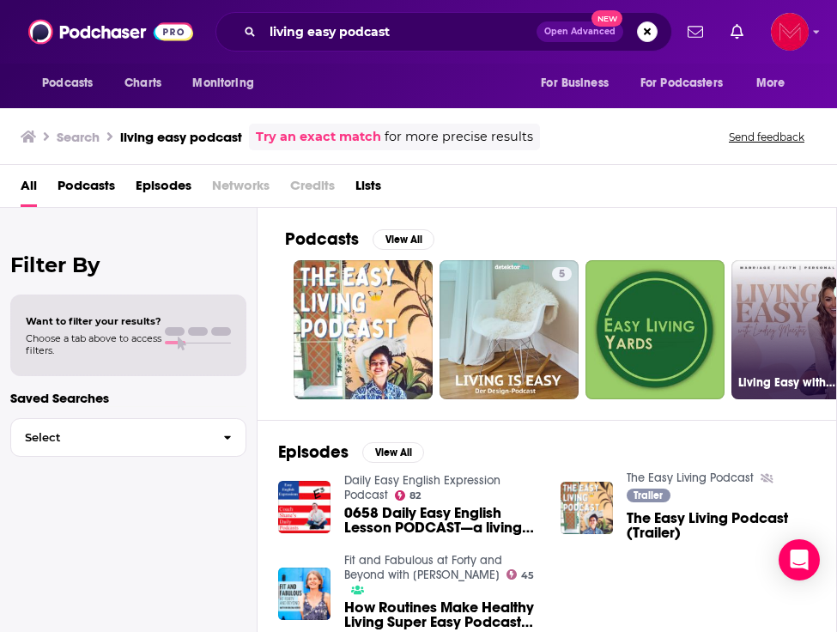
click at [762, 289] on link "52 Living Easy with Lindsey" at bounding box center [800, 329] width 139 height 139
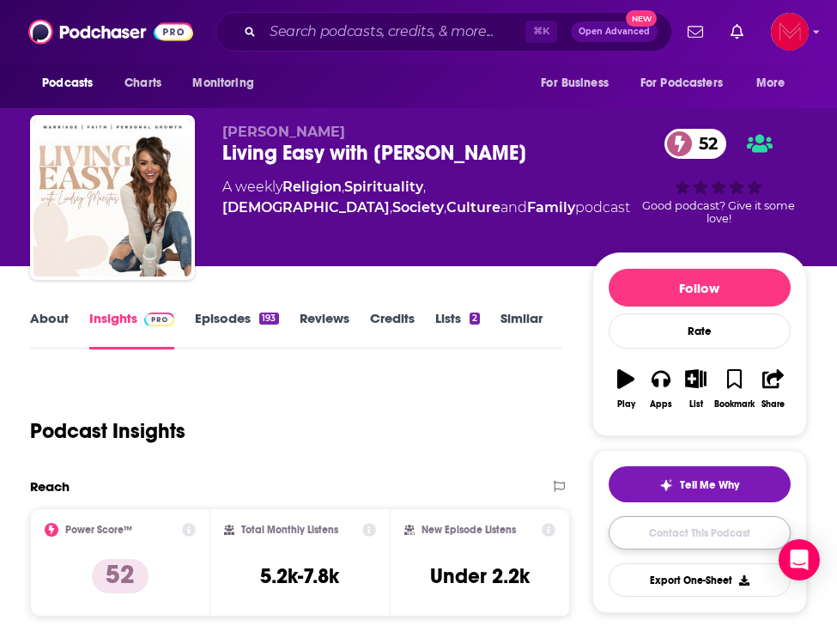
click at [680, 524] on link "Contact This Podcast" at bounding box center [700, 532] width 182 height 33
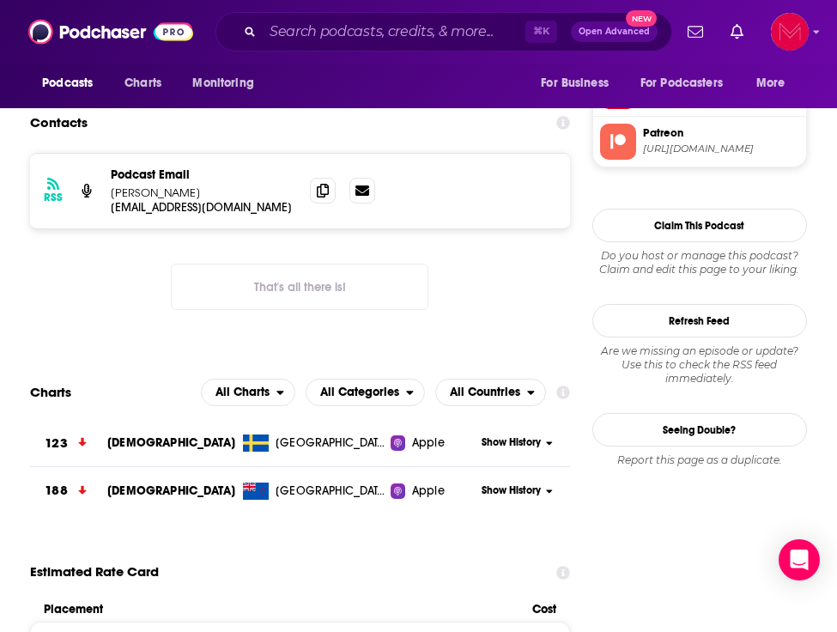
scroll to position [1600, 0]
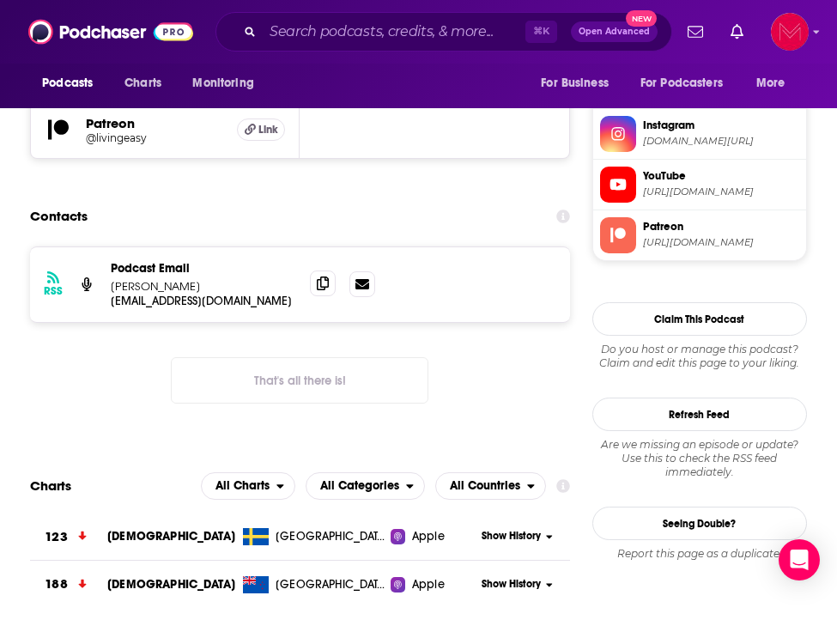
click at [331, 270] on span at bounding box center [323, 283] width 26 height 26
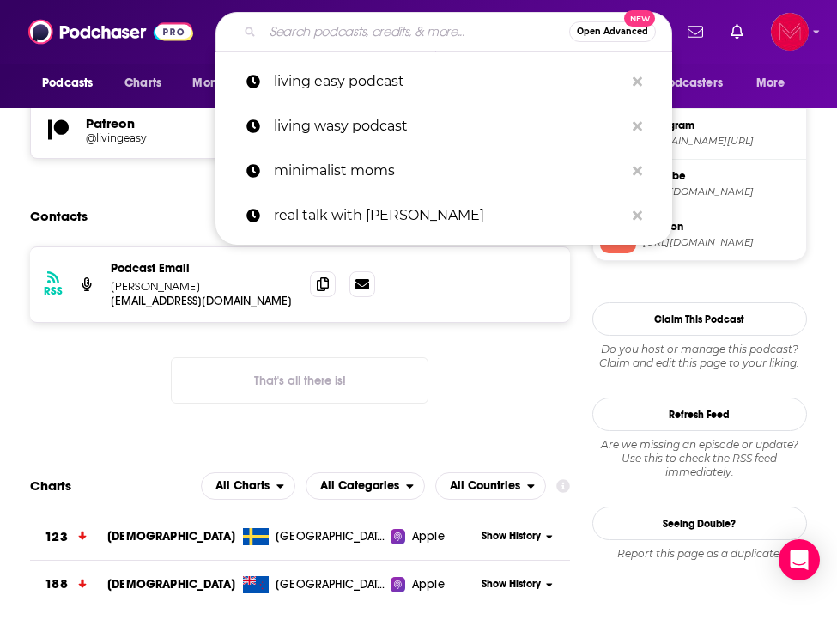
click at [325, 27] on input "Search podcasts, credits, & more..." at bounding box center [416, 31] width 306 height 27
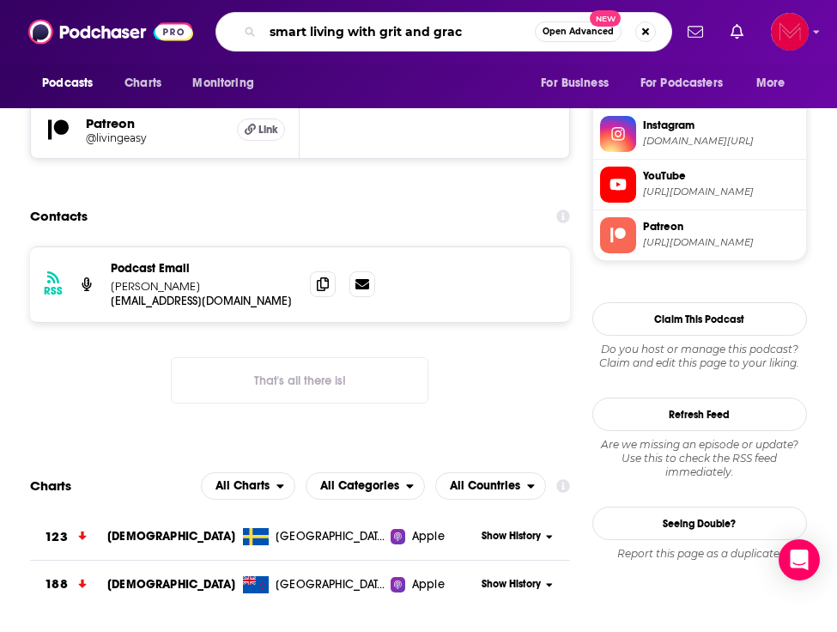
type input "smart living with grit and grace"
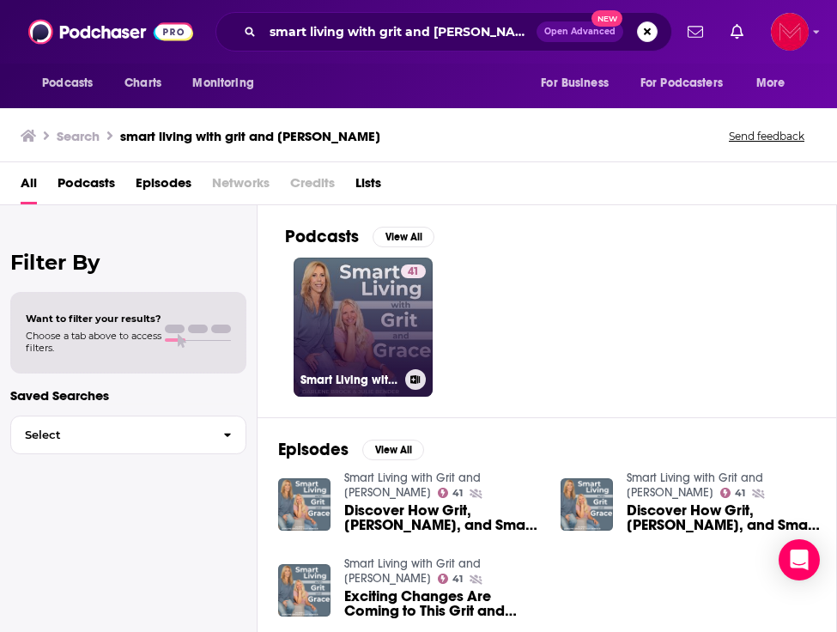
click at [367, 287] on link "41 Smart Living with Grit and Grace" at bounding box center [363, 327] width 139 height 139
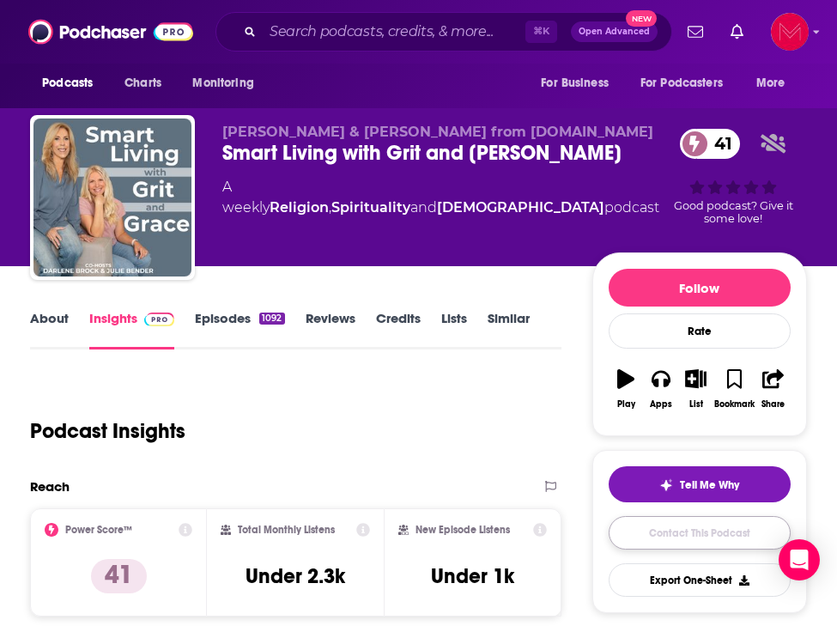
click at [710, 541] on link "Contact This Podcast" at bounding box center [700, 532] width 182 height 33
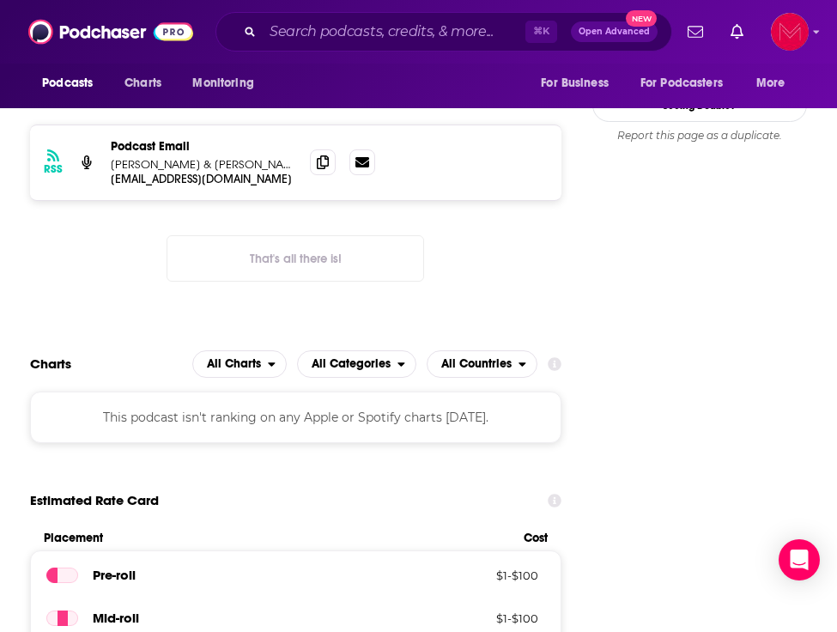
scroll to position [1594, 0]
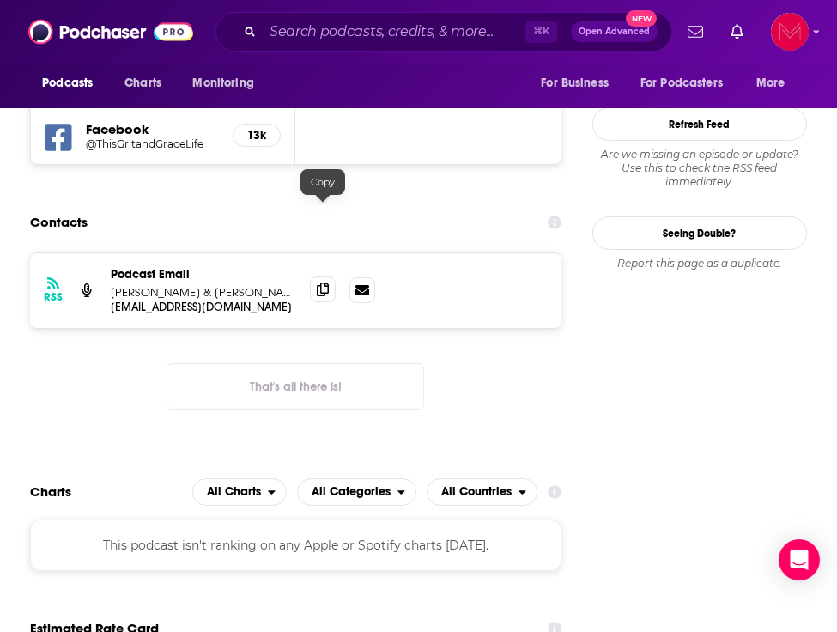
click at [330, 276] on span at bounding box center [323, 289] width 26 height 26
click at [294, 32] on input "Search podcasts, credits, & more..." at bounding box center [394, 31] width 263 height 27
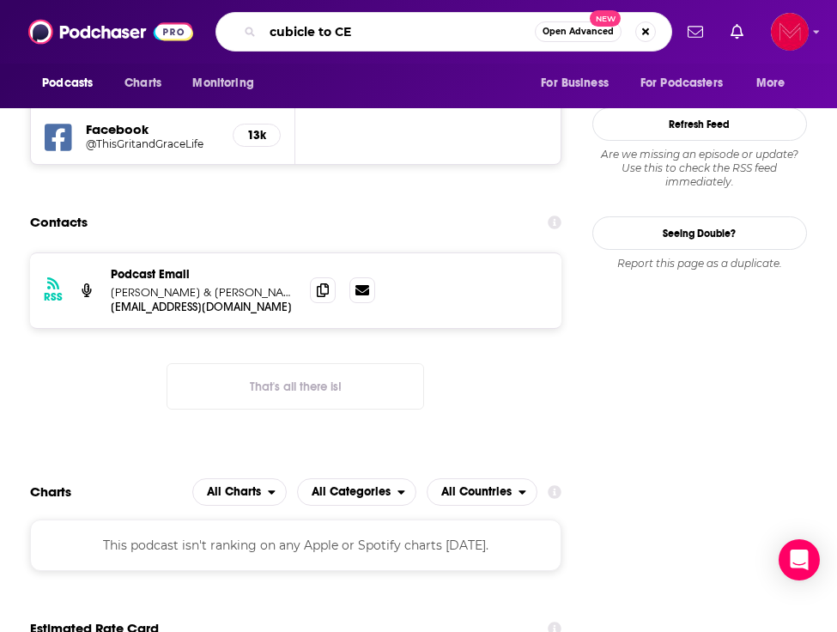
type input "cubicle to CEO"
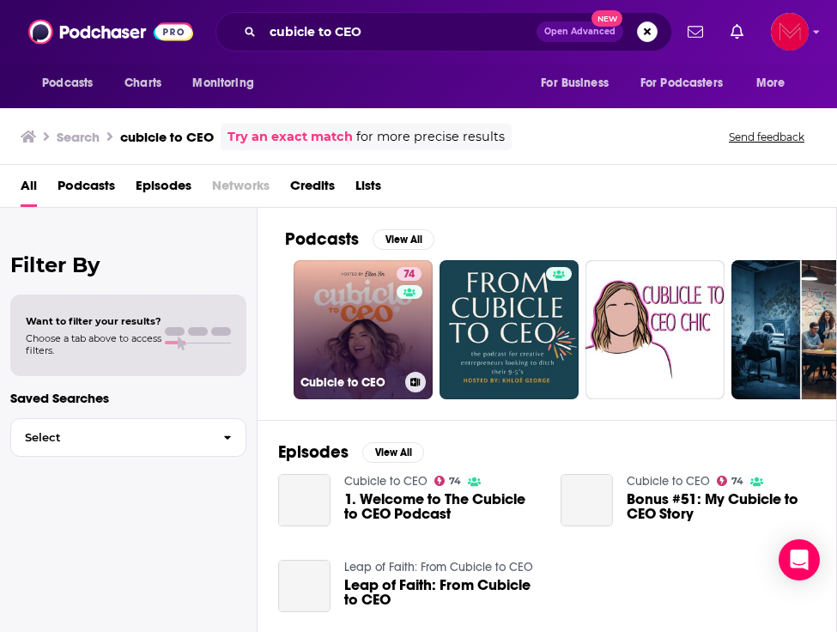
click at [353, 306] on link "74 Cubicle to CEO" at bounding box center [363, 329] width 139 height 139
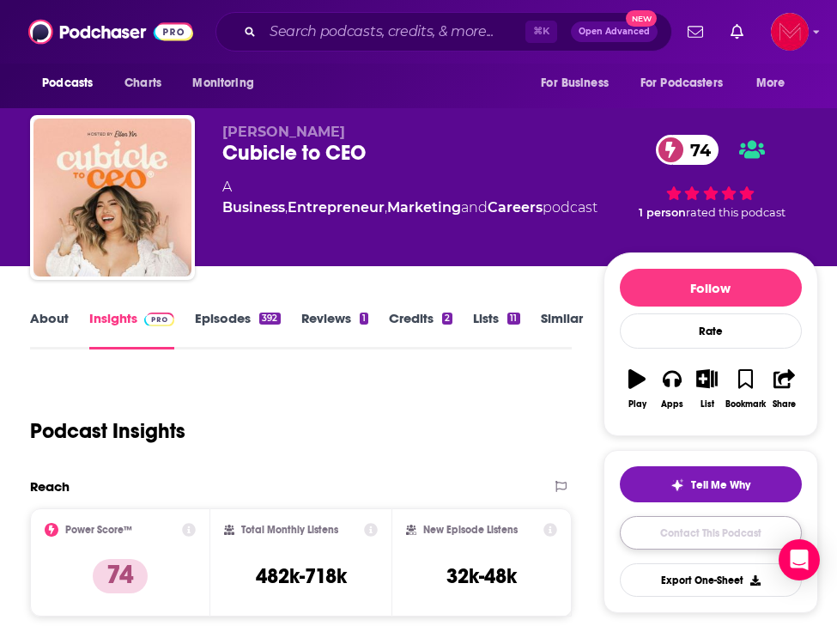
click at [701, 521] on link "Contact This Podcast" at bounding box center [711, 532] width 182 height 33
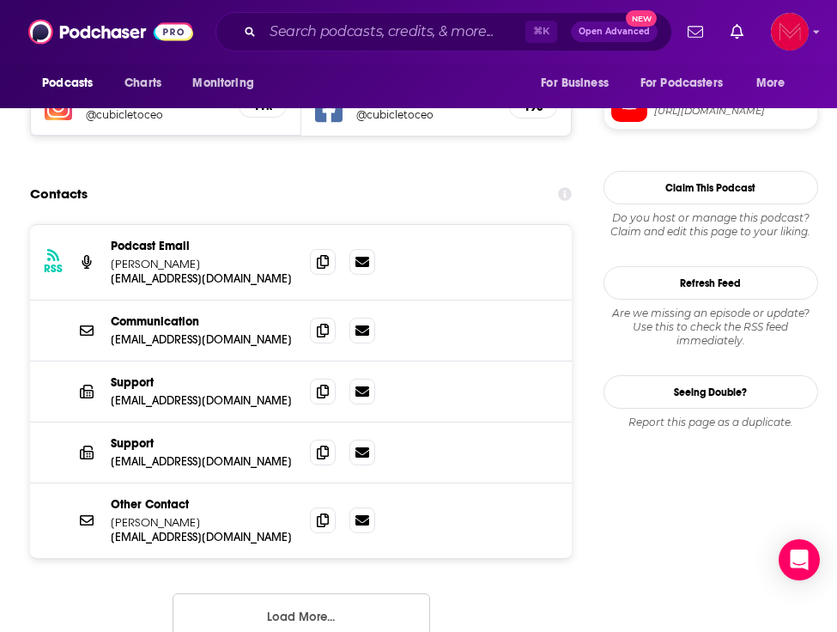
scroll to position [1599, 0]
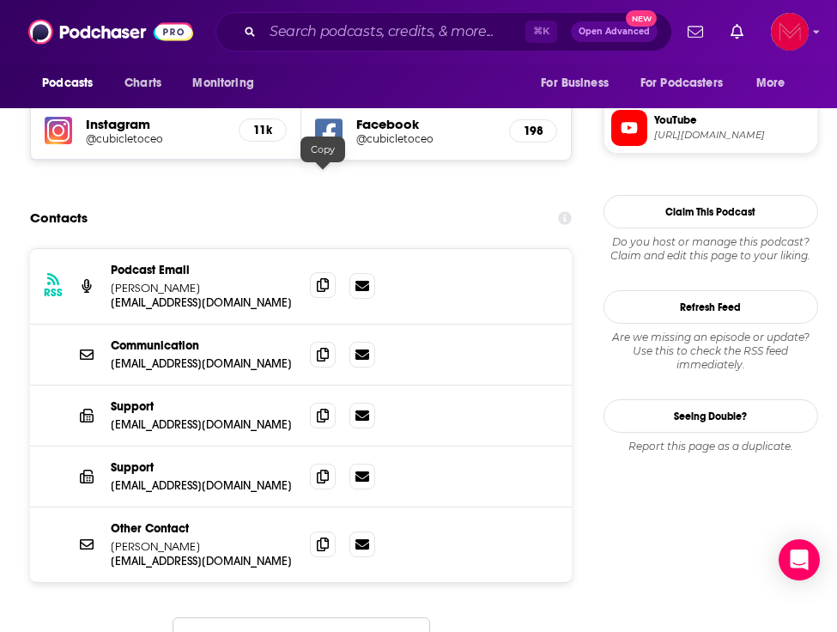
click at [319, 278] on icon at bounding box center [323, 285] width 12 height 14
click at [326, 531] on span at bounding box center [323, 544] width 26 height 26
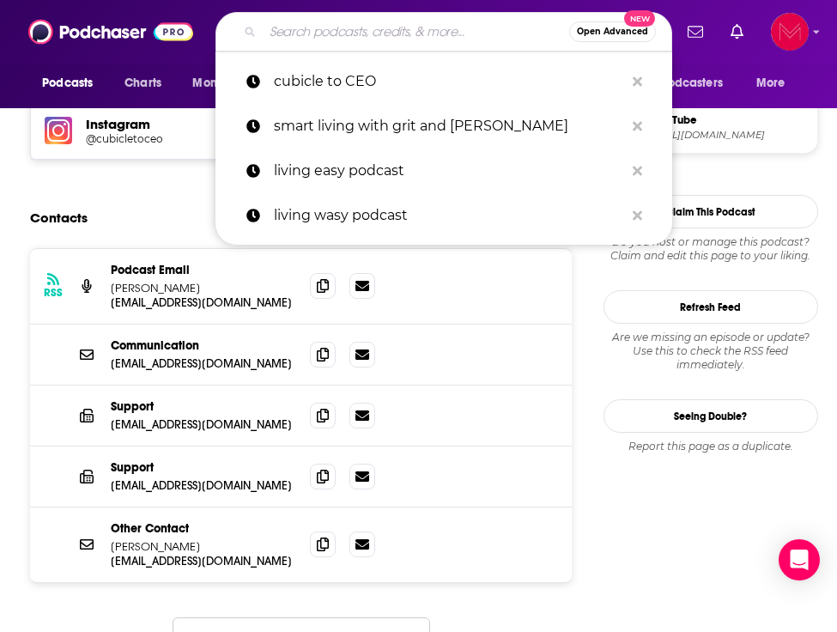
click at [317, 39] on input "Search podcasts, credits, & more..." at bounding box center [416, 31] width 306 height 27
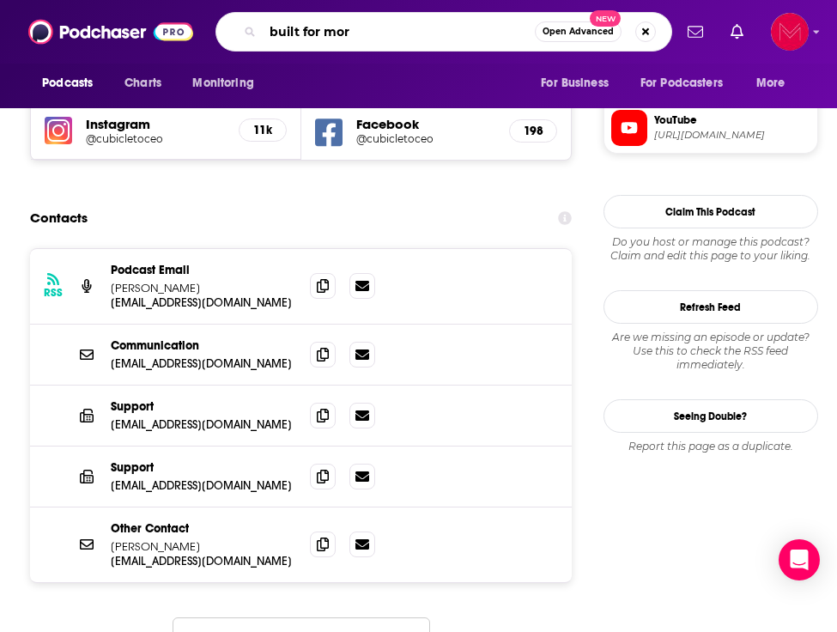
type input "built for more"
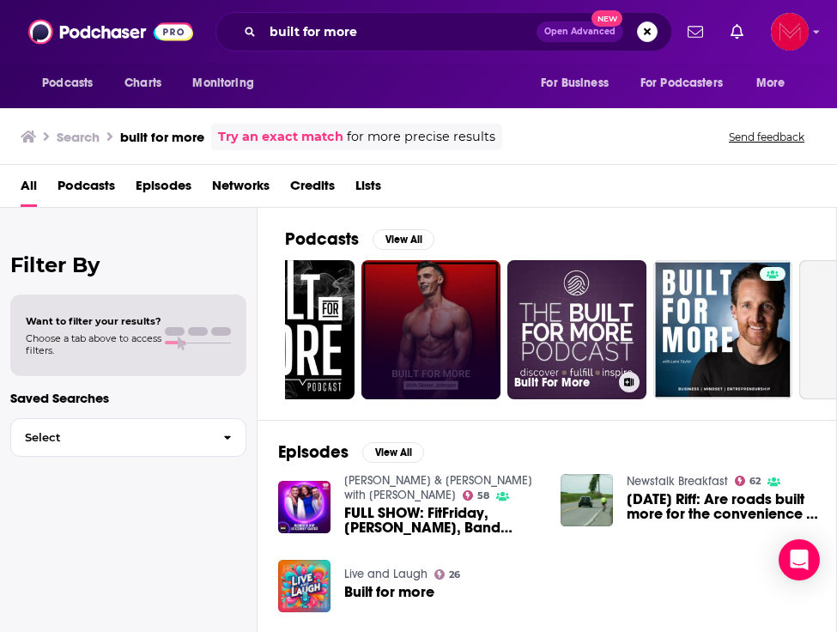
scroll to position [0, 371]
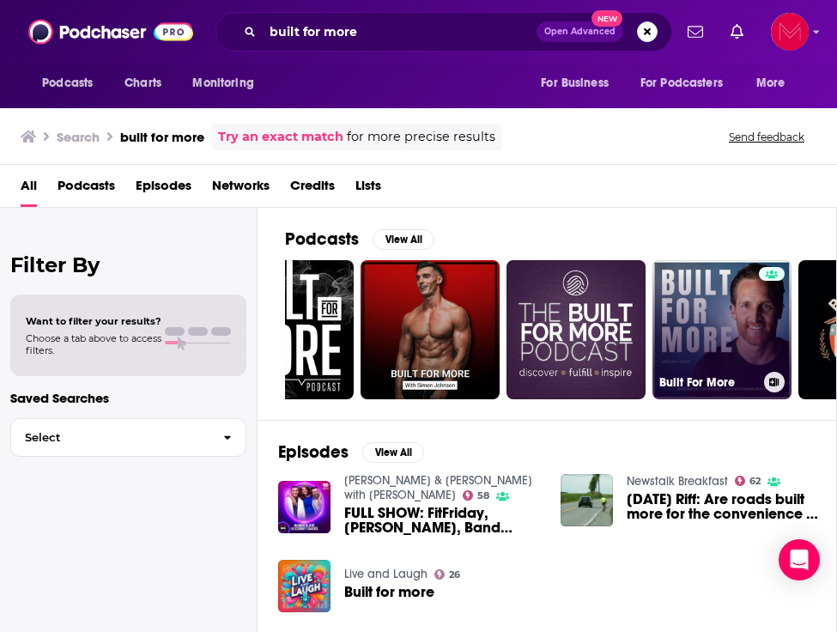
click at [762, 331] on div at bounding box center [772, 319] width 26 height 105
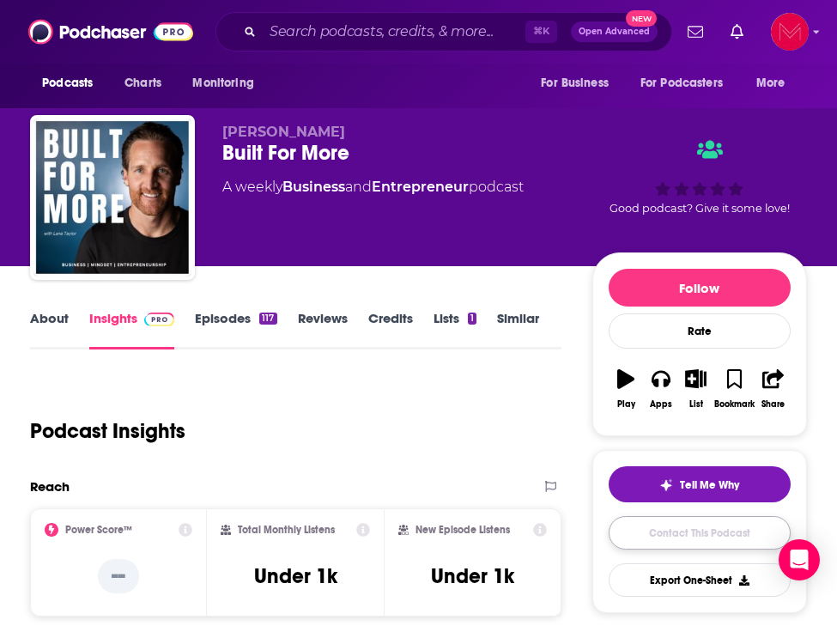
click at [746, 537] on link "Contact This Podcast" at bounding box center [700, 532] width 182 height 33
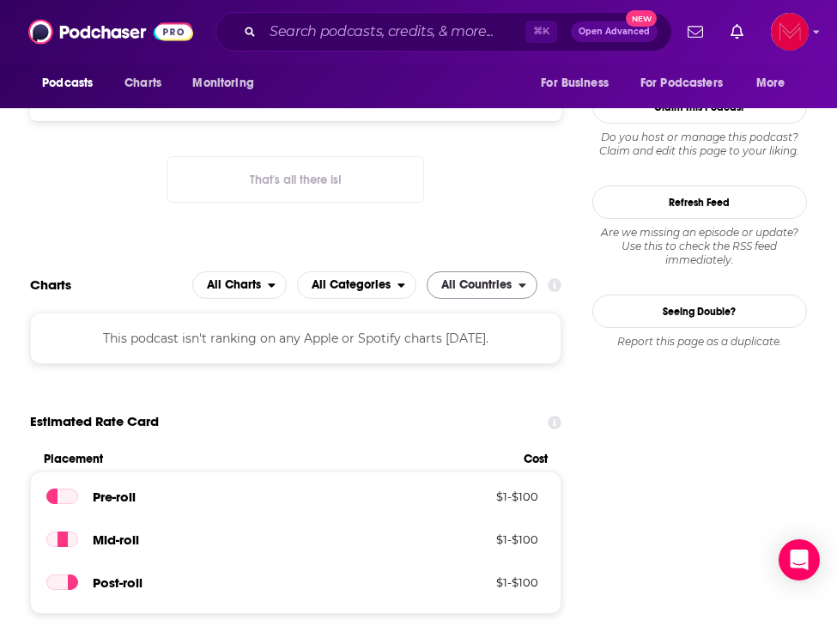
scroll to position [1227, 0]
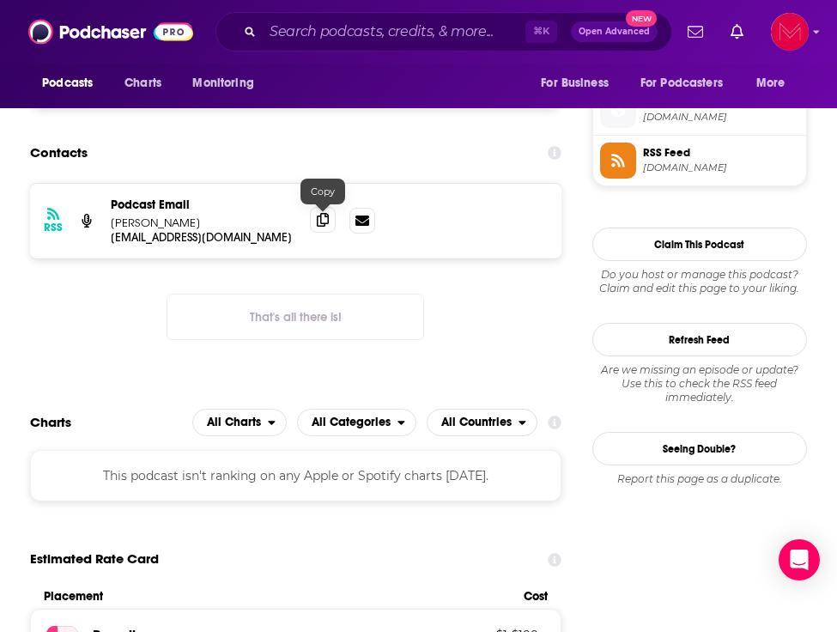
click at [323, 222] on icon at bounding box center [323, 220] width 12 height 14
click at [298, 37] on input "Search podcasts, credits, & more..." at bounding box center [394, 31] width 263 height 27
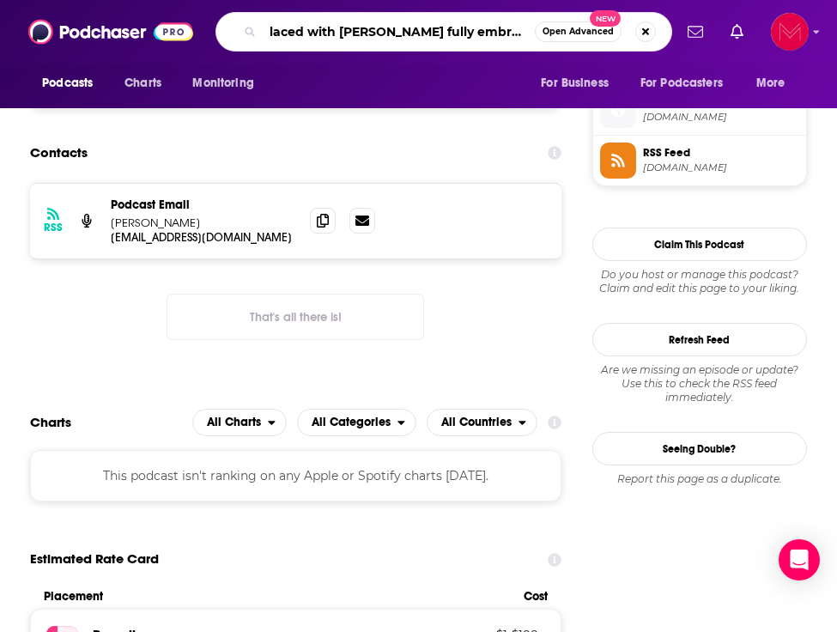
type input "laced with grace fully embraces"
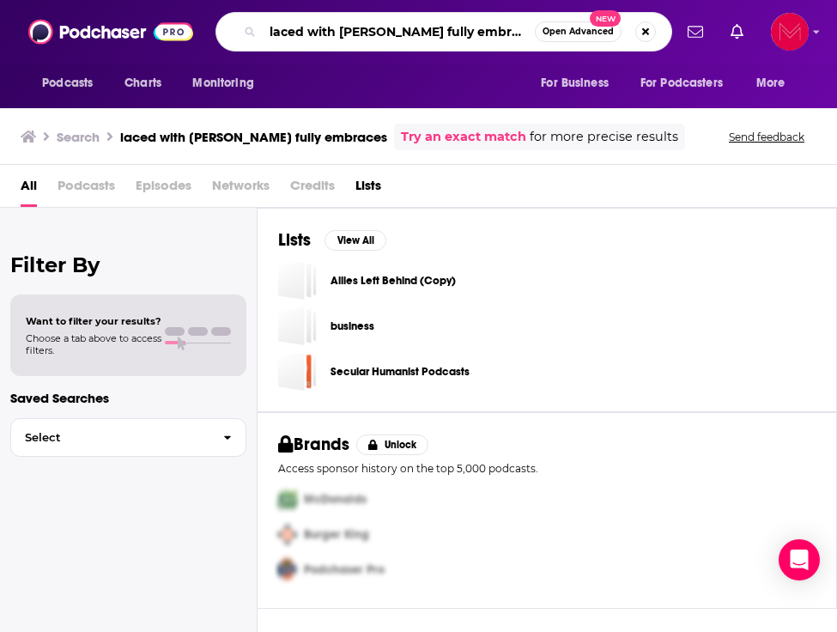
click at [488, 28] on input "laced with grace fully embraces" at bounding box center [399, 31] width 272 height 27
type input "laced with grace fully embraced"
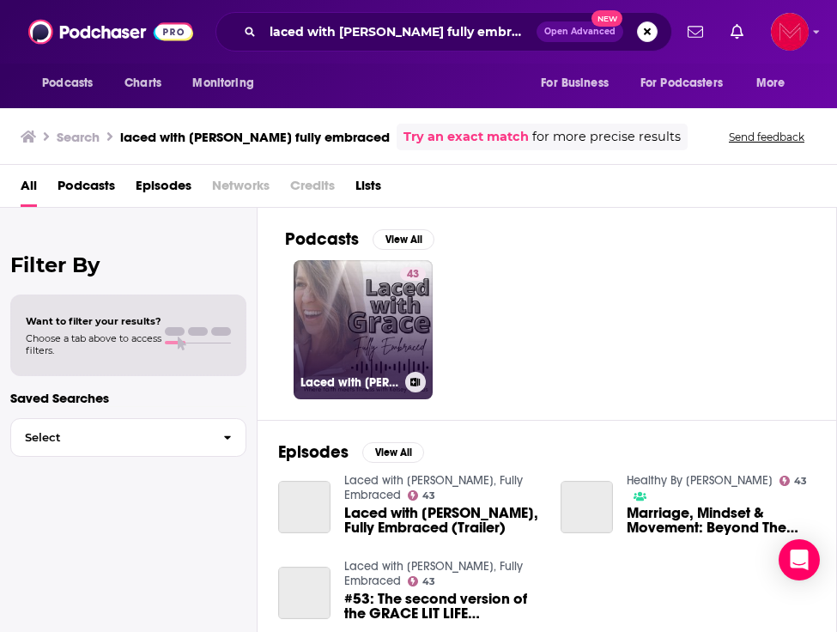
click at [352, 331] on link "43 Laced with Grace, Fully Embraced" at bounding box center [363, 329] width 139 height 139
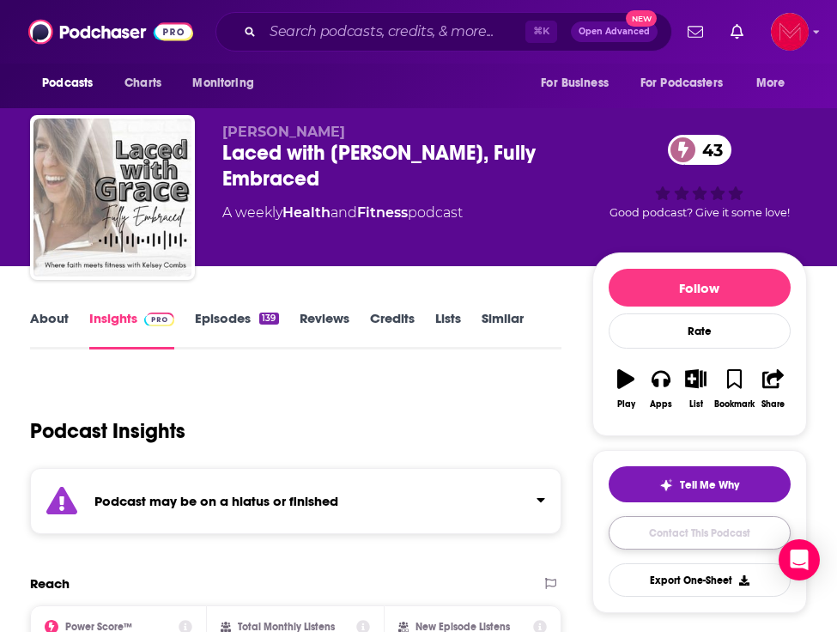
click at [678, 523] on link "Contact This Podcast" at bounding box center [700, 532] width 182 height 33
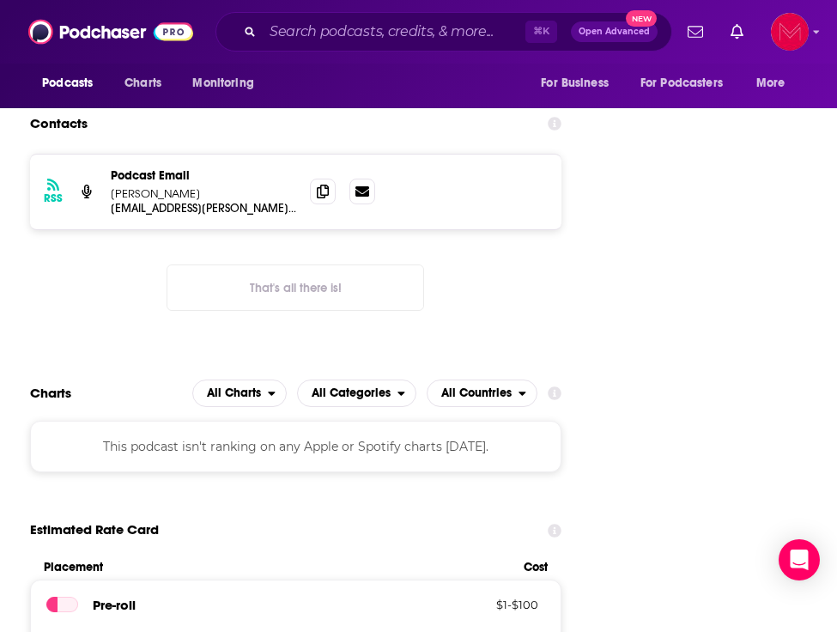
scroll to position [1511, 0]
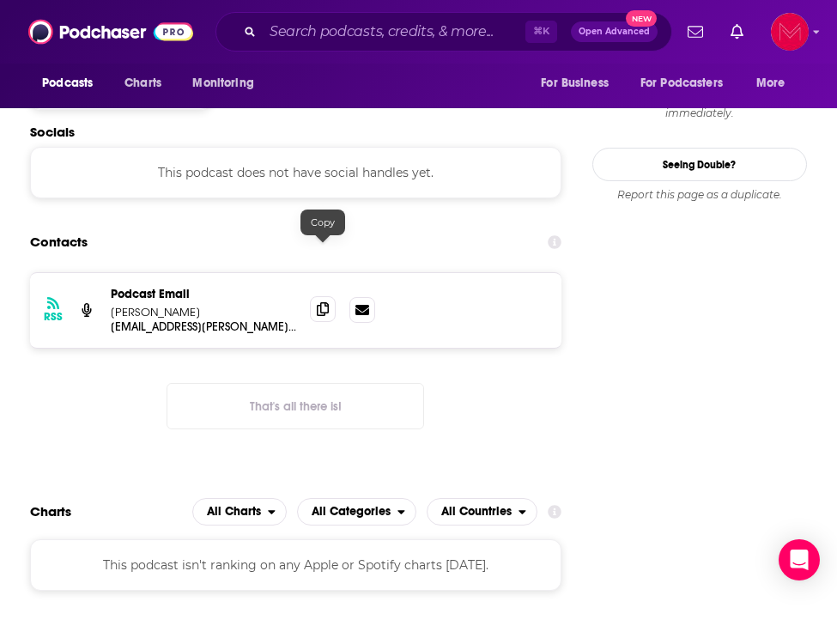
click at [323, 302] on icon at bounding box center [323, 309] width 12 height 14
click at [373, 32] on input "Search podcasts, credits, & more..." at bounding box center [394, 31] width 263 height 27
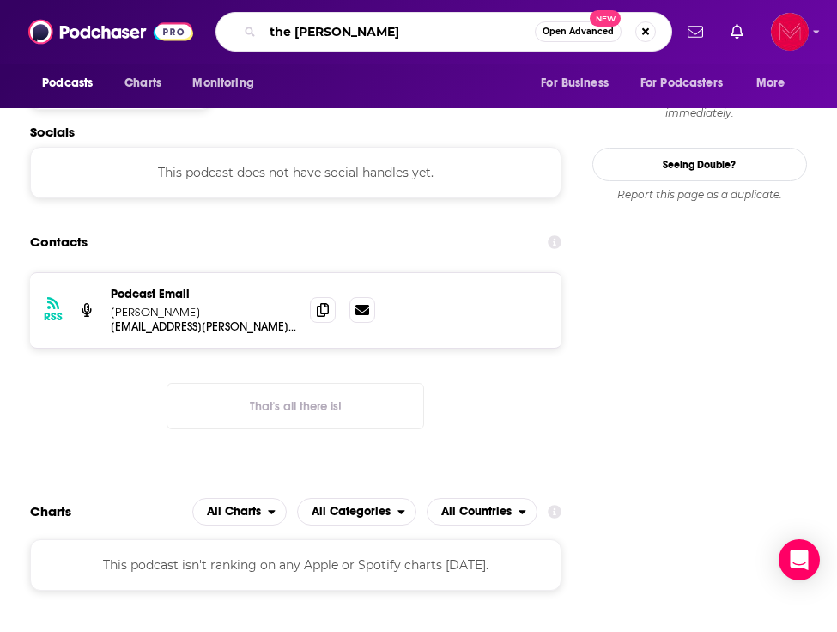
type input "the justin prince show"
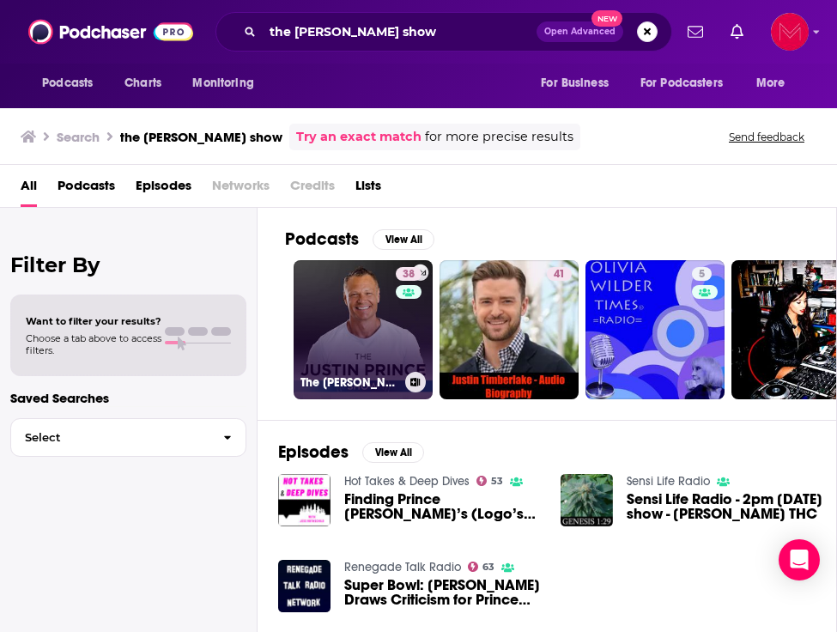
click at [391, 353] on link "38 The Justin Prince Show" at bounding box center [363, 329] width 139 height 139
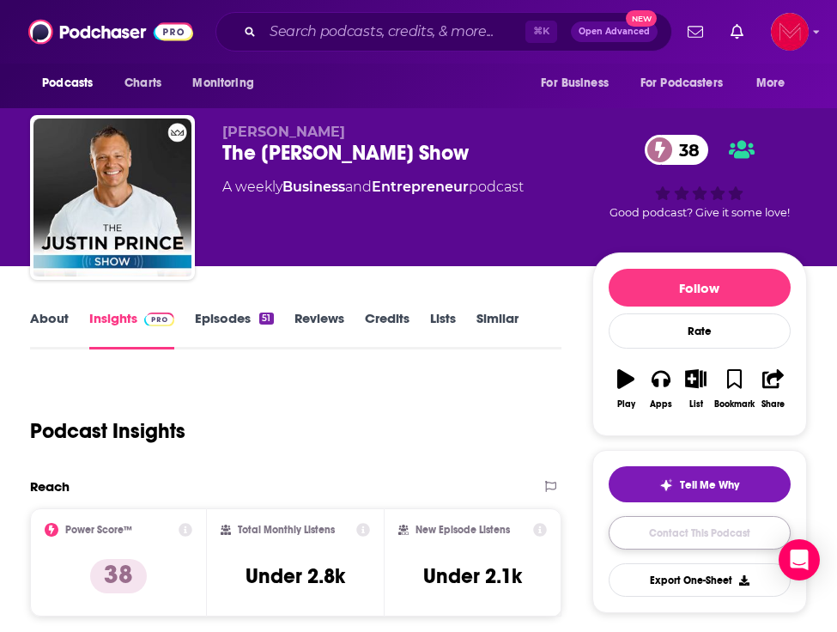
click at [723, 532] on link "Contact This Podcast" at bounding box center [700, 532] width 182 height 33
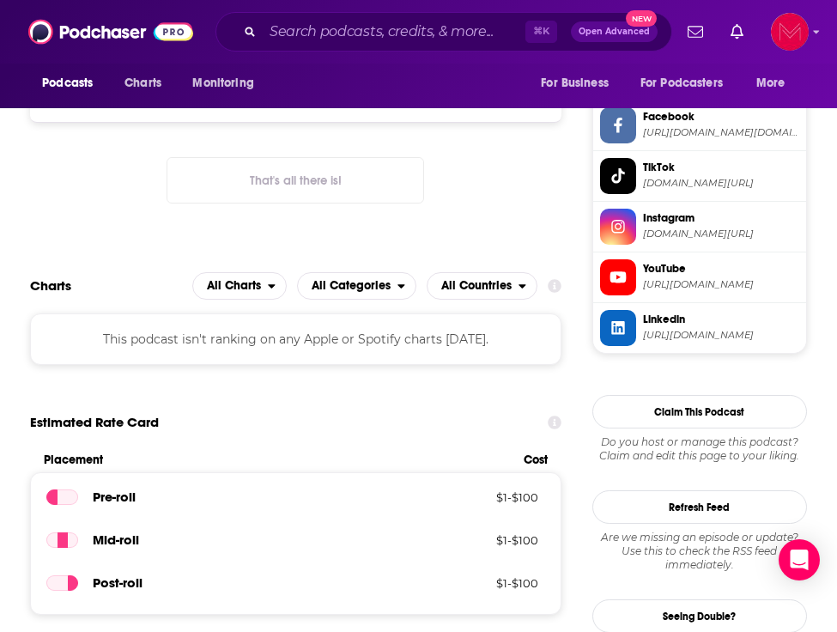
scroll to position [1362, 0]
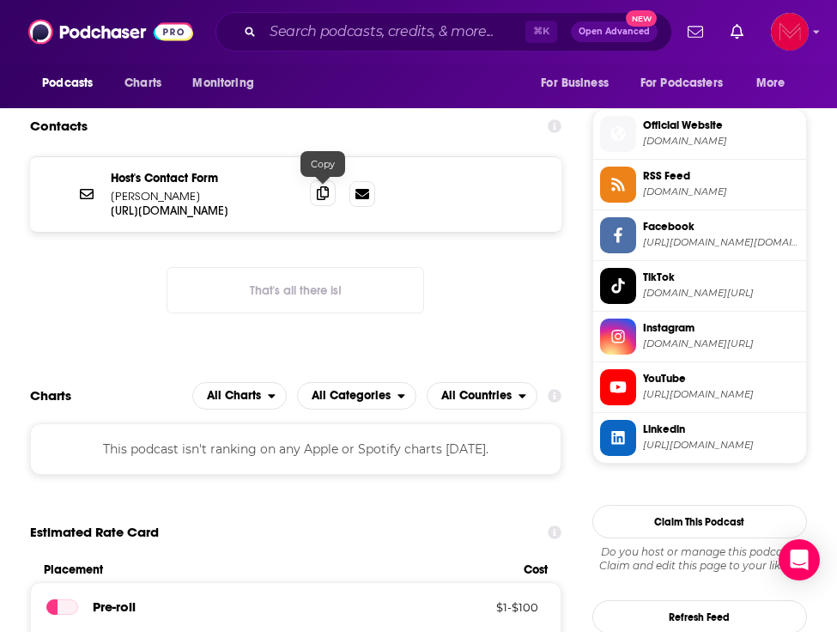
click at [323, 189] on icon at bounding box center [323, 193] width 12 height 14
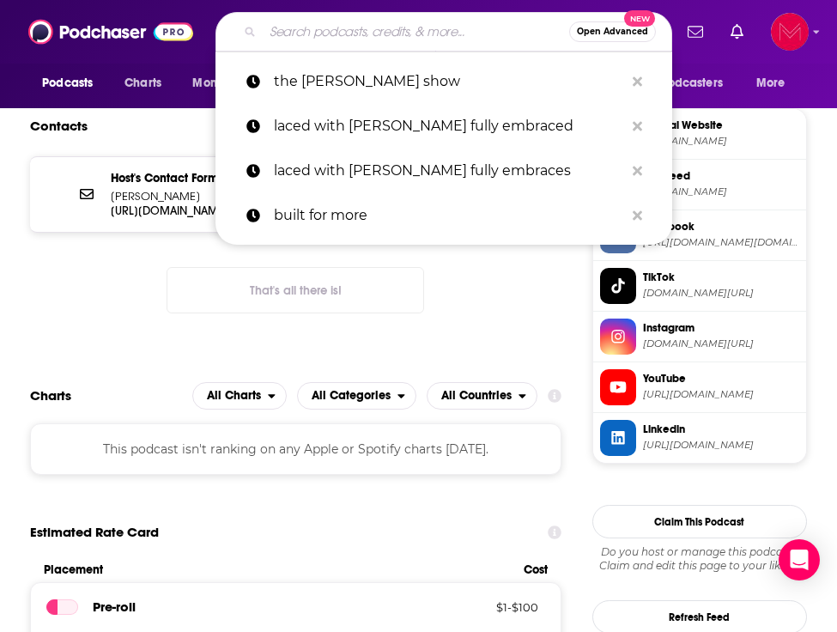
click at [285, 27] on input "Search podcasts, credits, & more..." at bounding box center [416, 31] width 306 height 27
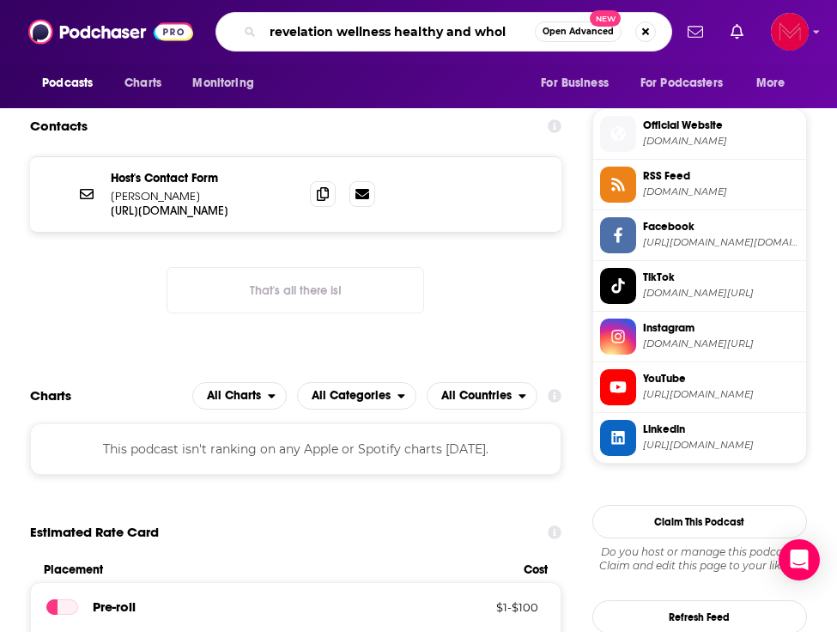
type input "revelation wellness healthy and whole"
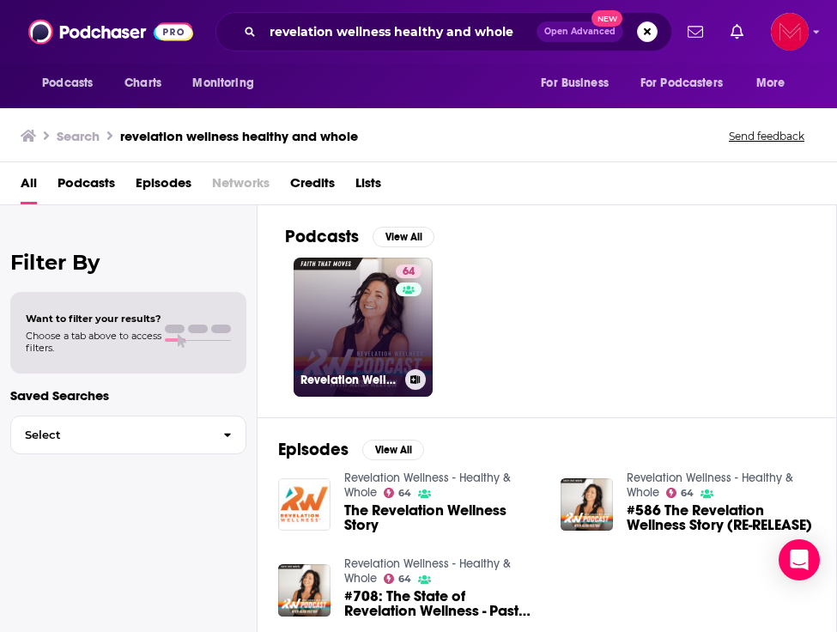
click at [331, 301] on link "64 Revelation Wellness - Healthy & Whole" at bounding box center [363, 327] width 139 height 139
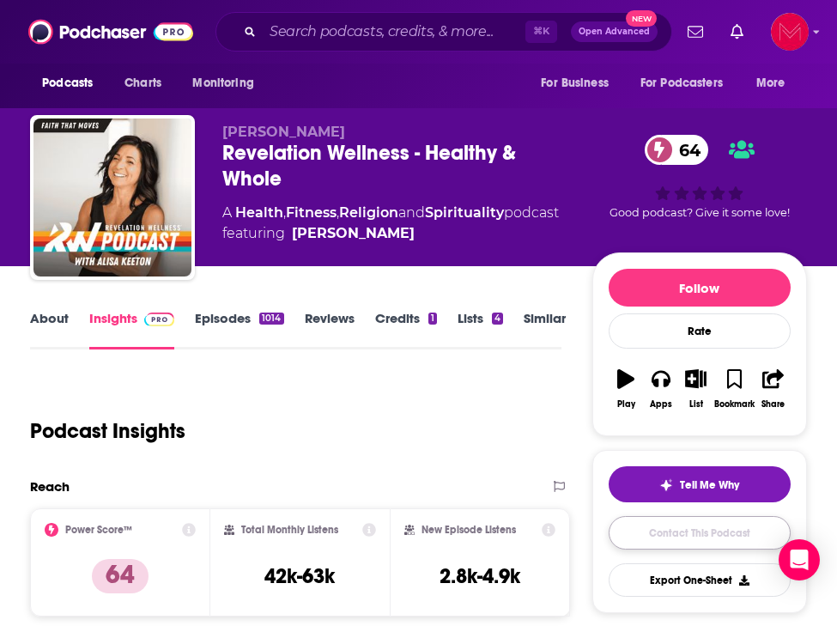
click at [670, 539] on link "Contact This Podcast" at bounding box center [700, 532] width 182 height 33
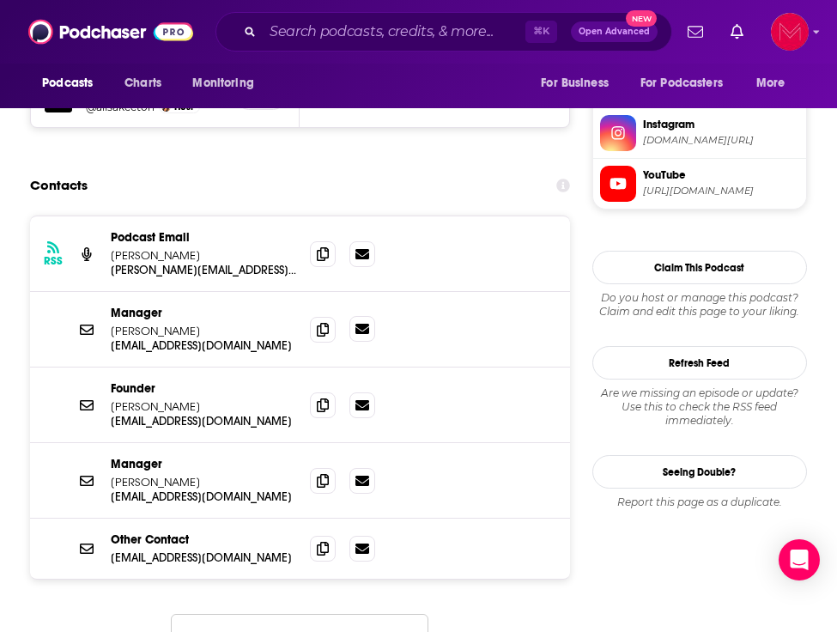
scroll to position [1673, 0]
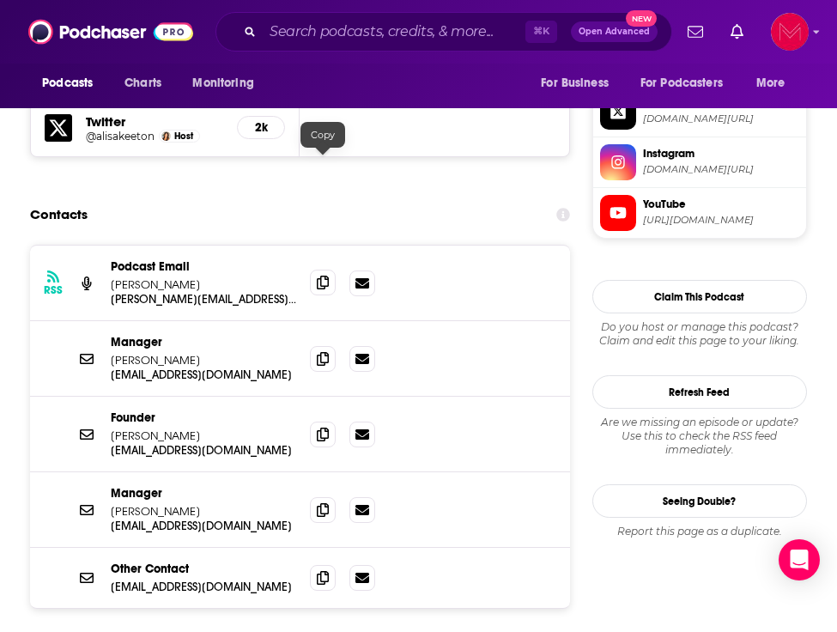
click at [319, 276] on icon at bounding box center [323, 283] width 12 height 14
click at [318, 351] on icon at bounding box center [323, 358] width 12 height 14
click at [308, 21] on input "Search podcasts, credits, & more..." at bounding box center [394, 31] width 263 height 27
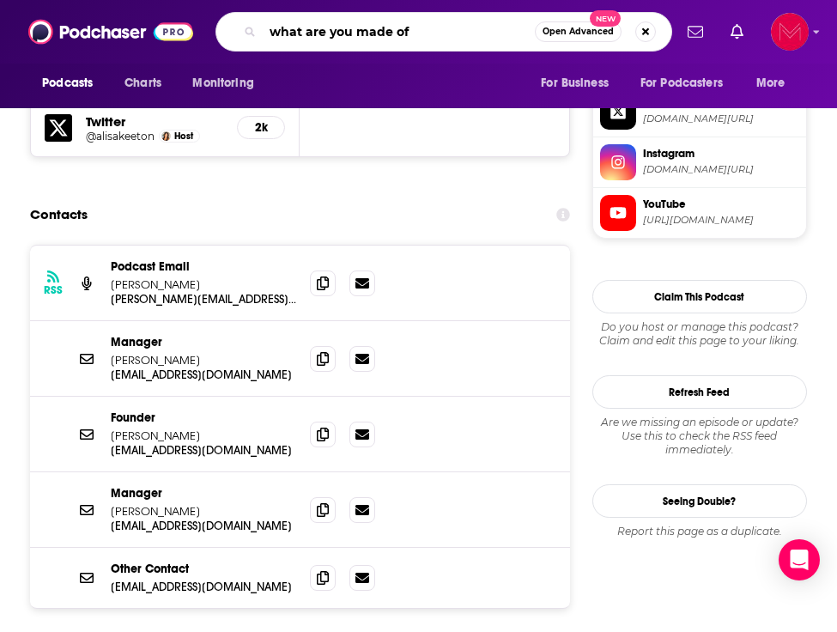
type input "what are you made of?"
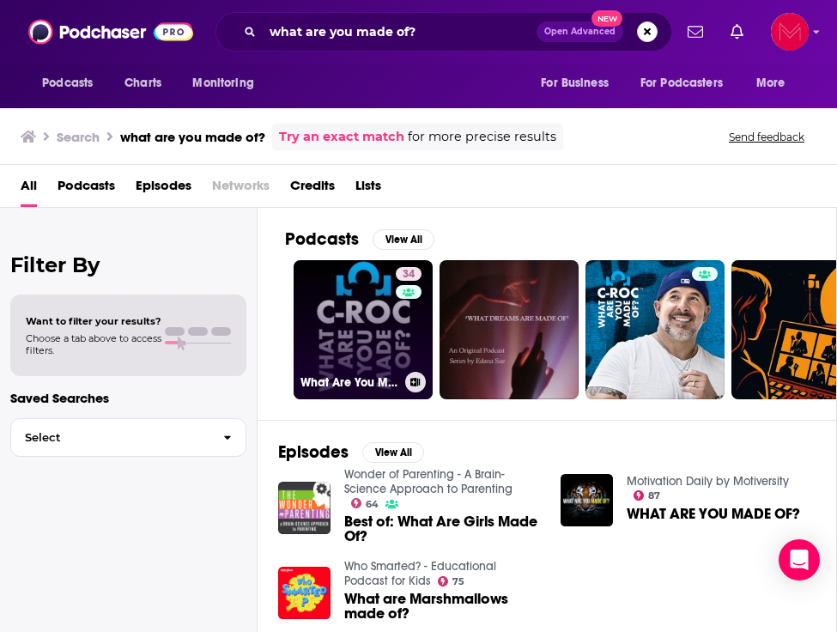
click at [341, 336] on link "34 What Are You Made Of?" at bounding box center [363, 329] width 139 height 139
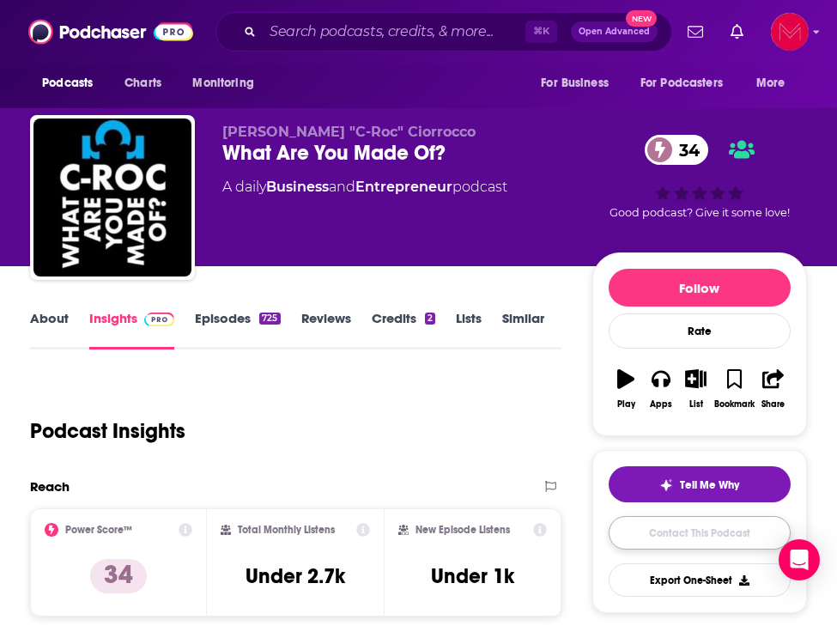
click at [713, 540] on link "Contact This Podcast" at bounding box center [700, 532] width 182 height 33
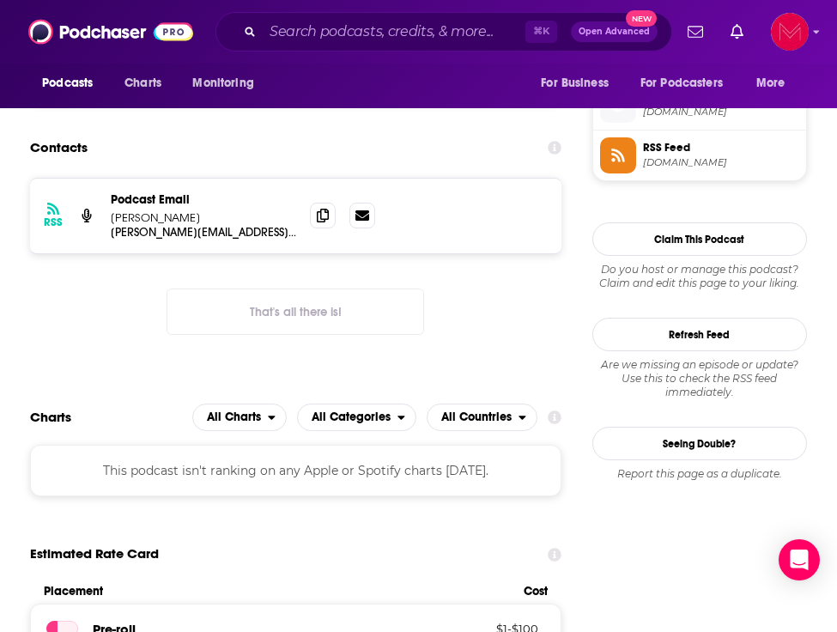
scroll to position [1218, 0]
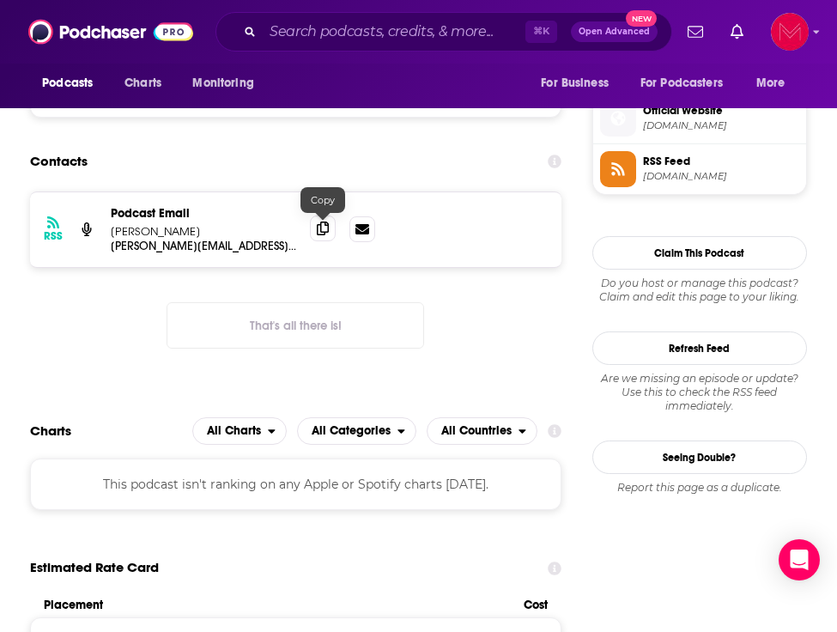
click at [328, 221] on span at bounding box center [323, 228] width 26 height 26
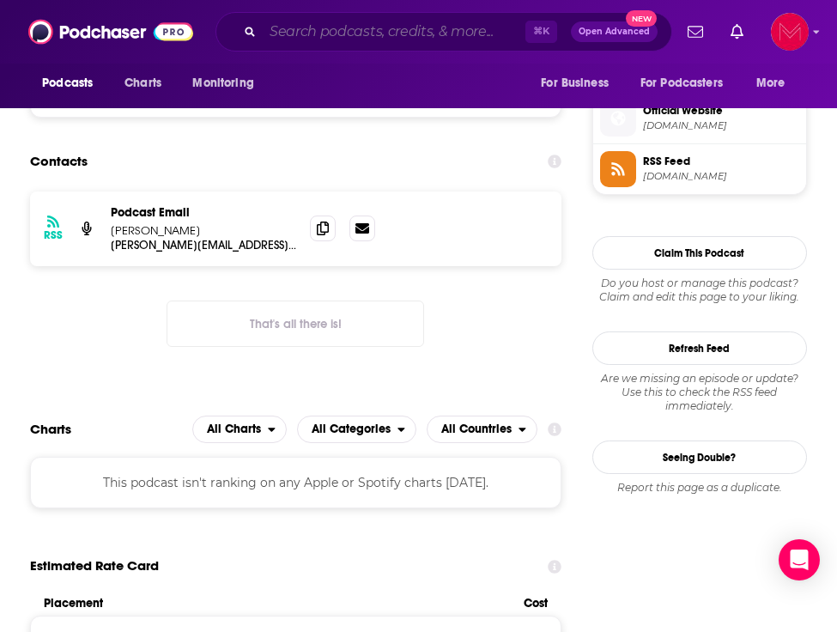
click at [320, 35] on input "Search podcasts, credits, & more..." at bounding box center [394, 31] width 263 height 27
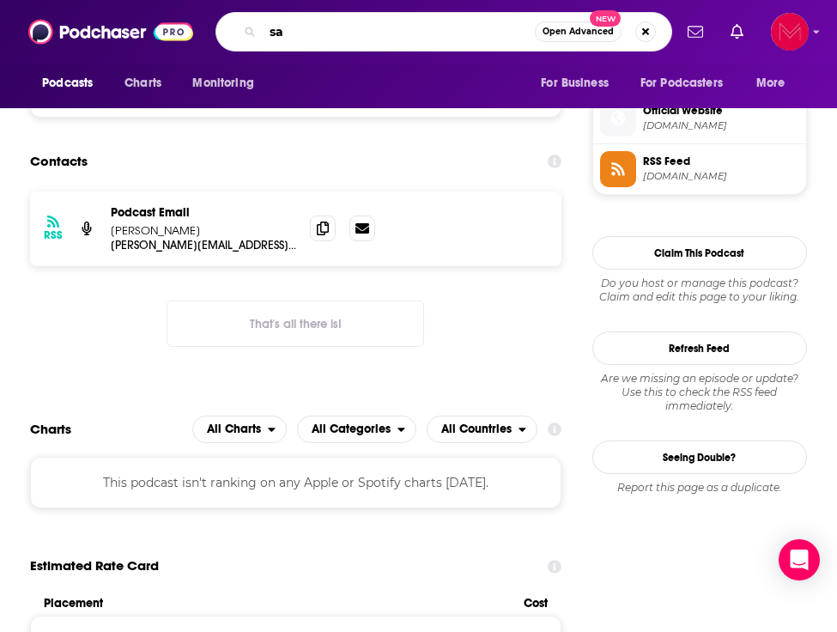
type input "s"
type input "heels handbags and hustle"
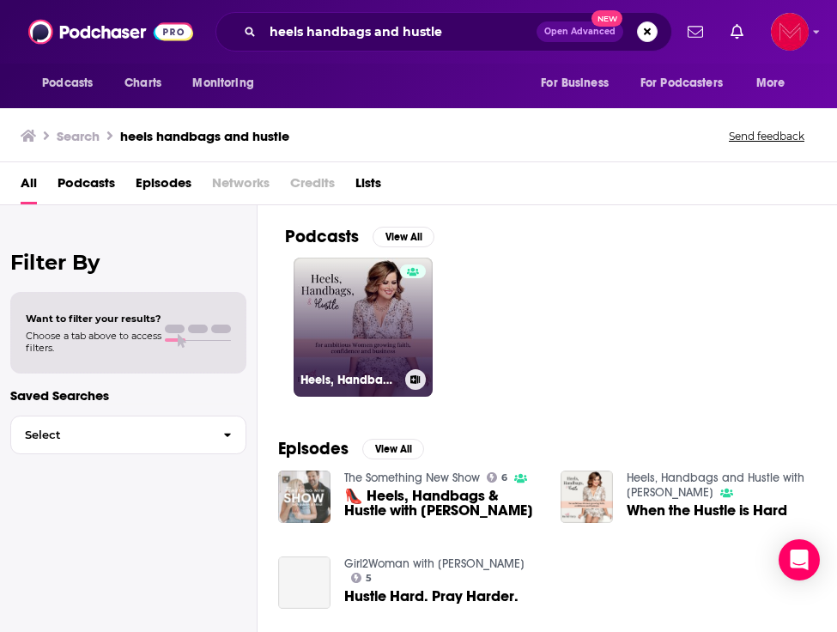
click at [354, 318] on link "Heels, Handbags and Hustle with Rachel" at bounding box center [363, 327] width 139 height 139
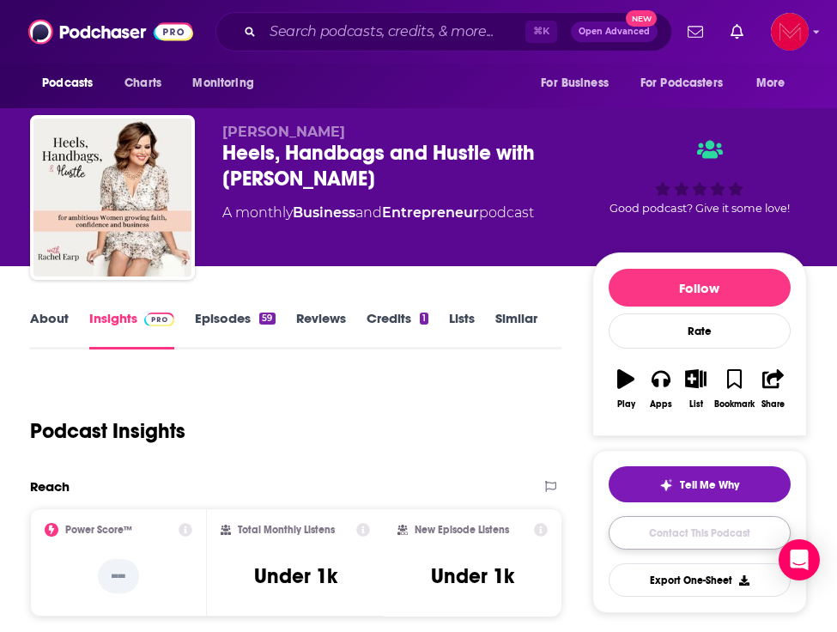
click at [688, 532] on link "Contact This Podcast" at bounding box center [700, 532] width 182 height 33
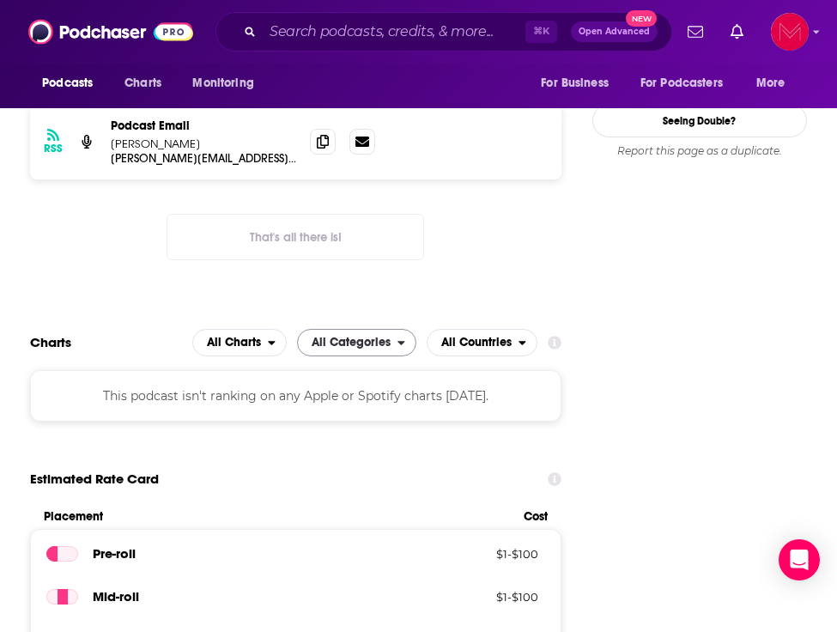
scroll to position [1479, 0]
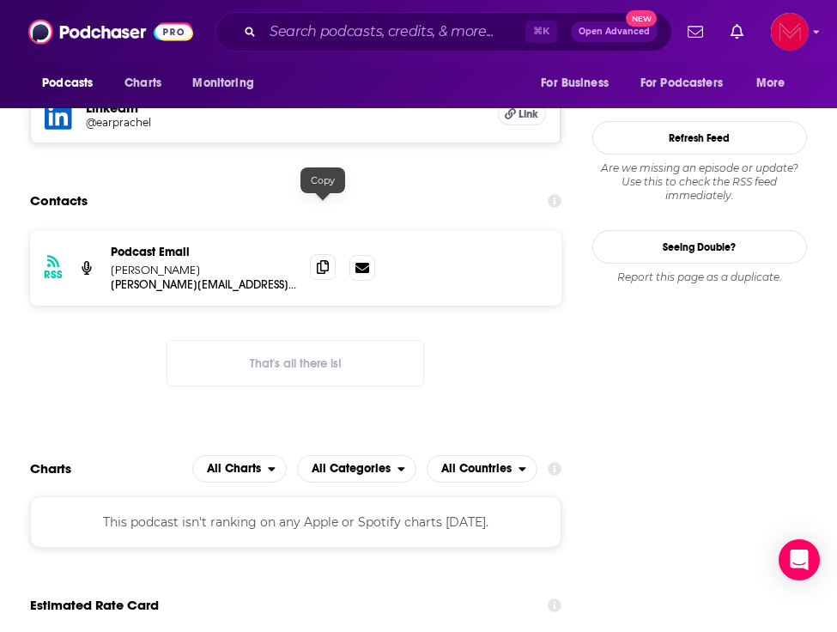
click at [321, 260] on icon at bounding box center [323, 267] width 12 height 14
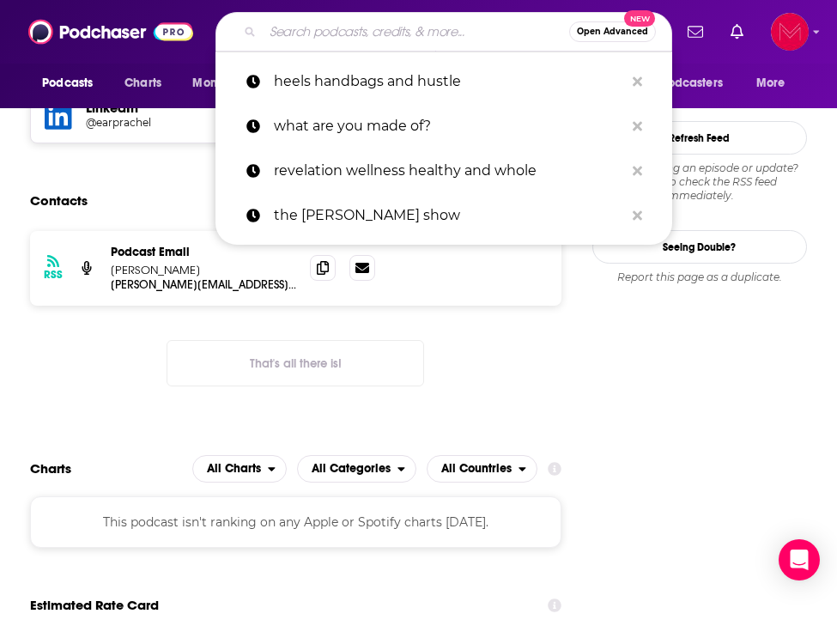
click at [293, 27] on input "Search podcasts, credits, & more..." at bounding box center [416, 31] width 306 height 27
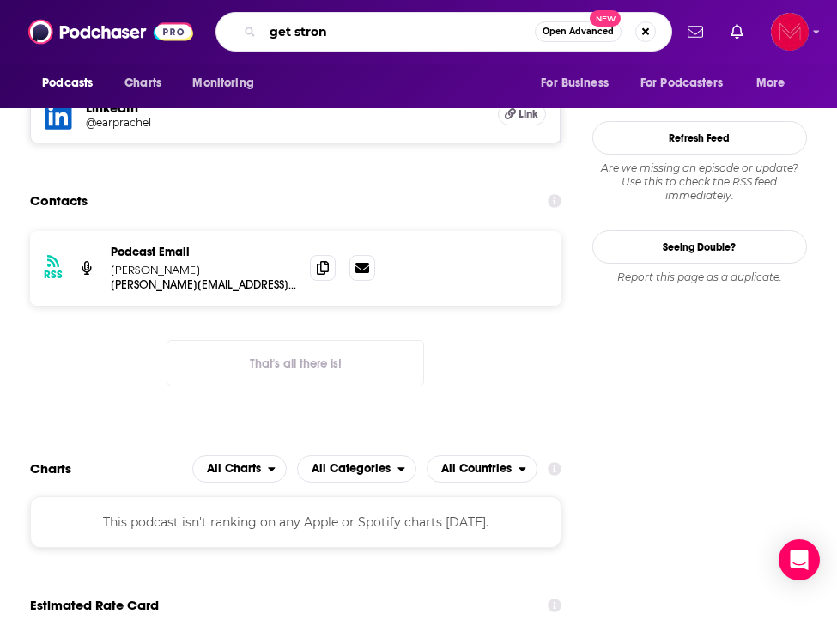
type input "get strong"
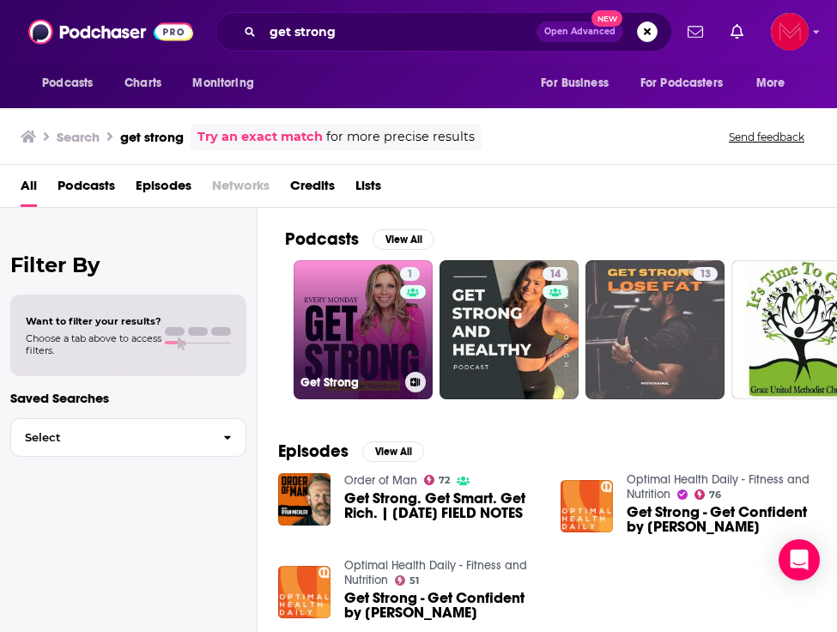
click at [377, 333] on link "1 Get Strong" at bounding box center [363, 329] width 139 height 139
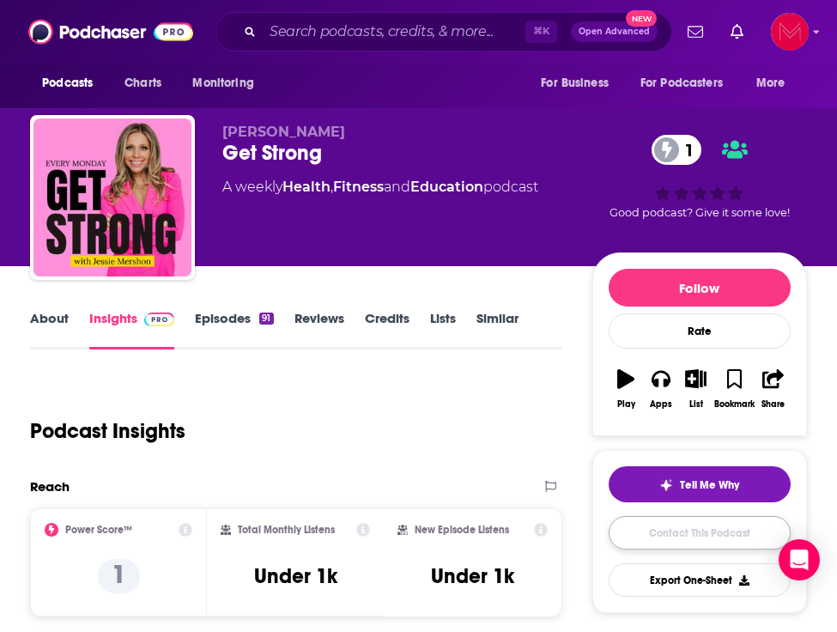
click at [673, 525] on link "Contact This Podcast" at bounding box center [700, 532] width 182 height 33
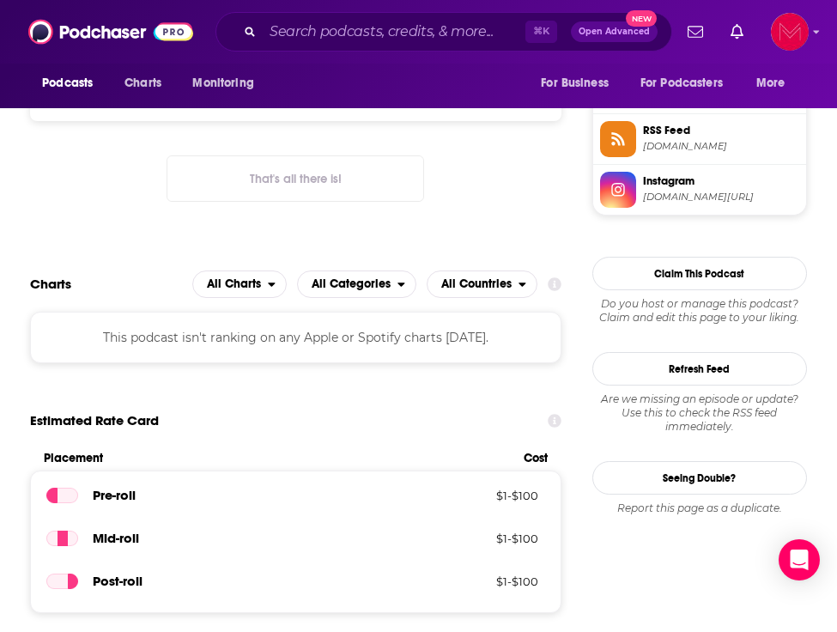
scroll to position [1317, 0]
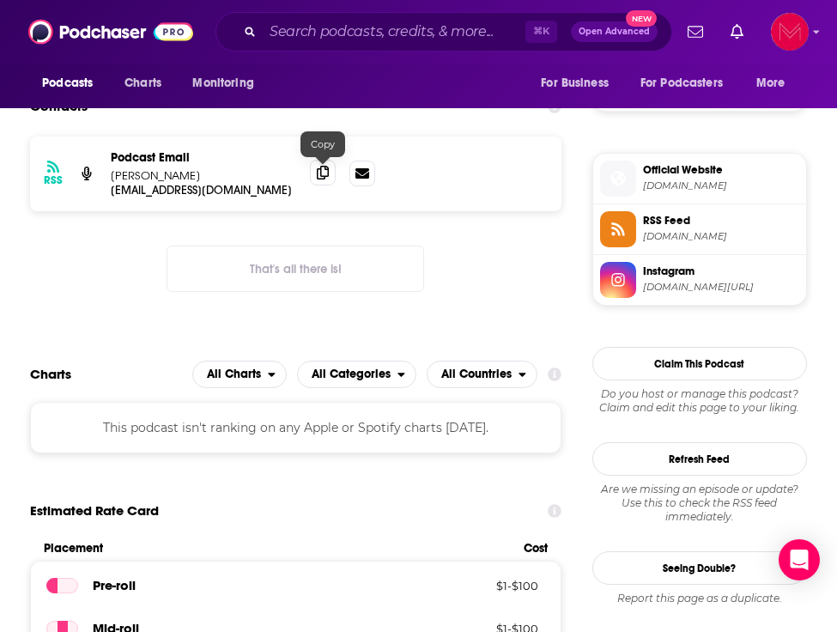
click at [329, 179] on icon at bounding box center [323, 173] width 12 height 14
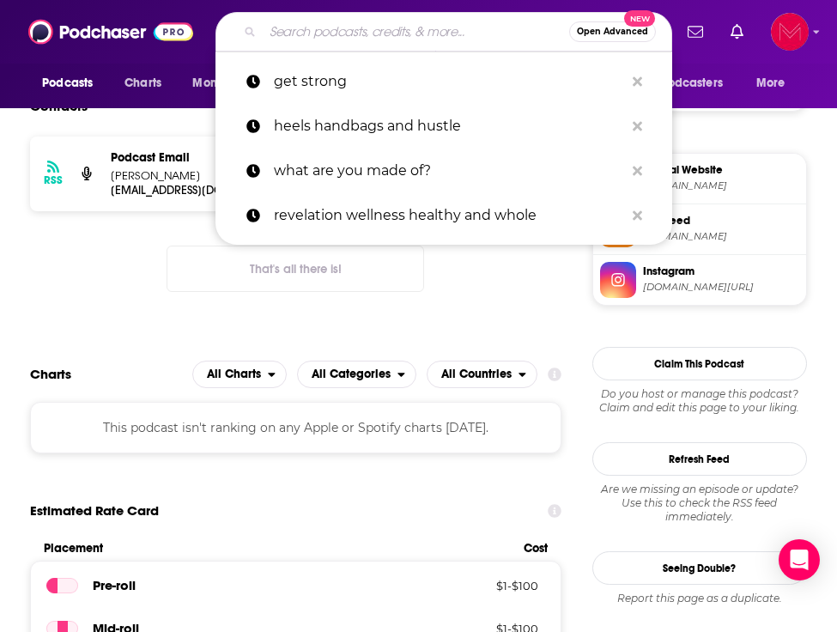
click at [341, 33] on input "Search podcasts, credits, & more..." at bounding box center [416, 31] width 306 height 27
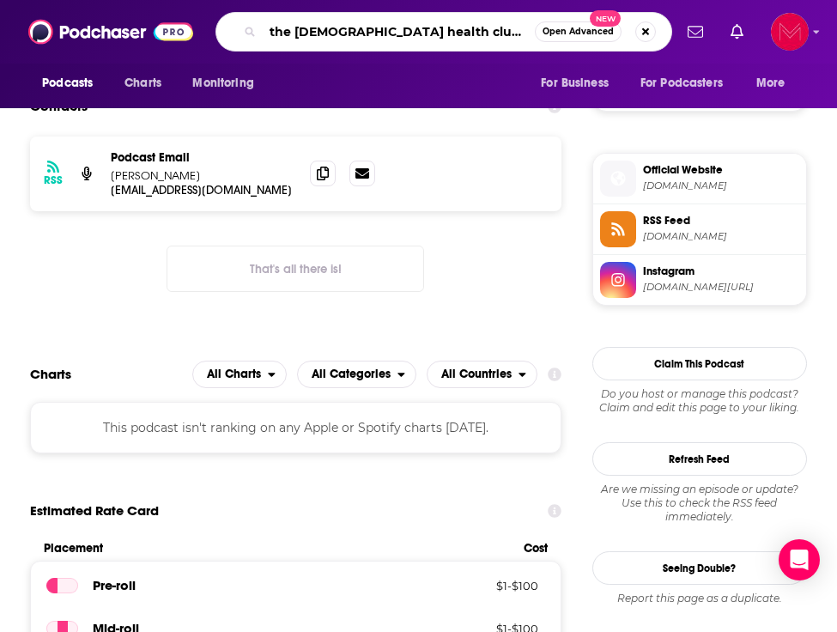
type input "the christian health club podcast"
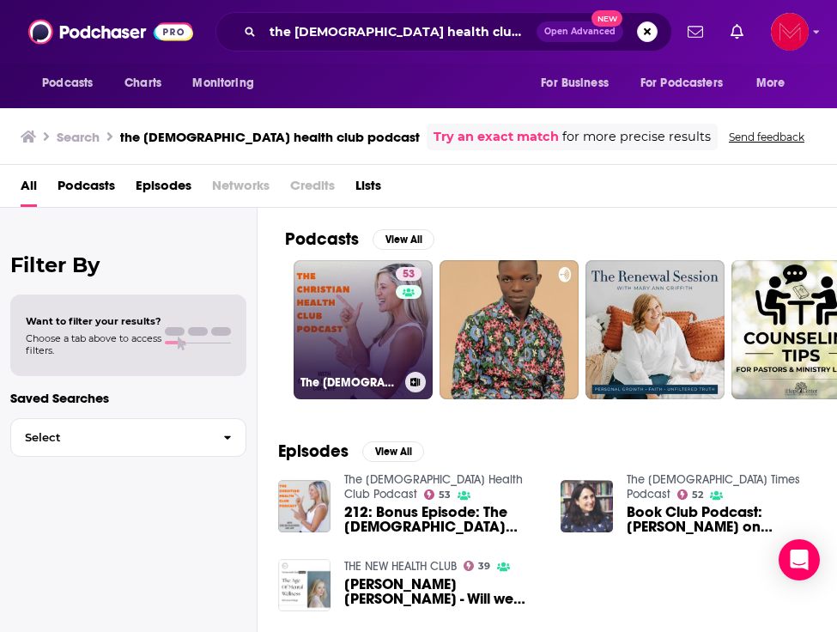
click at [343, 312] on link "53 The Christian Health Club Podcast" at bounding box center [363, 329] width 139 height 139
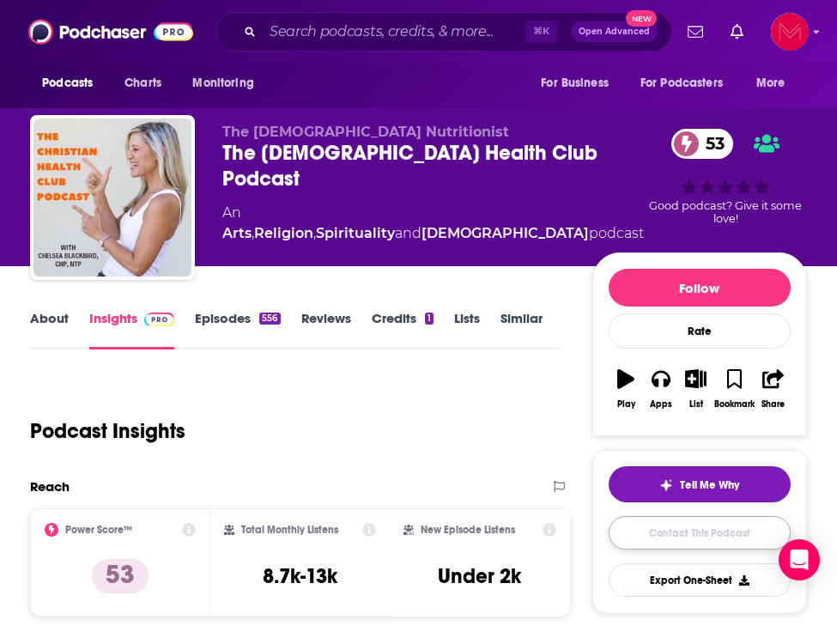
click at [685, 542] on link "Contact This Podcast" at bounding box center [700, 532] width 182 height 33
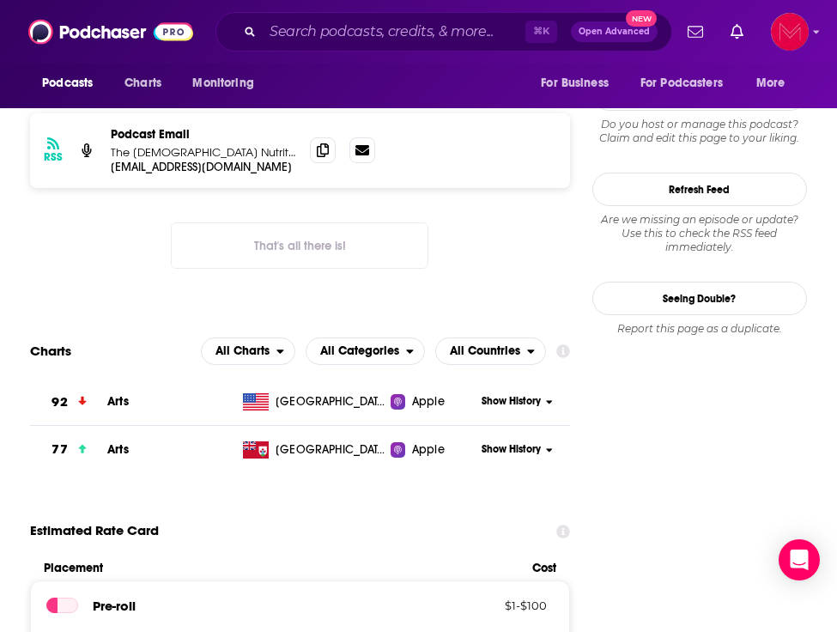
scroll to position [1478, 0]
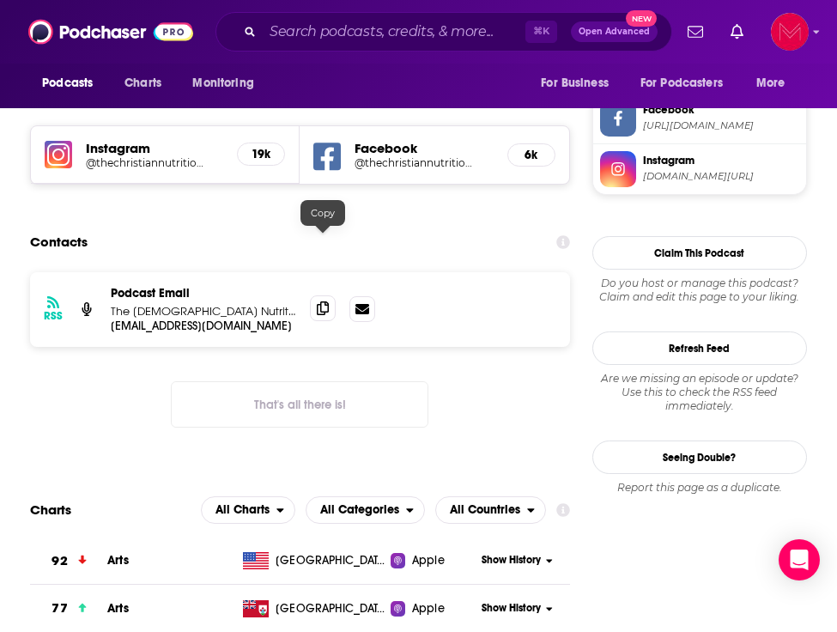
click at [325, 295] on span at bounding box center [323, 308] width 26 height 26
